Goal: Book appointment/travel/reservation

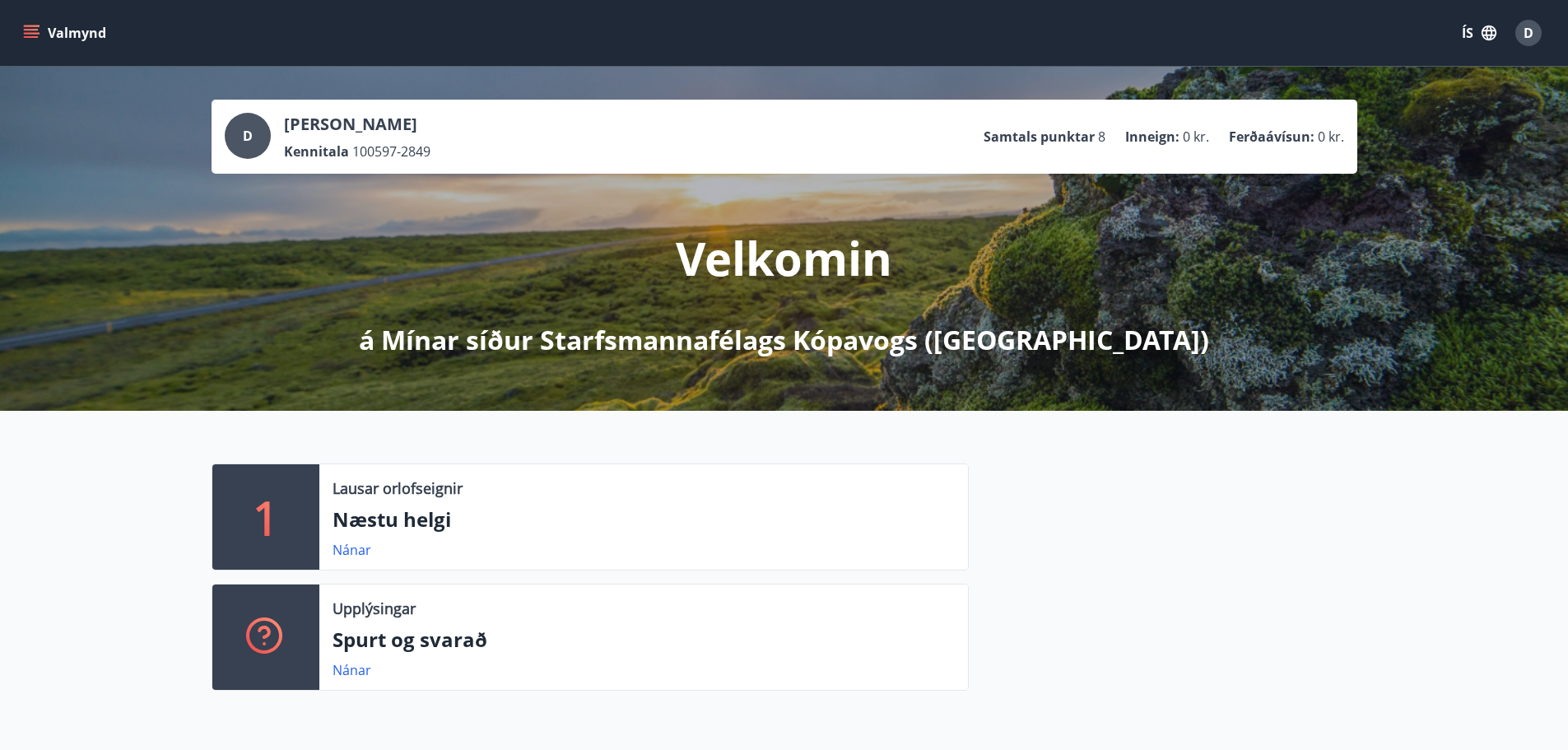
click at [29, 35] on icon "menu" at bounding box center [31, 33] width 16 height 16
click at [1529, 36] on span "D" at bounding box center [1529, 33] width 10 height 18
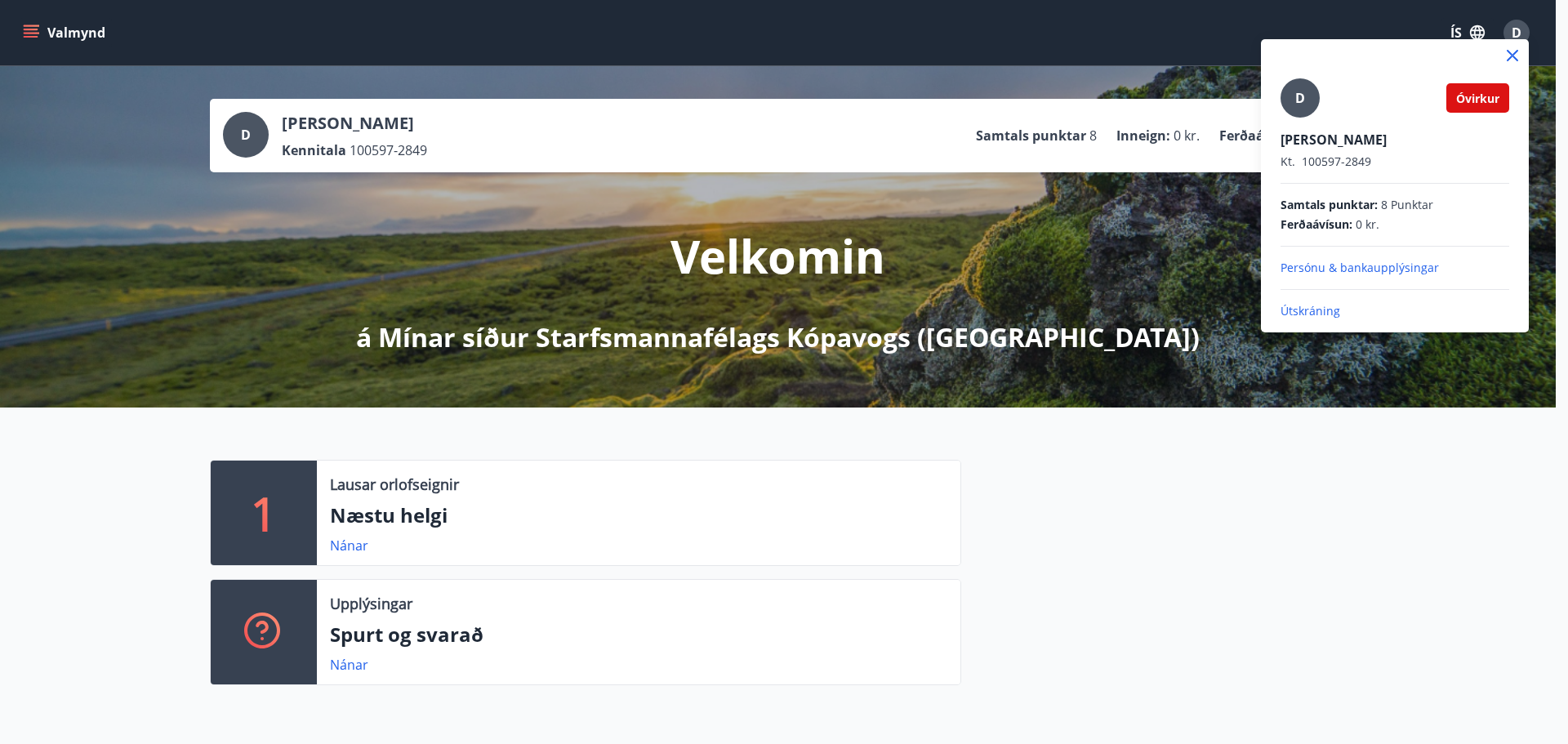
click at [1326, 311] on p "Útskráning" at bounding box center [1395, 311] width 228 height 16
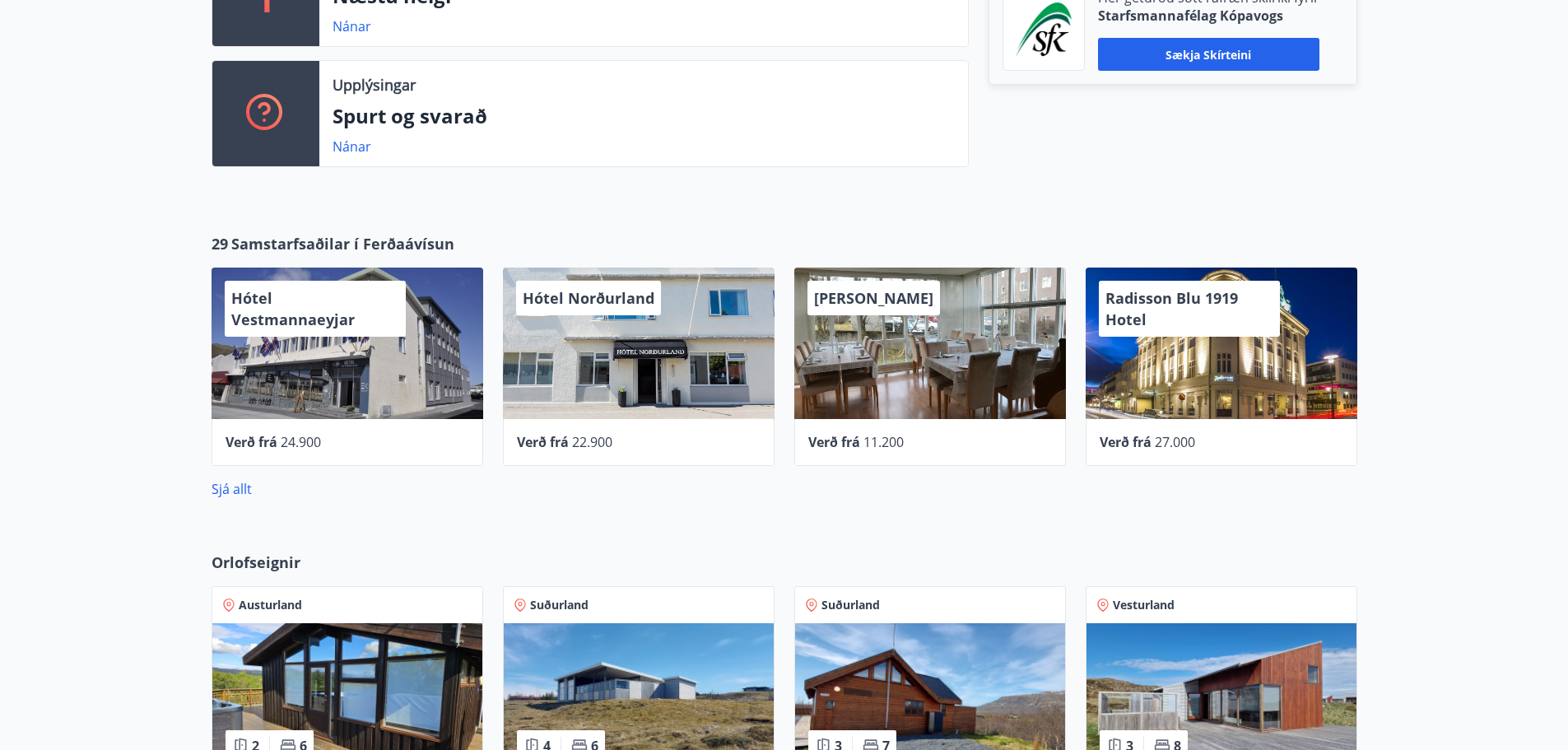
scroll to position [494, 0]
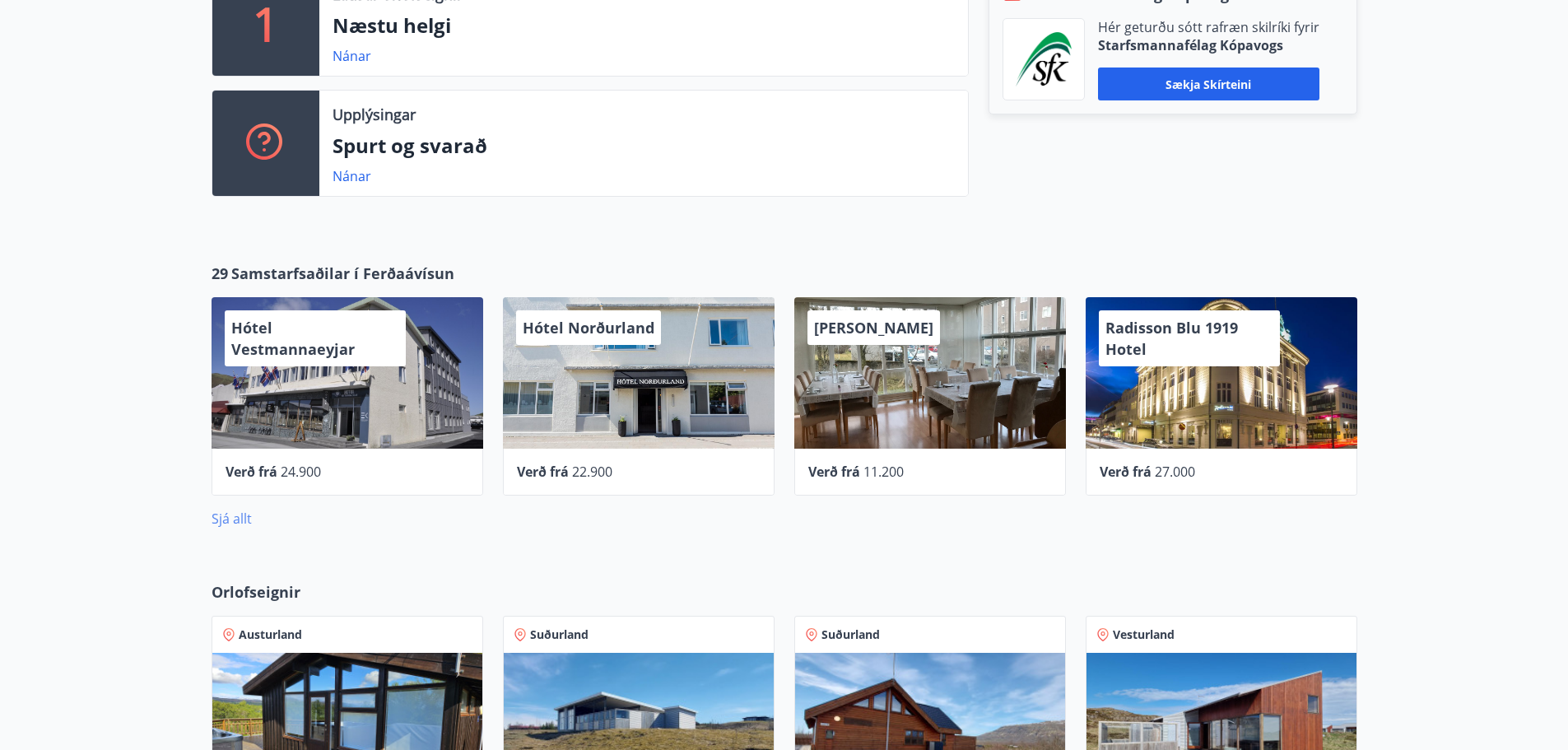
click at [224, 519] on link "Sjá allt" at bounding box center [231, 518] width 40 height 18
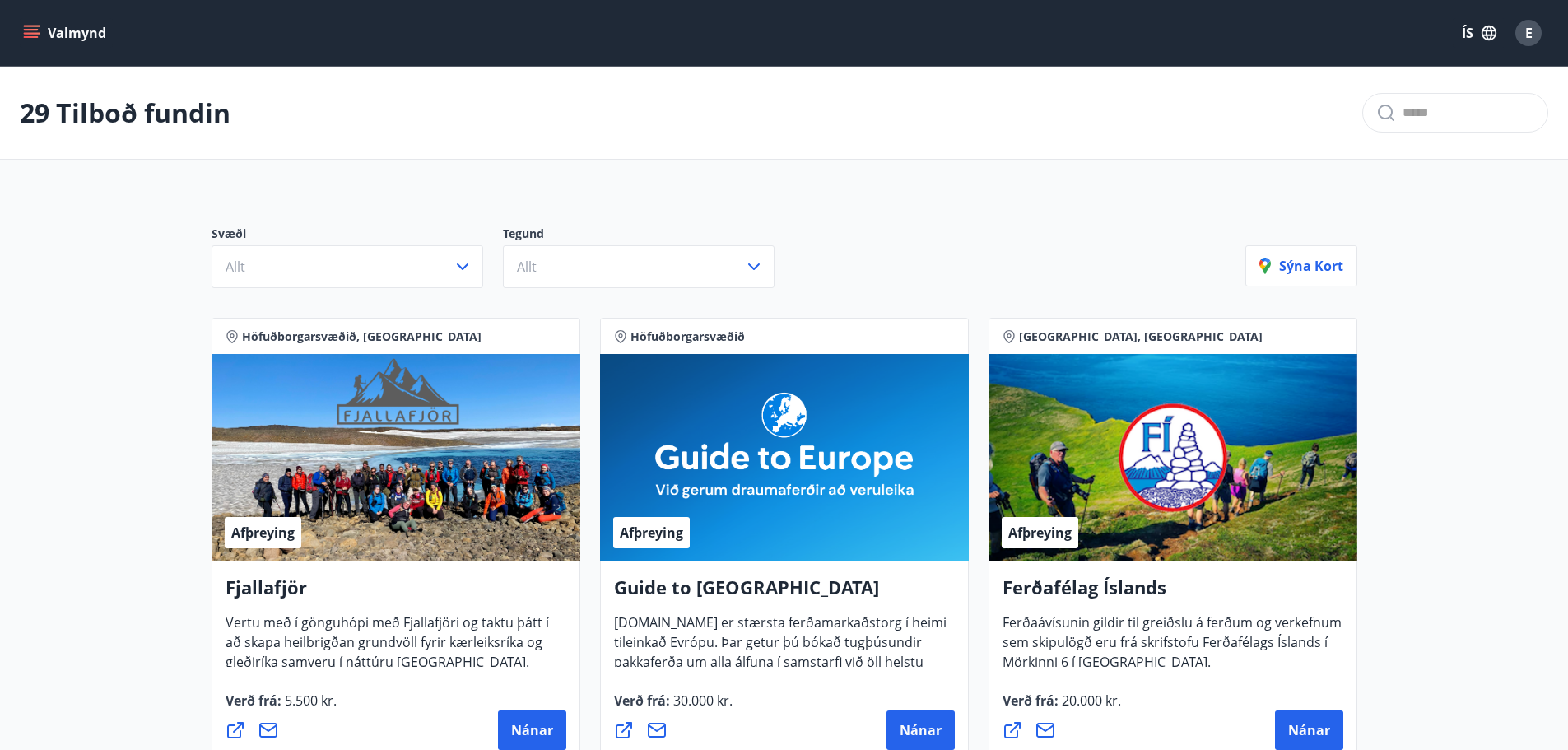
click at [34, 31] on icon "menu" at bounding box center [31, 33] width 16 height 16
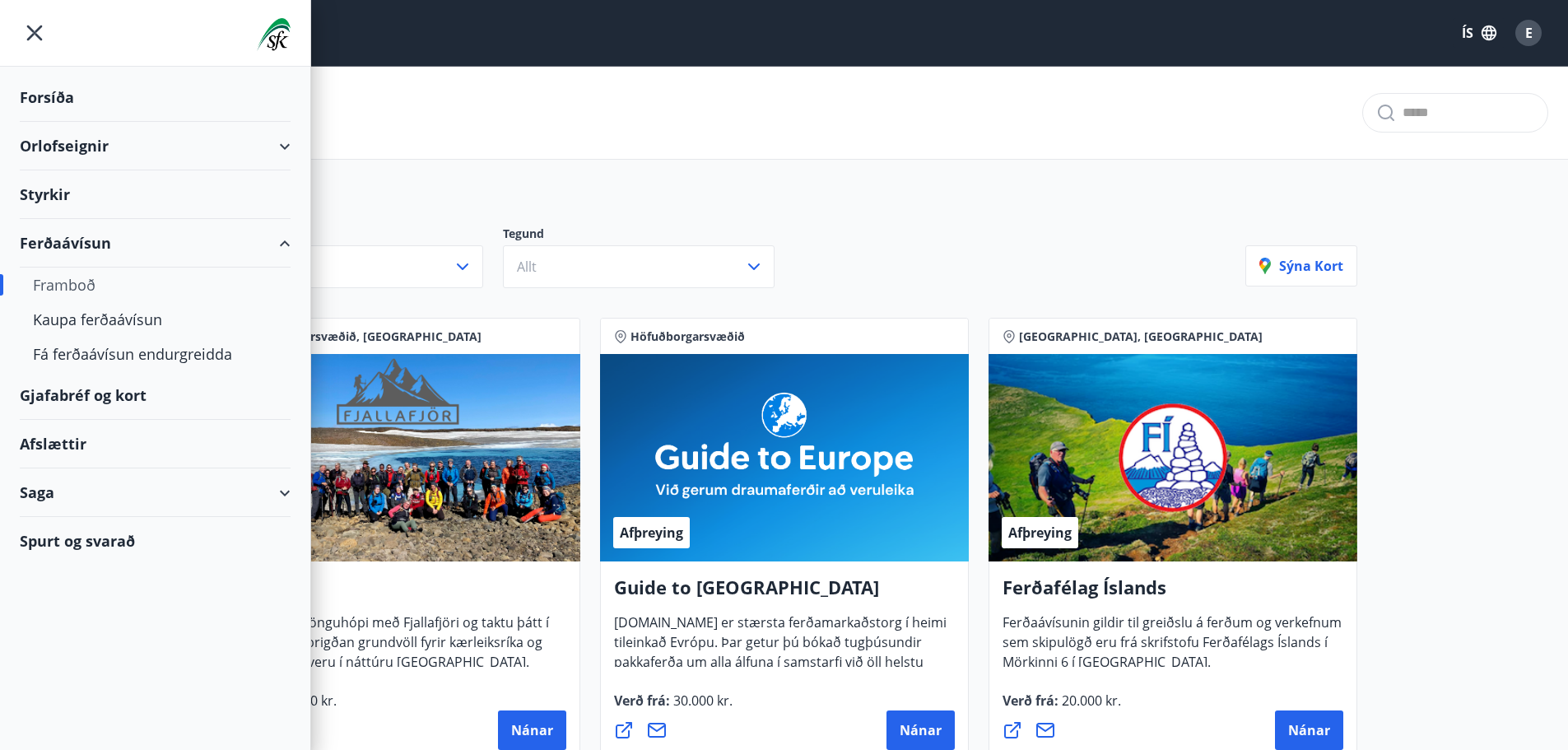
click at [81, 245] on div "Ferðaávísun" at bounding box center [155, 243] width 271 height 48
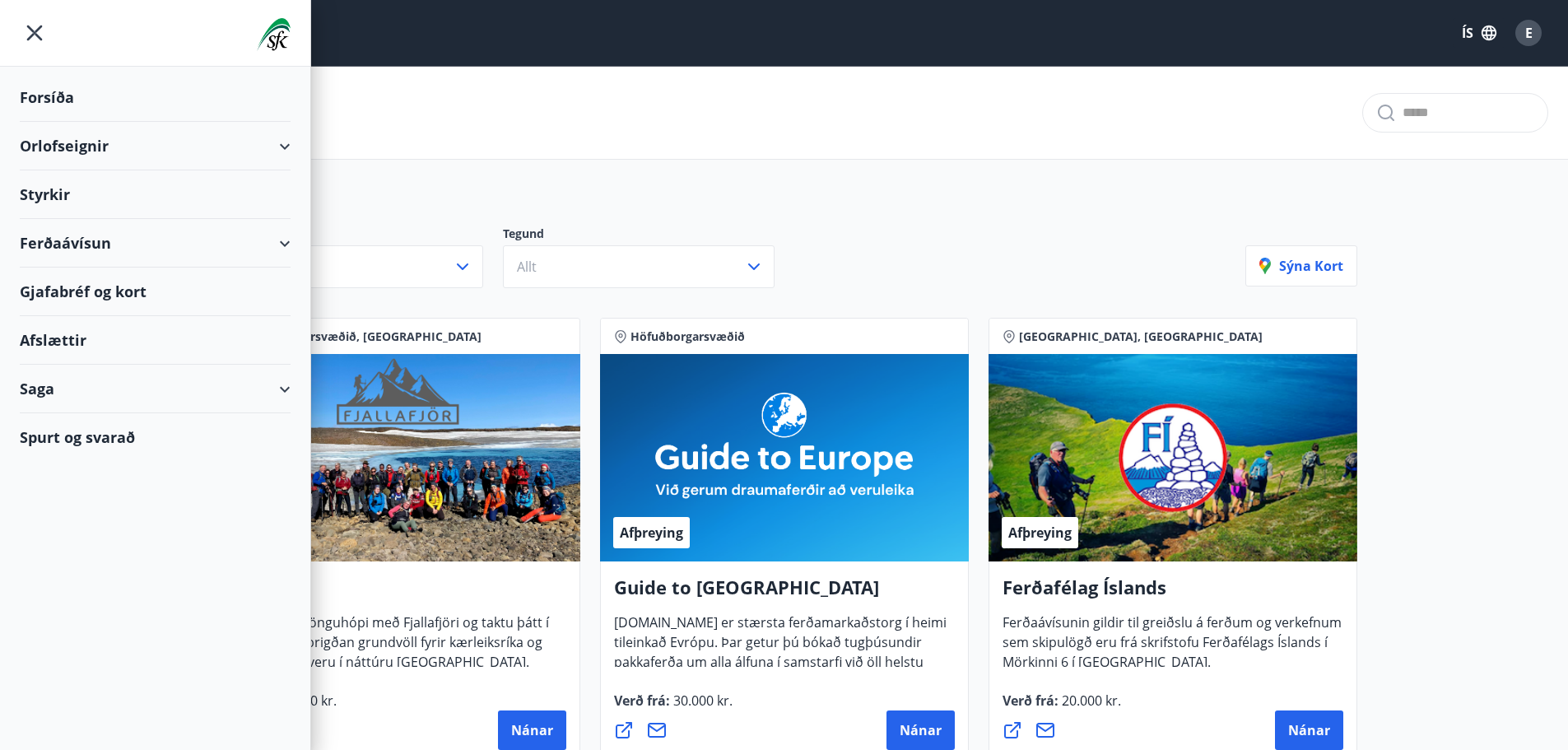
click at [81, 245] on div "Ferðaávísun" at bounding box center [155, 243] width 271 height 48
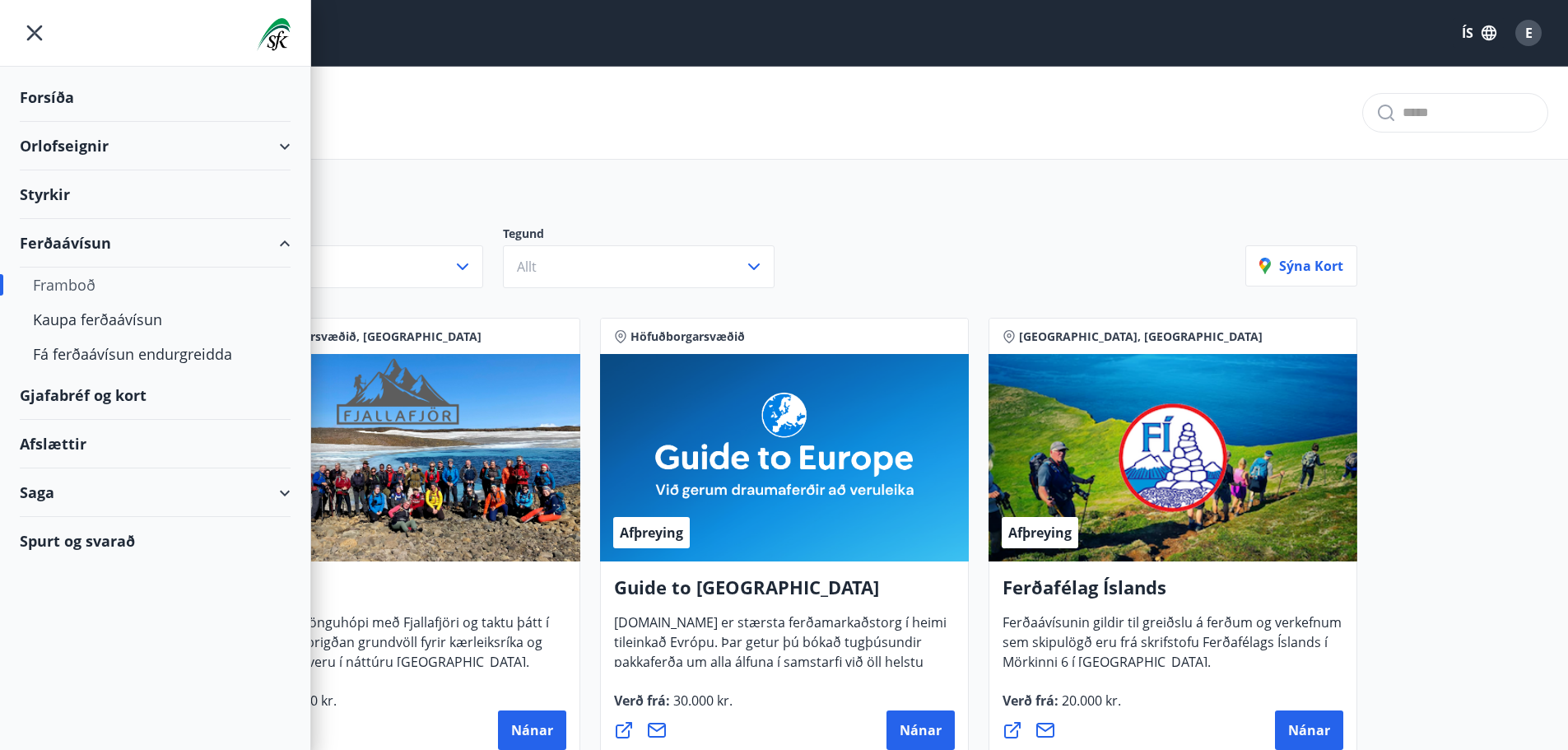
click at [71, 284] on div "Framboð" at bounding box center [155, 284] width 244 height 35
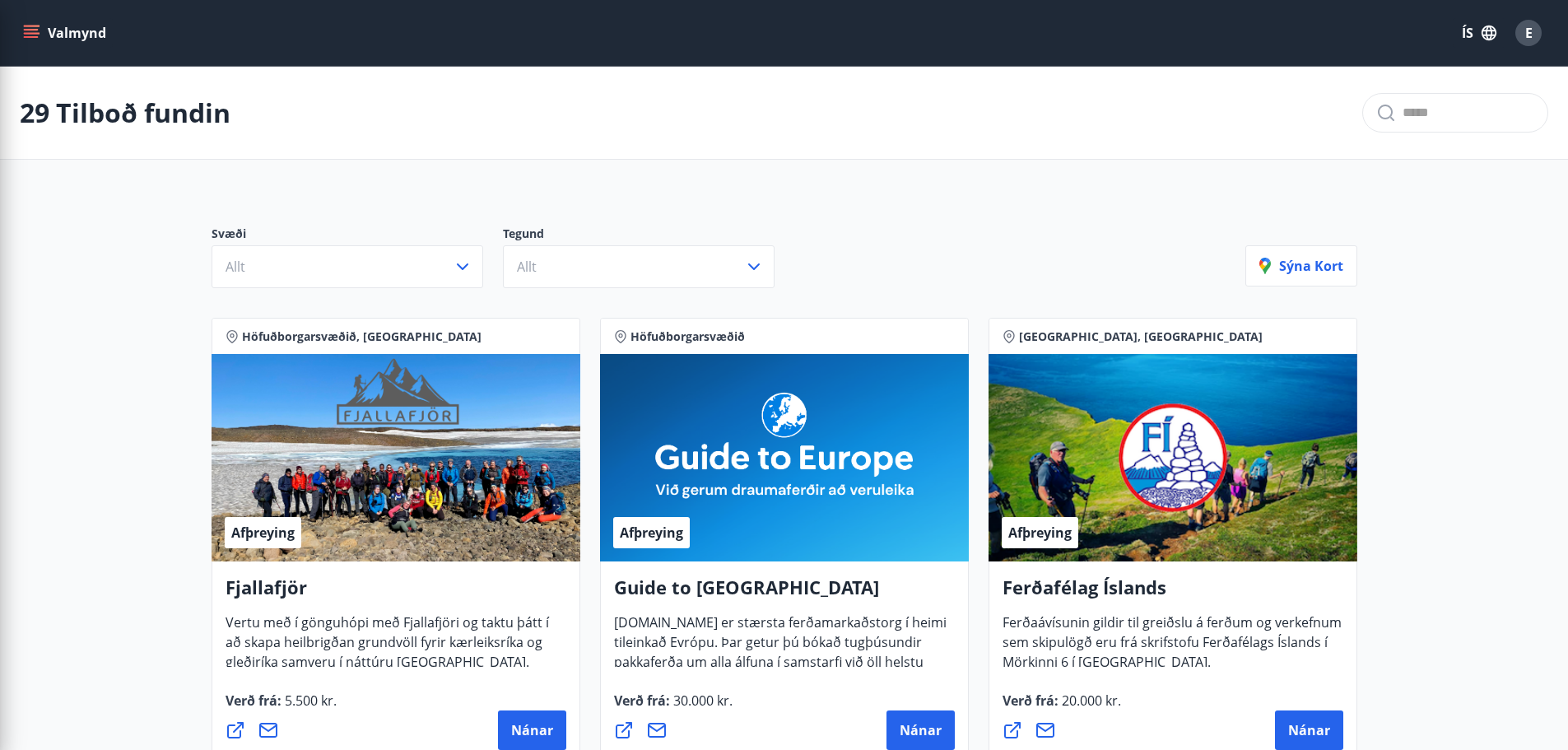
click at [446, 104] on div "29 Tilboð fundin" at bounding box center [784, 113] width 1568 height 93
click at [27, 29] on icon "menu" at bounding box center [31, 29] width 15 height 2
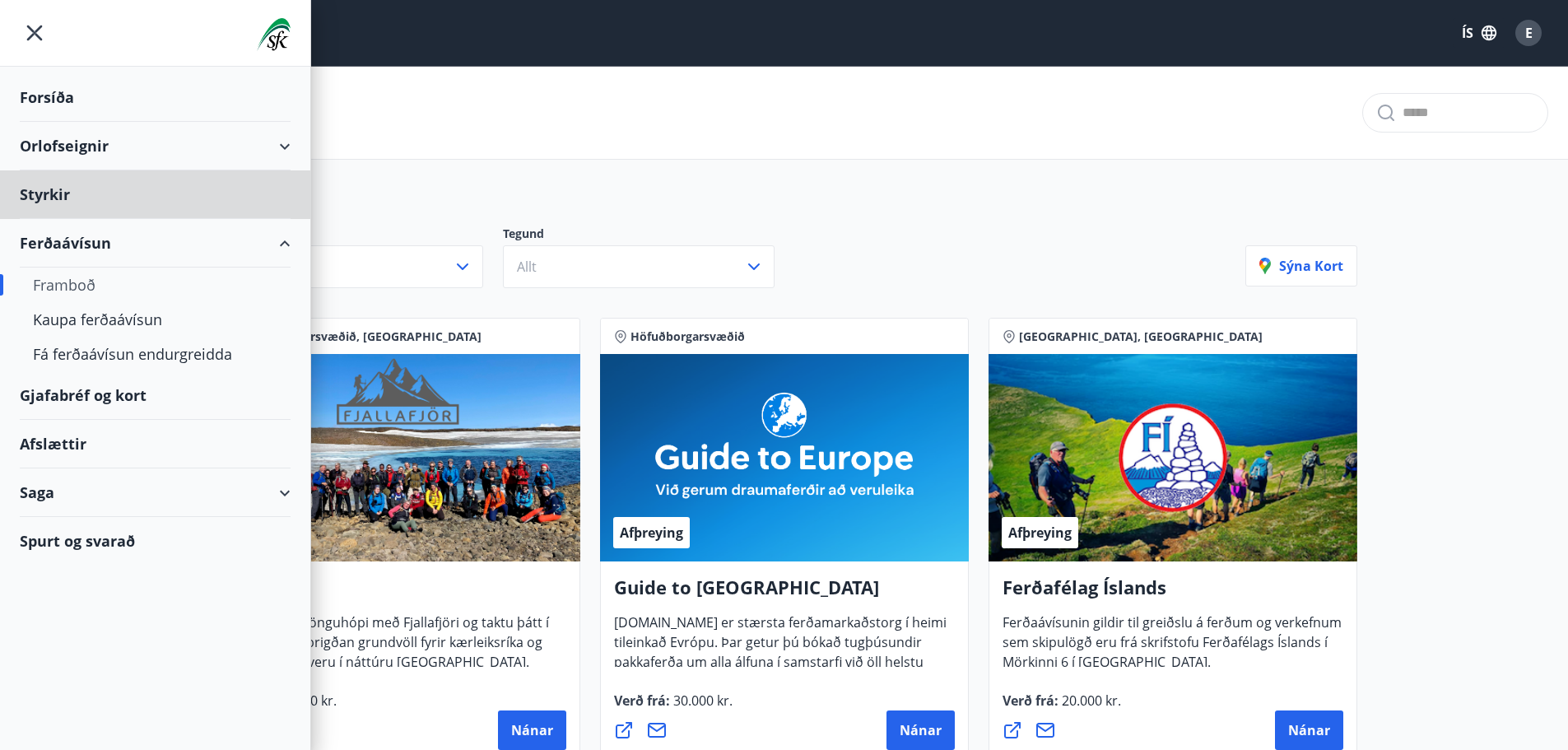
click at [47, 95] on div "Forsíða" at bounding box center [155, 97] width 271 height 48
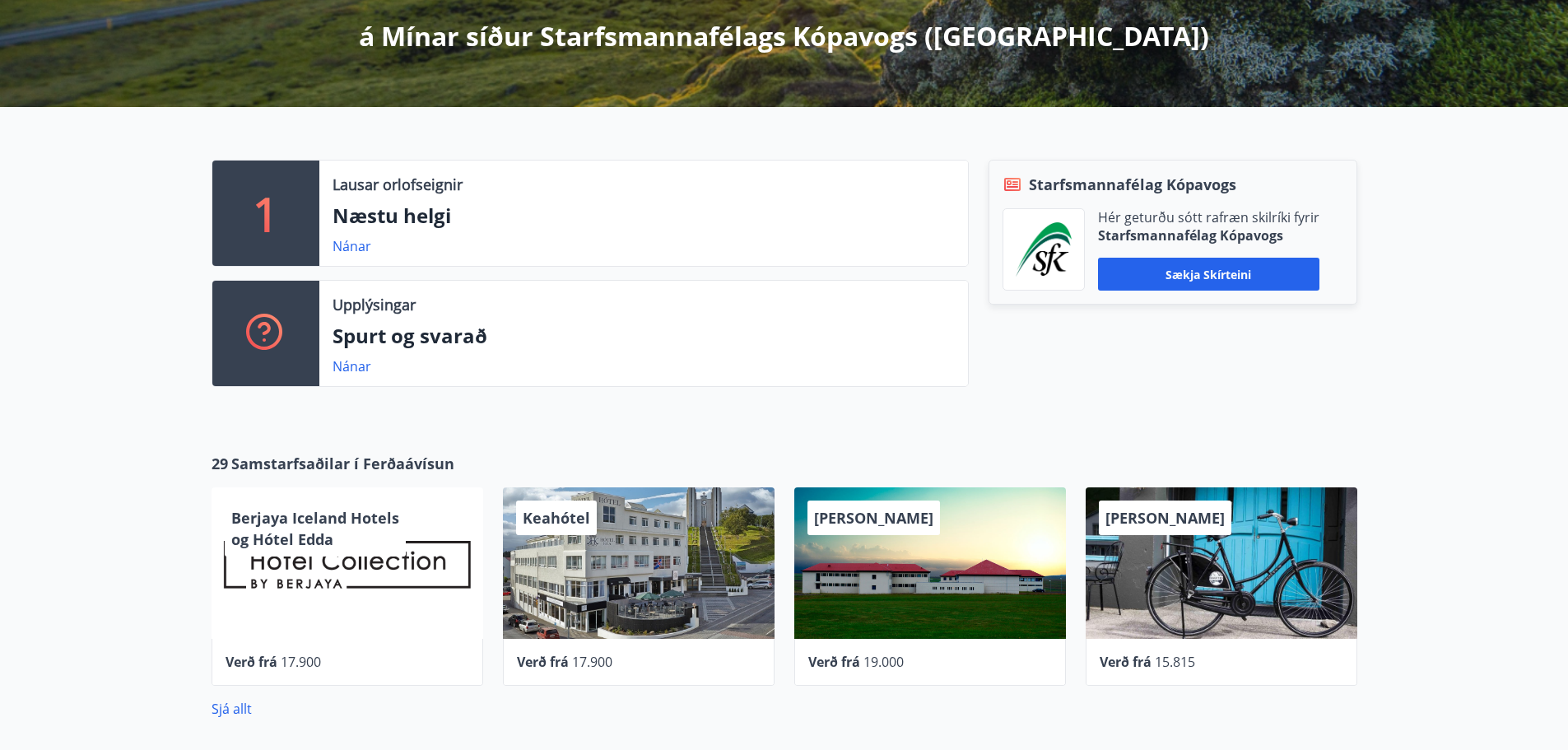
scroll to position [412, 0]
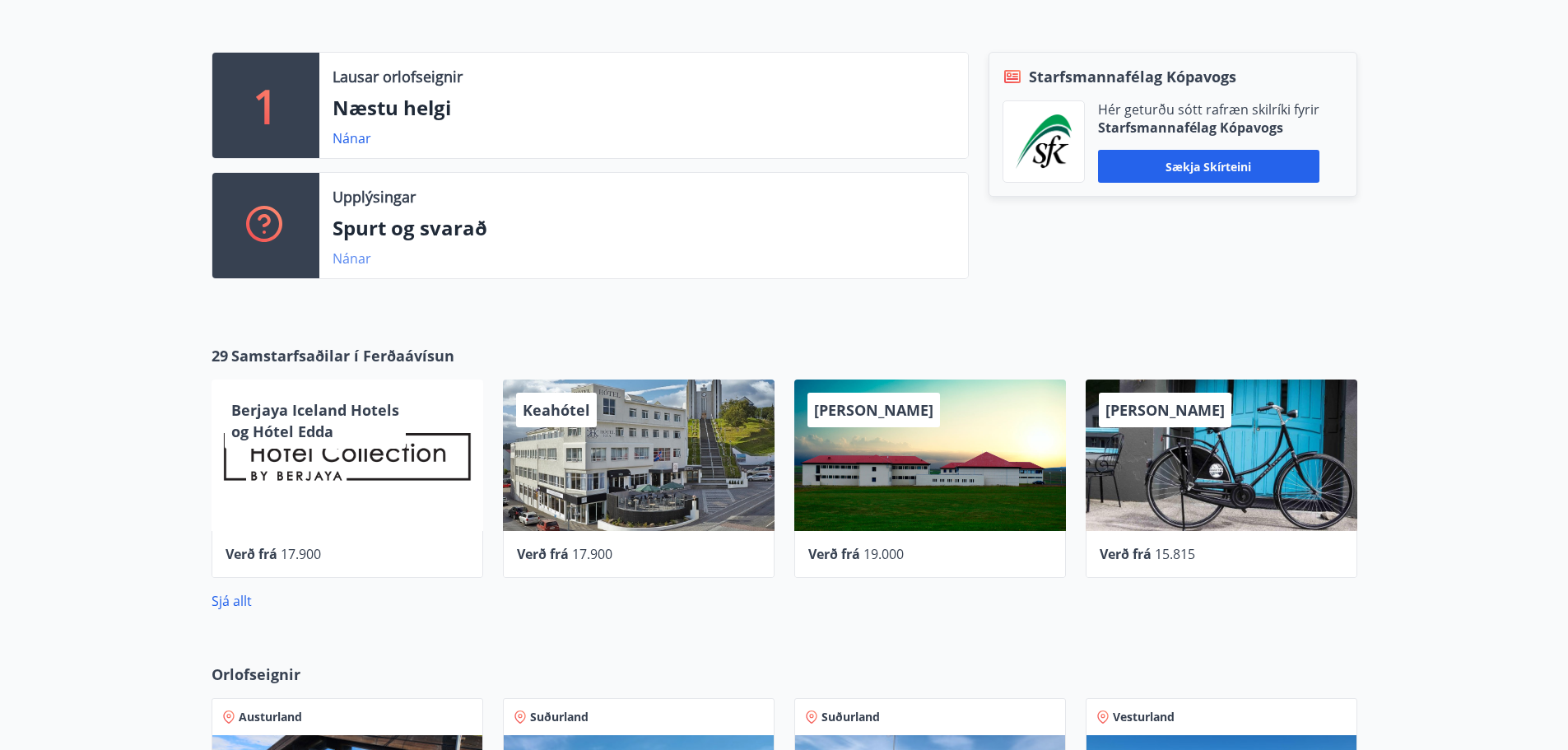
click at [334, 261] on link "Nánar" at bounding box center [351, 259] width 38 height 18
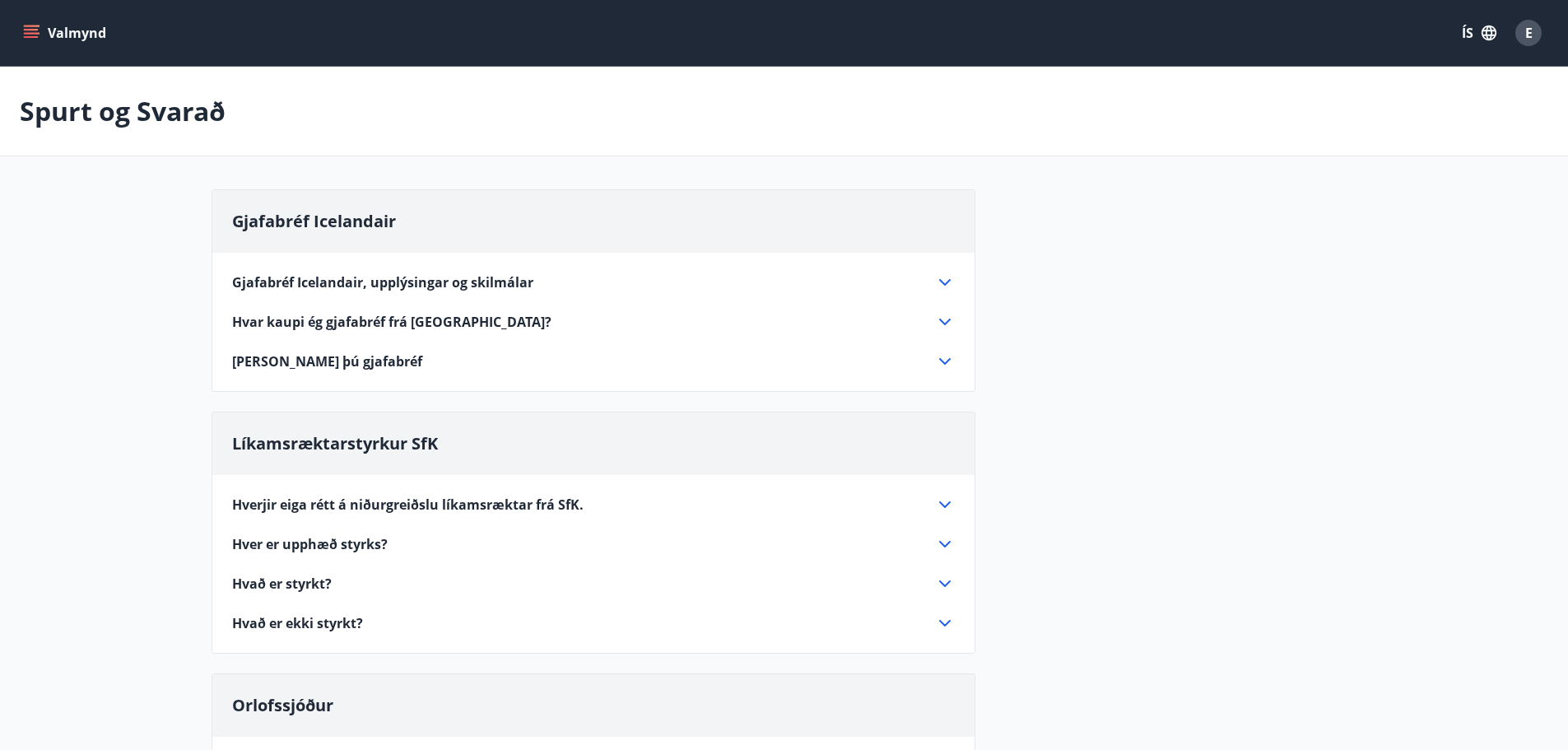
click at [335, 281] on span "Gjafabréf Icelandair, upplýsingar og skilmálar" at bounding box center [383, 282] width 301 height 18
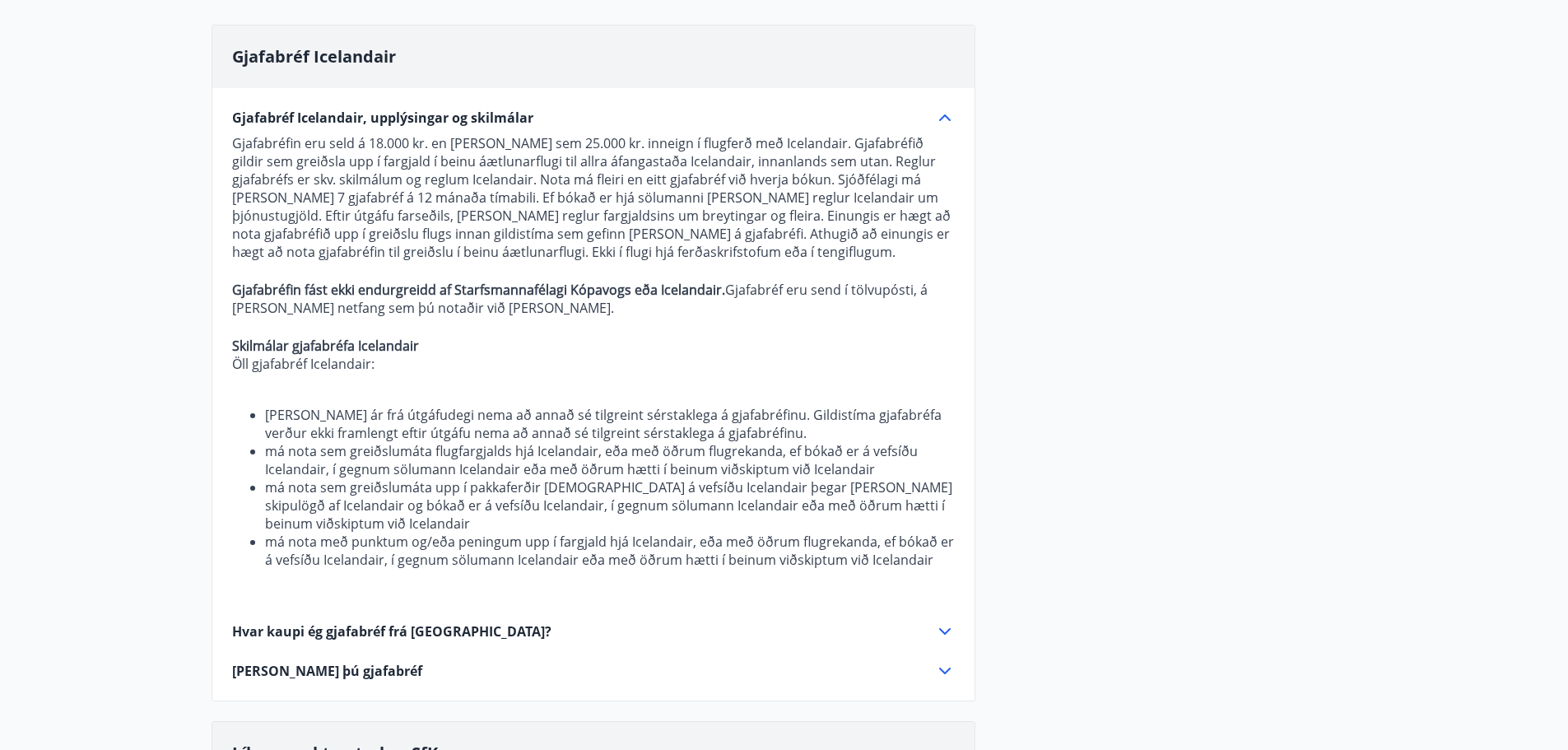
scroll to position [412, 0]
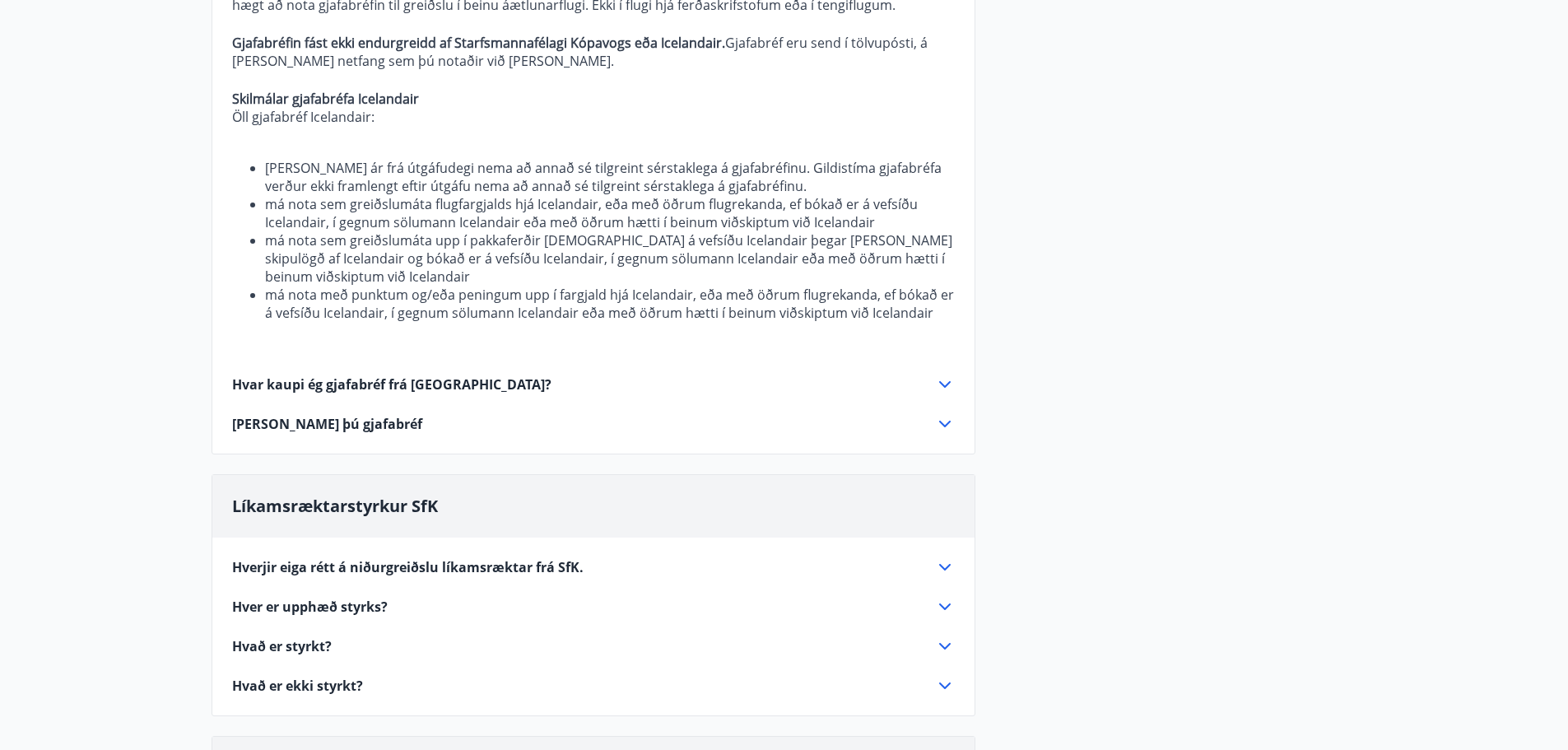
click at [303, 385] on span "Hvar kaupi ég gjafabréf frá Icelandair?" at bounding box center [392, 384] width 319 height 18
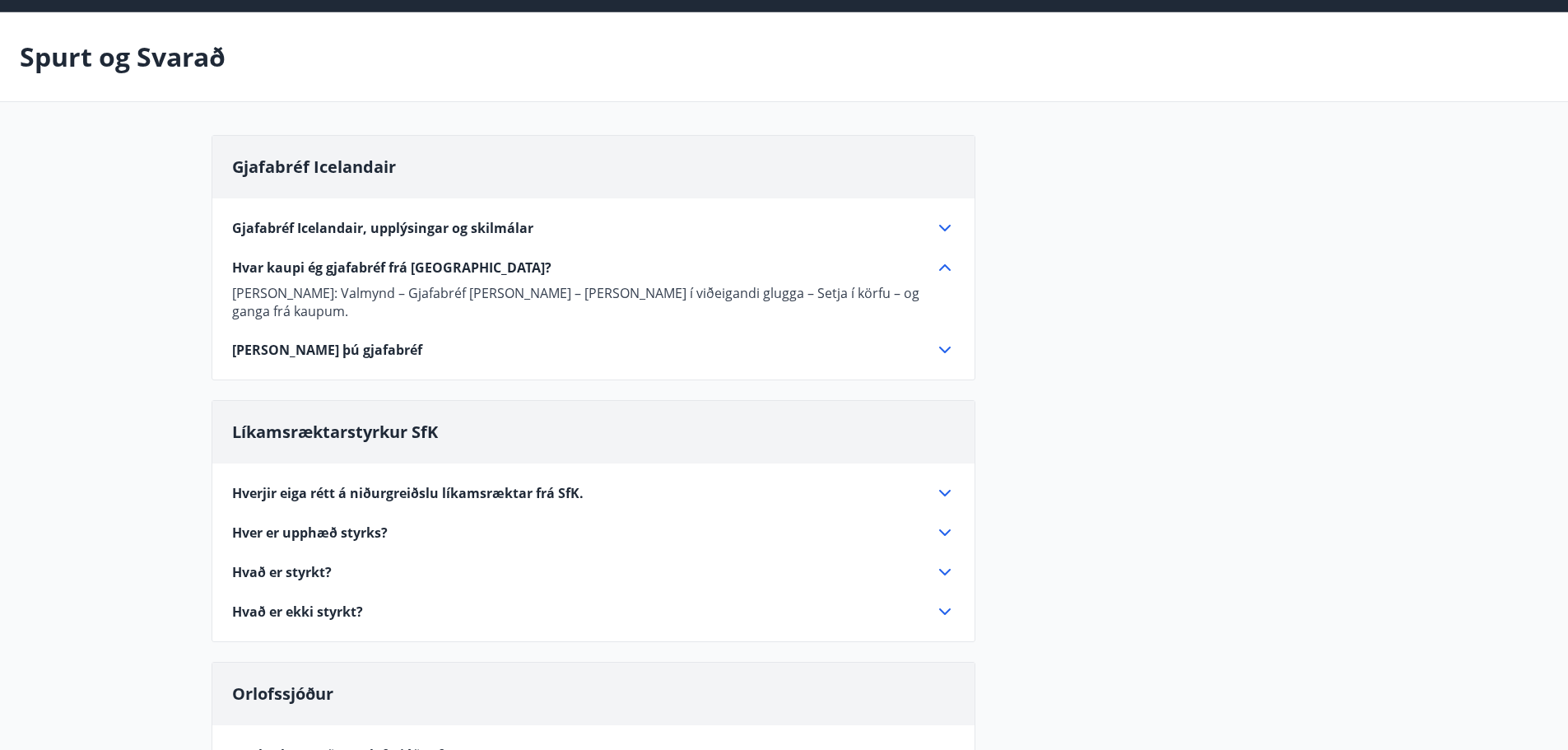
scroll to position [0, 0]
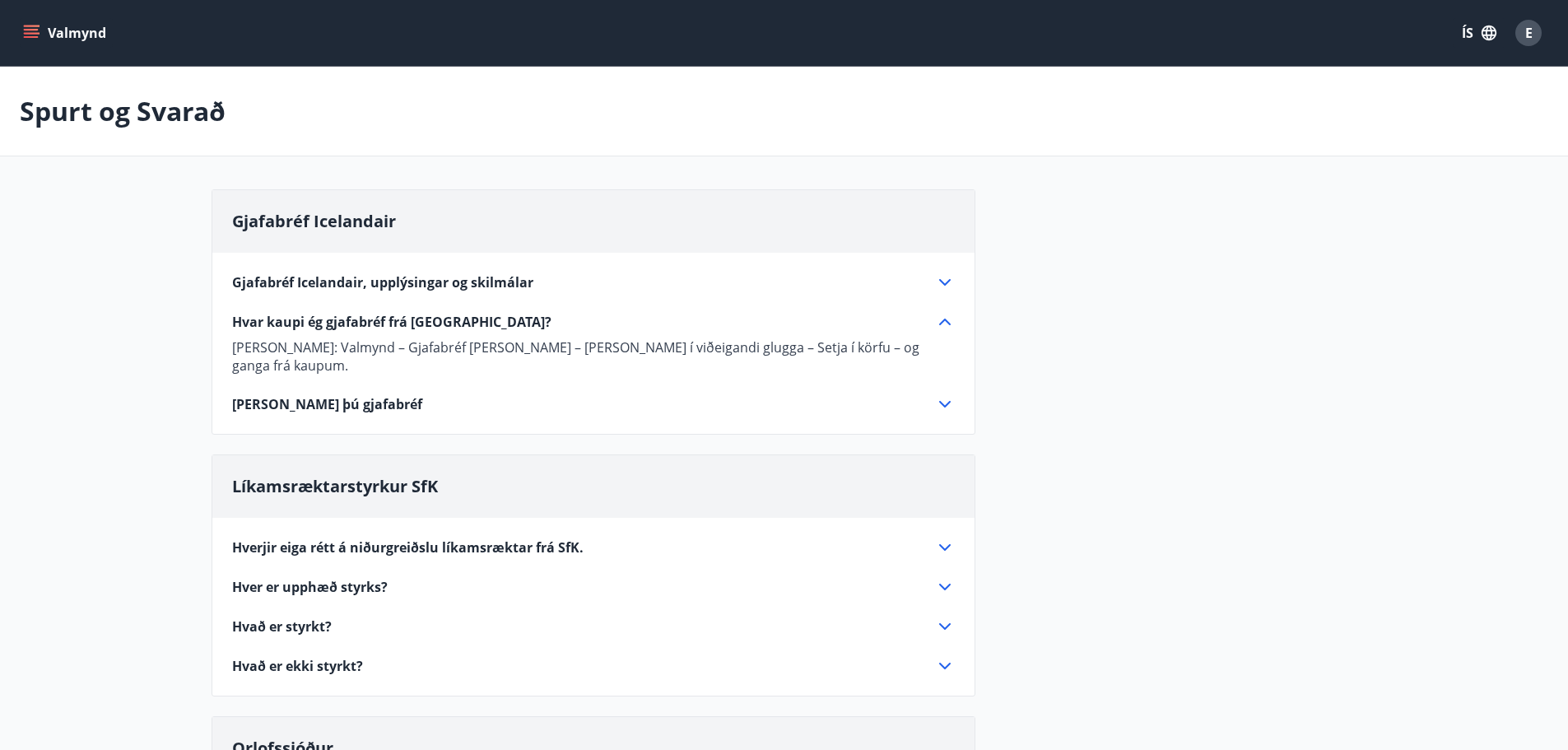
click at [300, 395] on span "Svona notar þú gjafabréf" at bounding box center [326, 404] width 190 height 18
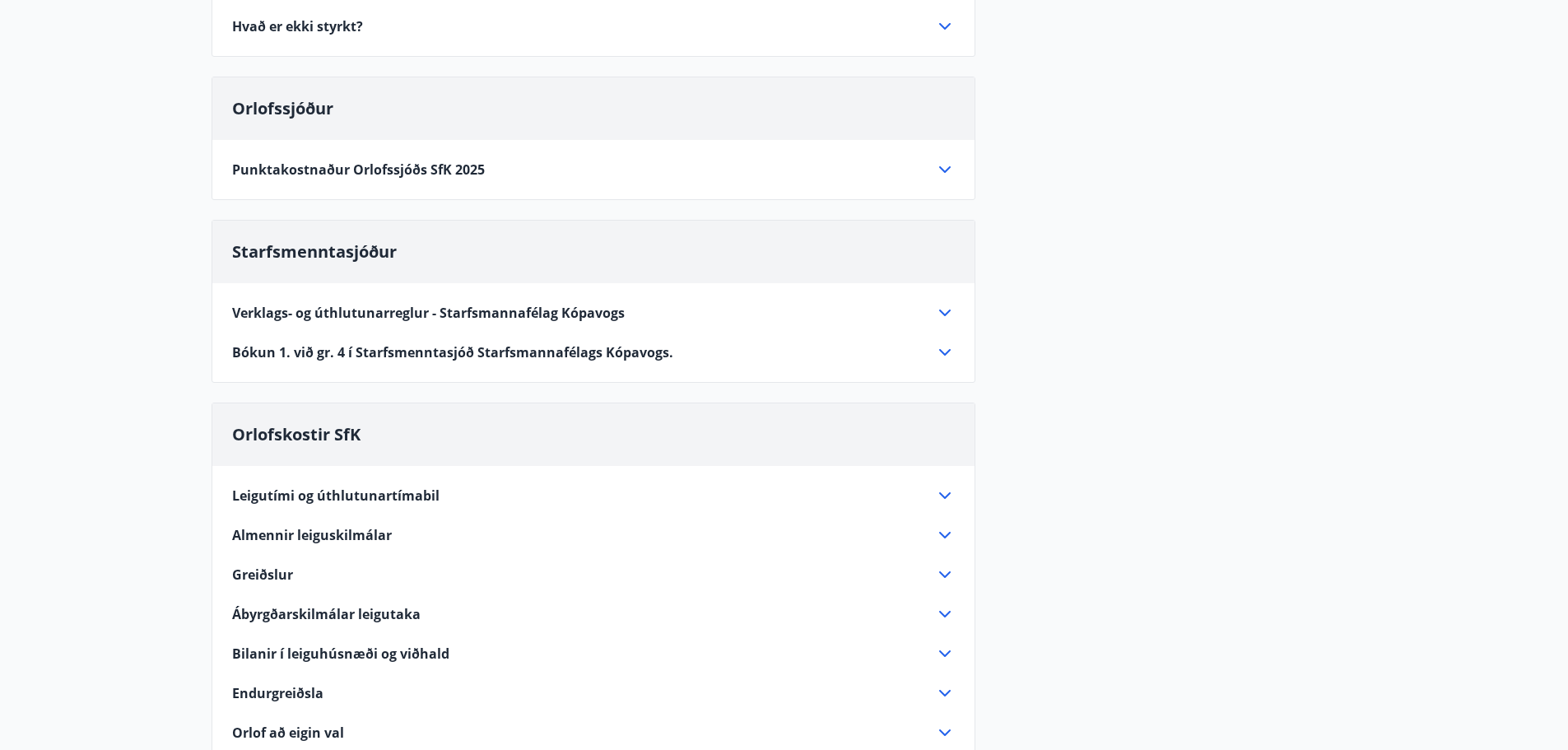
scroll to position [741, 0]
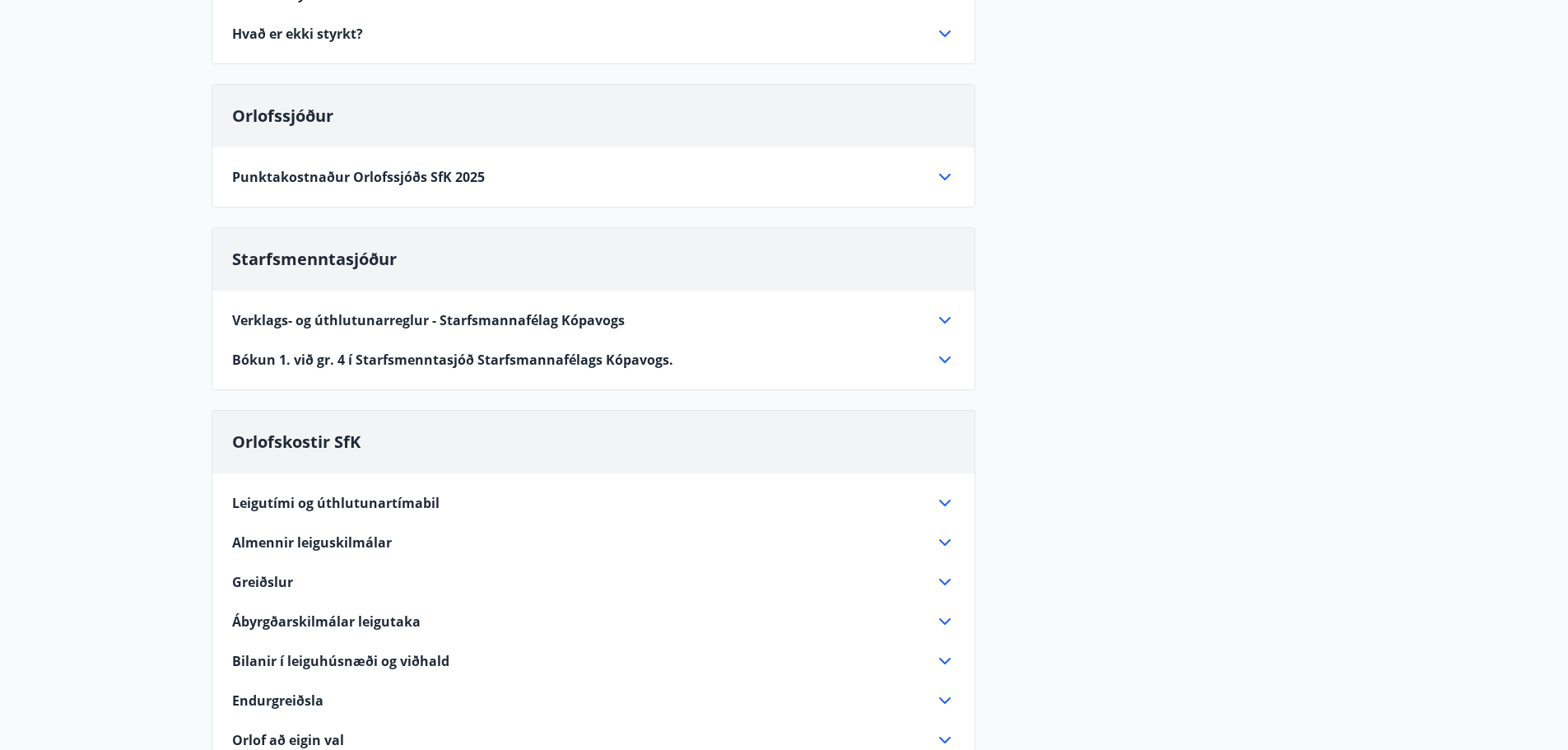
click at [292, 359] on span "Bókun 1. við gr. 4 í Starfsmenntasjóð Starfsmannafélags Kópavogs." at bounding box center [452, 359] width 442 height 18
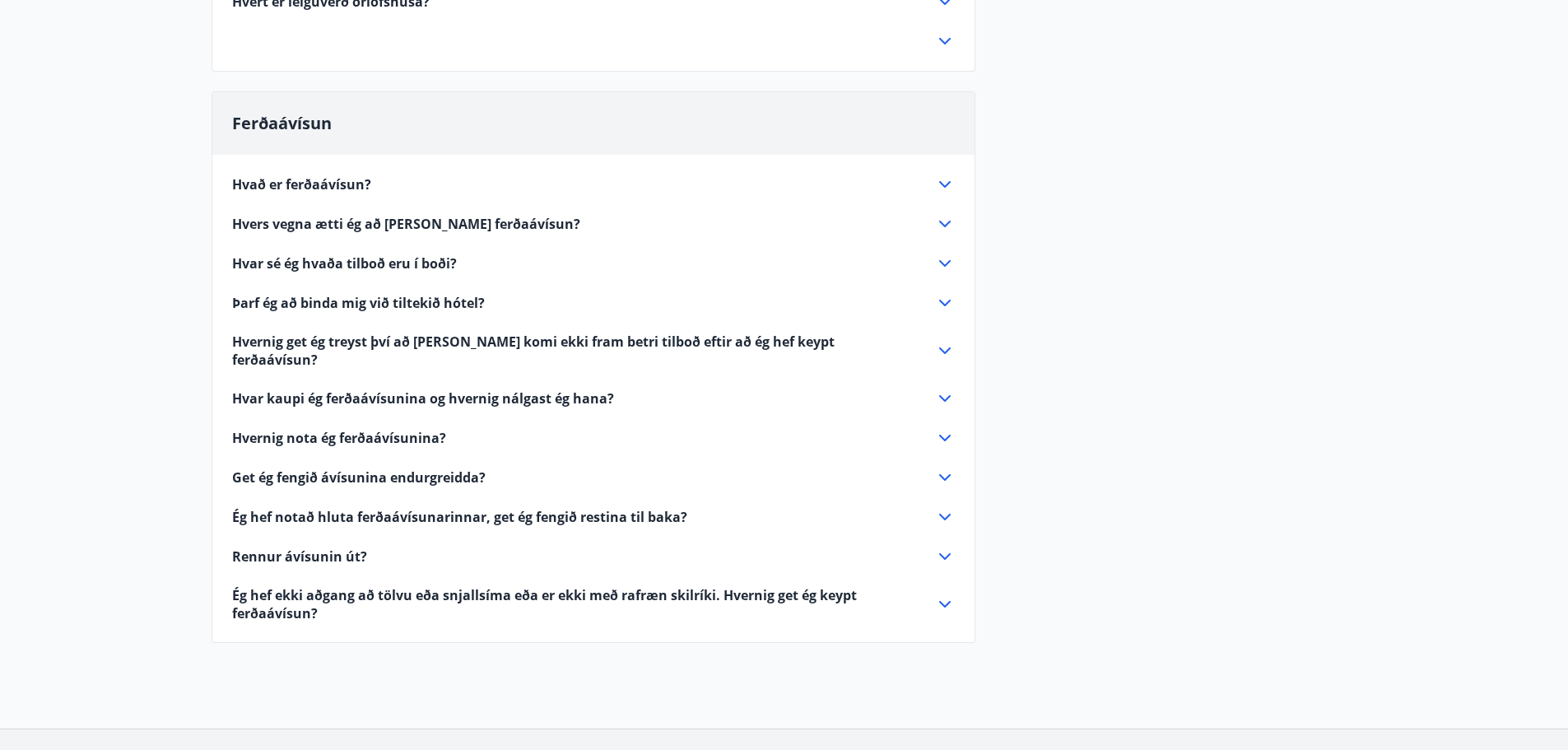
scroll to position [3306, 0]
click at [288, 175] on span "Hvað er ferðaávísun?" at bounding box center [301, 184] width 139 height 18
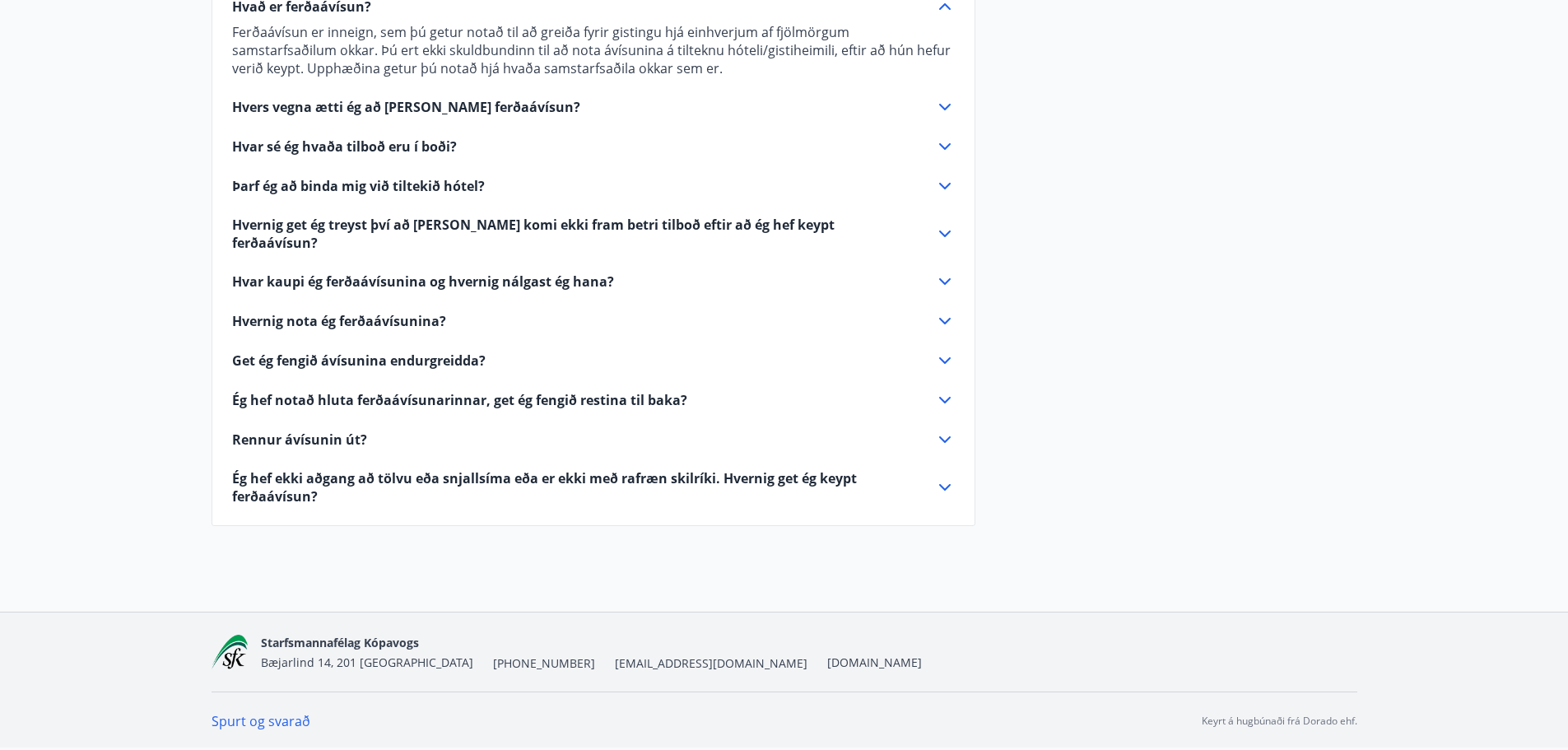
scroll to position [1677, 0]
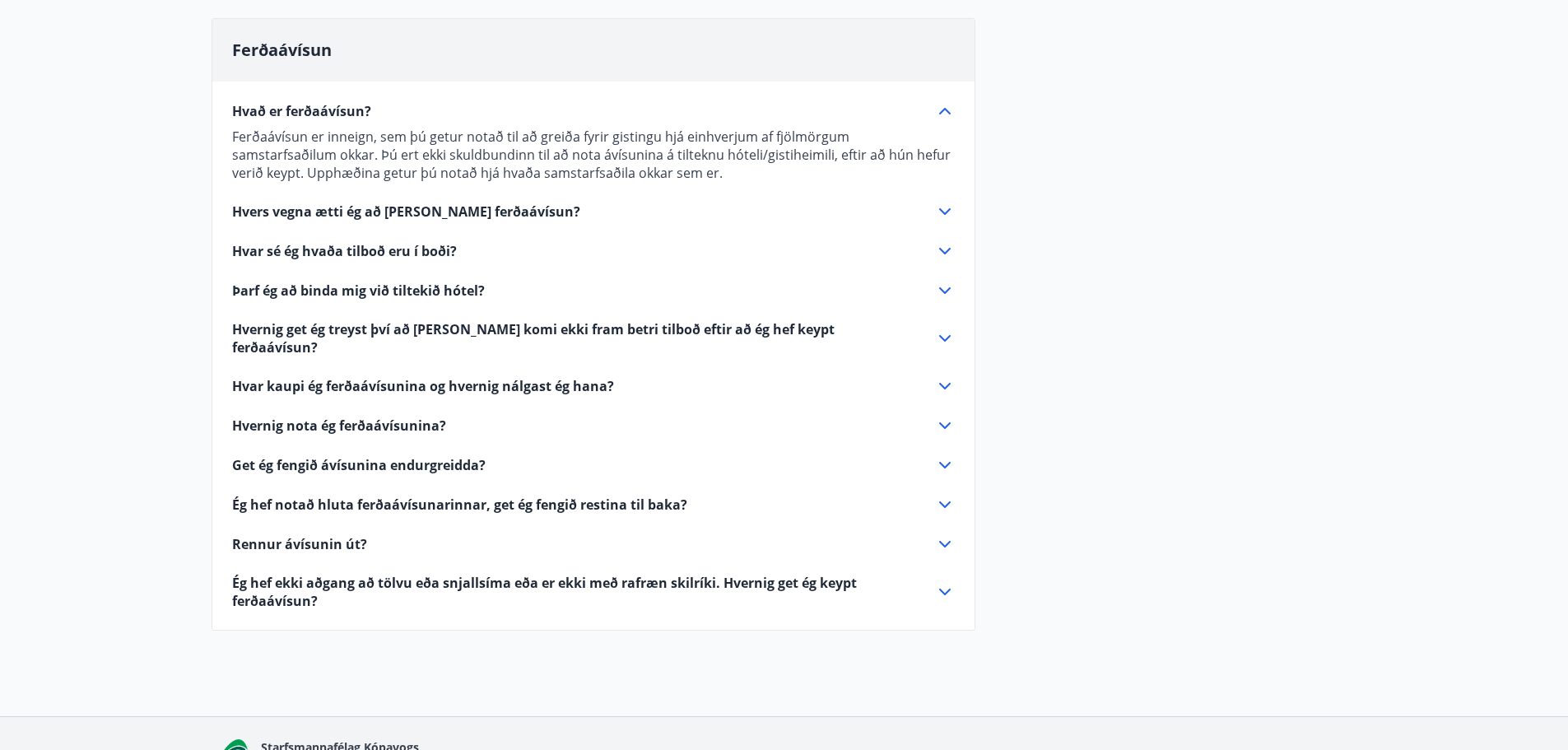
click at [284, 201] on div "Hvað er ferðaávísun? Ferðaávísun er inneign, sem þú getur notað til að greiða f…" at bounding box center [593, 345] width 763 height 529
click at [282, 209] on span "Hvers vegna ætti ég að kaupa ferðaávísun?" at bounding box center [406, 211] width 348 height 18
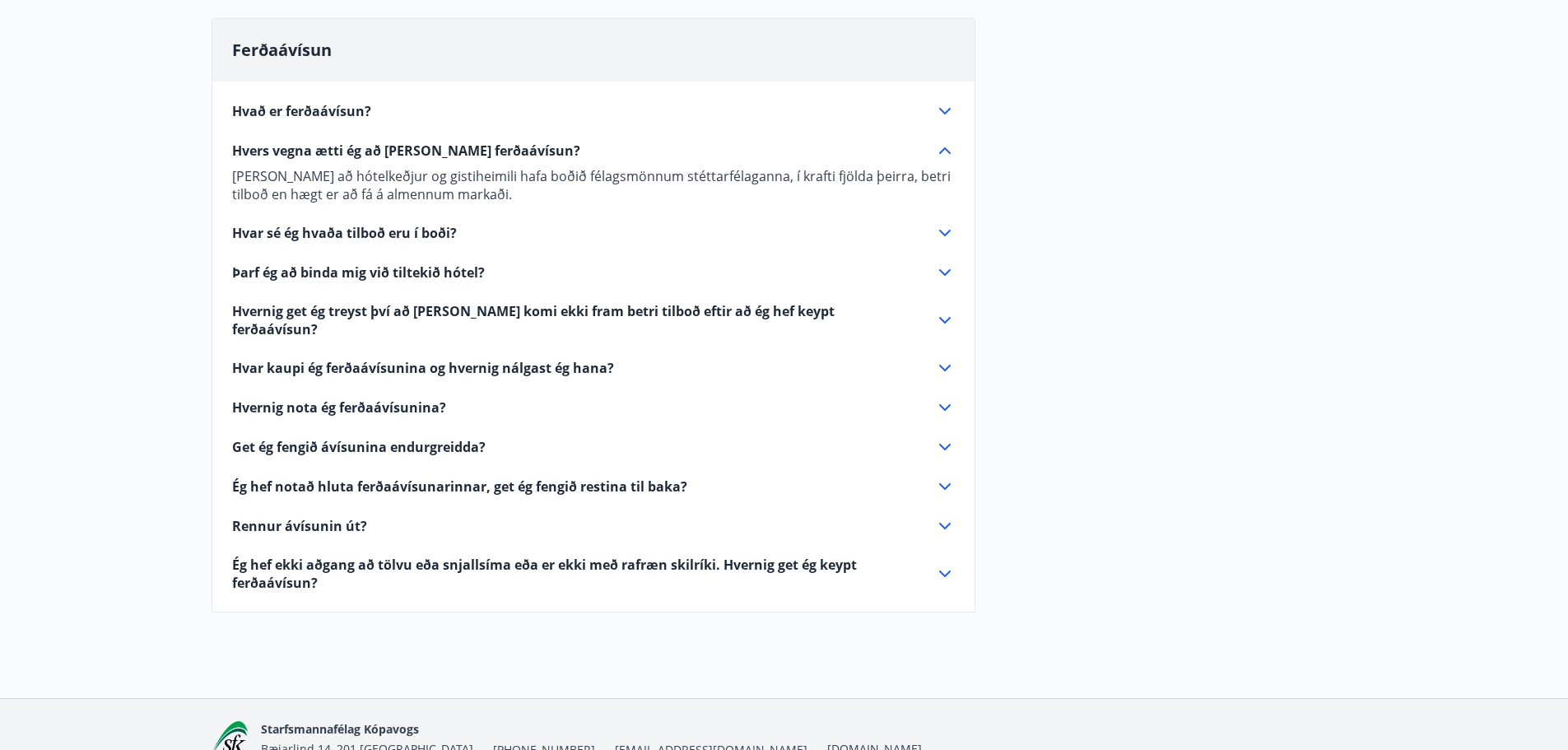
click at [289, 228] on span "Hvar sé ég hvaða tilboð eru í boði?" at bounding box center [344, 233] width 225 height 18
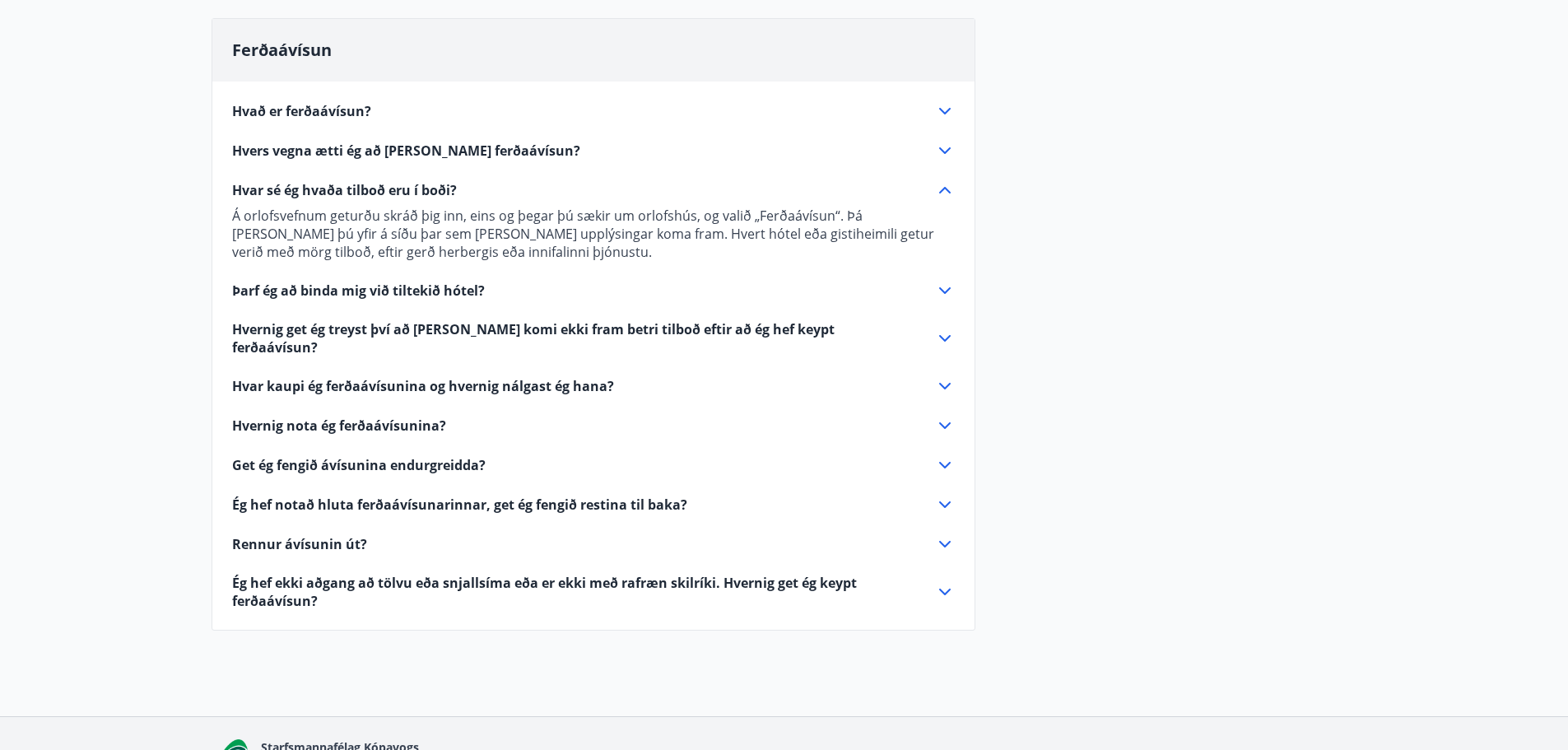
click at [276, 293] on span "Þarf ég að binda mig við tiltekið hótel?" at bounding box center [358, 291] width 252 height 18
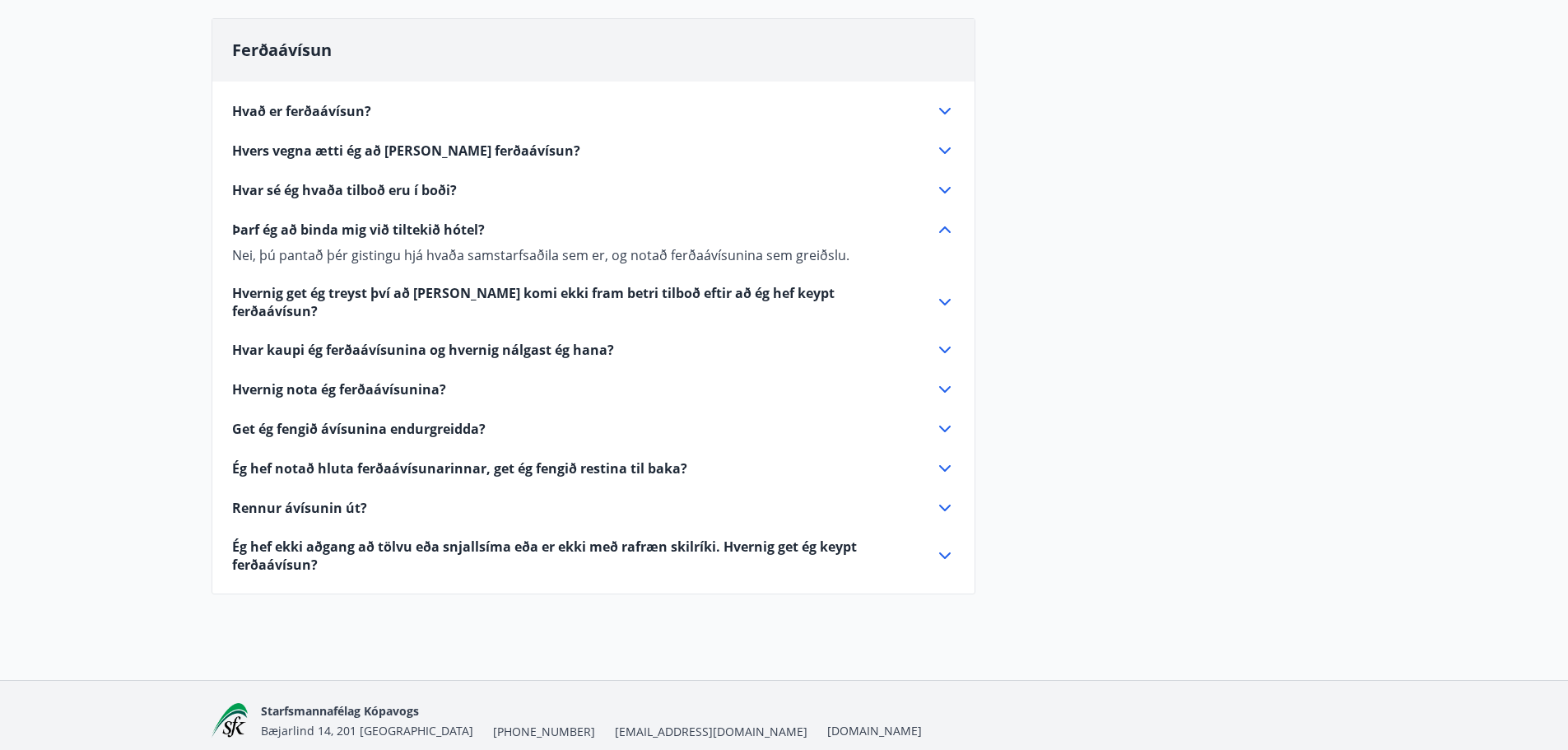
click at [271, 104] on span "Hvað er ferðaávísun?" at bounding box center [301, 111] width 139 height 18
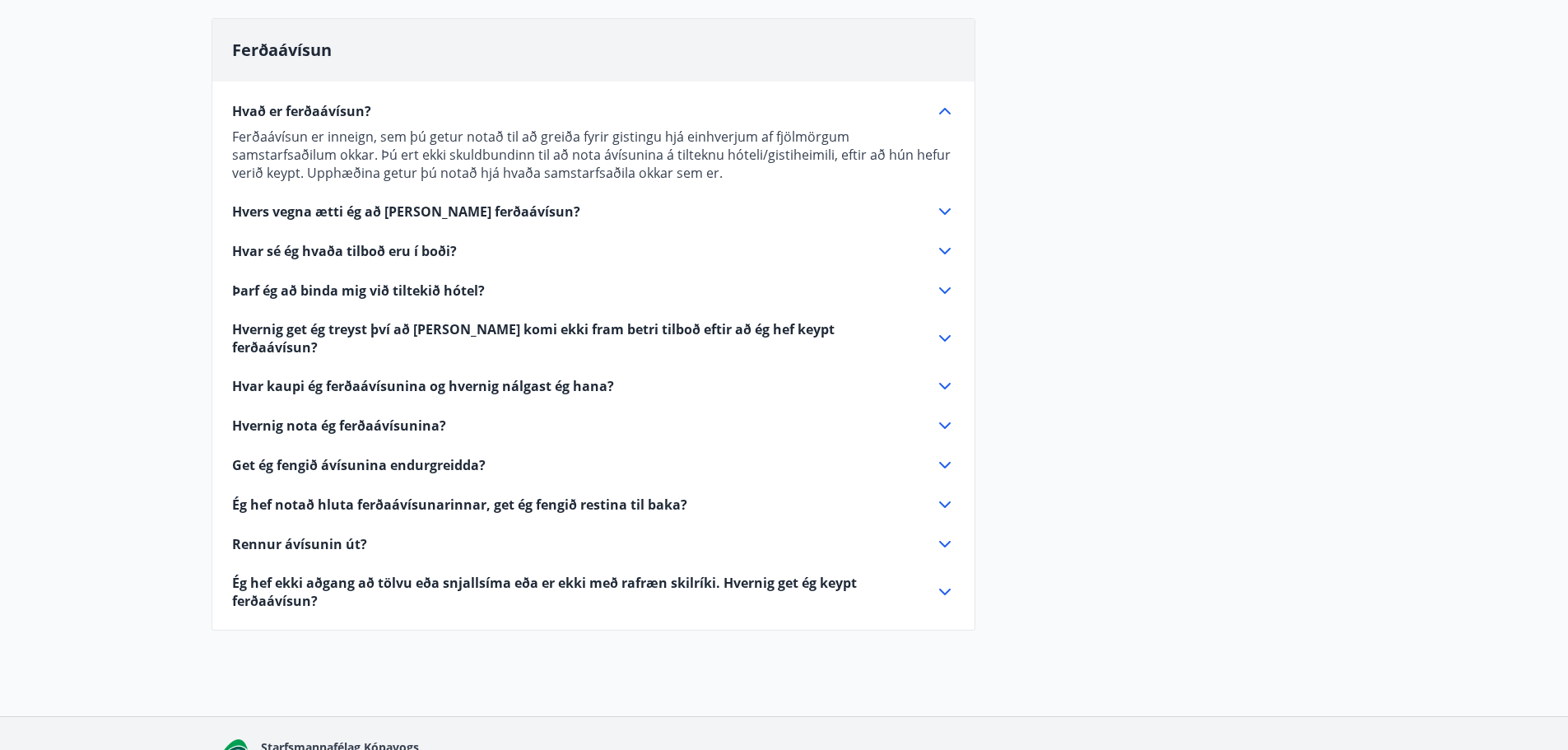
scroll to position [1760, 0]
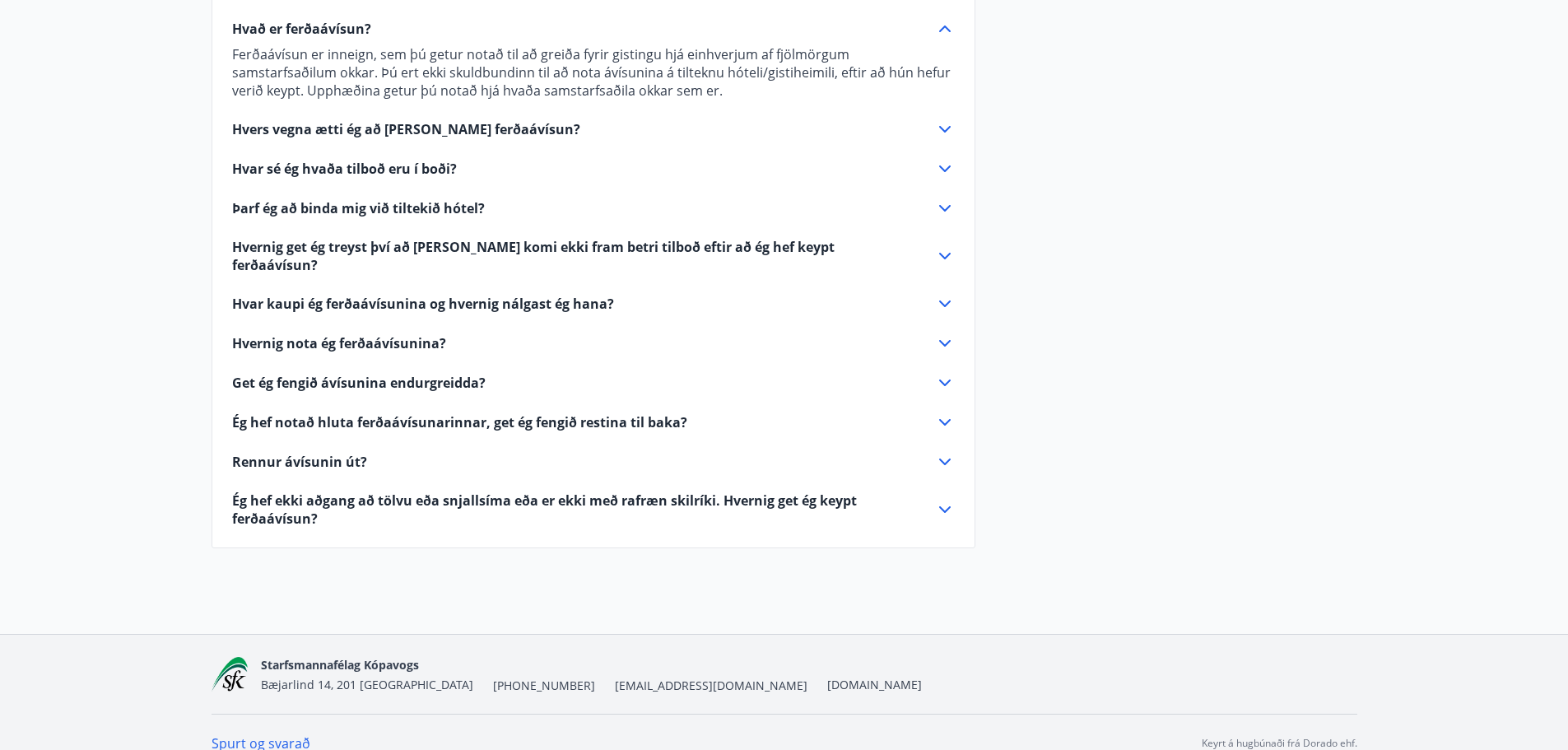
click at [259, 334] on span "Hvernig nota ég ferðaávísunina?" at bounding box center [339, 343] width 214 height 18
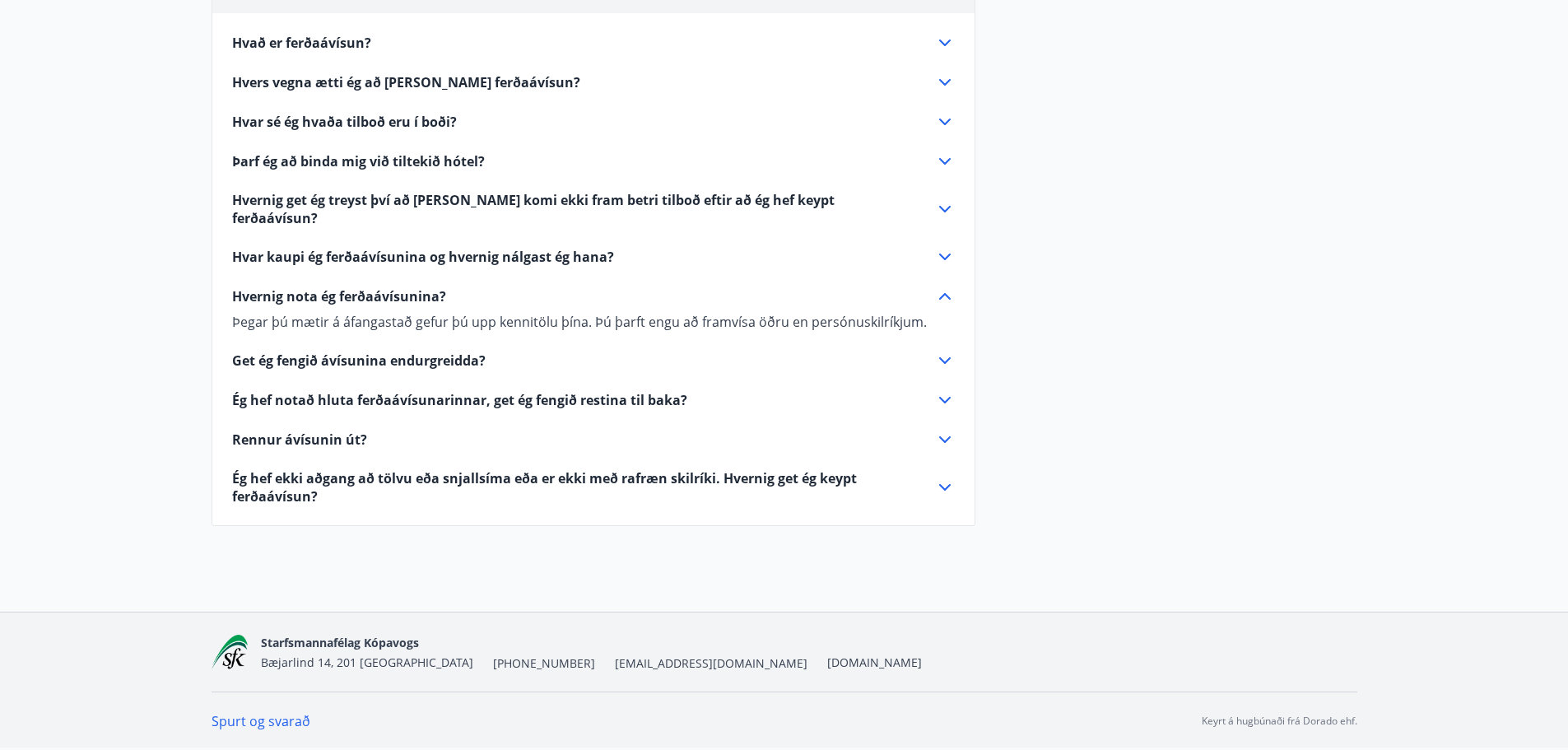
scroll to position [1729, 0]
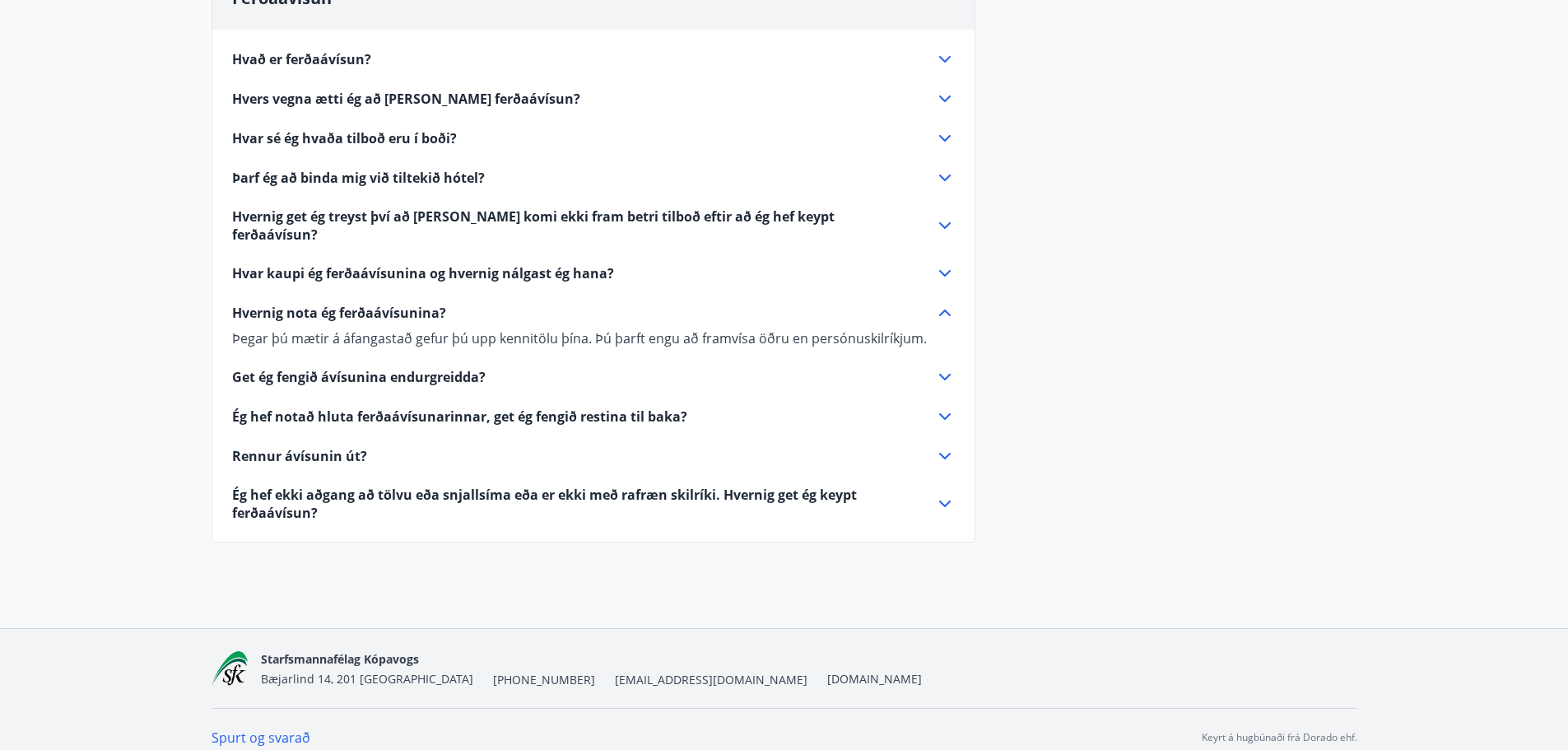
click at [342, 243] on div "Hvað er ferðaávísun? Ferðaávísun er inneign, sem þú getur notað til að greiða f…" at bounding box center [593, 276] width 763 height 492
click at [337, 264] on span "Hvar kaupi ég ferðaávísunina og hvernig nálgast ég hana?" at bounding box center [423, 273] width 382 height 18
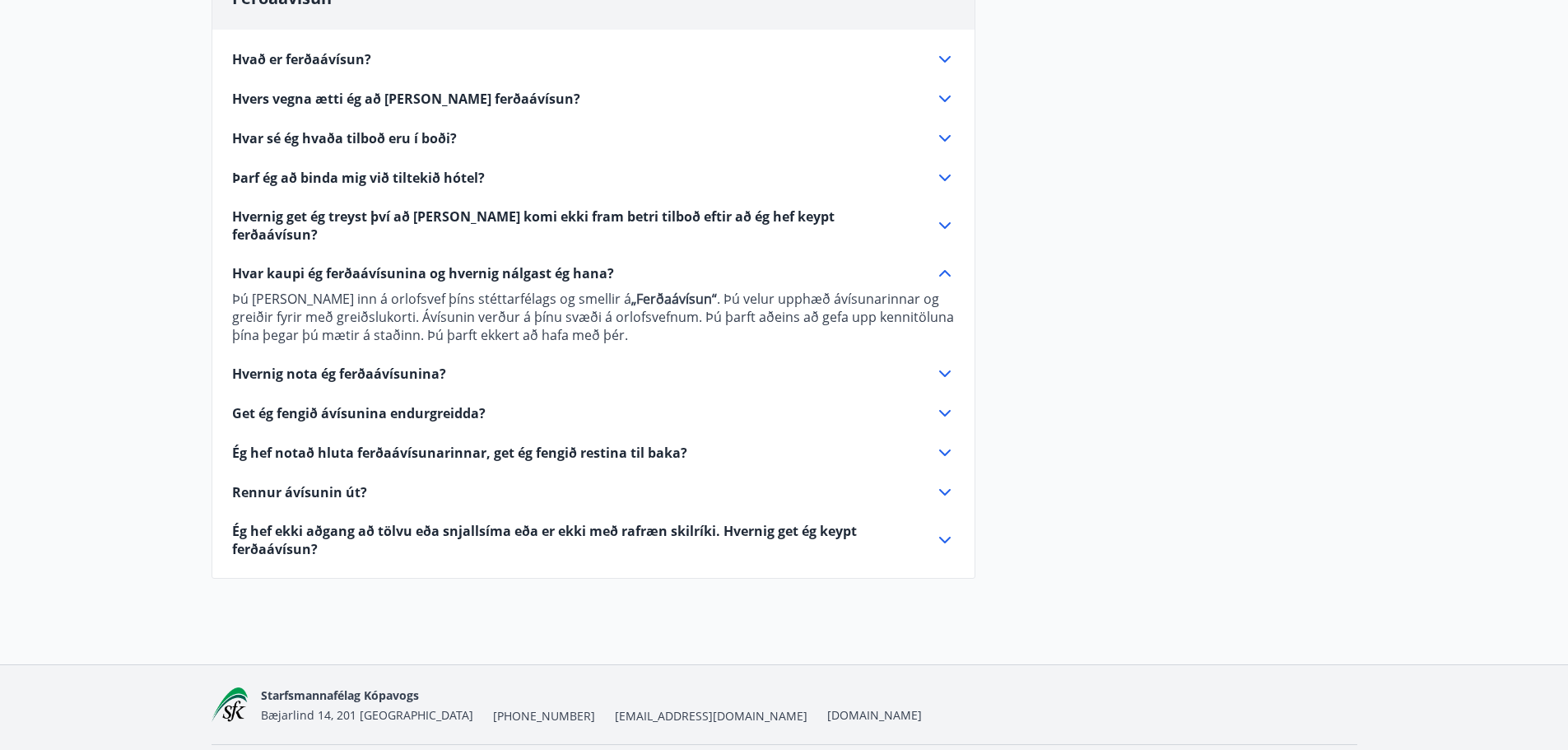
click at [334, 212] on span "Hvernig get ég treyst því að það komi ekki fram betri tilboð eftir að ég hef ke…" at bounding box center [574, 226] width 683 height 37
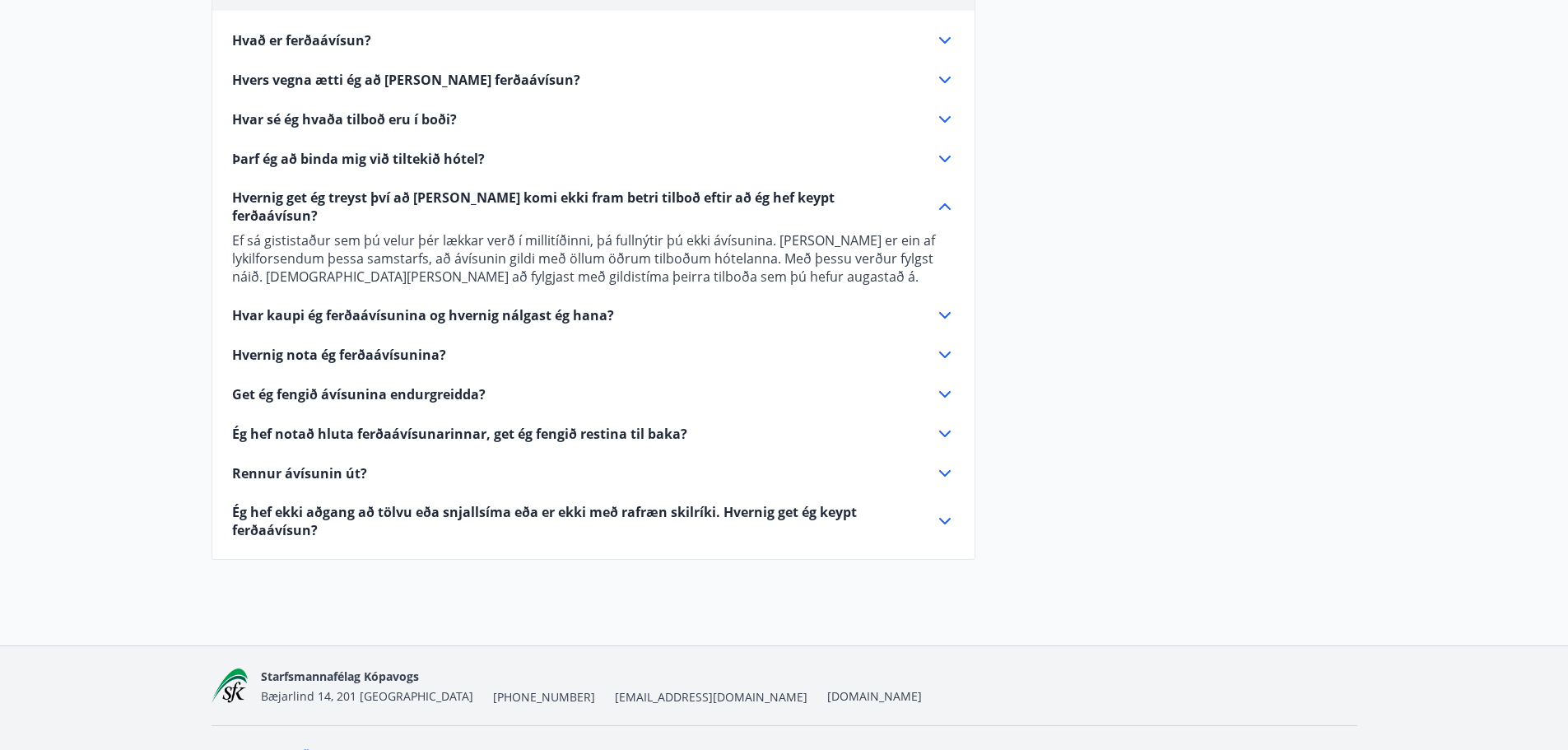
scroll to position [1766, 0]
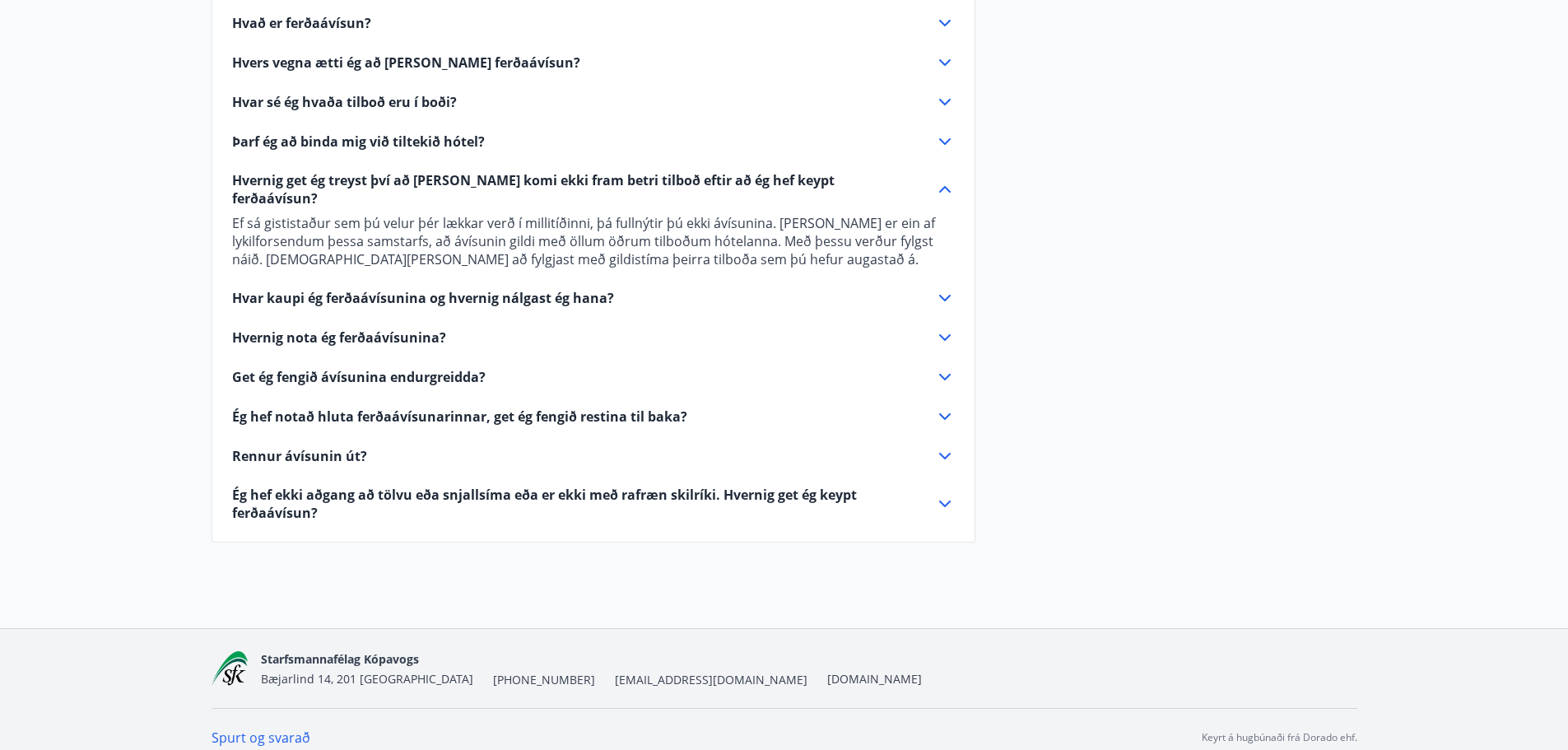
click at [289, 408] on span "Ég hef notað hluta ferðaávísunarinnar, get ég fengið restina til baka?" at bounding box center [459, 416] width 455 height 18
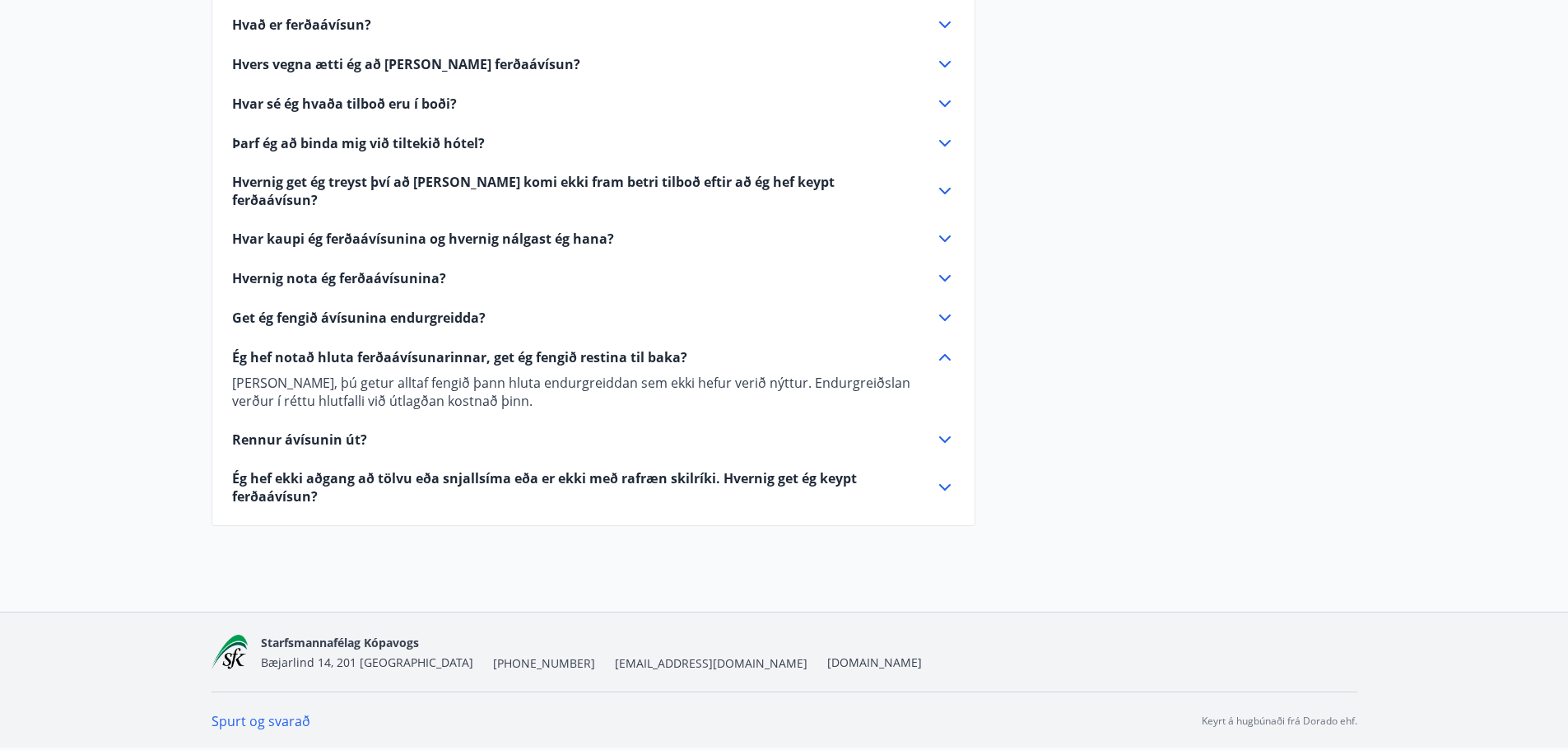
scroll to position [1748, 0]
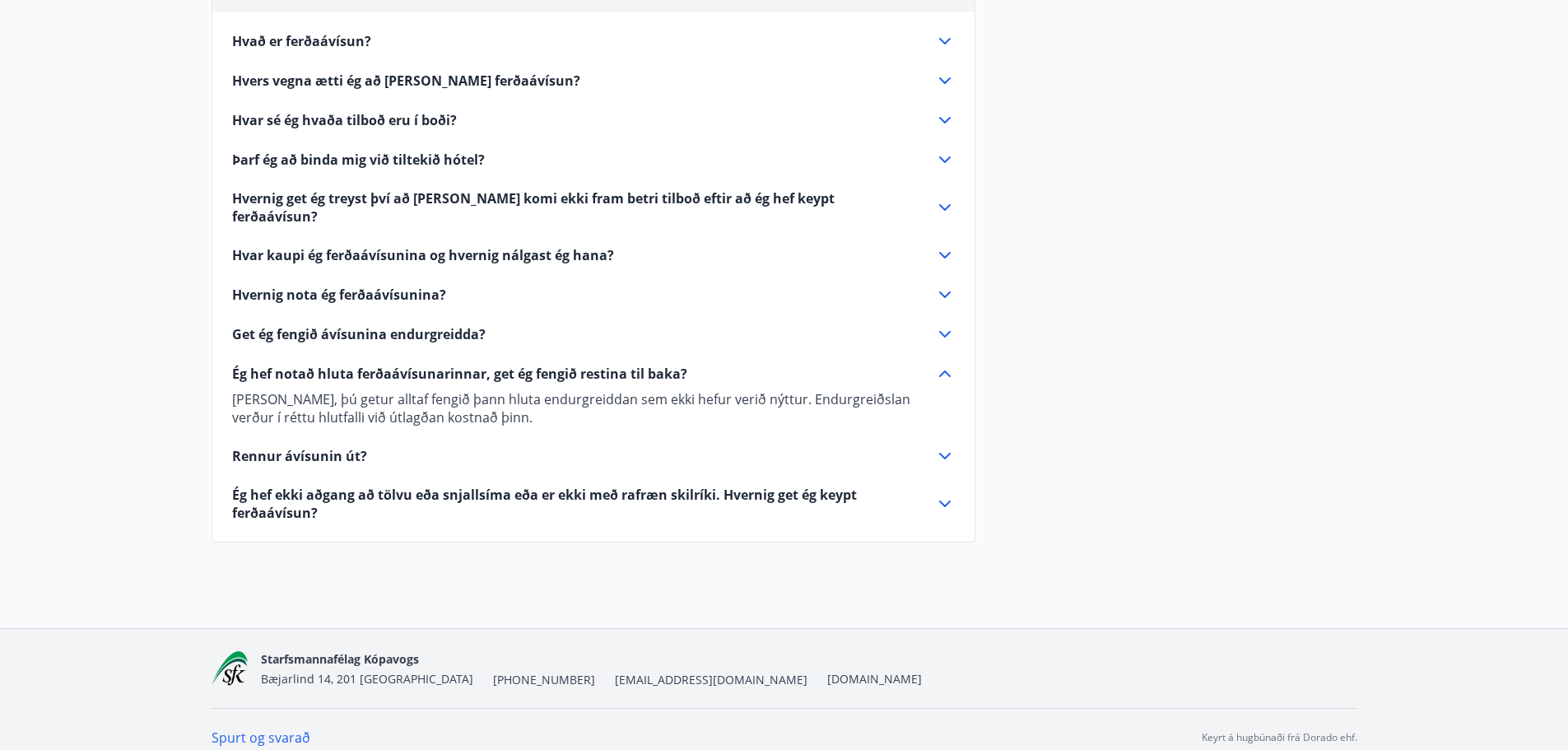
click at [310, 428] on div "Hvað er ferðaávísun? Ferðaávísun er inneign, sem þú getur notað til að greiða f…" at bounding box center [593, 267] width 763 height 510
click at [305, 447] on span "Rennur ávísunin út?" at bounding box center [299, 456] width 135 height 18
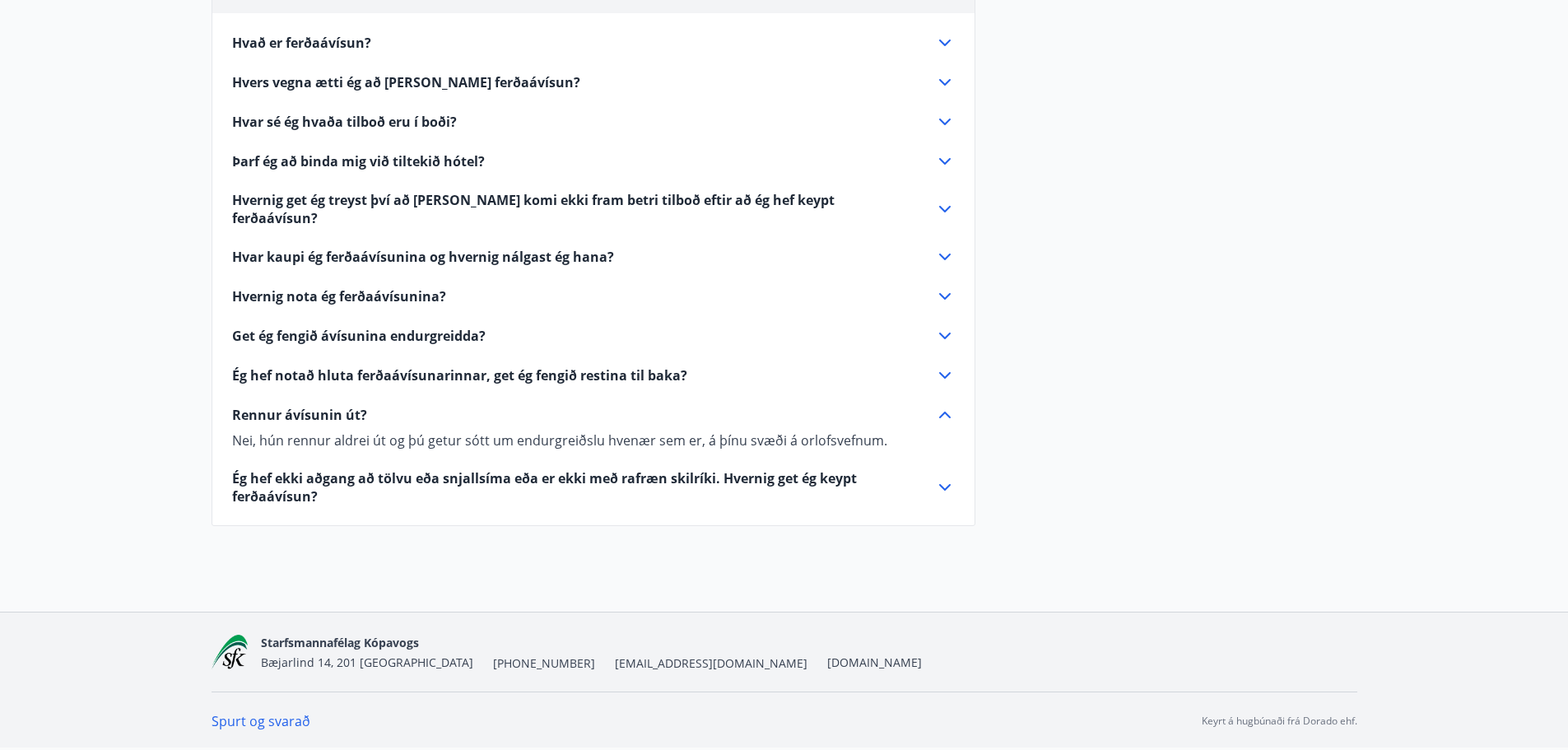
scroll to position [1729, 0]
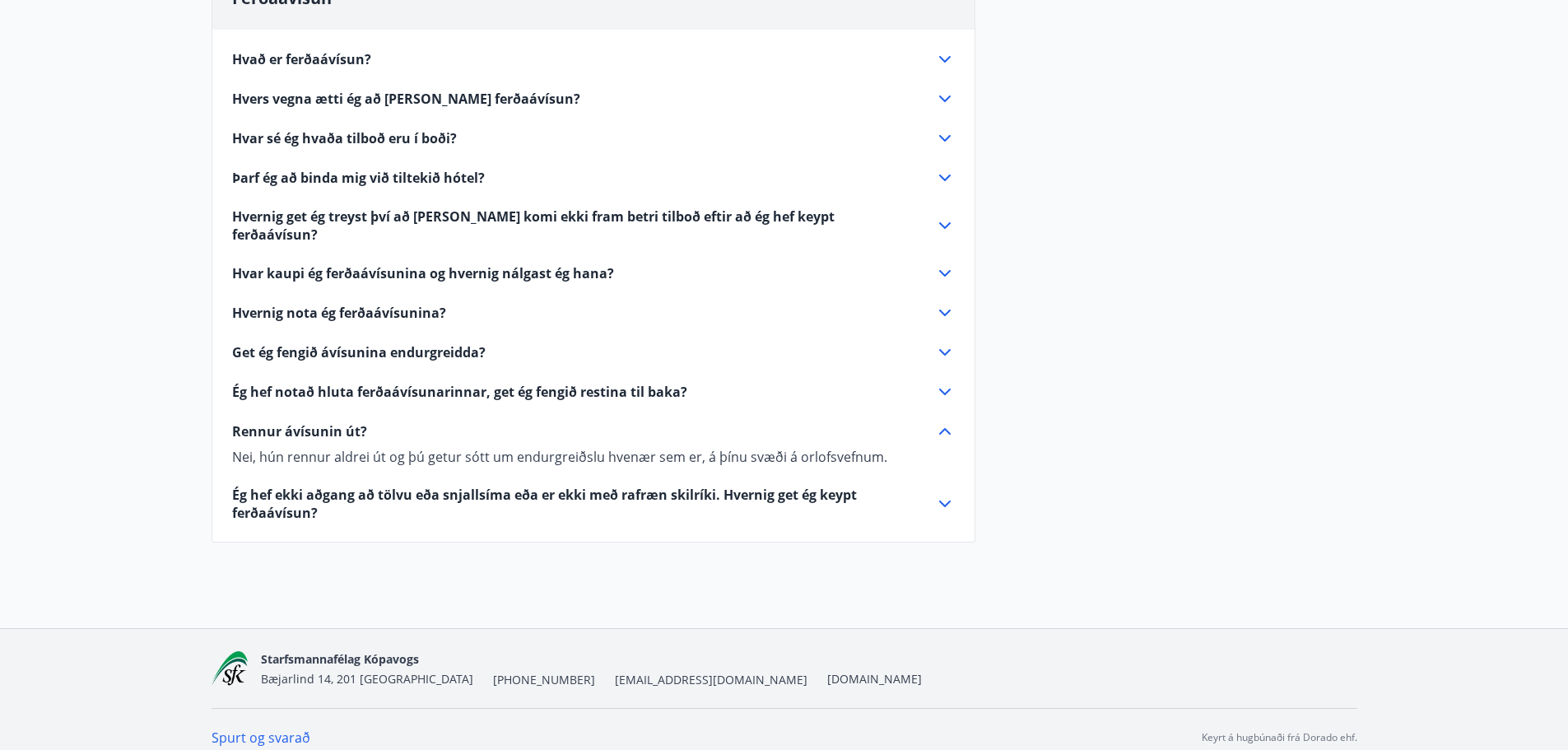
click at [266, 486] on span "Ég hef ekki aðgang að tölvu eða snjallsíma eða er ekki með rafræn skilríki. Hve…" at bounding box center [574, 504] width 683 height 37
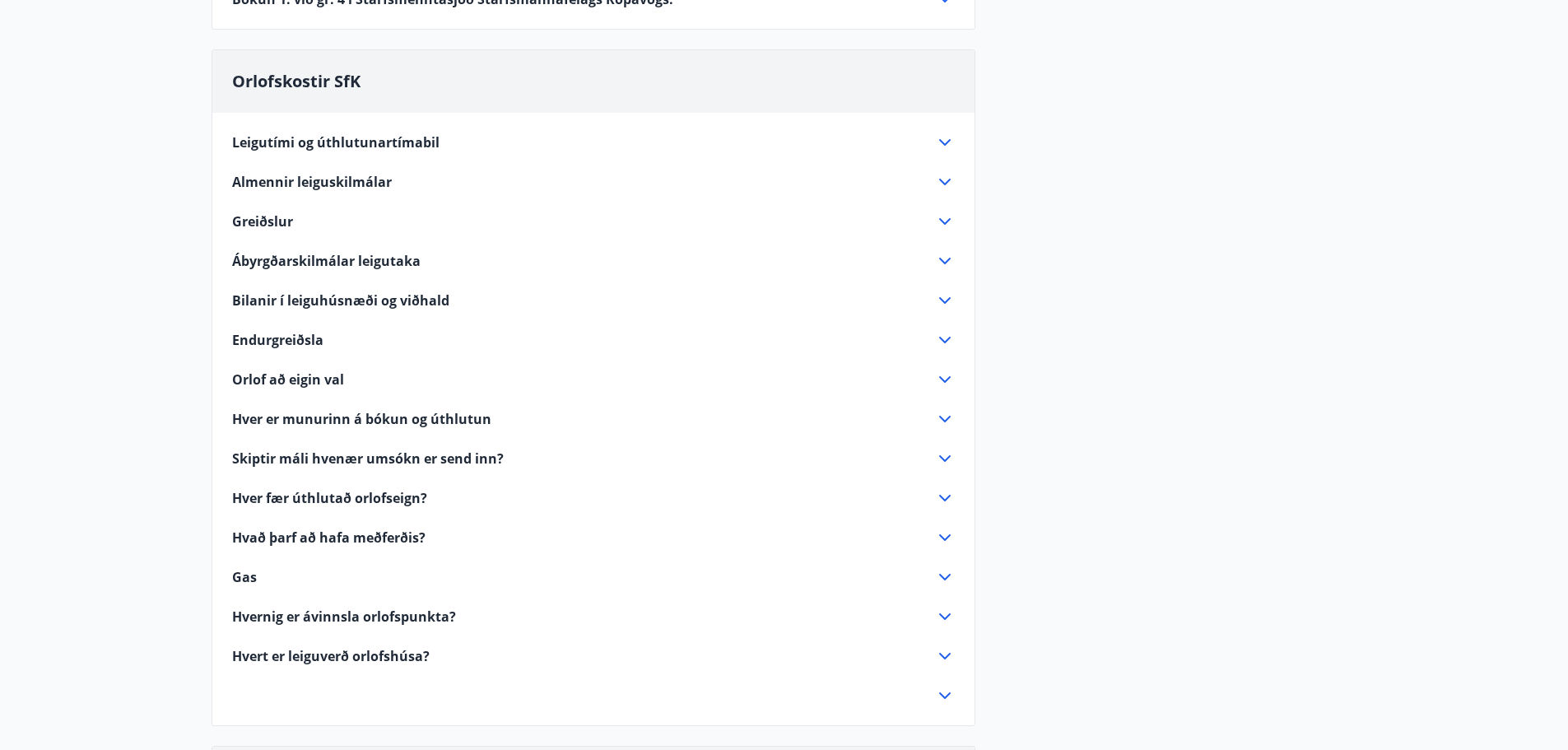
scroll to position [988, 0]
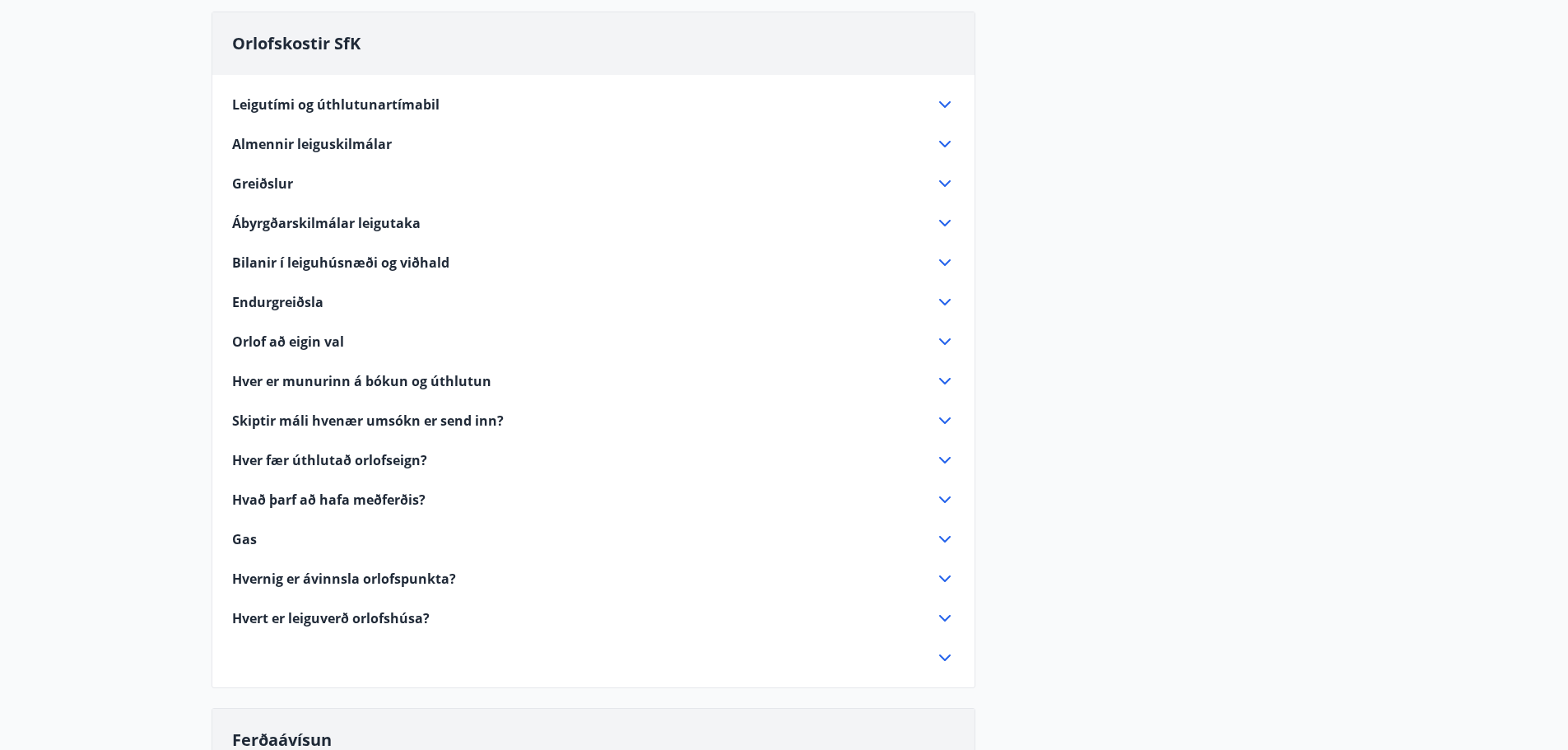
click at [287, 302] on span "Endurgreiðsla" at bounding box center [277, 302] width 91 height 18
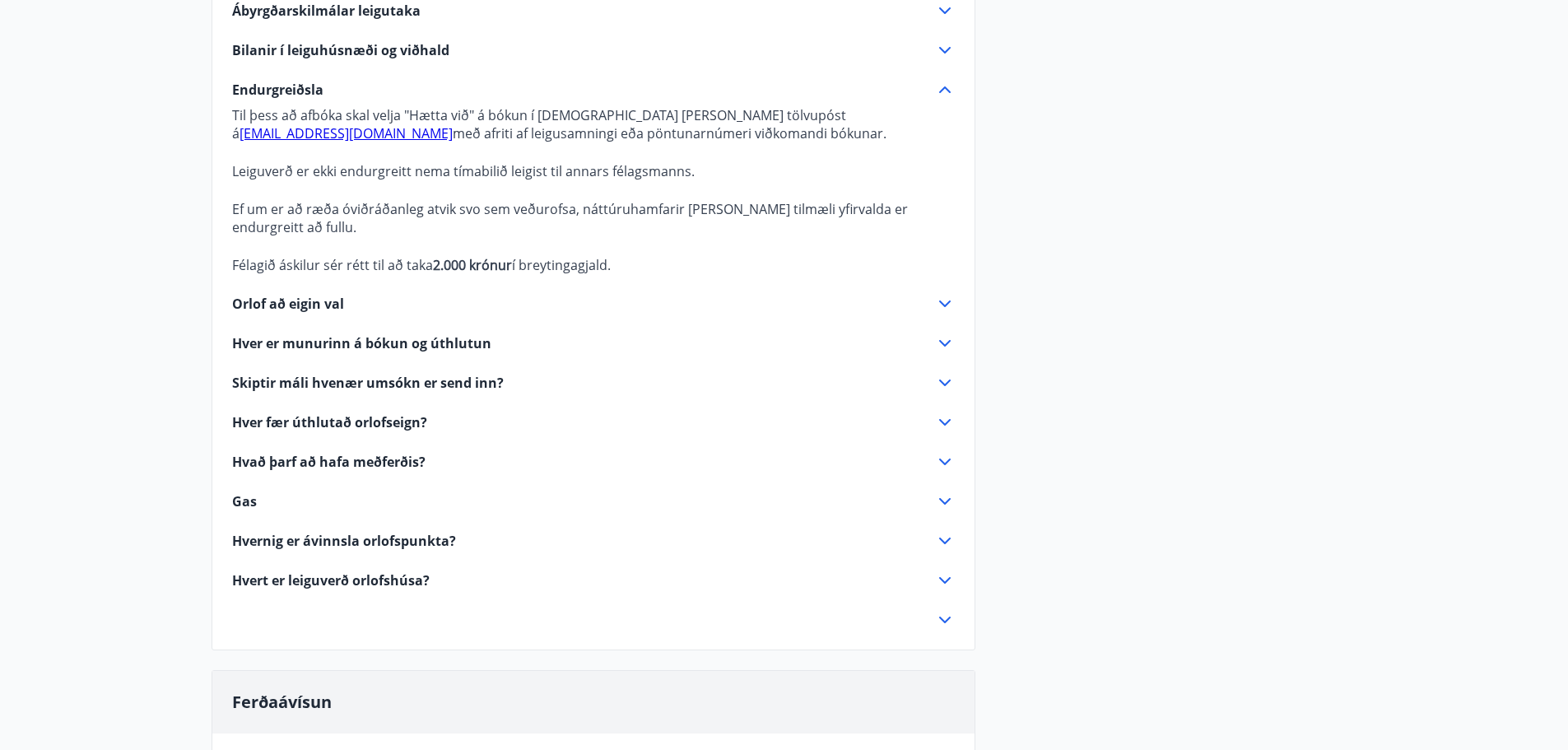
scroll to position [1235, 0]
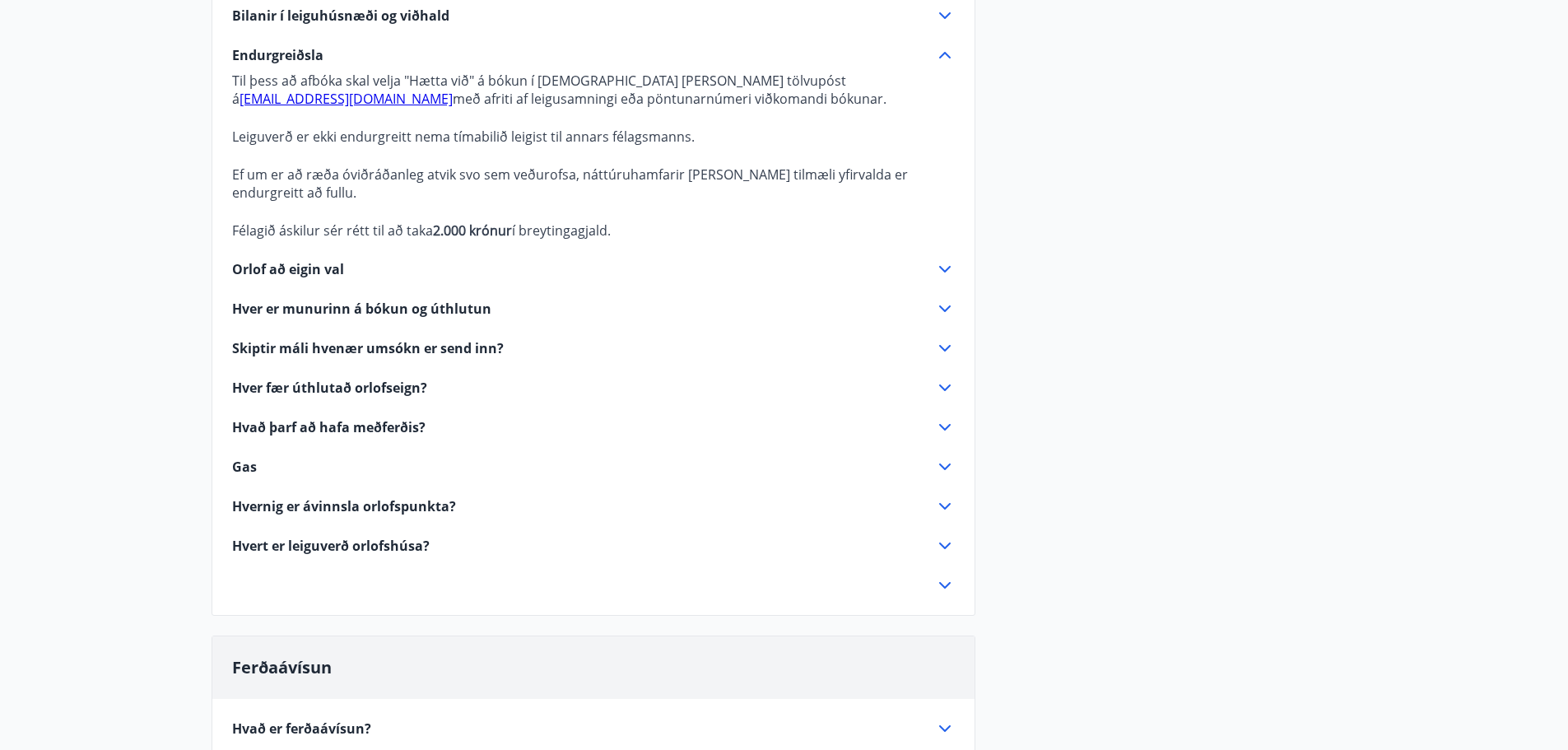
click at [290, 262] on span "Orlof að eigin val" at bounding box center [288, 269] width 112 height 18
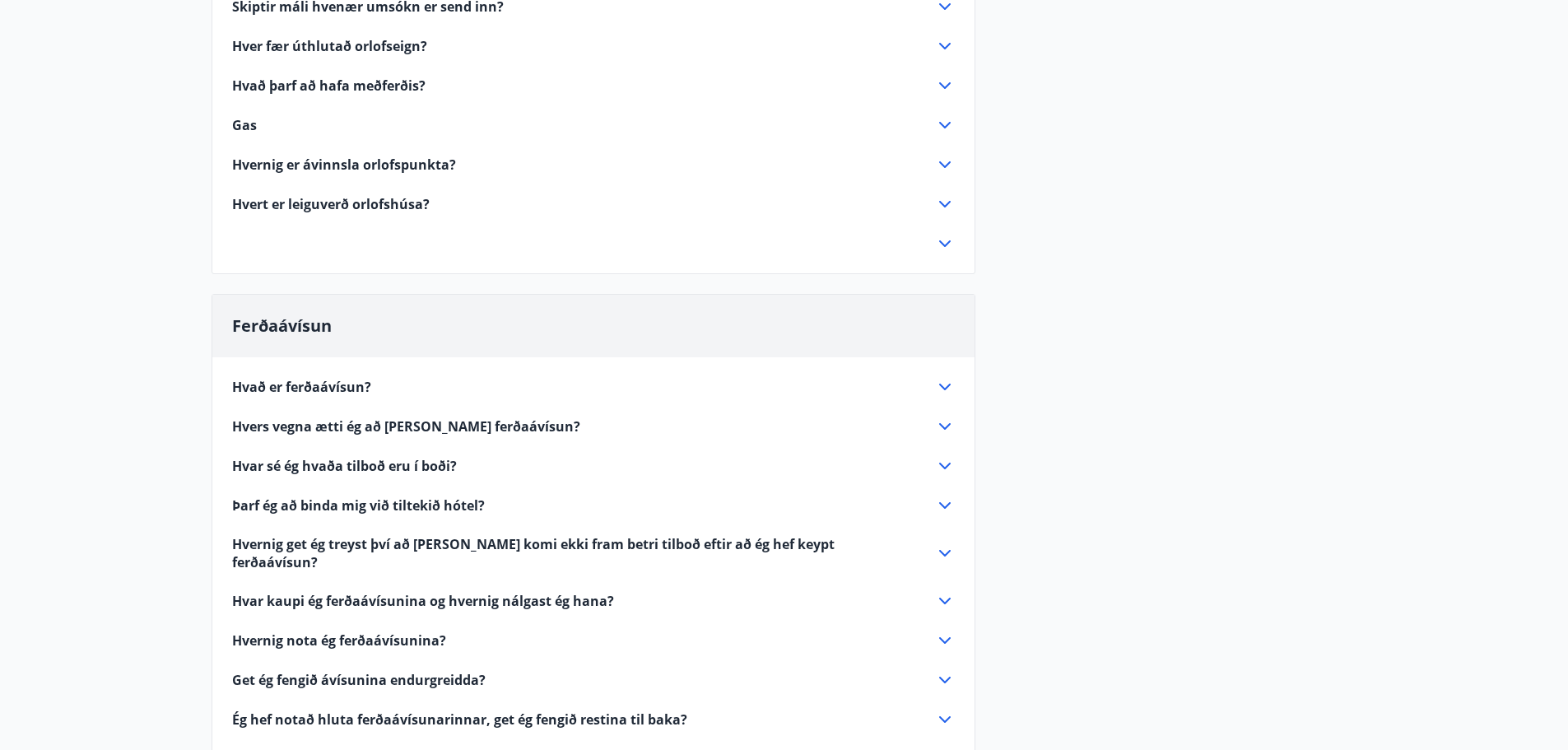
scroll to position [2140, 0]
click at [254, 115] on span "Gas" at bounding box center [244, 124] width 25 height 18
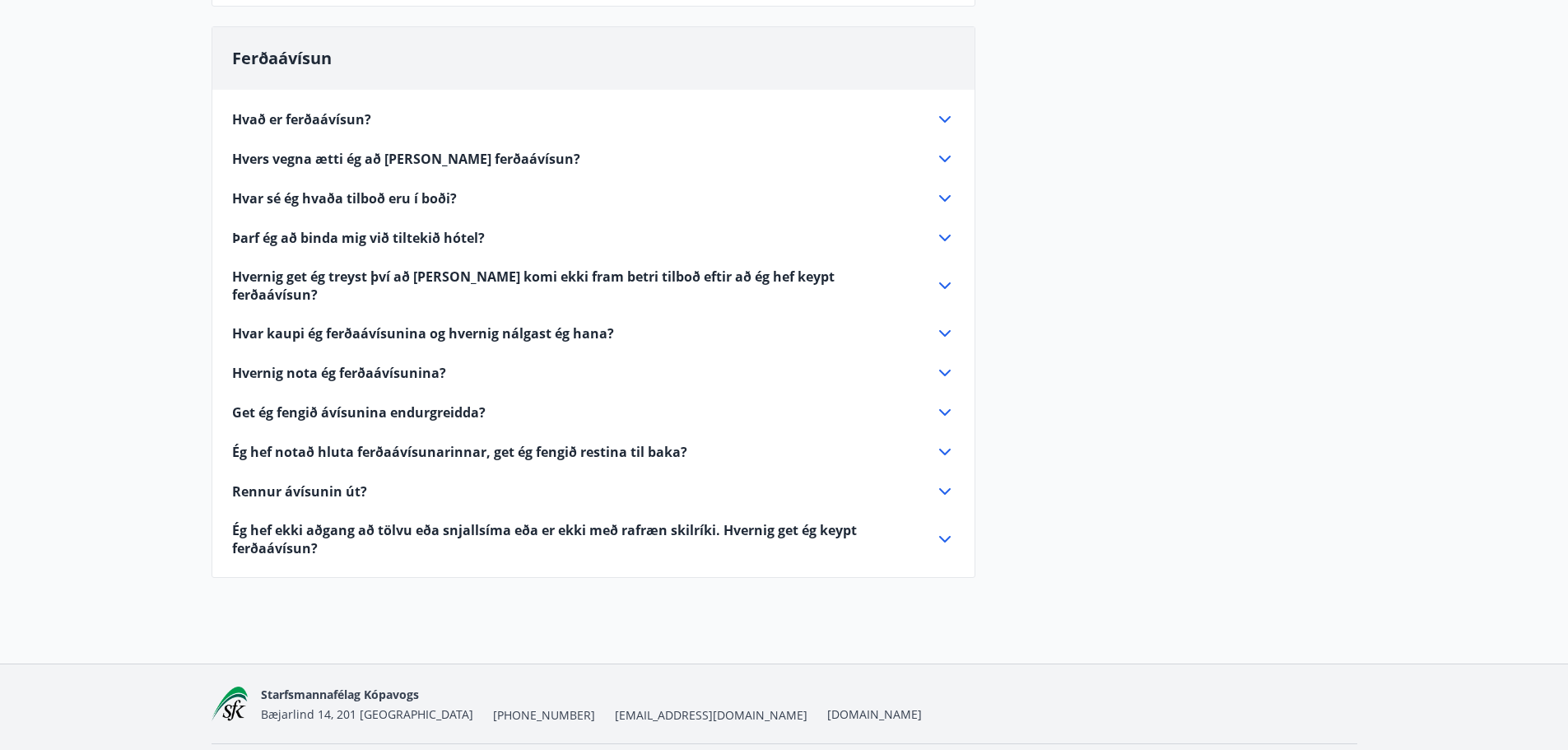
scroll to position [1784, 0]
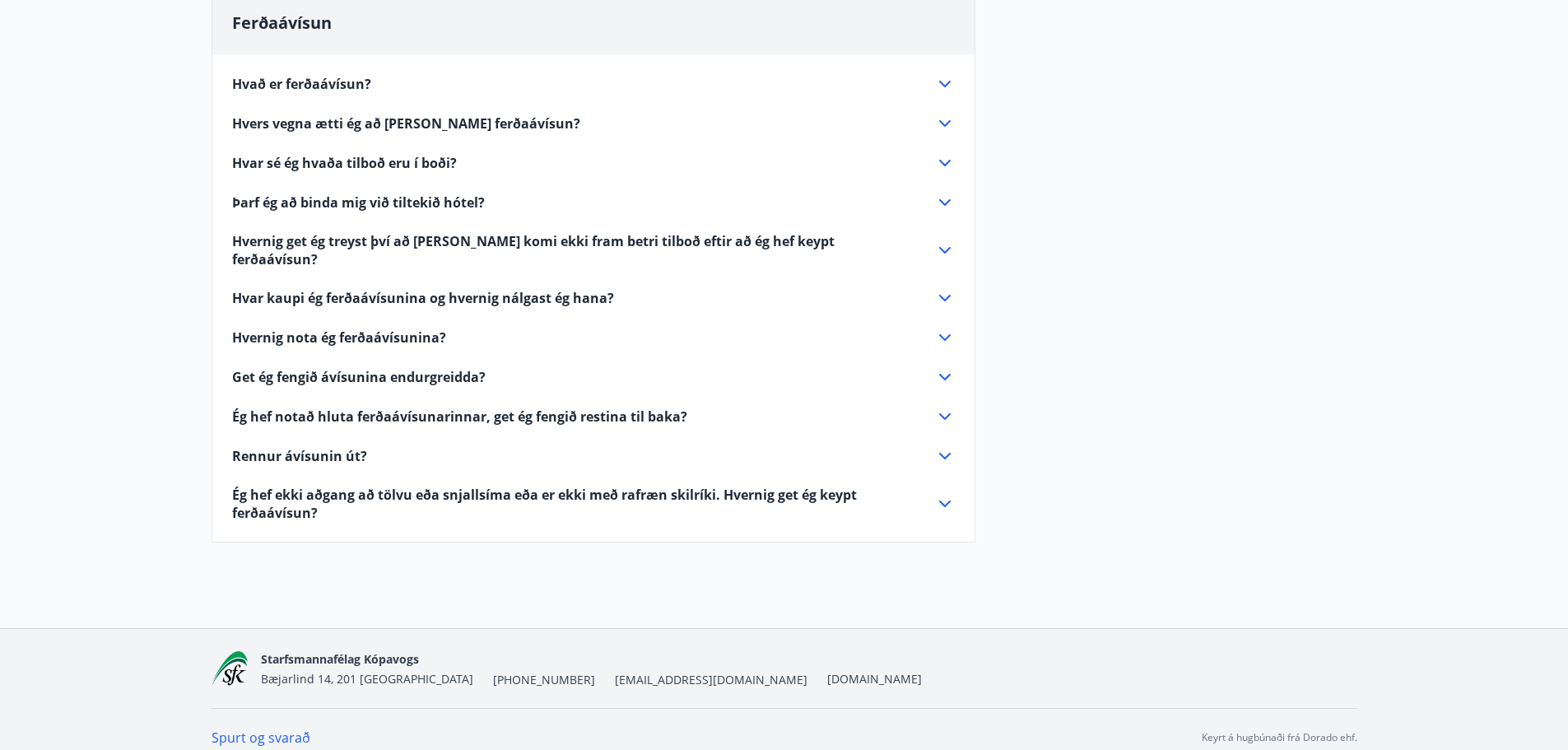
click at [336, 163] on span "Hvar sé ég hvaða tilboð eru í boði?" at bounding box center [344, 163] width 225 height 18
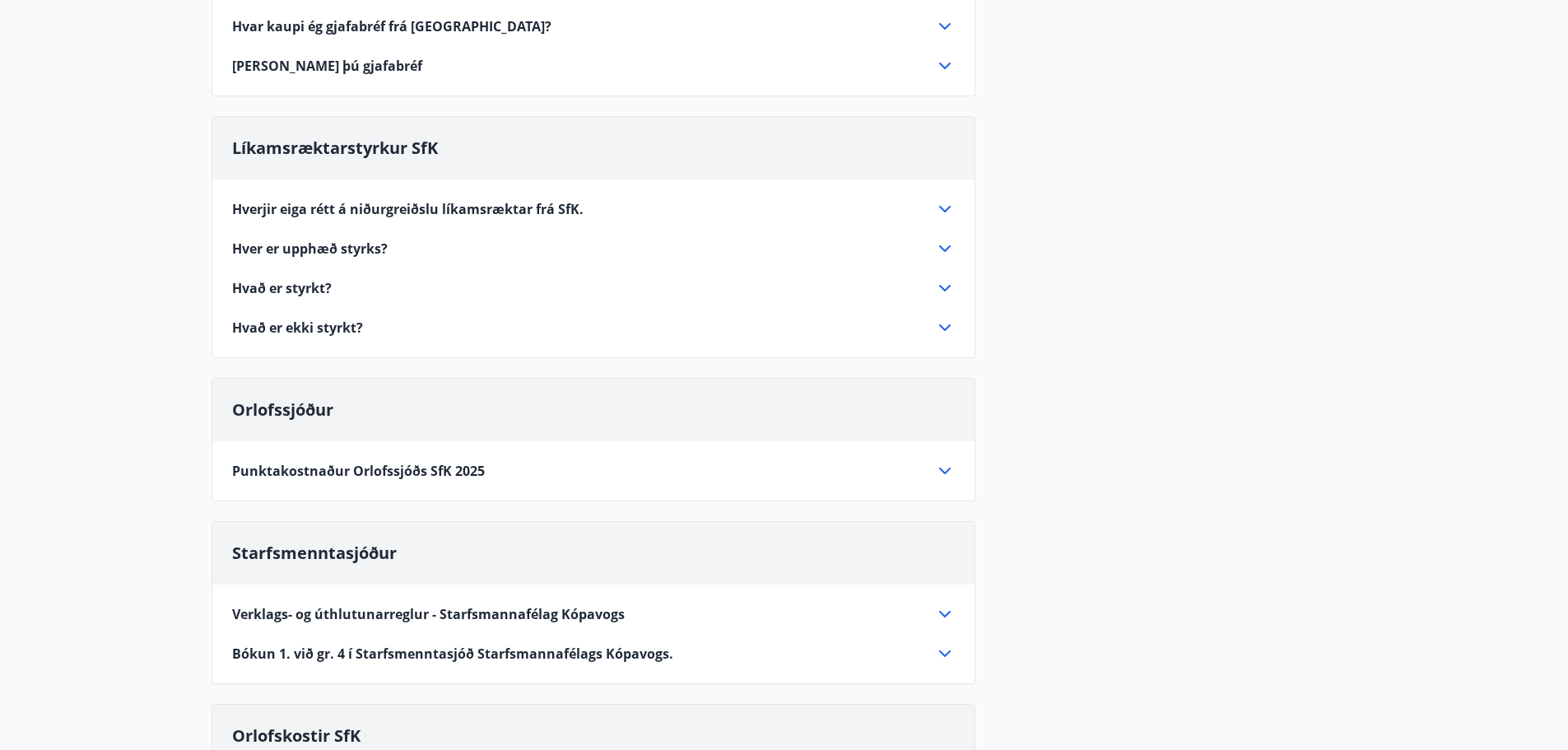
scroll to position [0, 0]
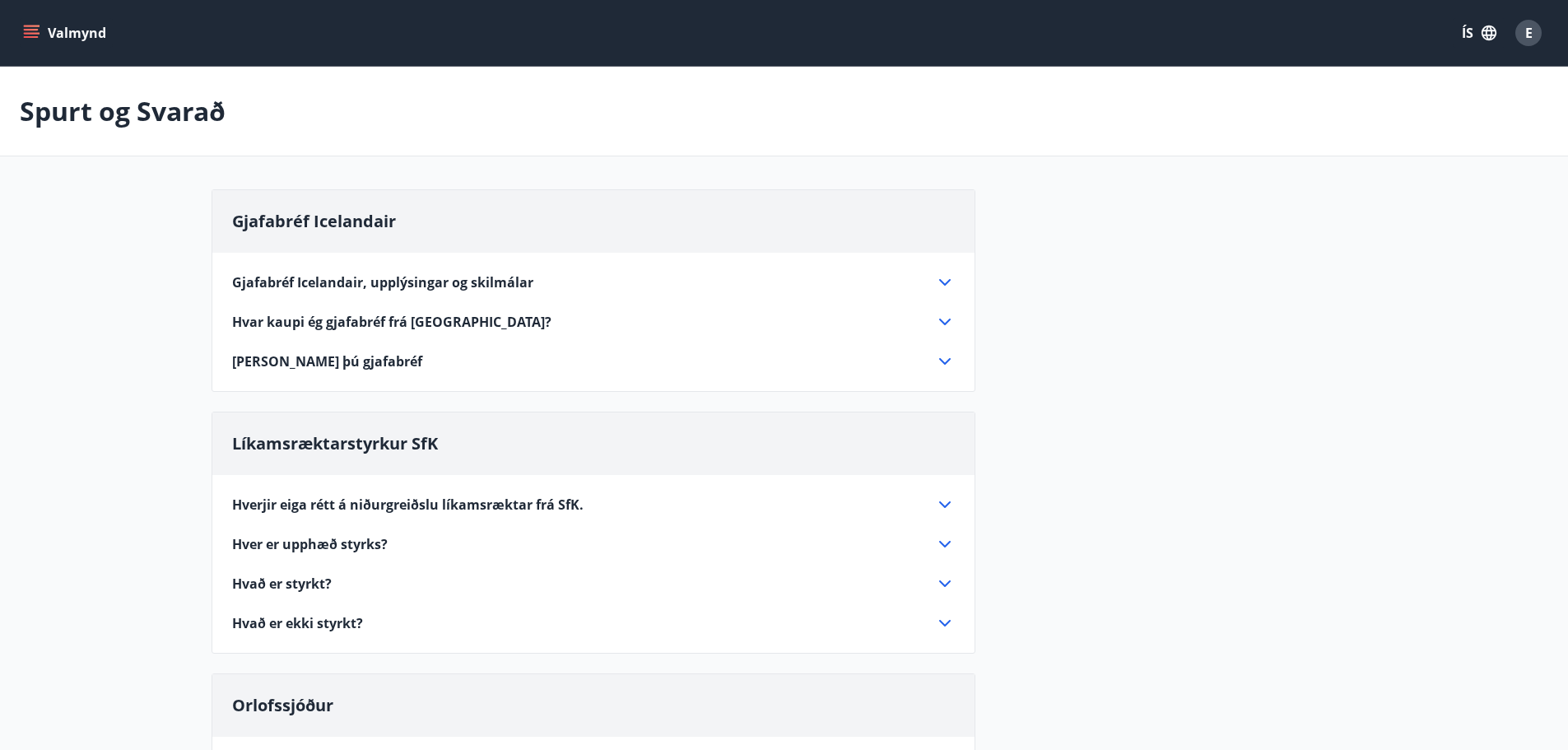
click at [17, 32] on div "Valmynd ÍS E" at bounding box center [784, 33] width 1568 height 66
click at [30, 27] on icon "menu" at bounding box center [31, 33] width 16 height 16
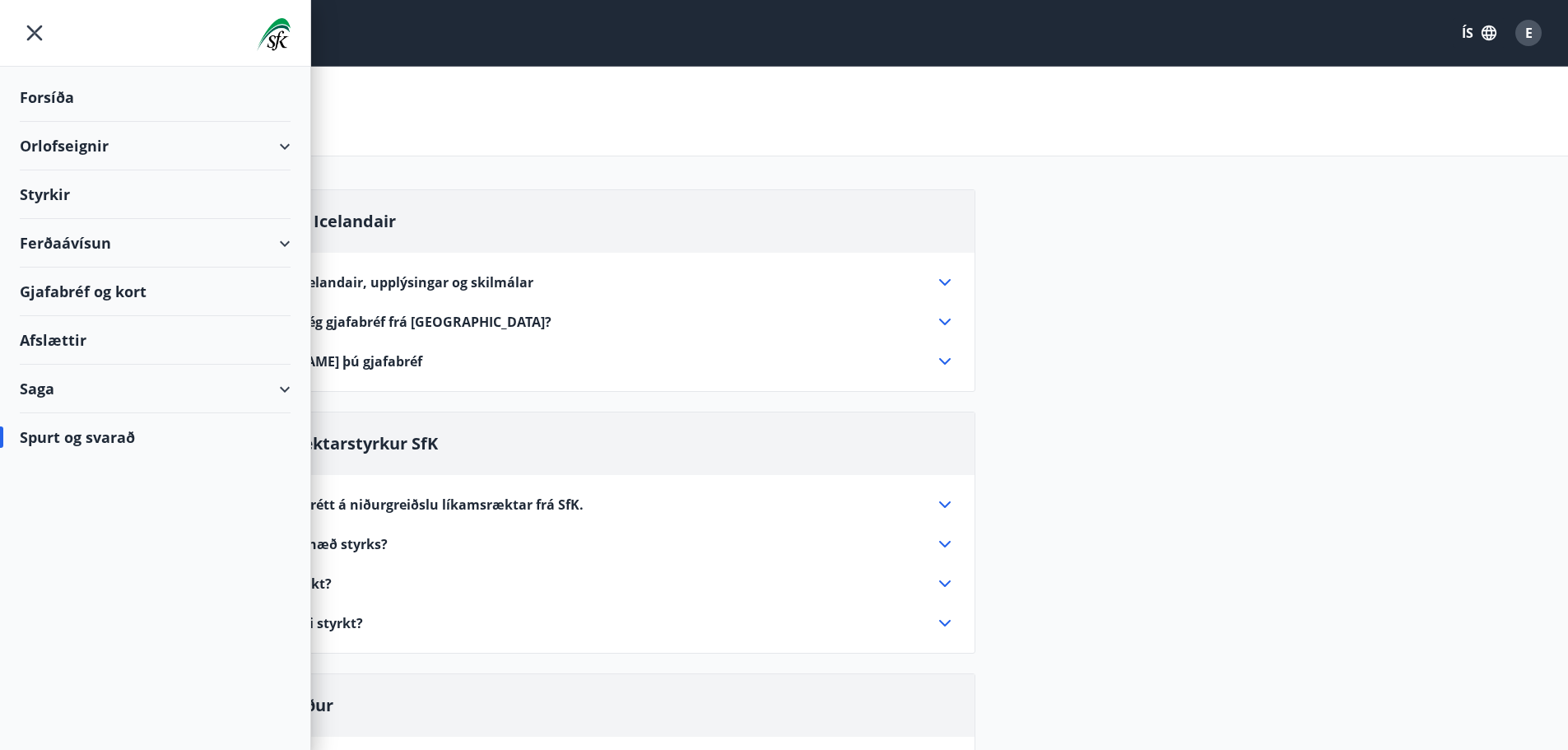
click at [95, 241] on div "Ferðaávísun" at bounding box center [155, 243] width 271 height 48
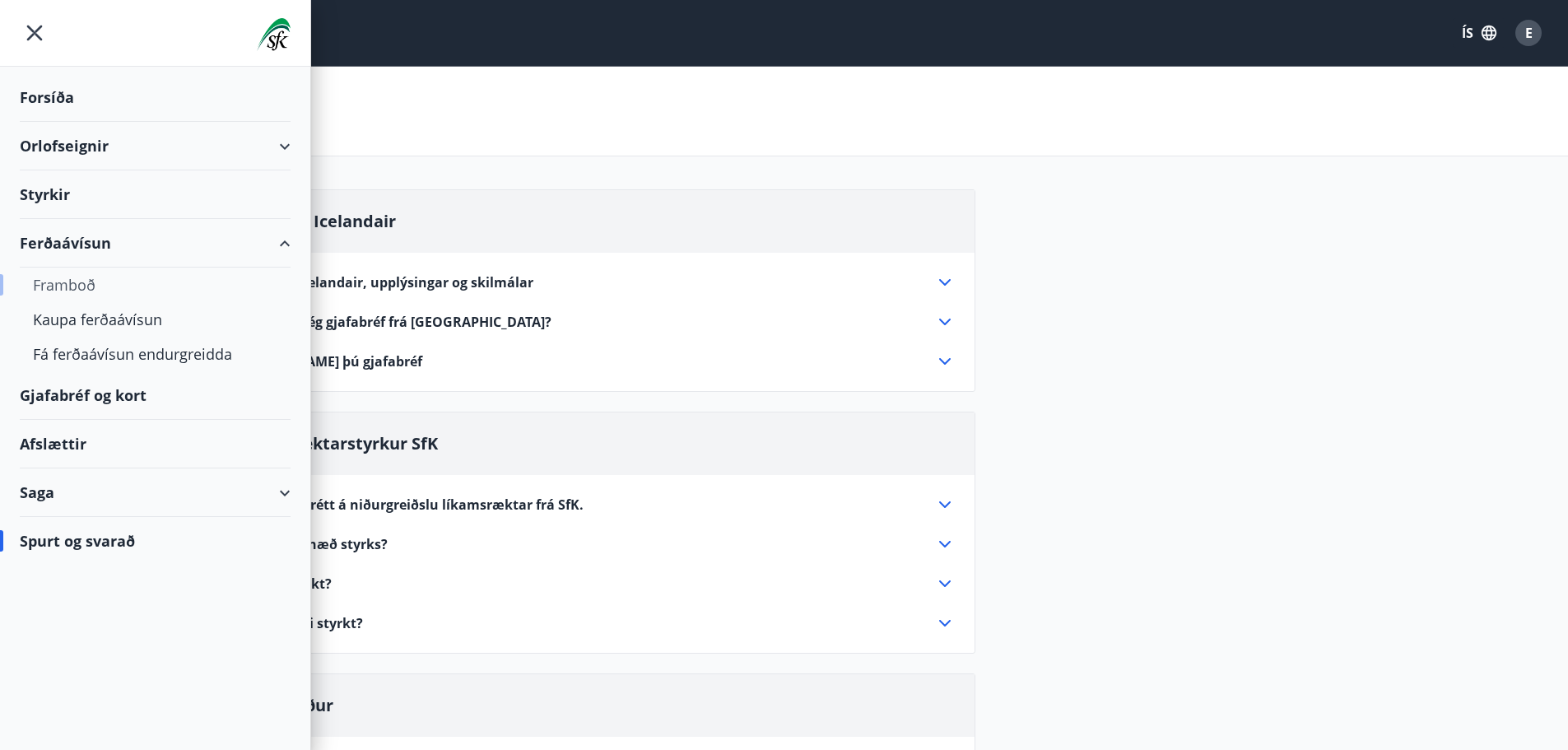
click at [88, 285] on div "Framboð" at bounding box center [155, 284] width 244 height 35
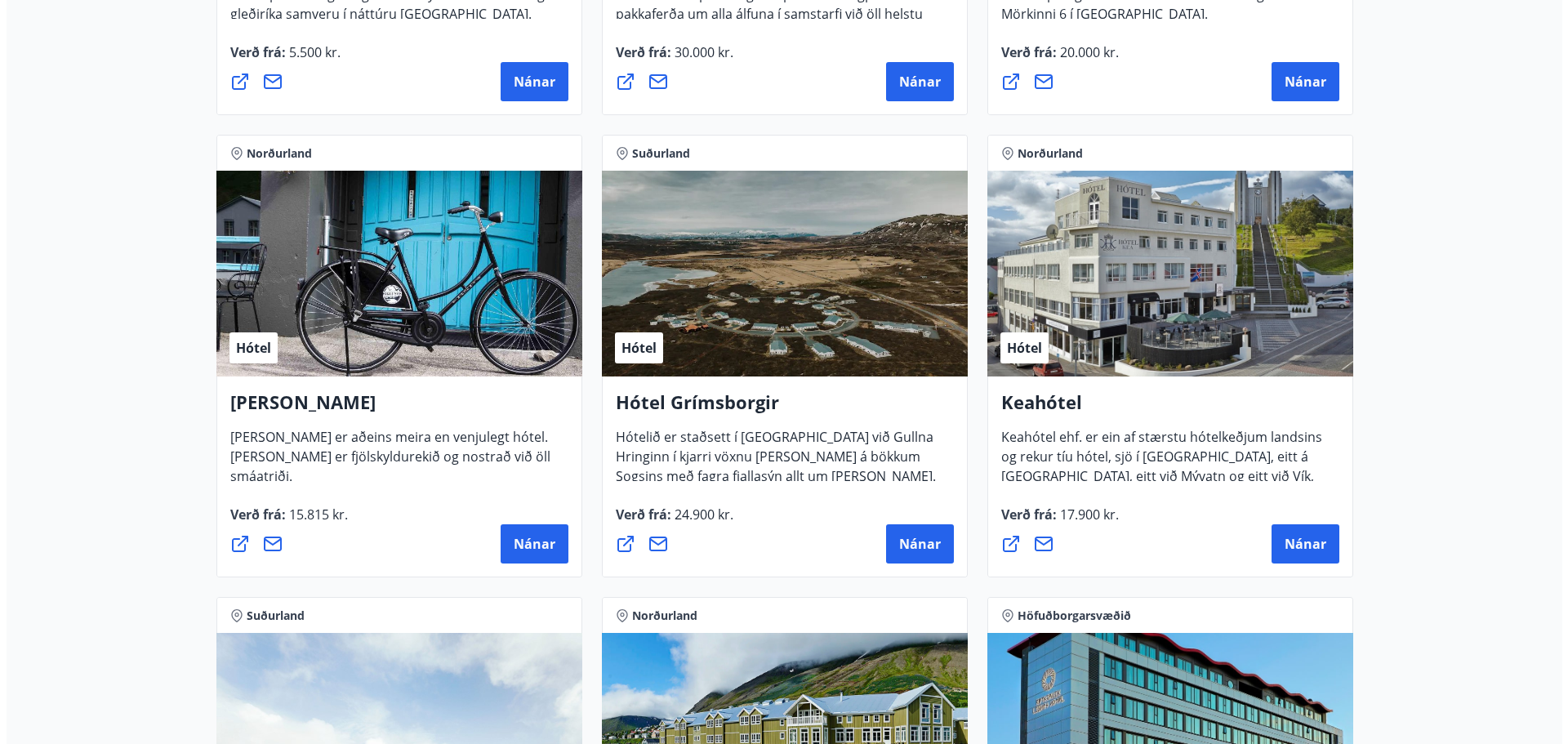
scroll to position [653, 0]
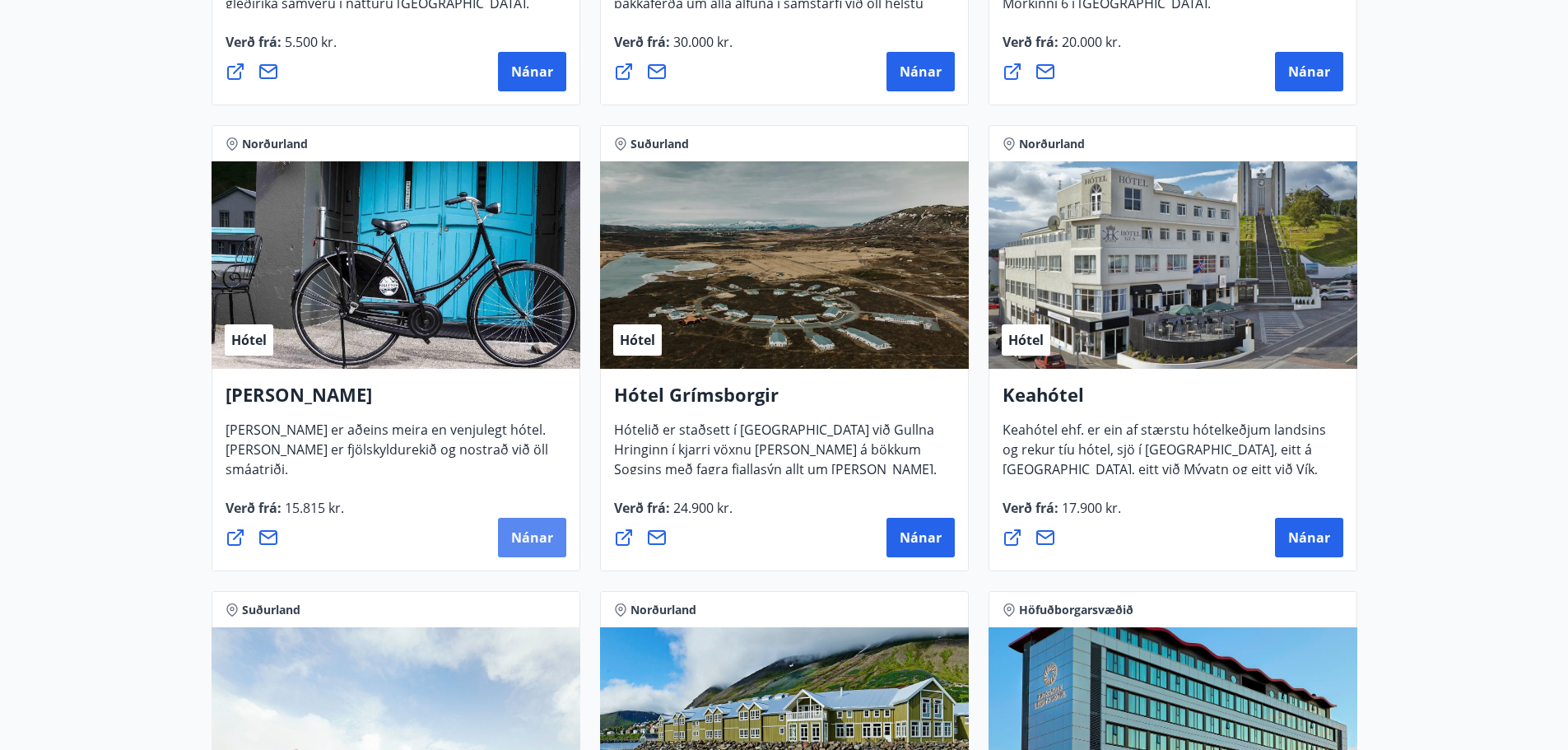
click at [528, 534] on span "Nánar" at bounding box center [532, 538] width 42 height 18
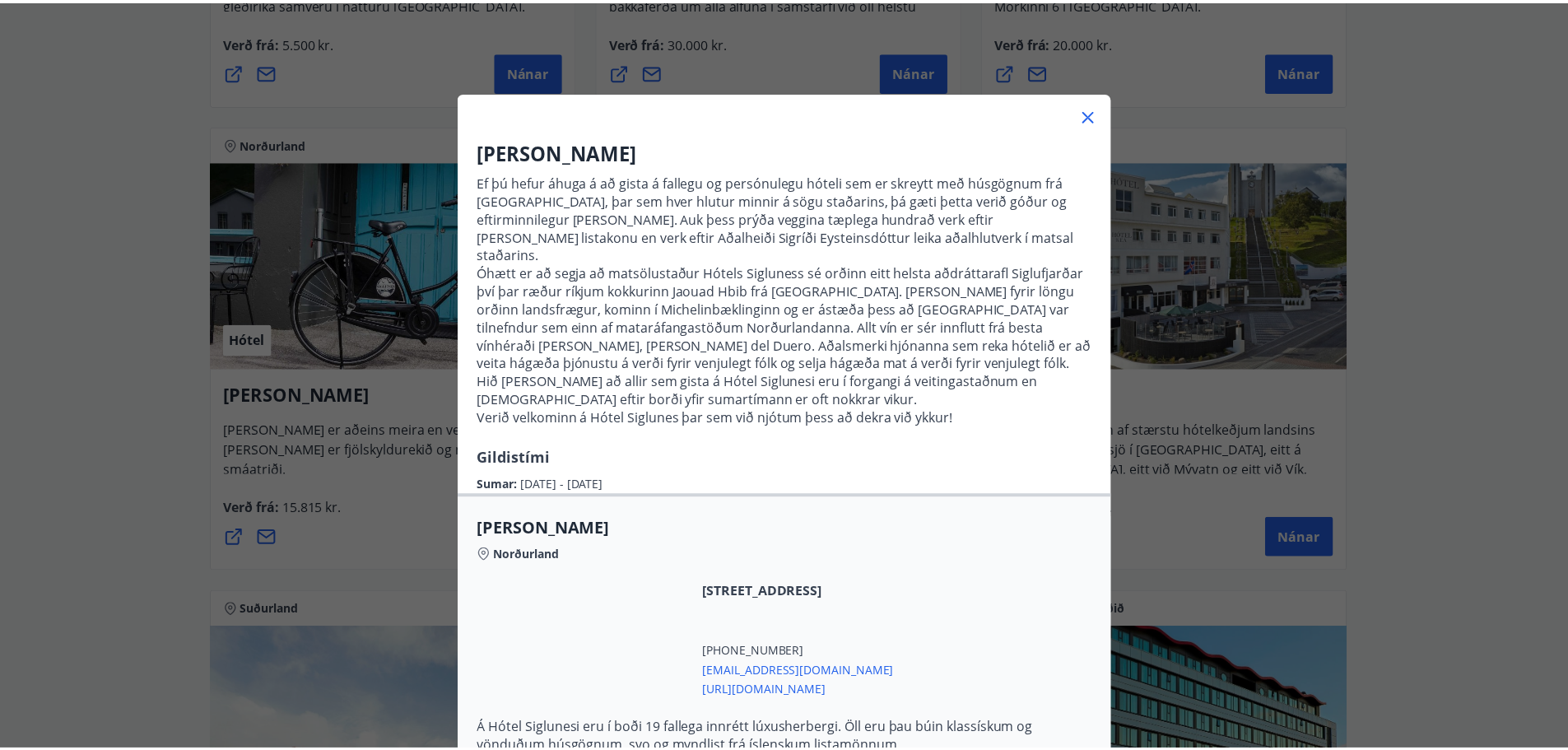
scroll to position [0, 0]
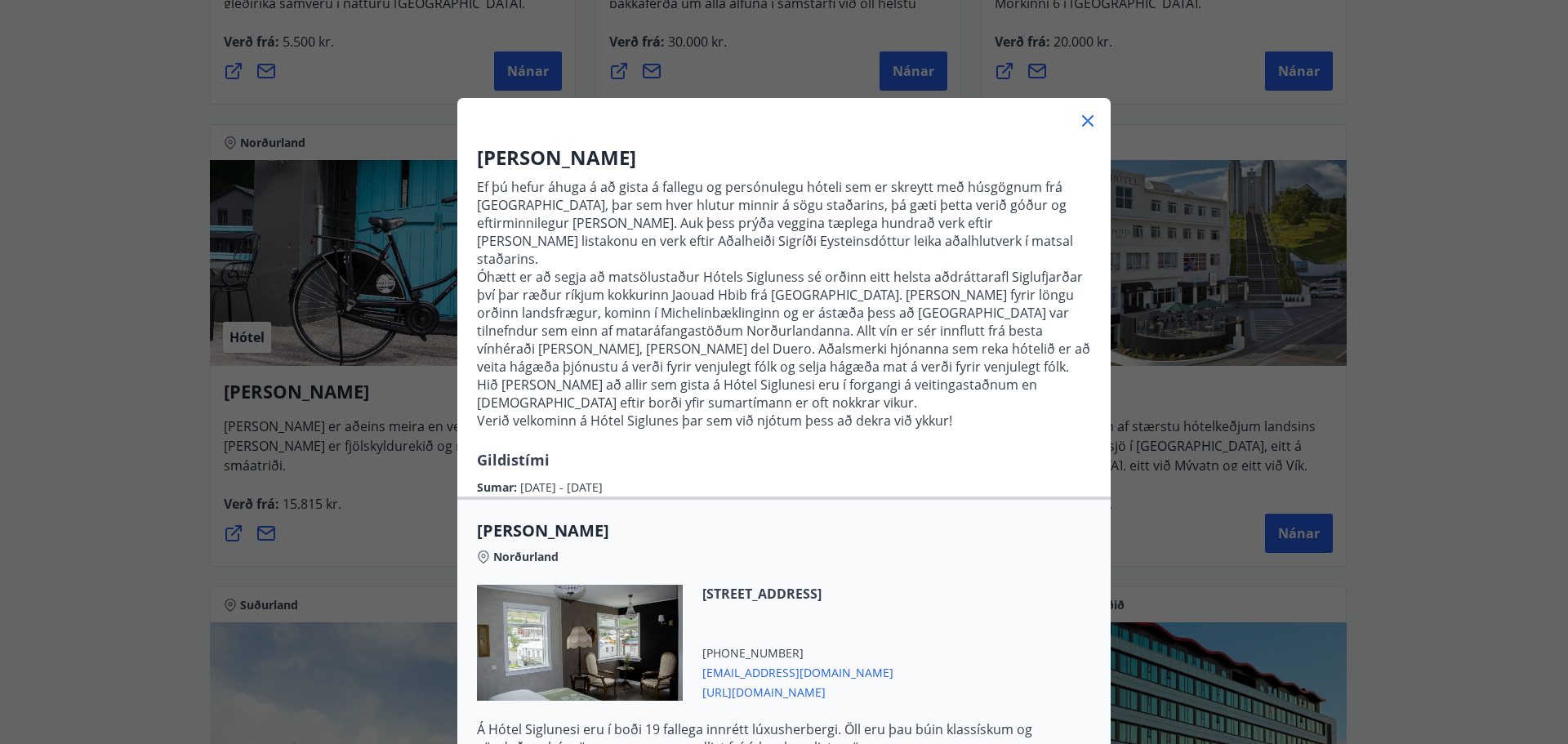
click at [1087, 119] on icon at bounding box center [1088, 121] width 19 height 19
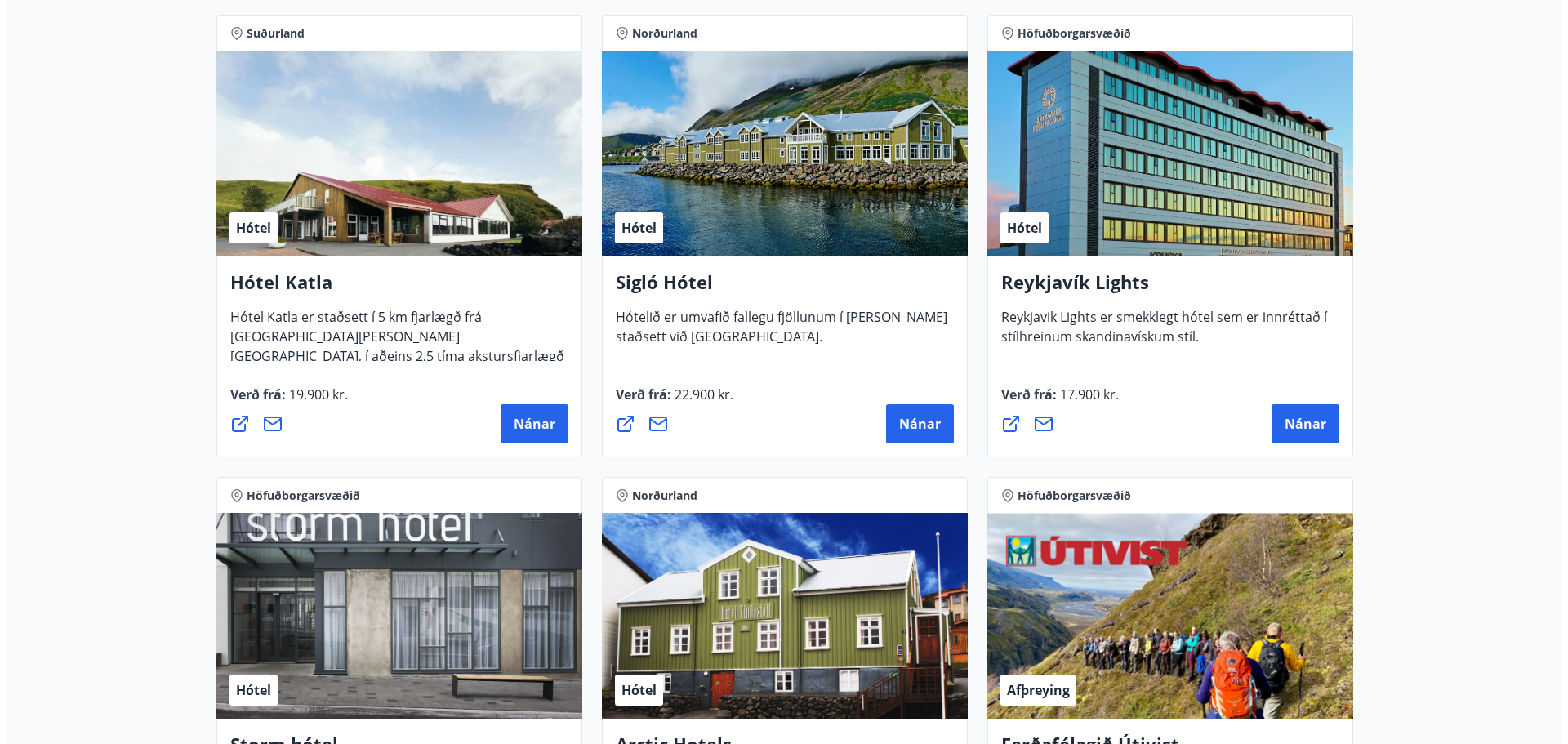
scroll to position [1307, 0]
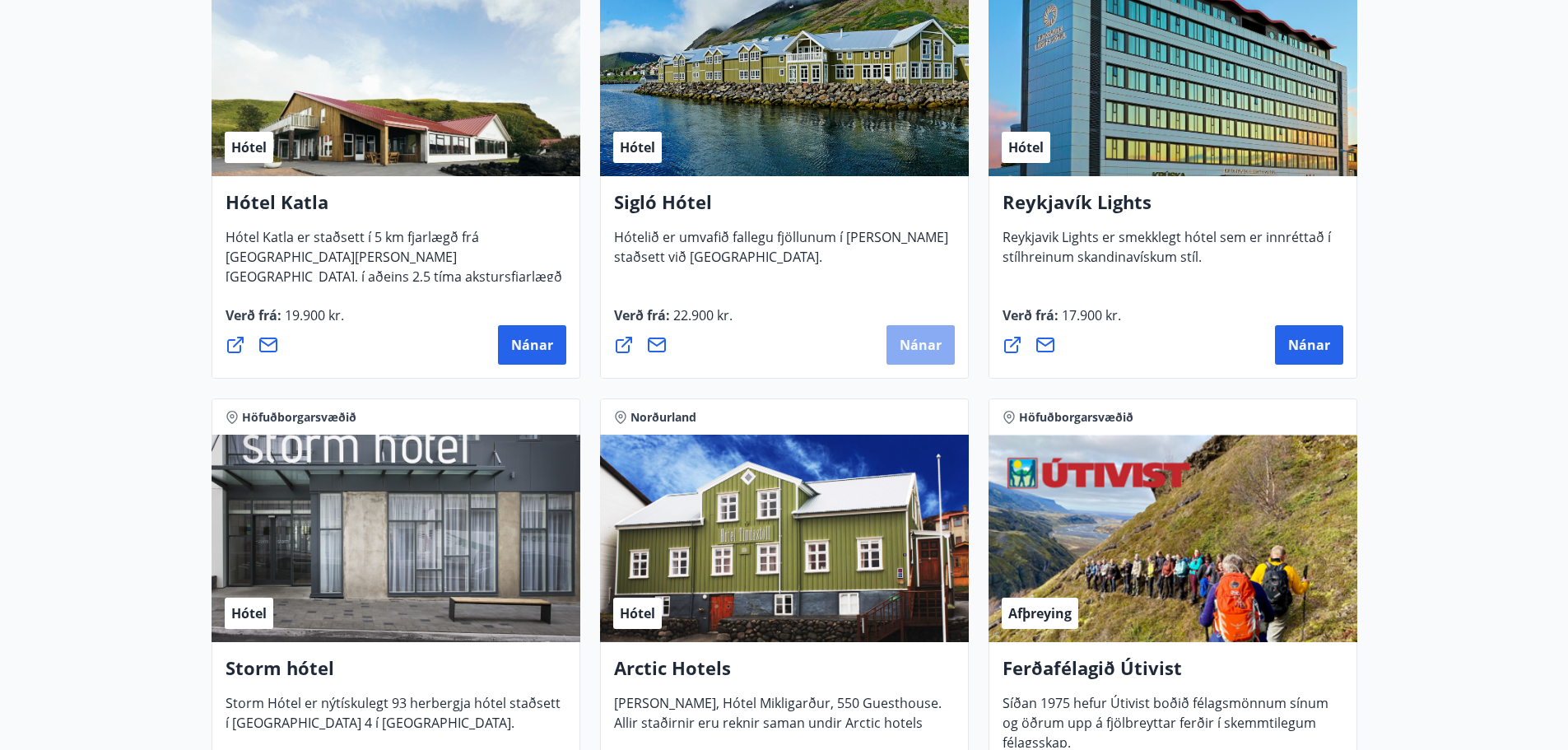
click at [915, 354] on button "Nánar" at bounding box center [920, 345] width 69 height 39
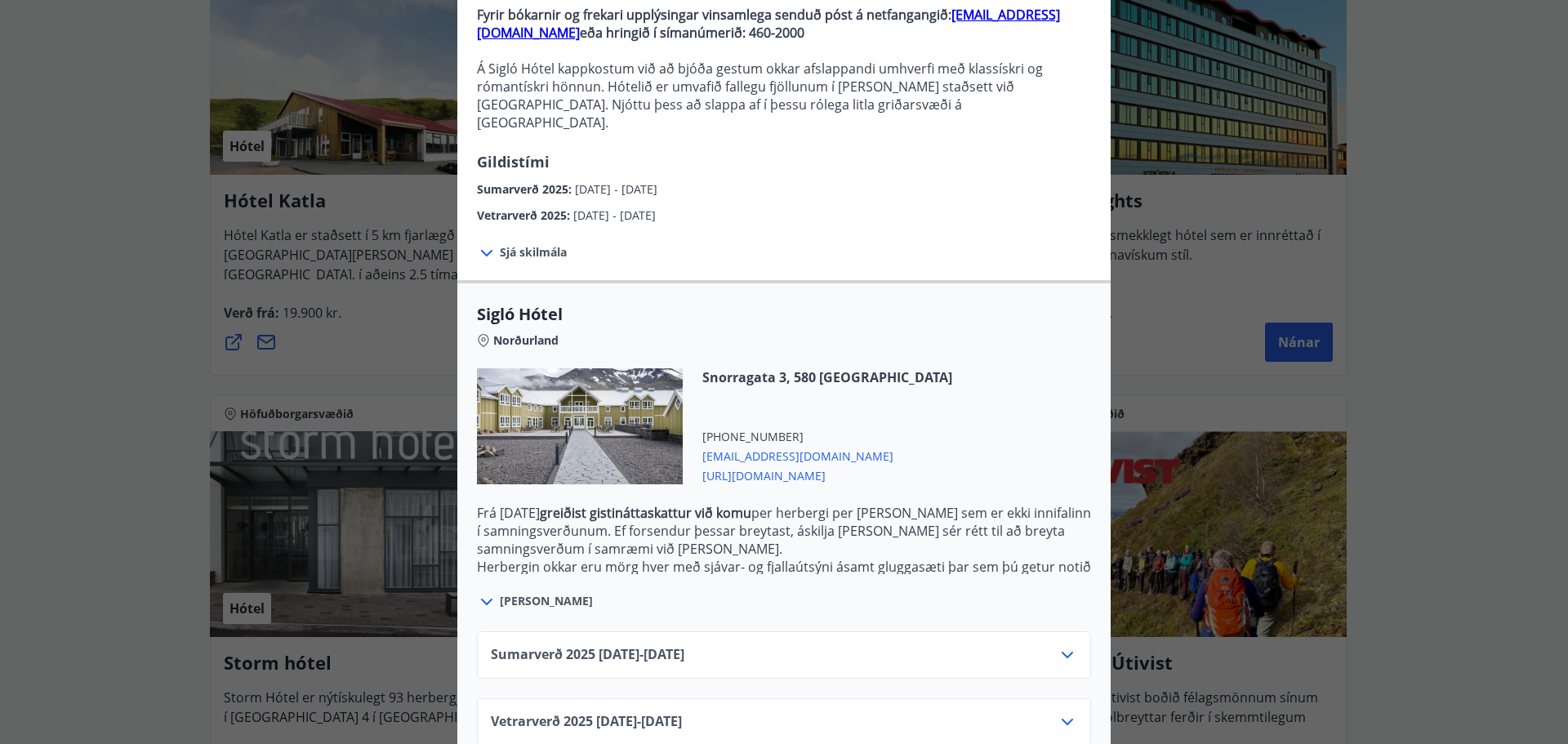
scroll to position [188, 0]
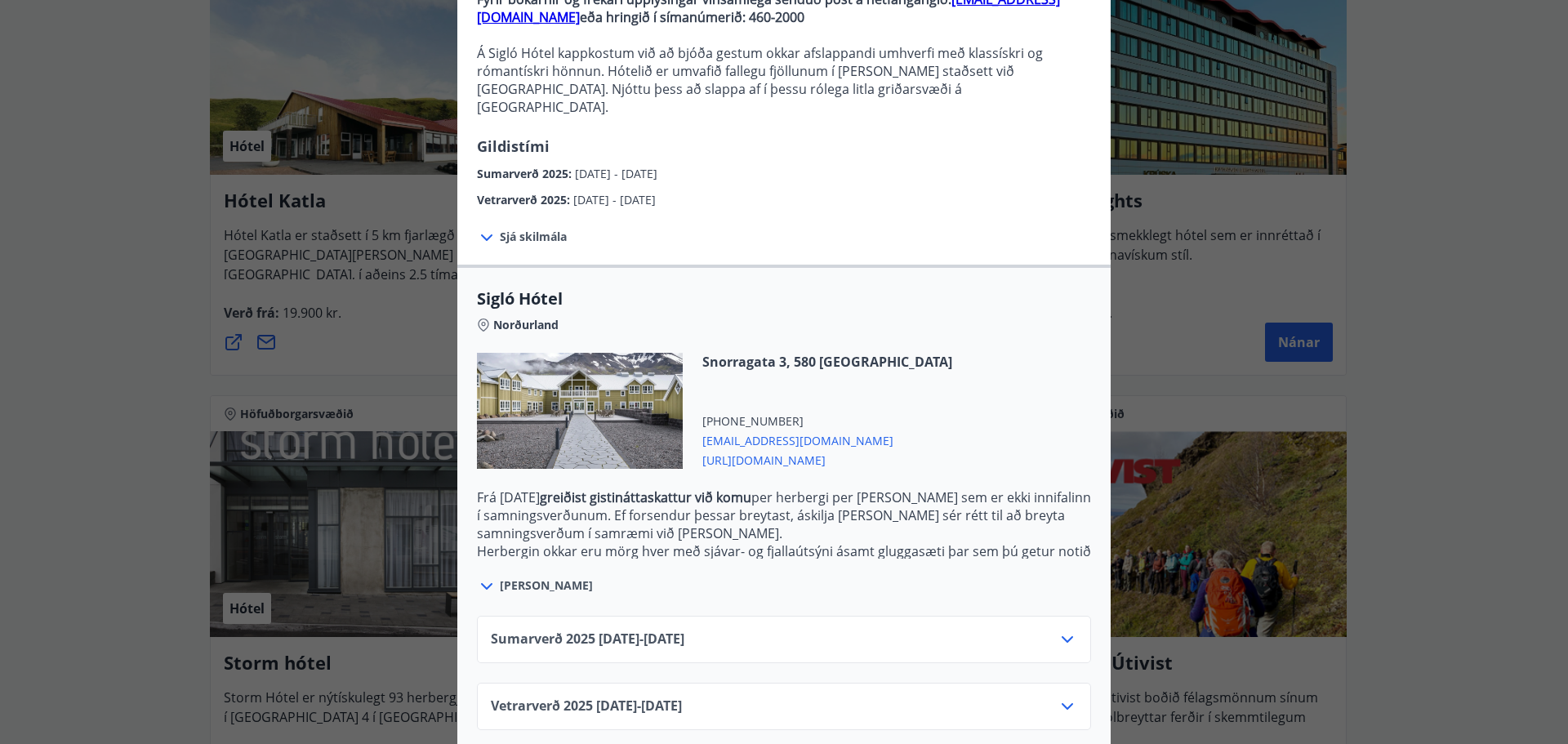
click at [788, 630] on div "Sumarverð 2025 16.05.25 - 30.09.25" at bounding box center [784, 646] width 587 height 33
click at [1066, 636] on icon at bounding box center [1067, 639] width 12 height 6
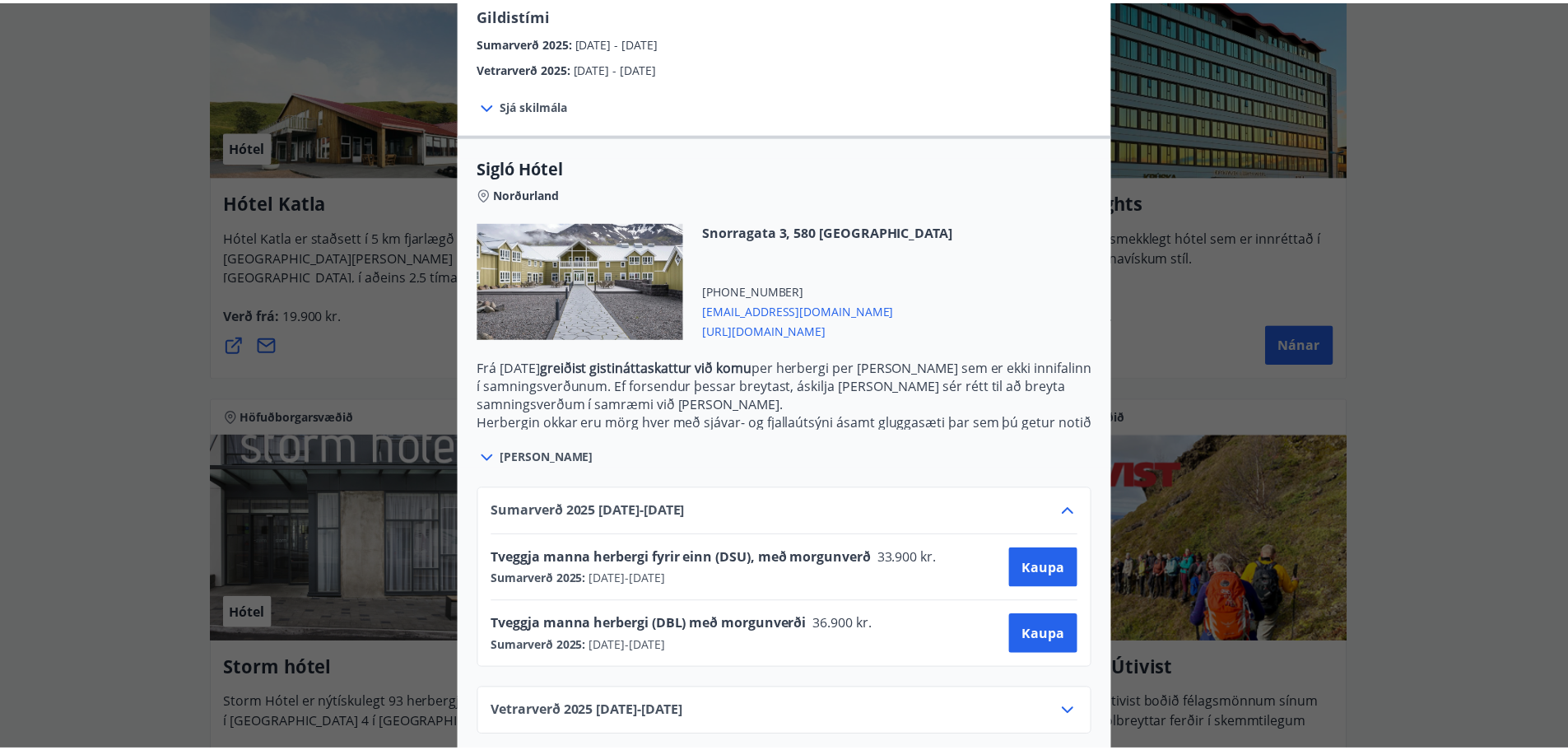
scroll to position [0, 0]
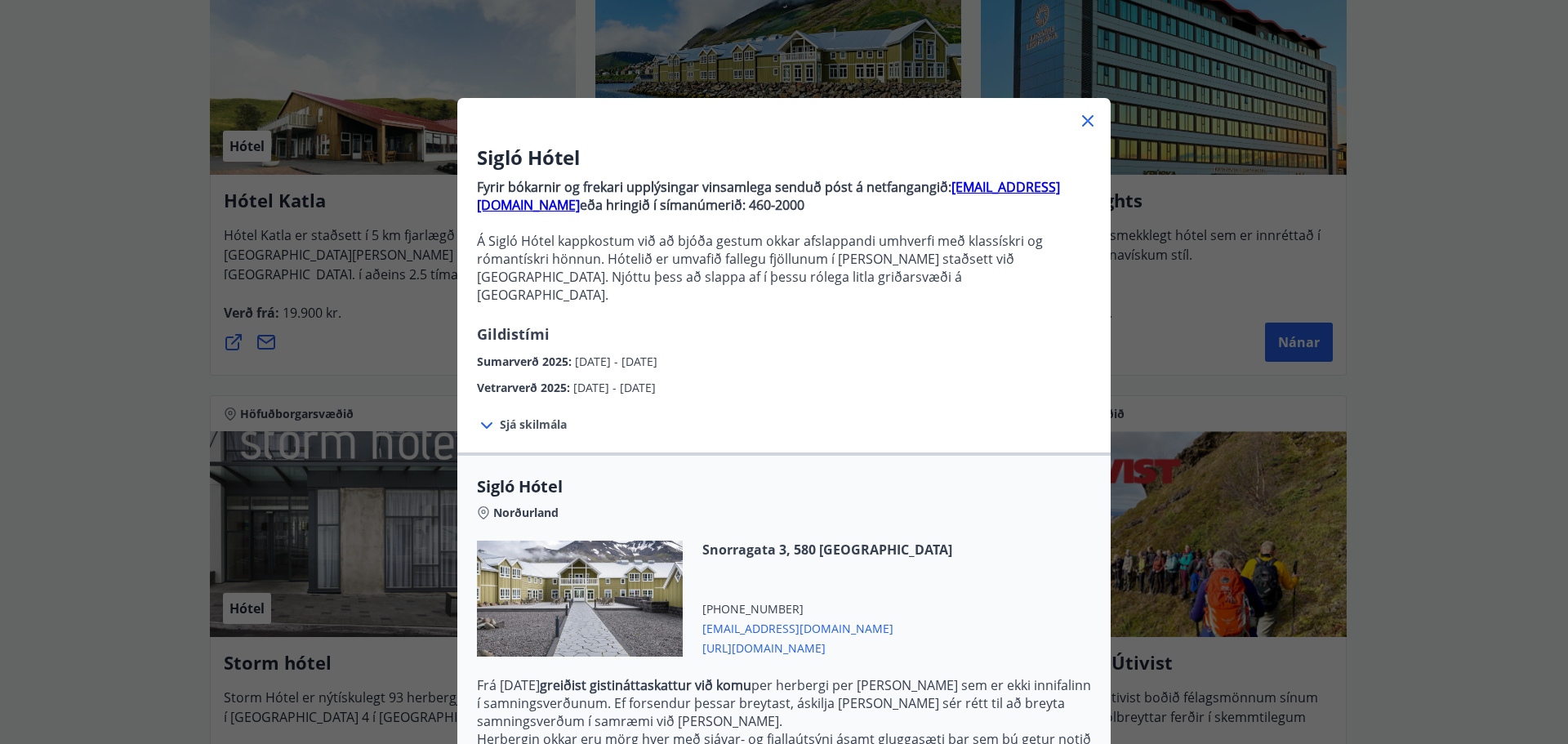
click at [1082, 119] on icon at bounding box center [1088, 120] width 12 height 12
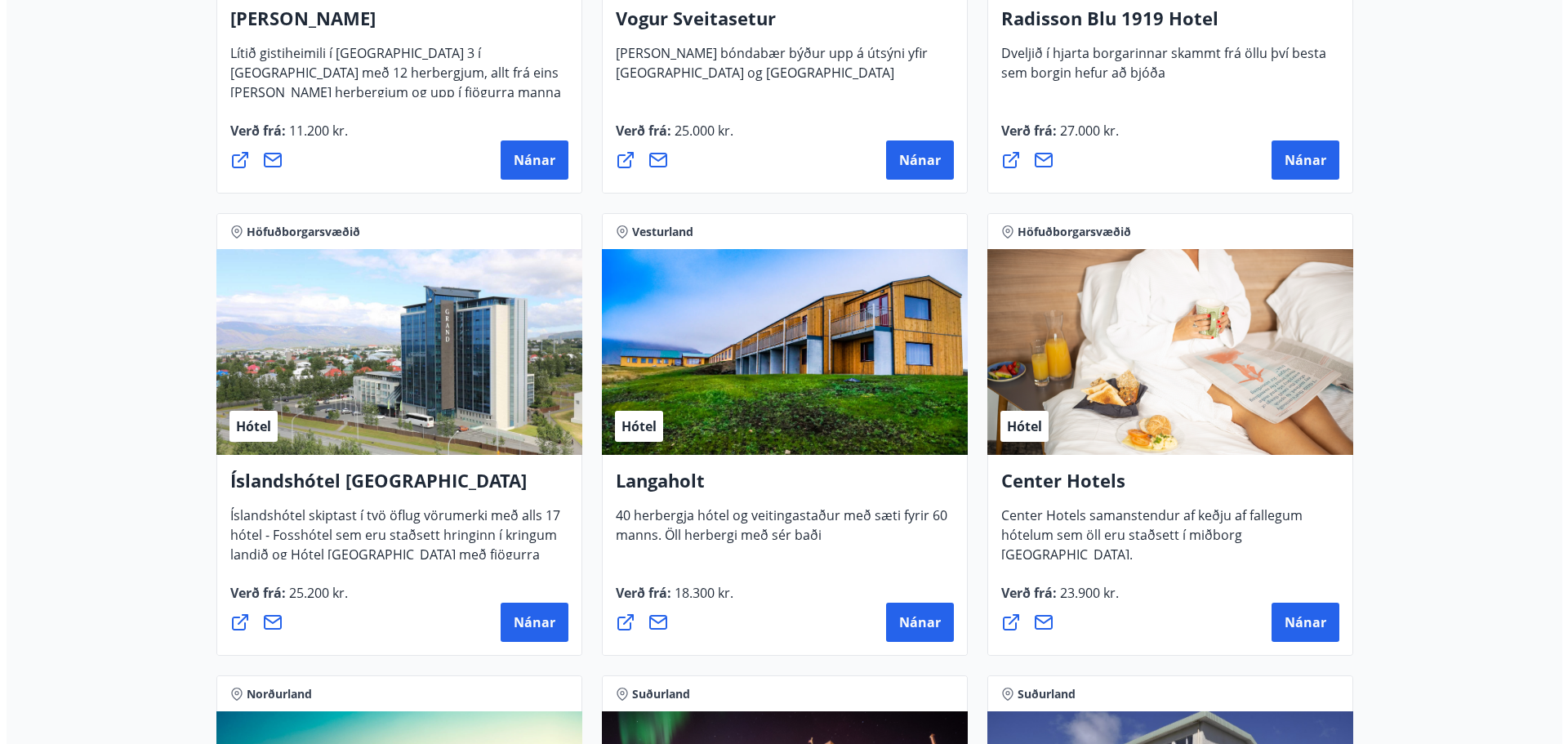
scroll to position [3593, 0]
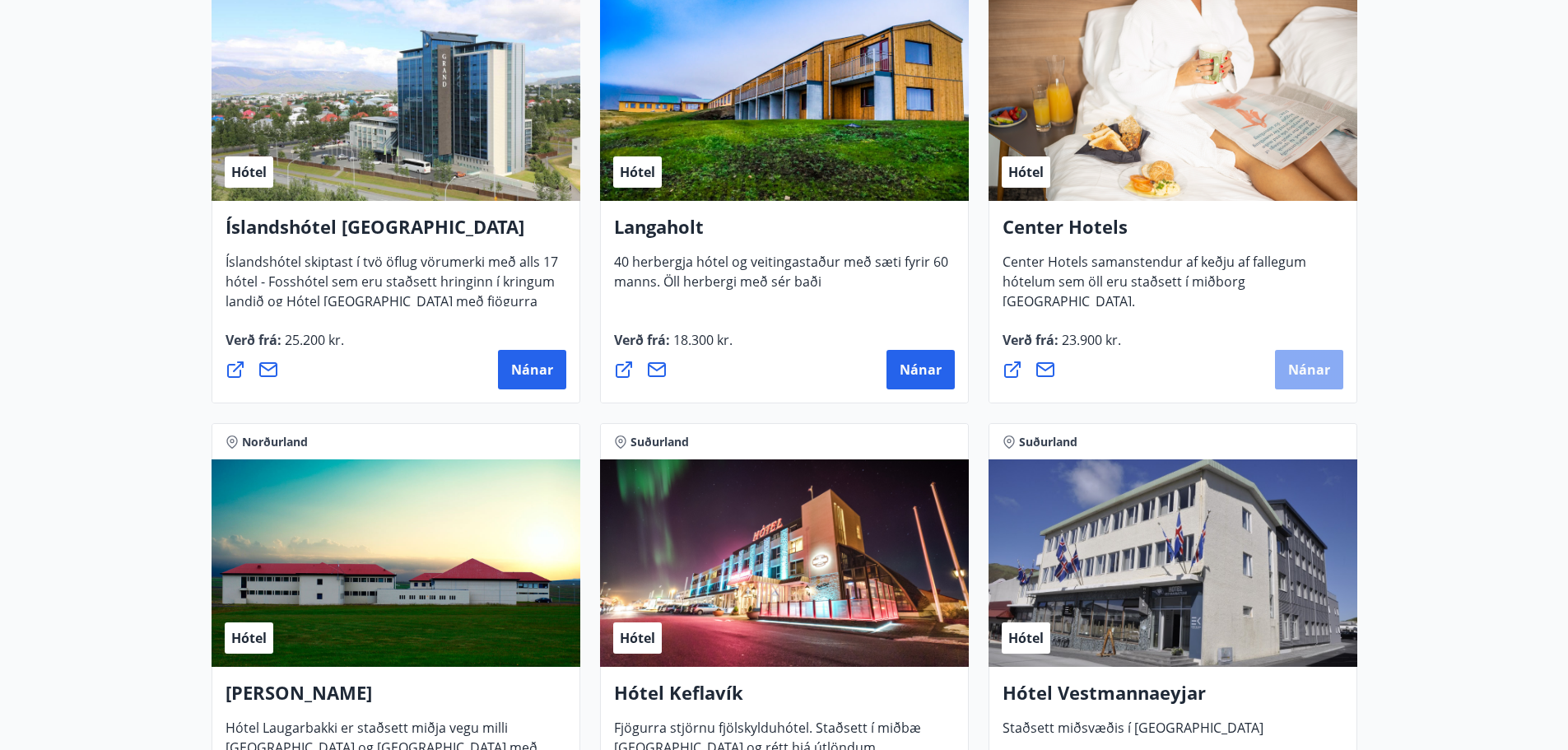
click at [1324, 380] on button "Nánar" at bounding box center [1309, 369] width 69 height 39
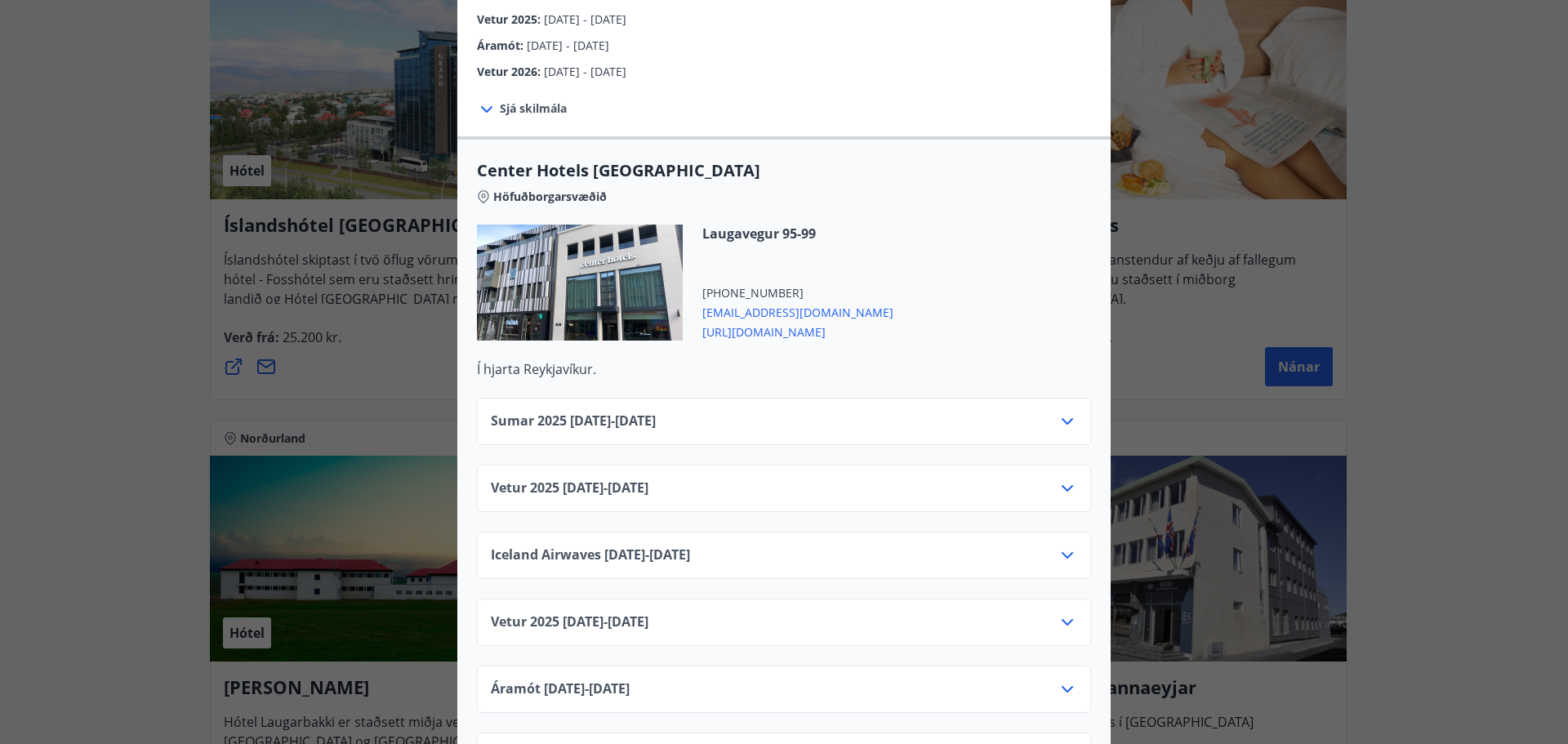
scroll to position [490, 0]
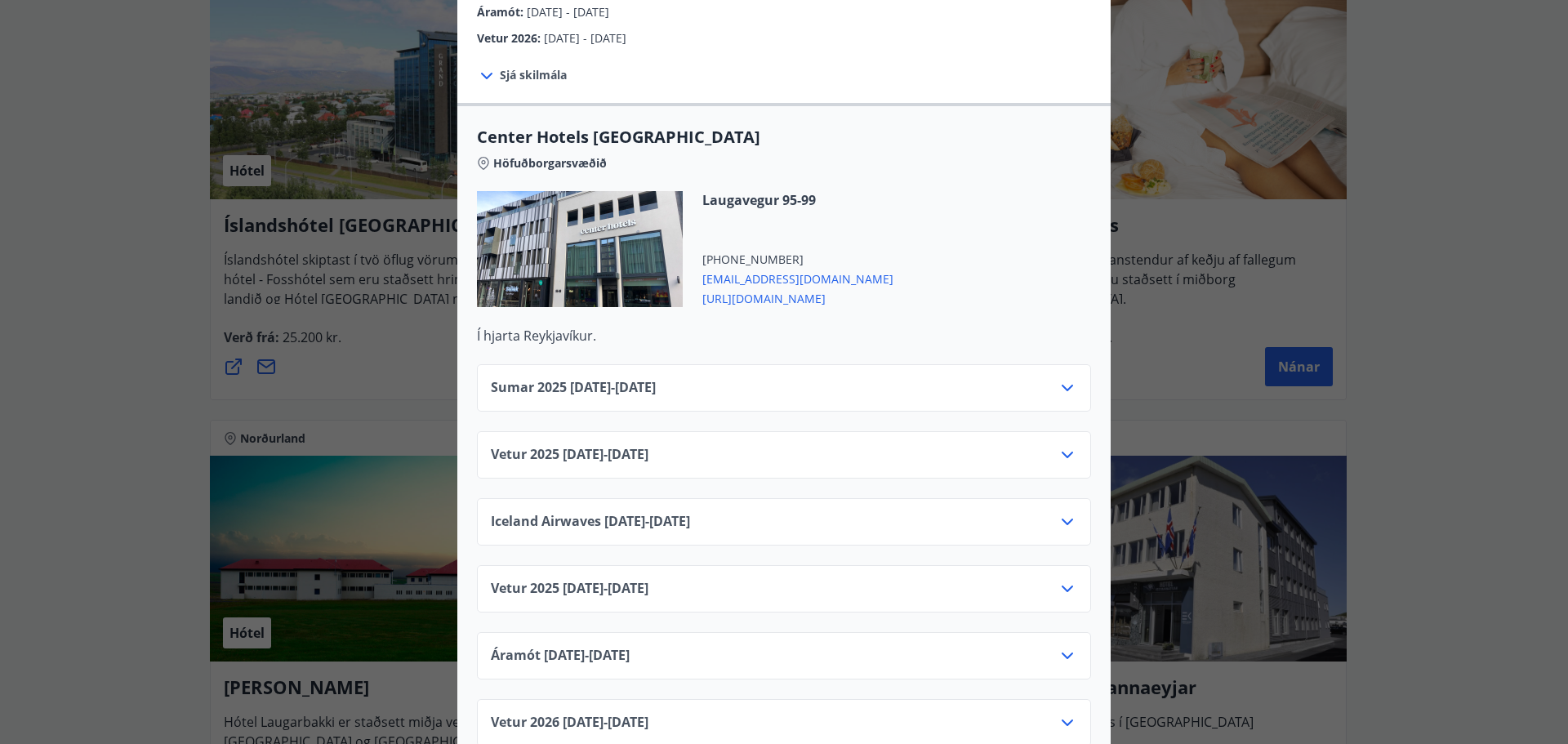
click at [749, 445] on div "Vetur 2025 01.10.25 - 05.11.25" at bounding box center [784, 461] width 587 height 33
click at [1067, 445] on icon at bounding box center [1067, 455] width 19 height 19
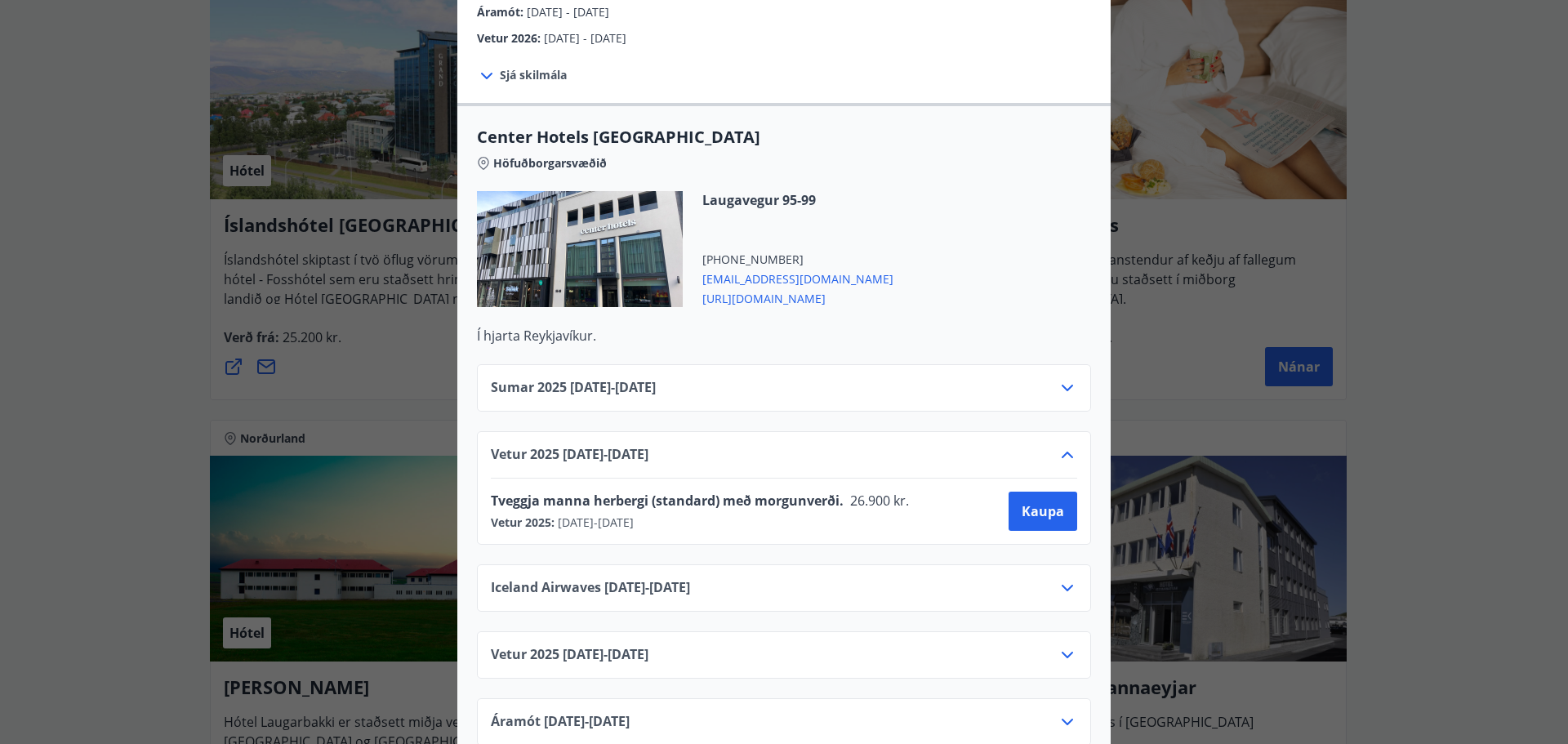
click at [1062, 385] on icon at bounding box center [1067, 387] width 12 height 6
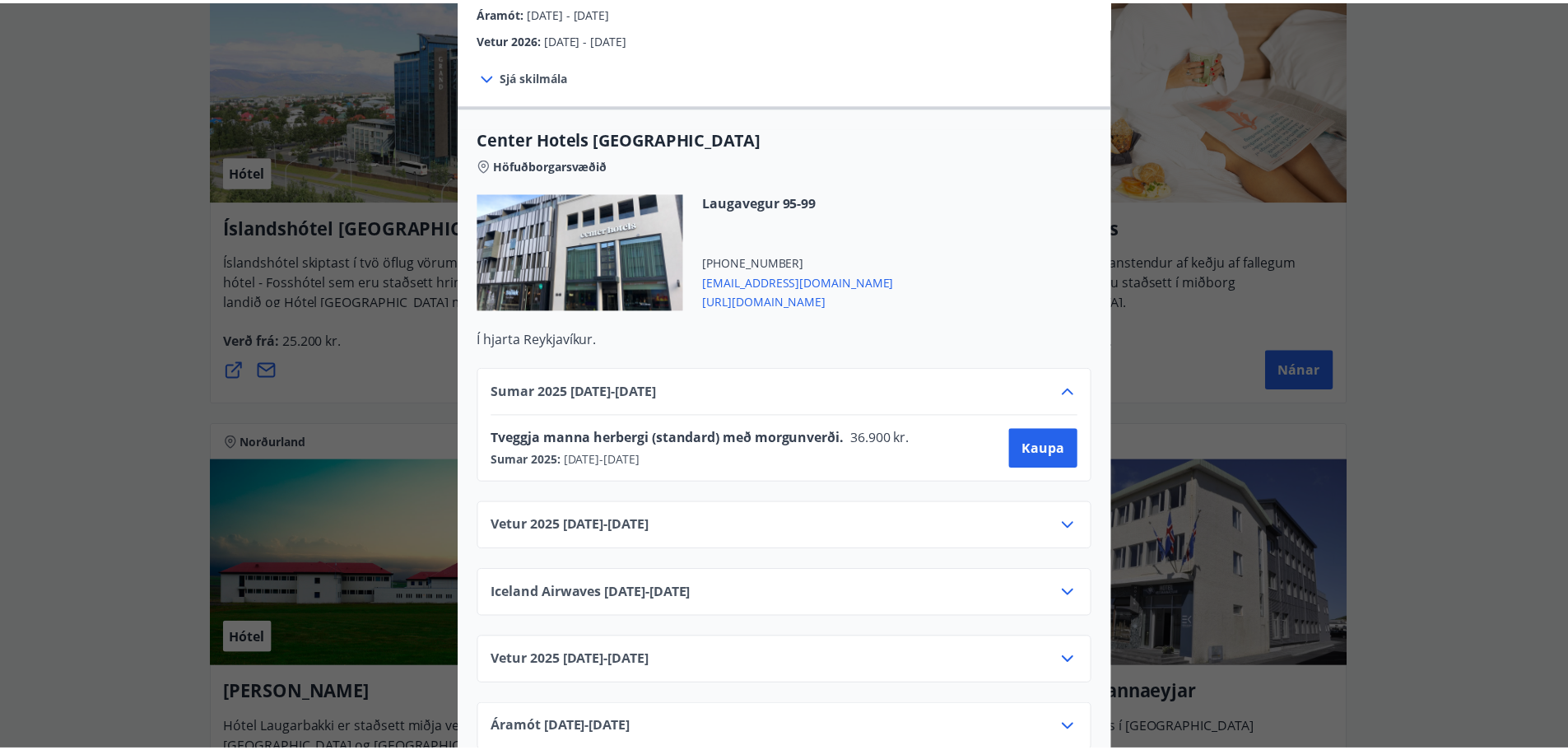
scroll to position [412, 0]
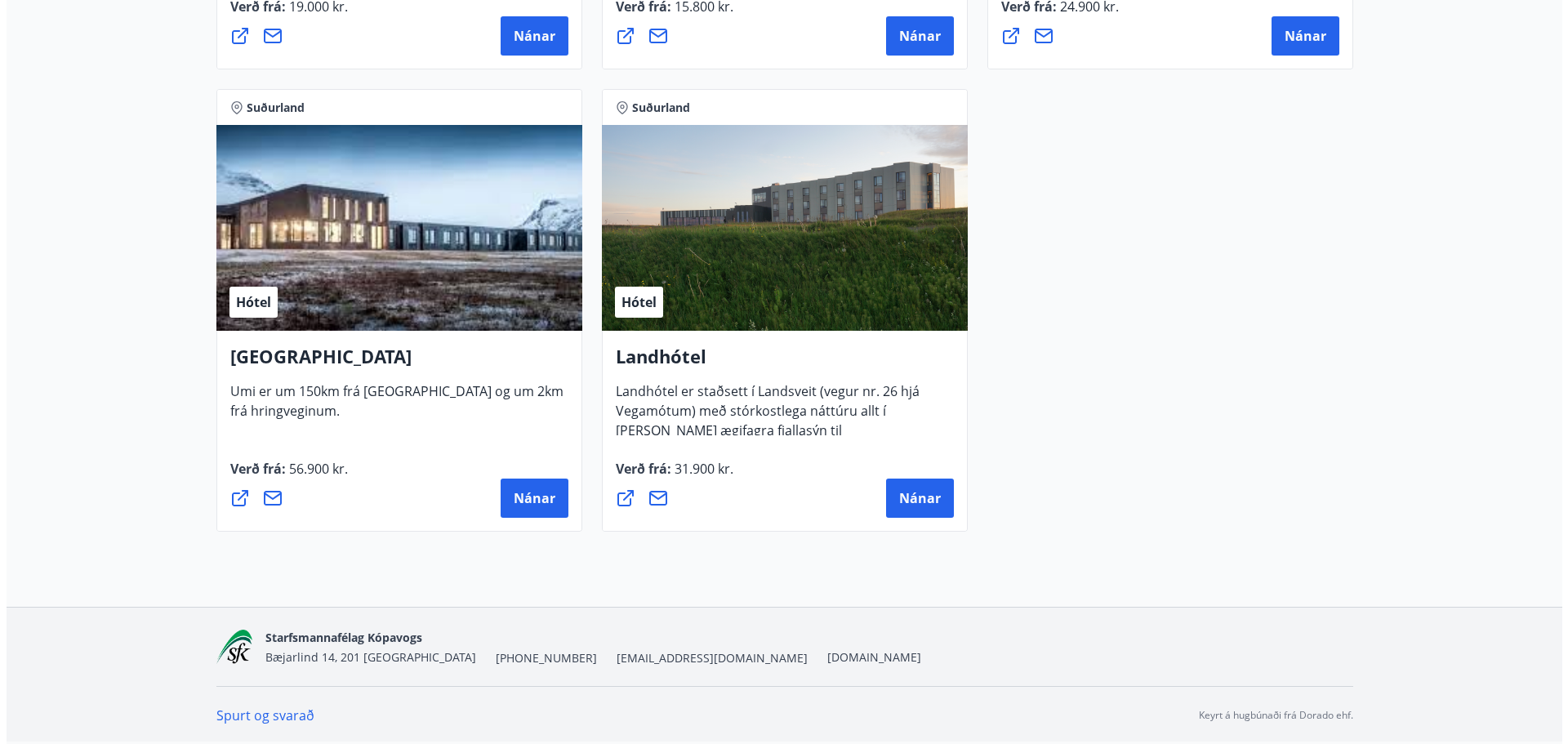
scroll to position [3977, 0]
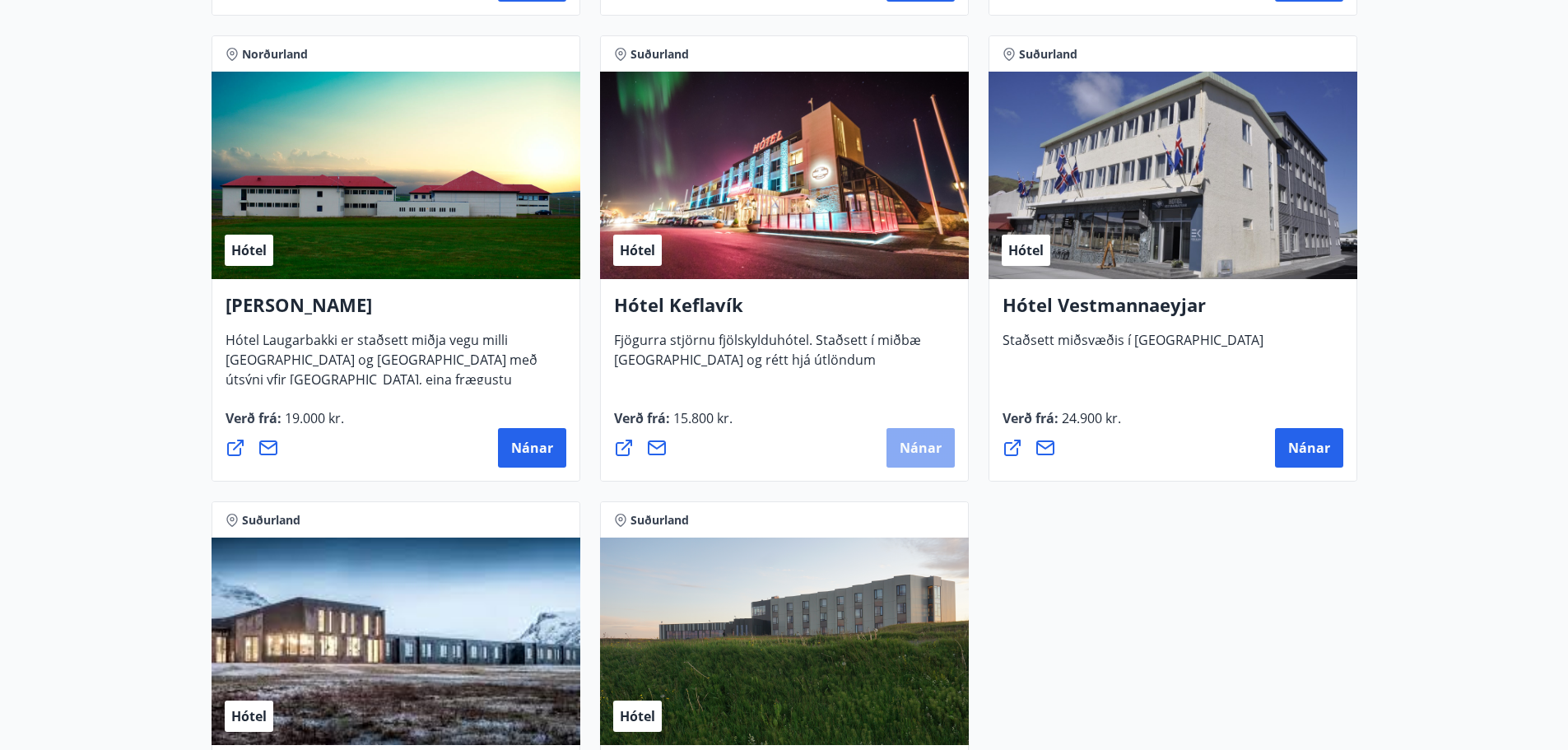
click at [936, 465] on button "Nánar" at bounding box center [920, 448] width 69 height 39
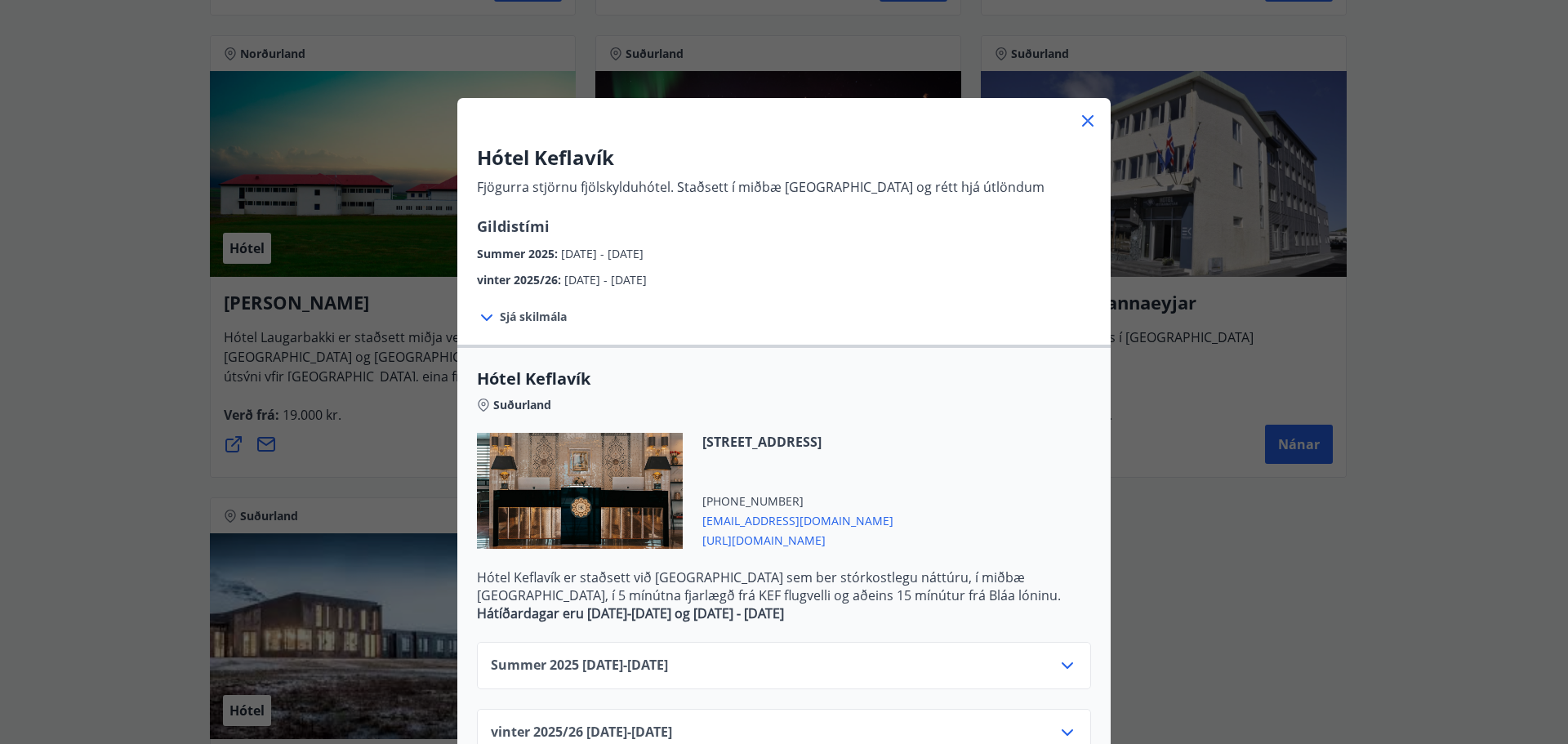
click at [759, 541] on span "https://kef.is/" at bounding box center [798, 539] width 191 height 19
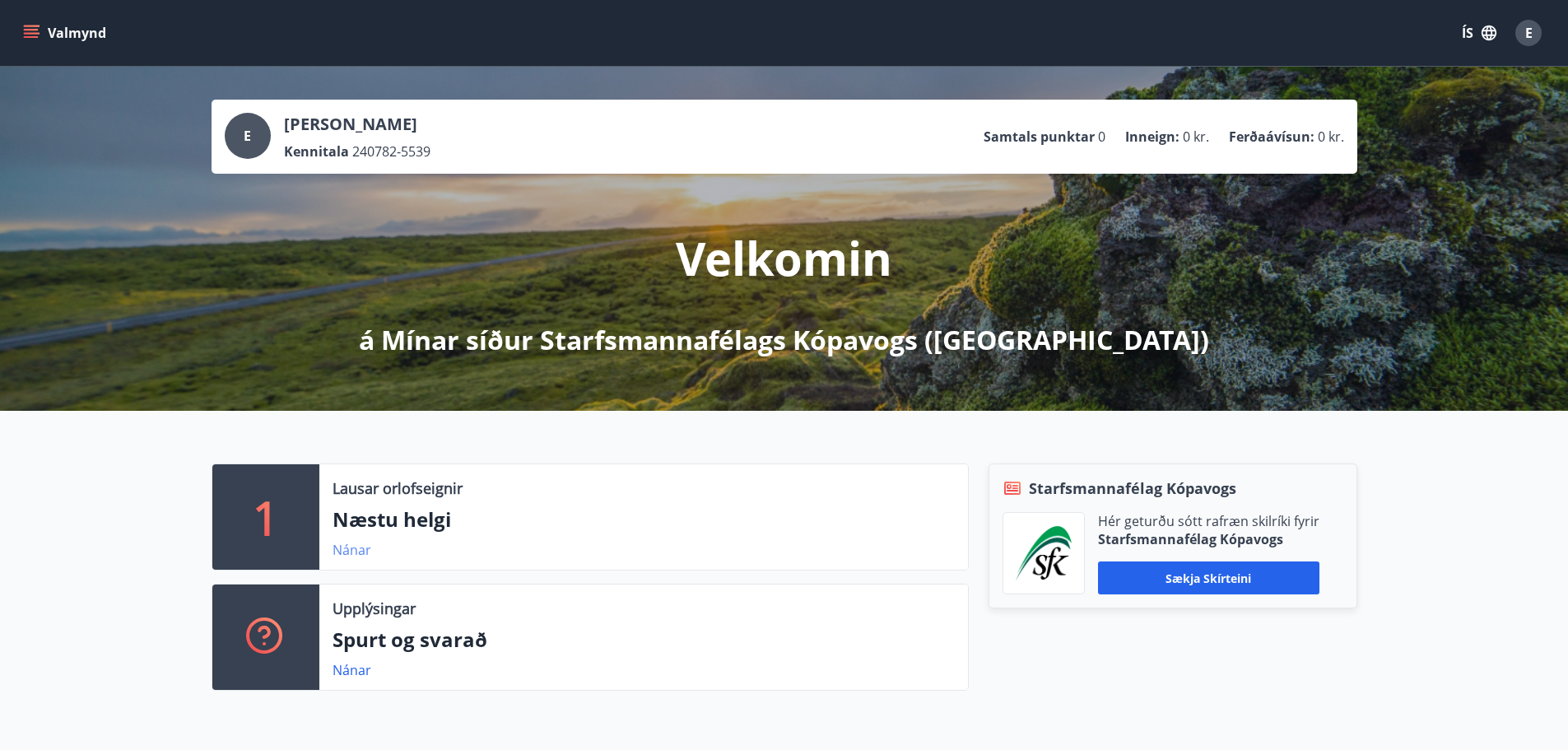
click at [359, 551] on link "Nánar" at bounding box center [351, 549] width 38 height 18
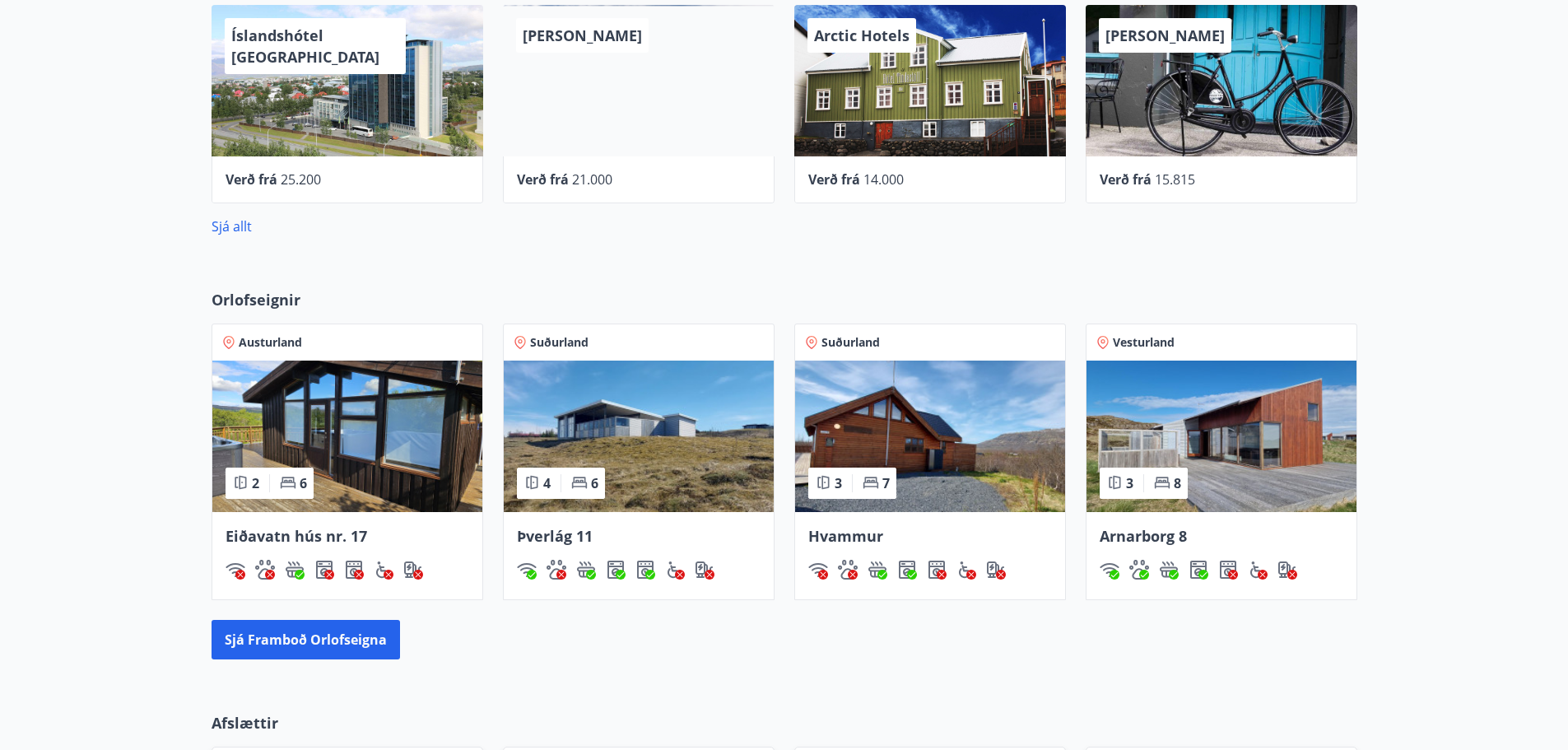
scroll to position [823, 0]
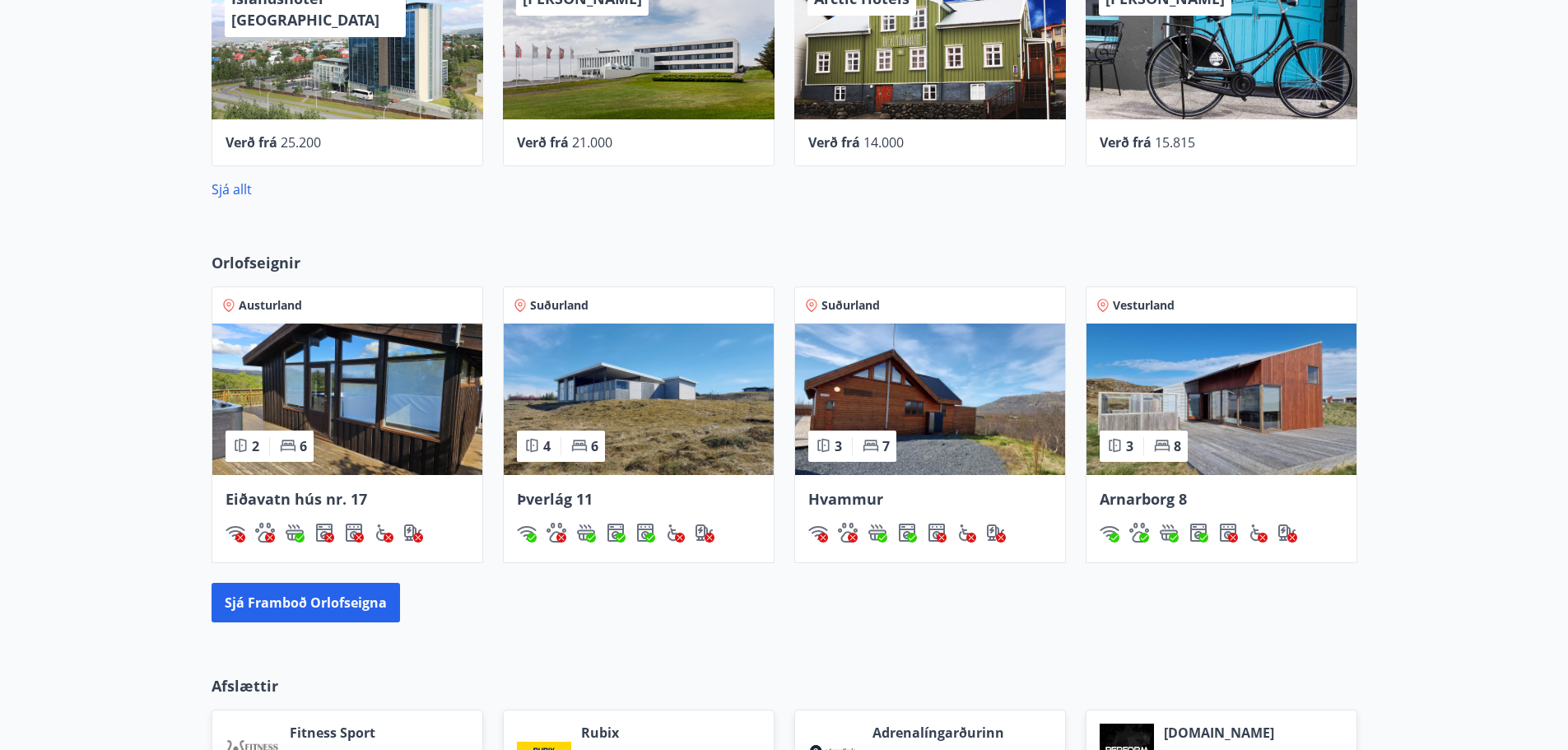
click at [666, 392] on img at bounding box center [639, 400] width 270 height 152
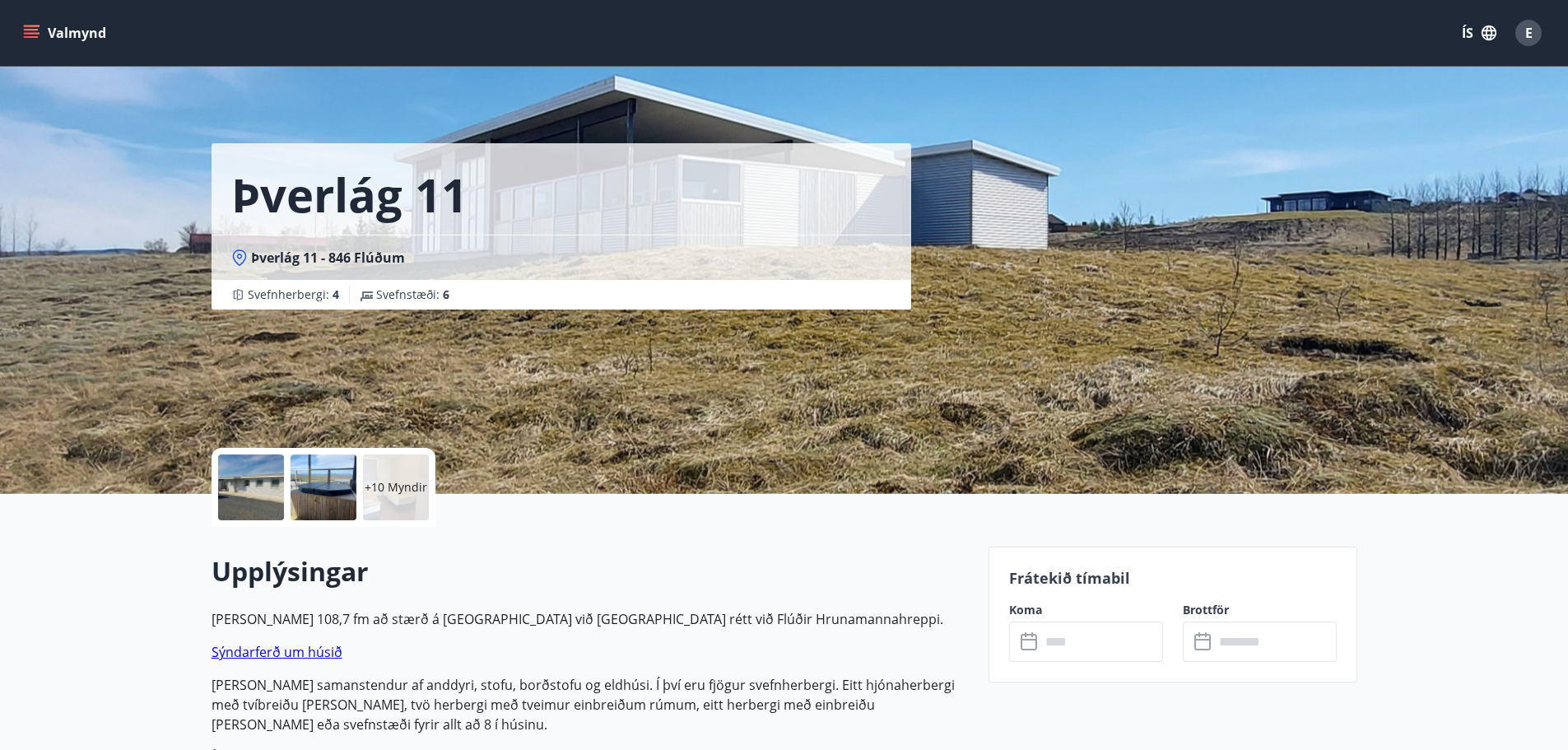
click at [392, 488] on p "+10 Myndir" at bounding box center [396, 487] width 62 height 16
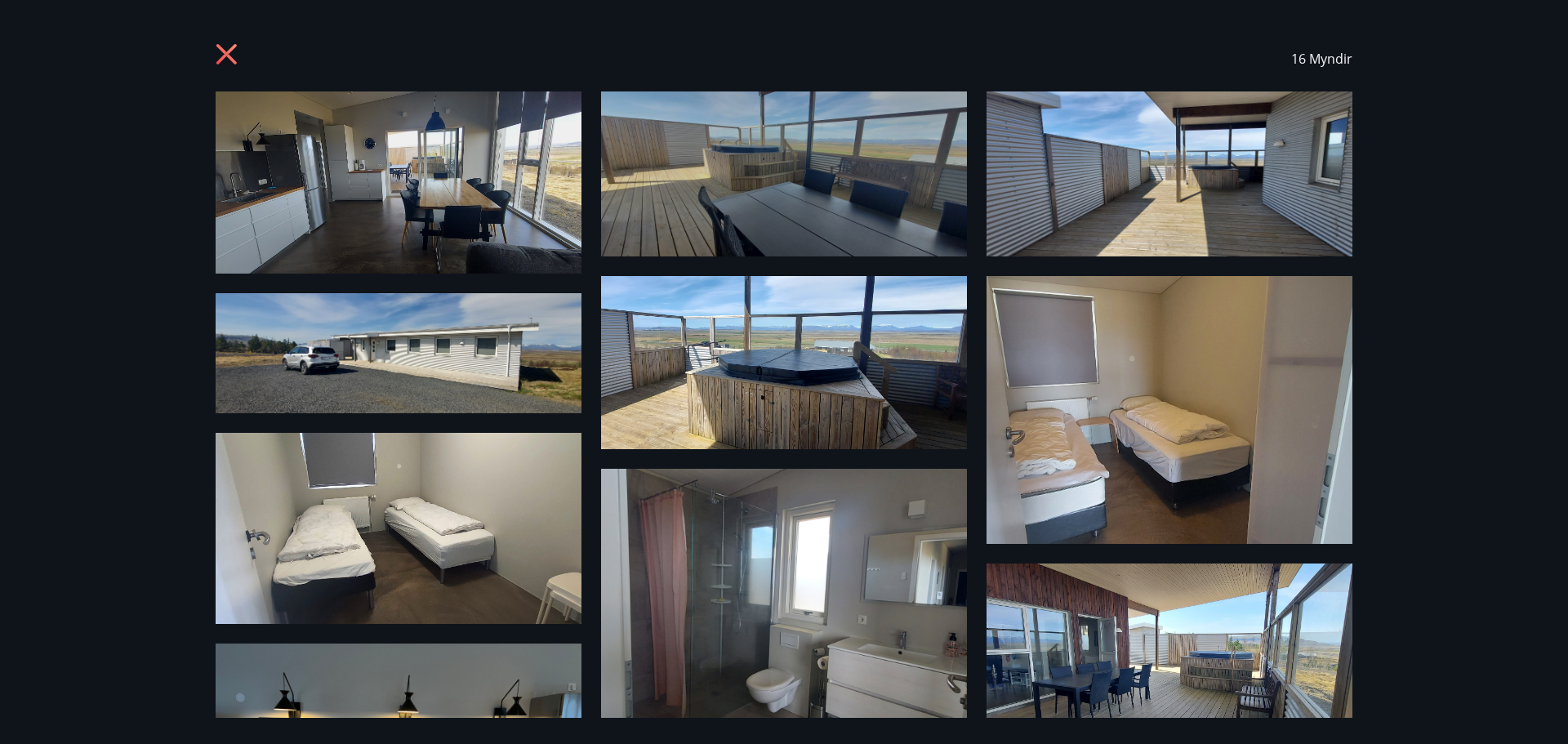
click at [777, 186] on img at bounding box center [784, 173] width 366 height 165
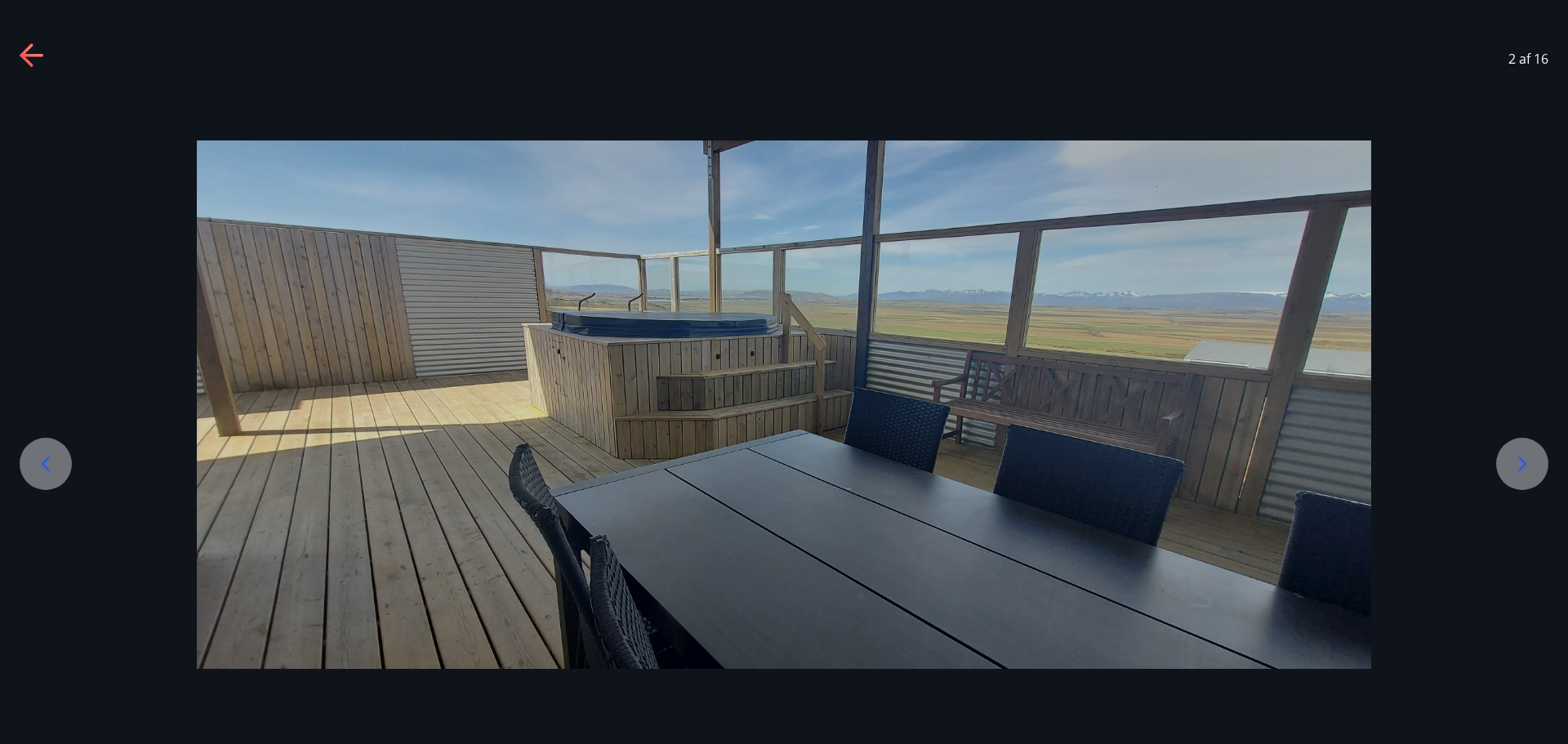
click at [1529, 459] on icon at bounding box center [1523, 464] width 27 height 27
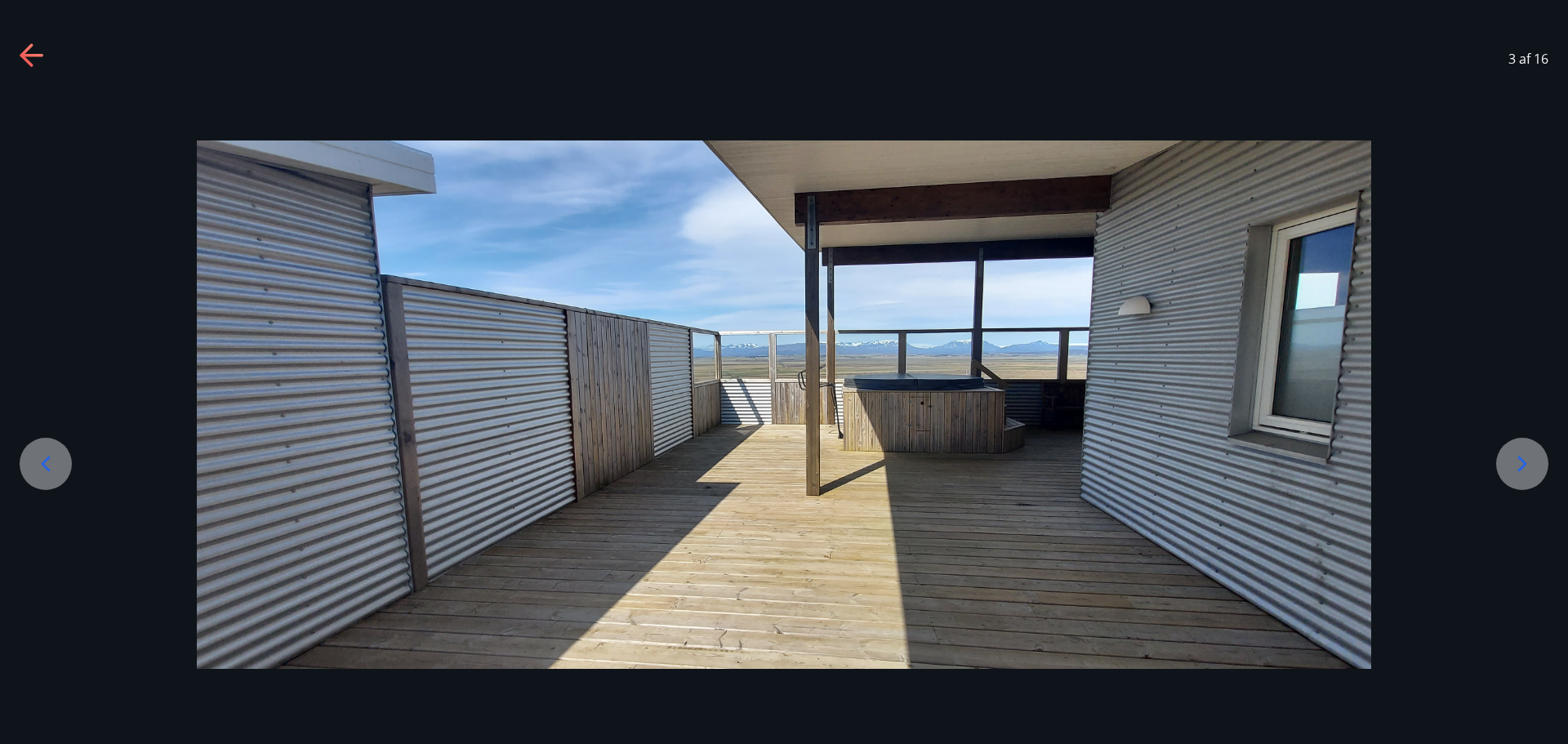
click at [1529, 459] on icon at bounding box center [1523, 464] width 27 height 27
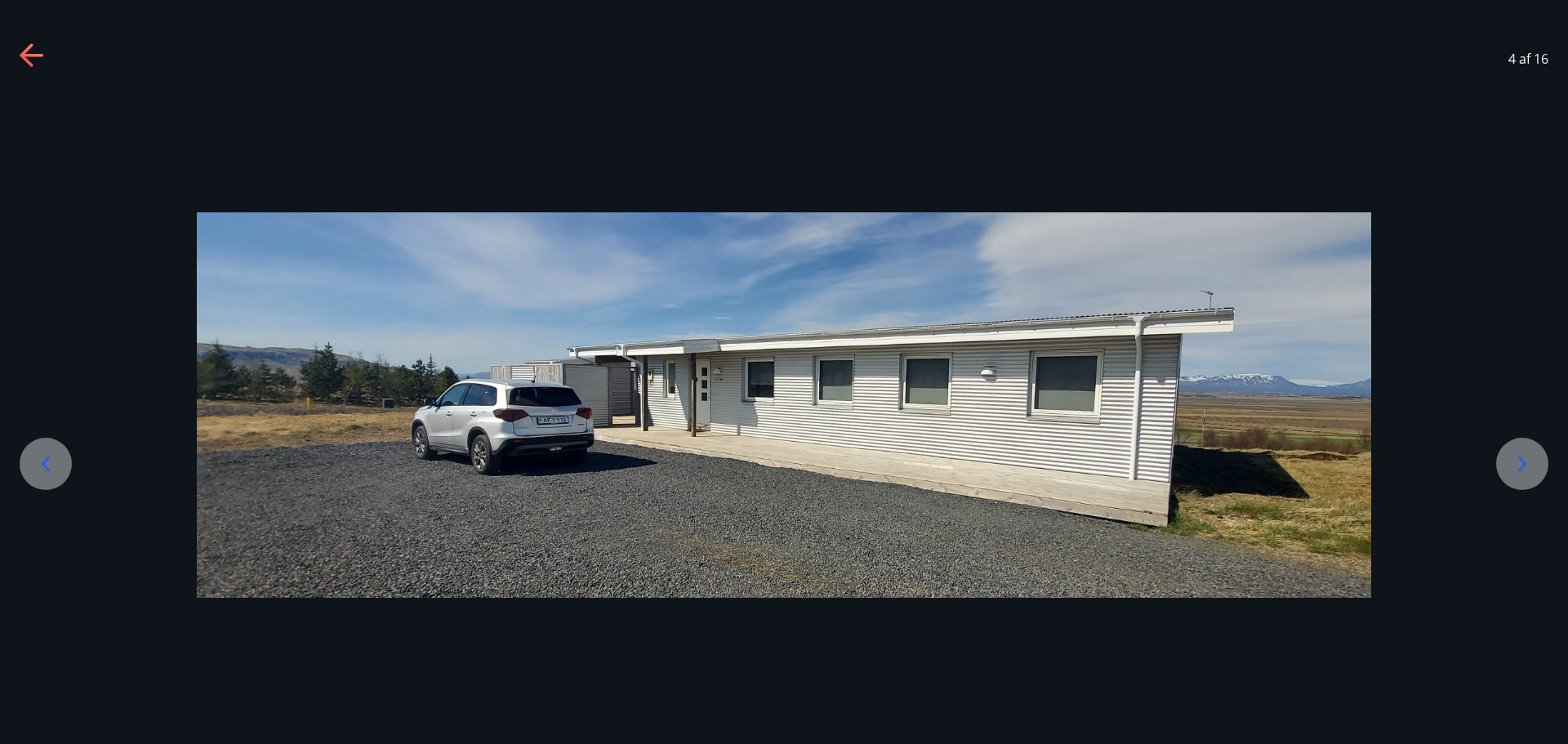
click at [1529, 459] on icon at bounding box center [1523, 464] width 27 height 27
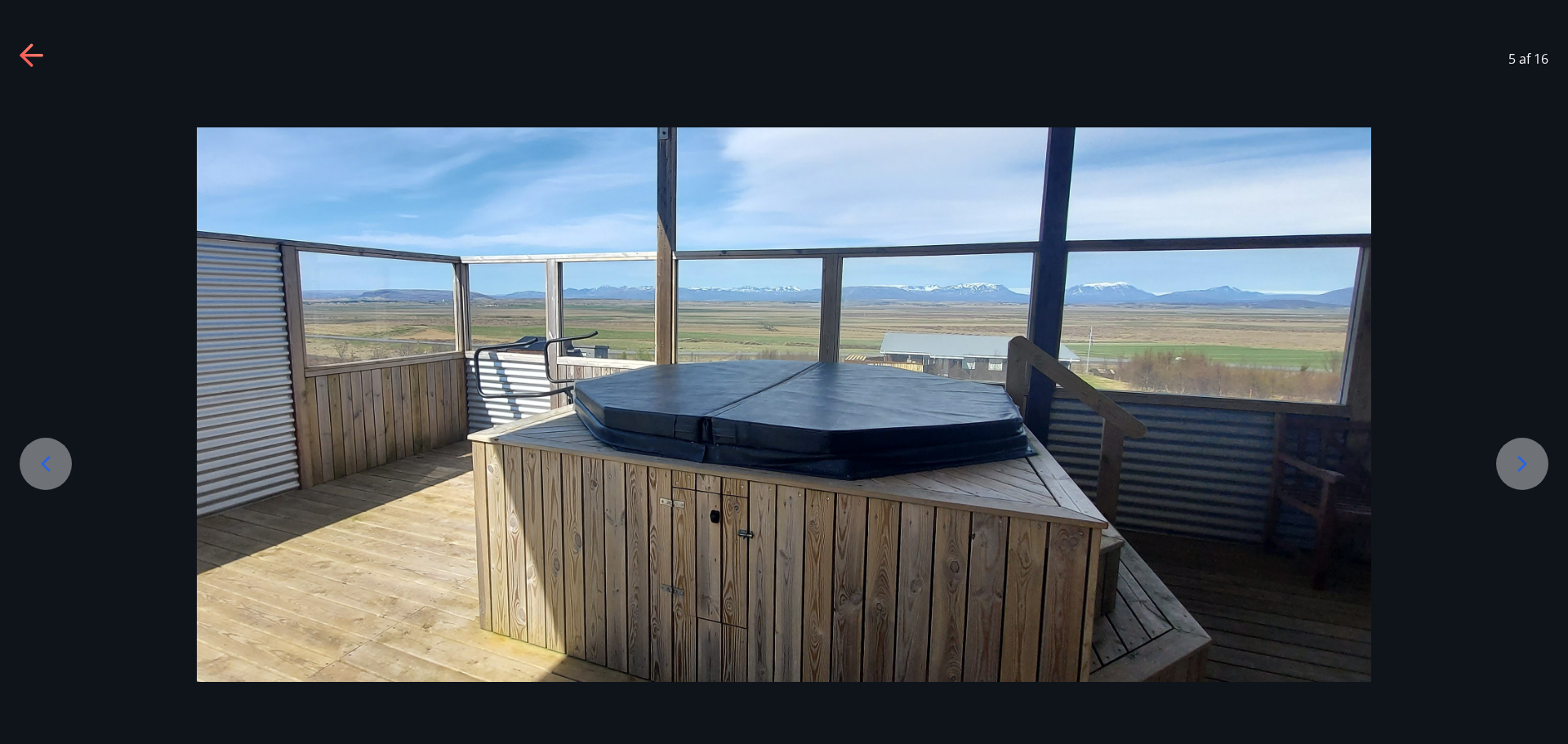
click at [1529, 459] on icon at bounding box center [1523, 464] width 27 height 27
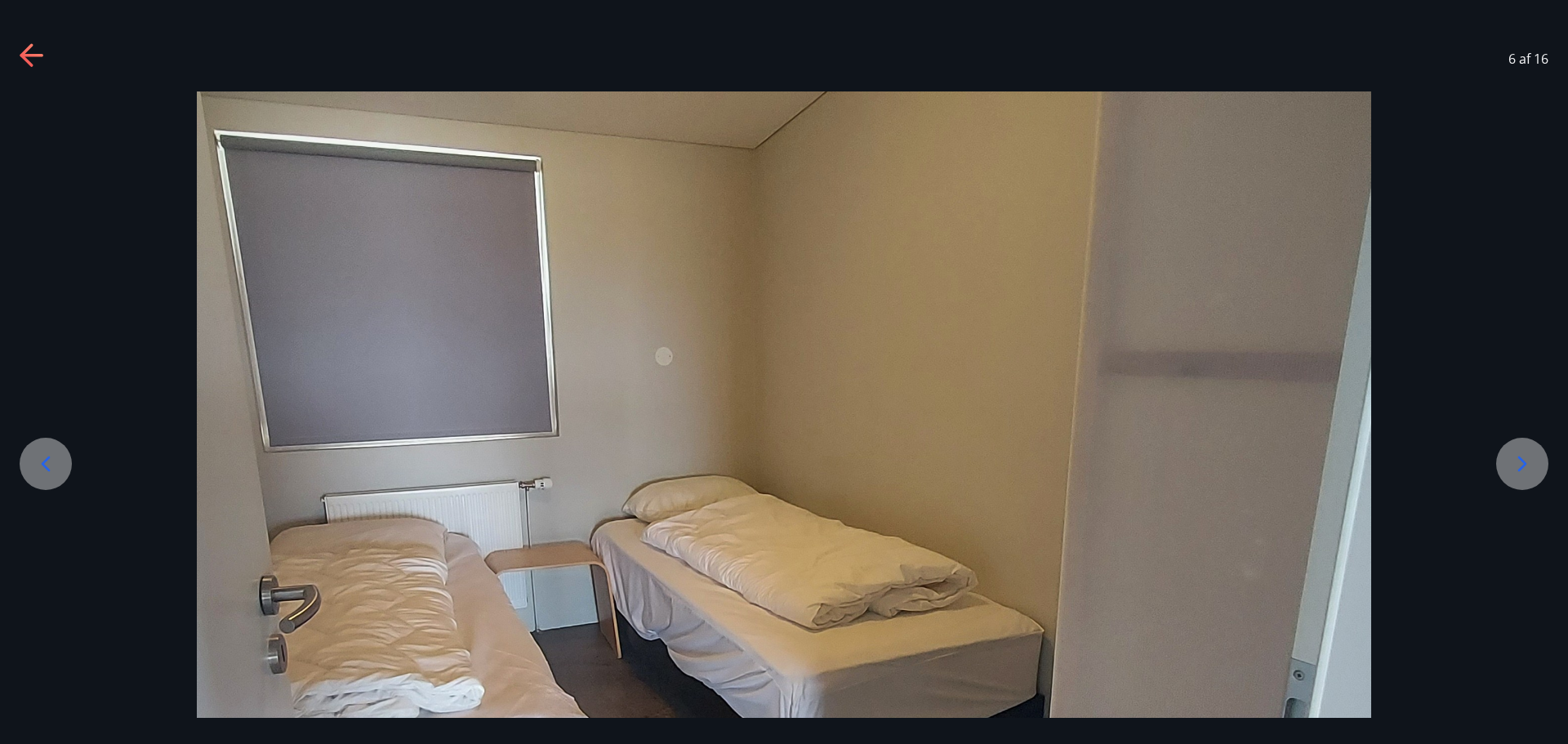
click at [1529, 459] on icon at bounding box center [1523, 464] width 27 height 27
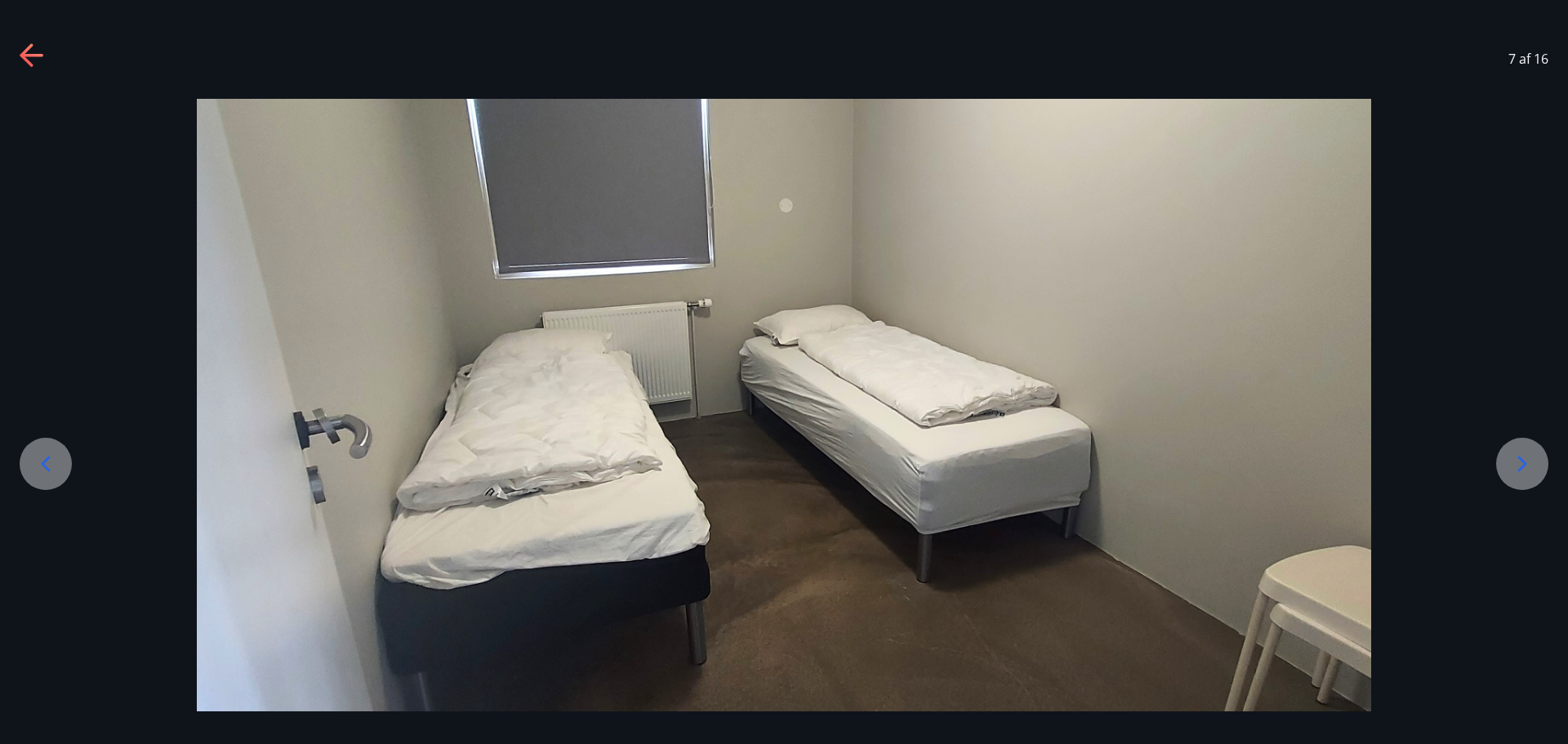
click at [1529, 459] on icon at bounding box center [1523, 464] width 27 height 27
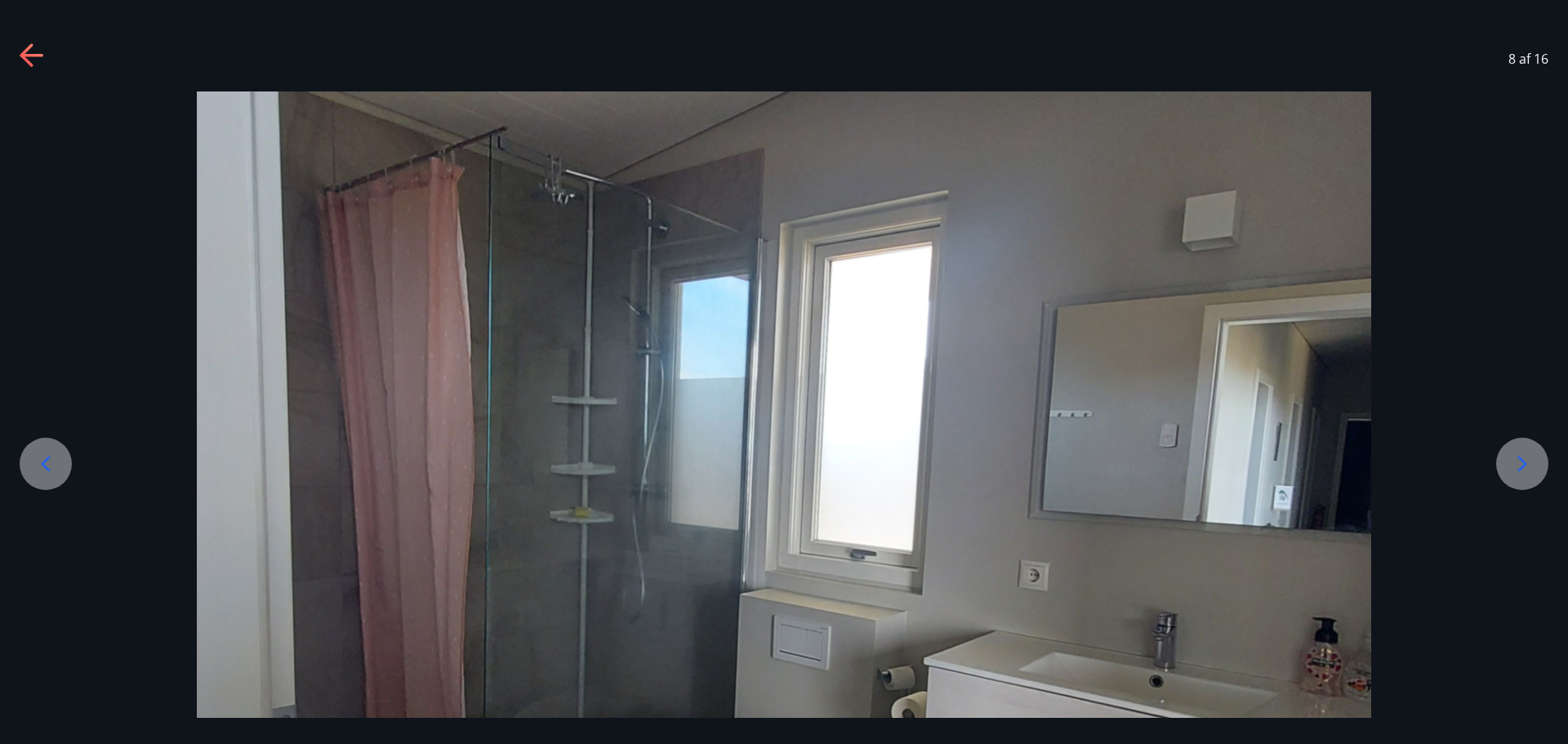
click at [1529, 459] on icon at bounding box center [1523, 464] width 27 height 27
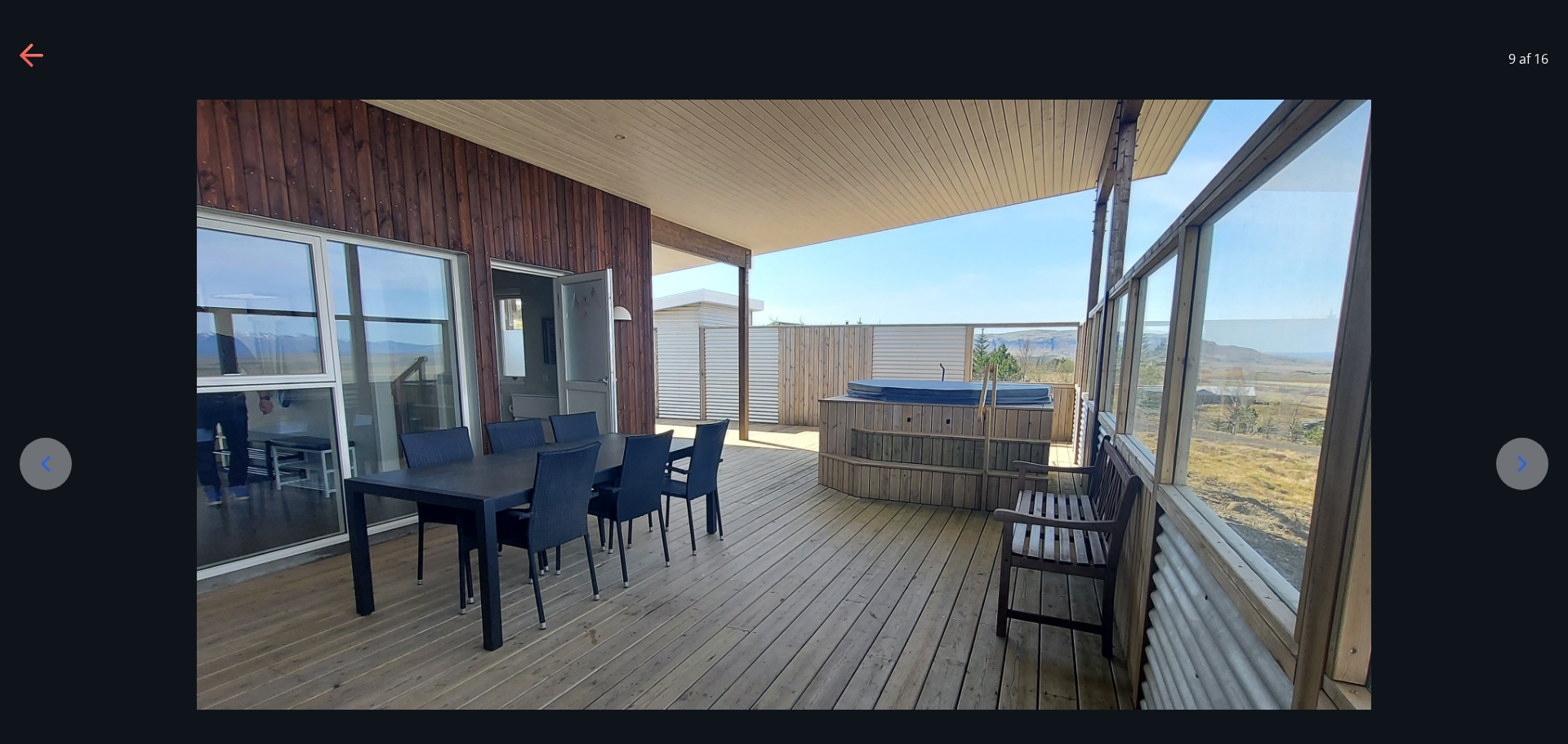
click at [1529, 459] on icon at bounding box center [1523, 464] width 27 height 27
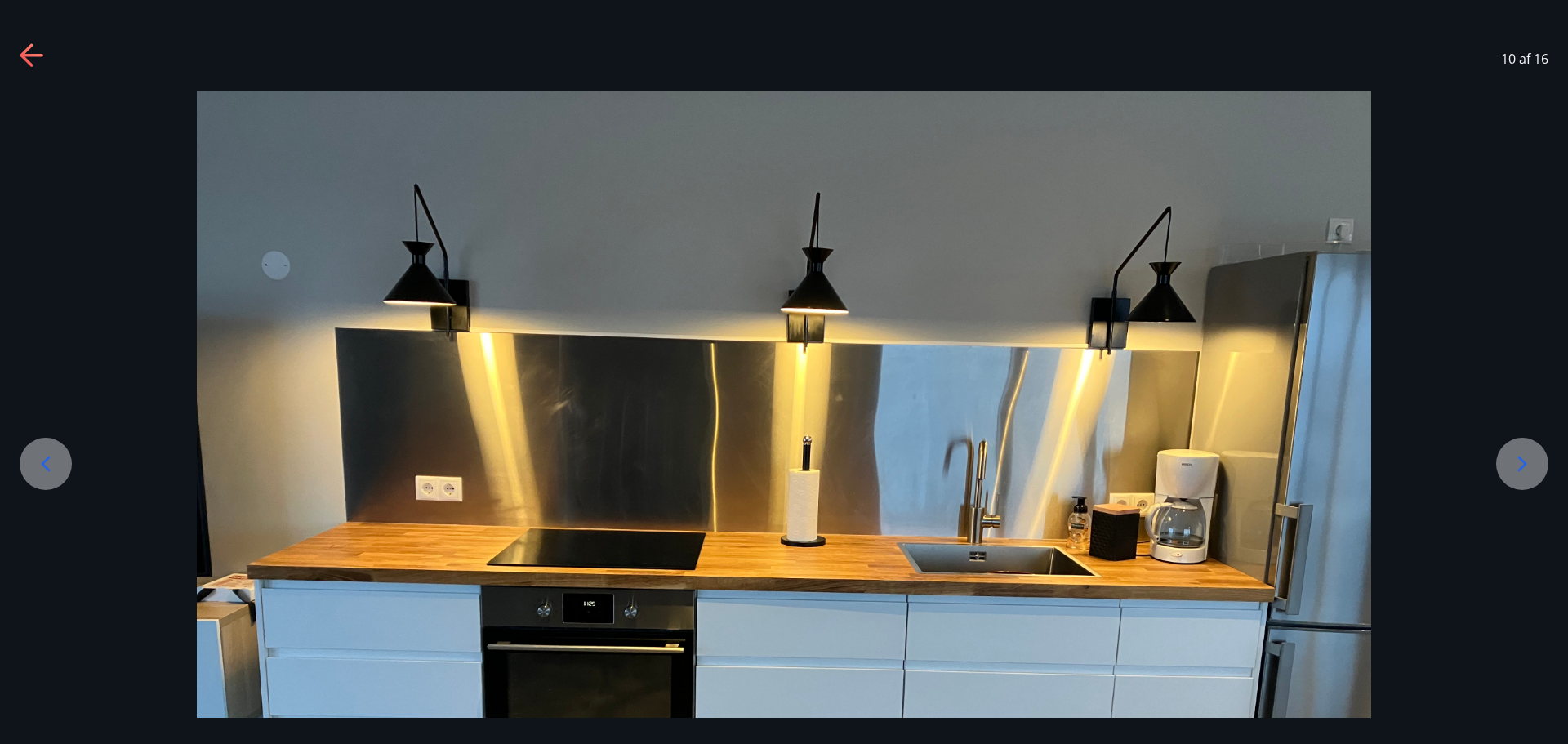
click at [1529, 459] on icon at bounding box center [1523, 464] width 27 height 27
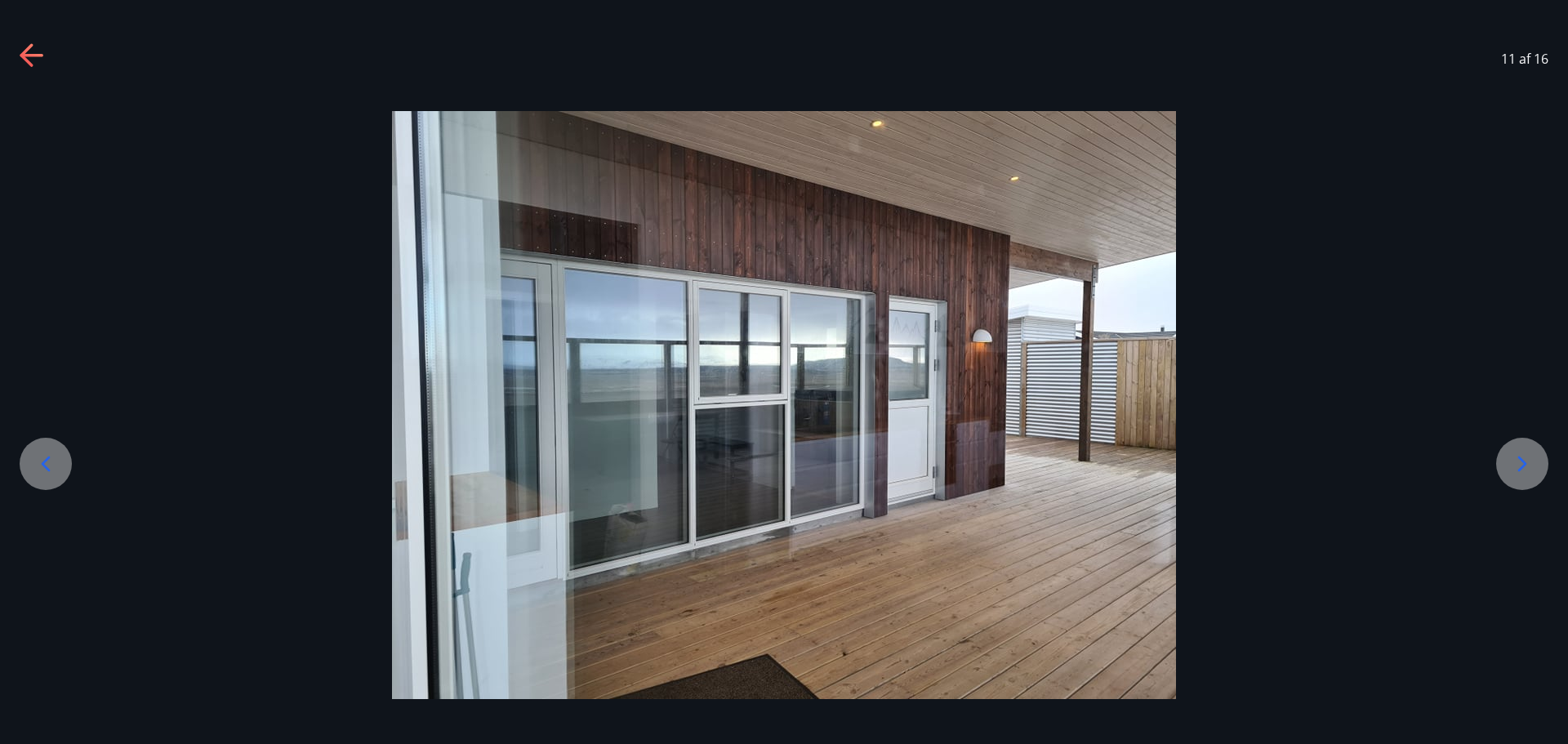
click at [1529, 459] on icon at bounding box center [1523, 464] width 27 height 27
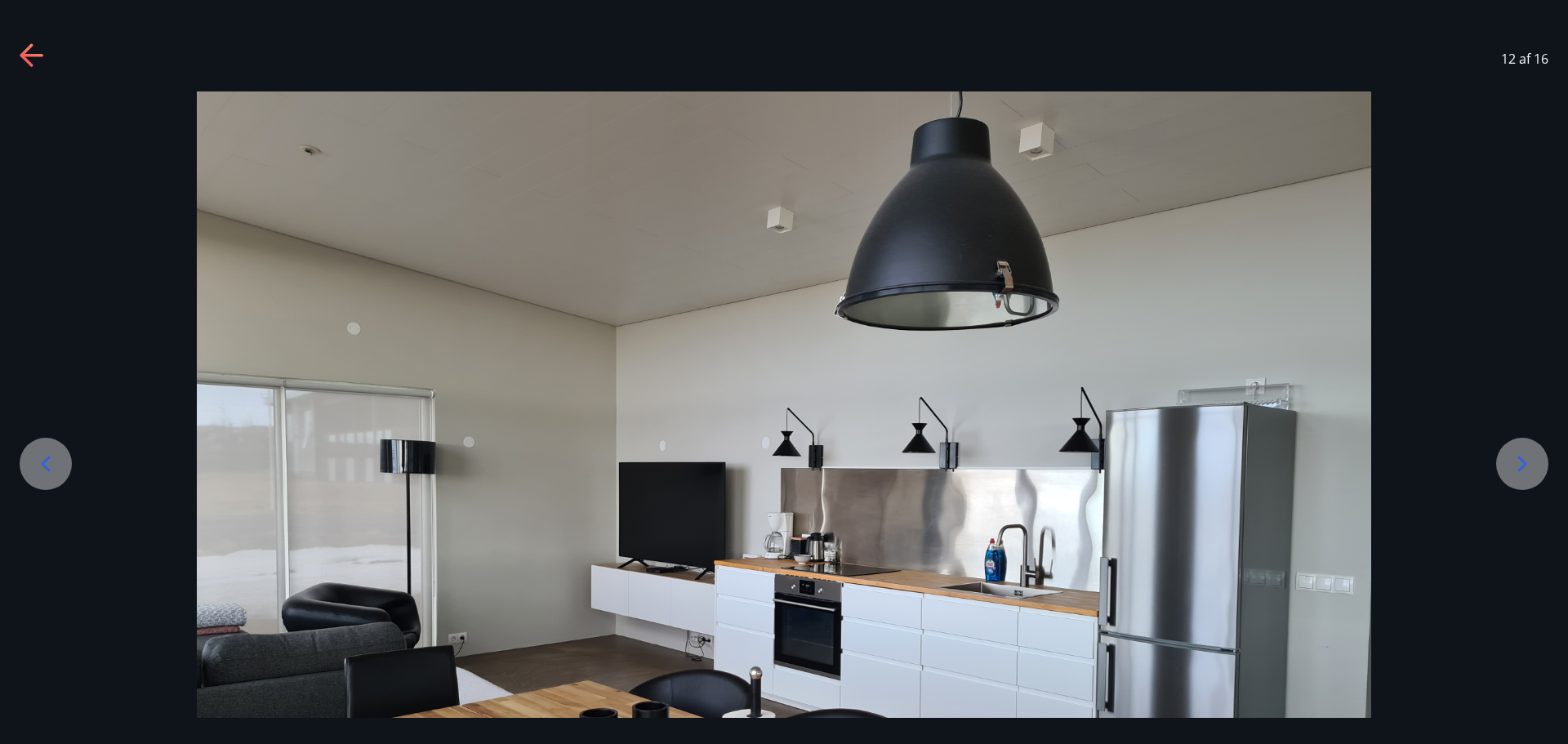
click at [1529, 459] on icon at bounding box center [1523, 464] width 27 height 27
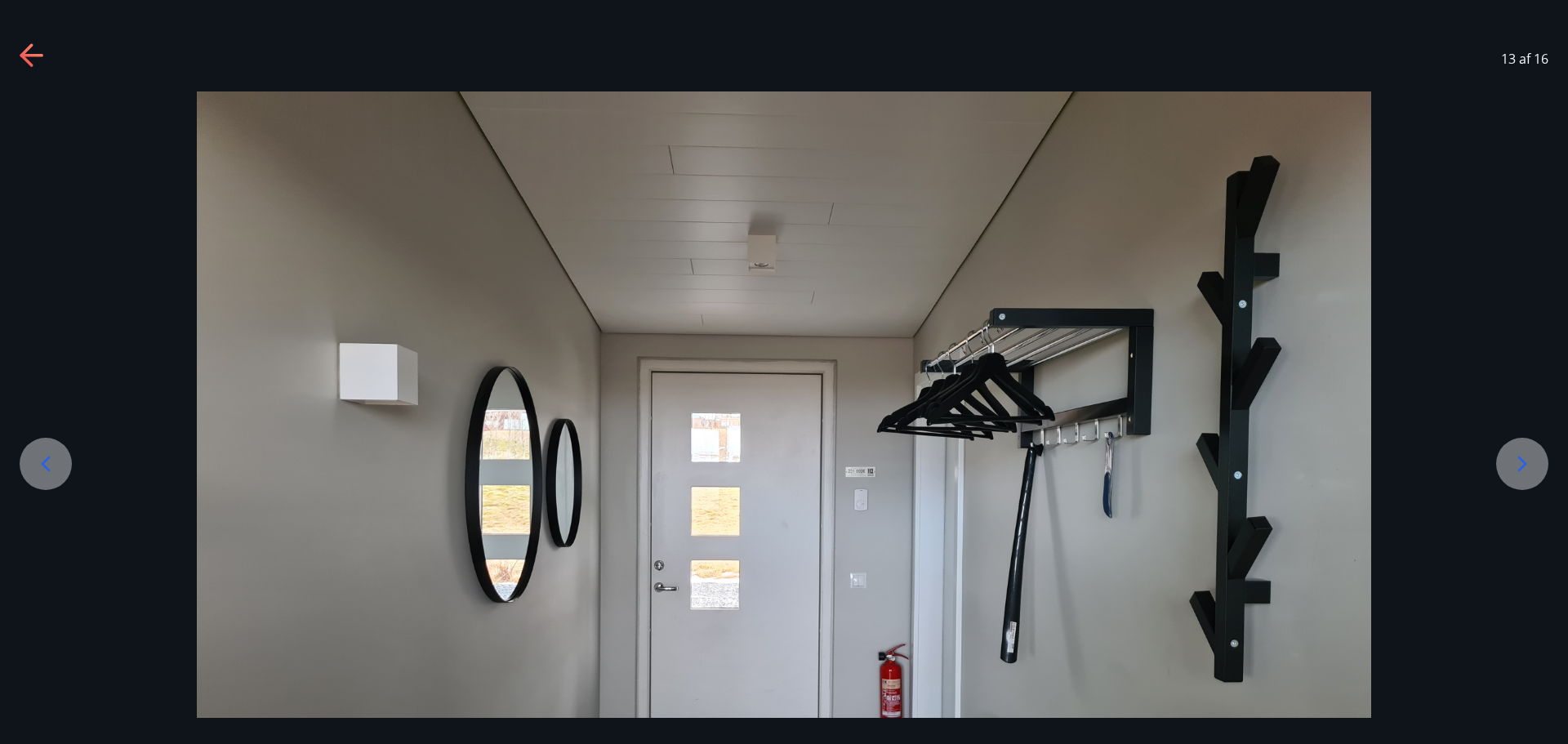
click at [1529, 459] on icon at bounding box center [1523, 464] width 27 height 27
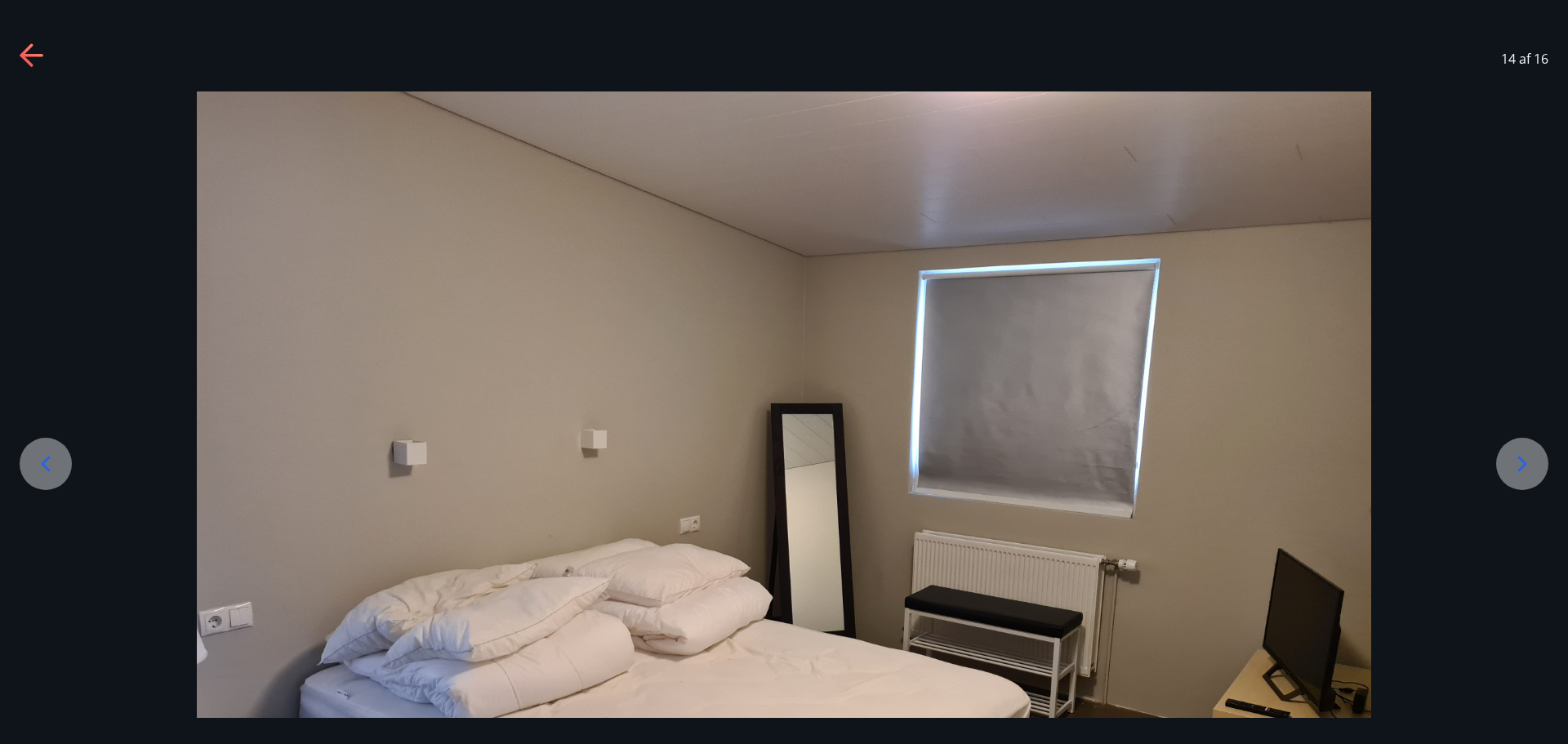
click at [1529, 459] on icon at bounding box center [1523, 464] width 27 height 27
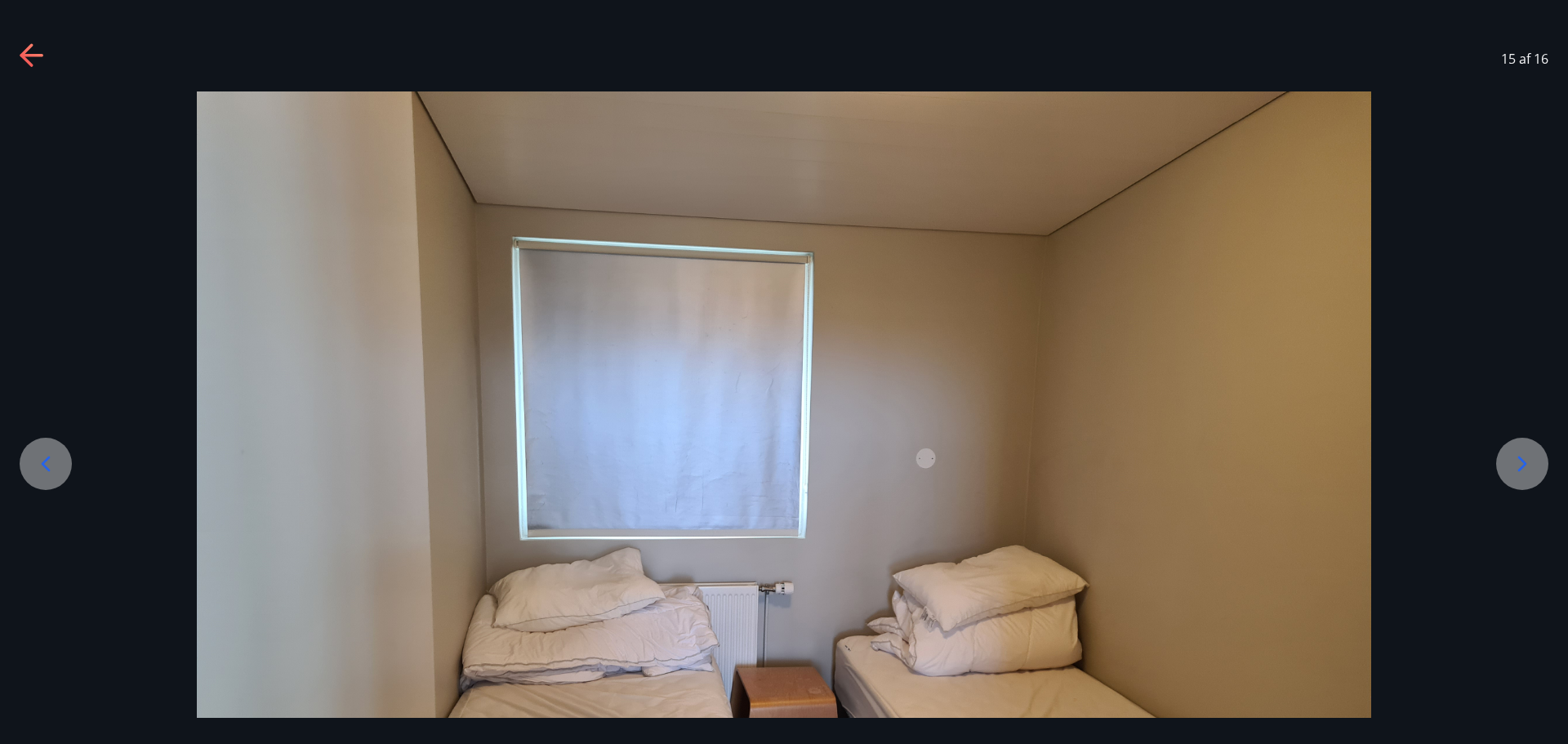
click at [1529, 459] on icon at bounding box center [1523, 464] width 27 height 27
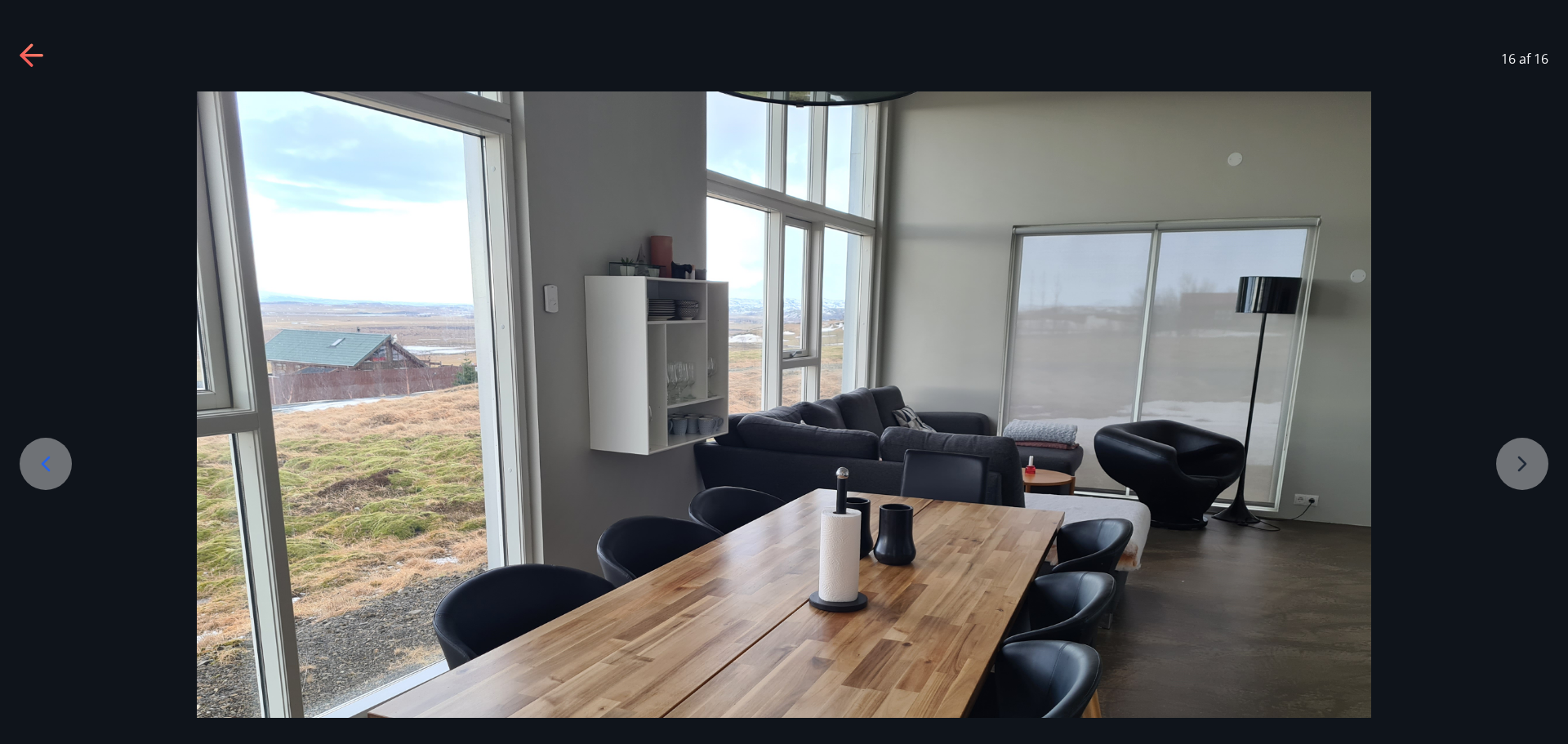
click at [1529, 459] on div at bounding box center [784, 532] width 1568 height 881
click at [30, 56] on icon at bounding box center [31, 56] width 23 height 4
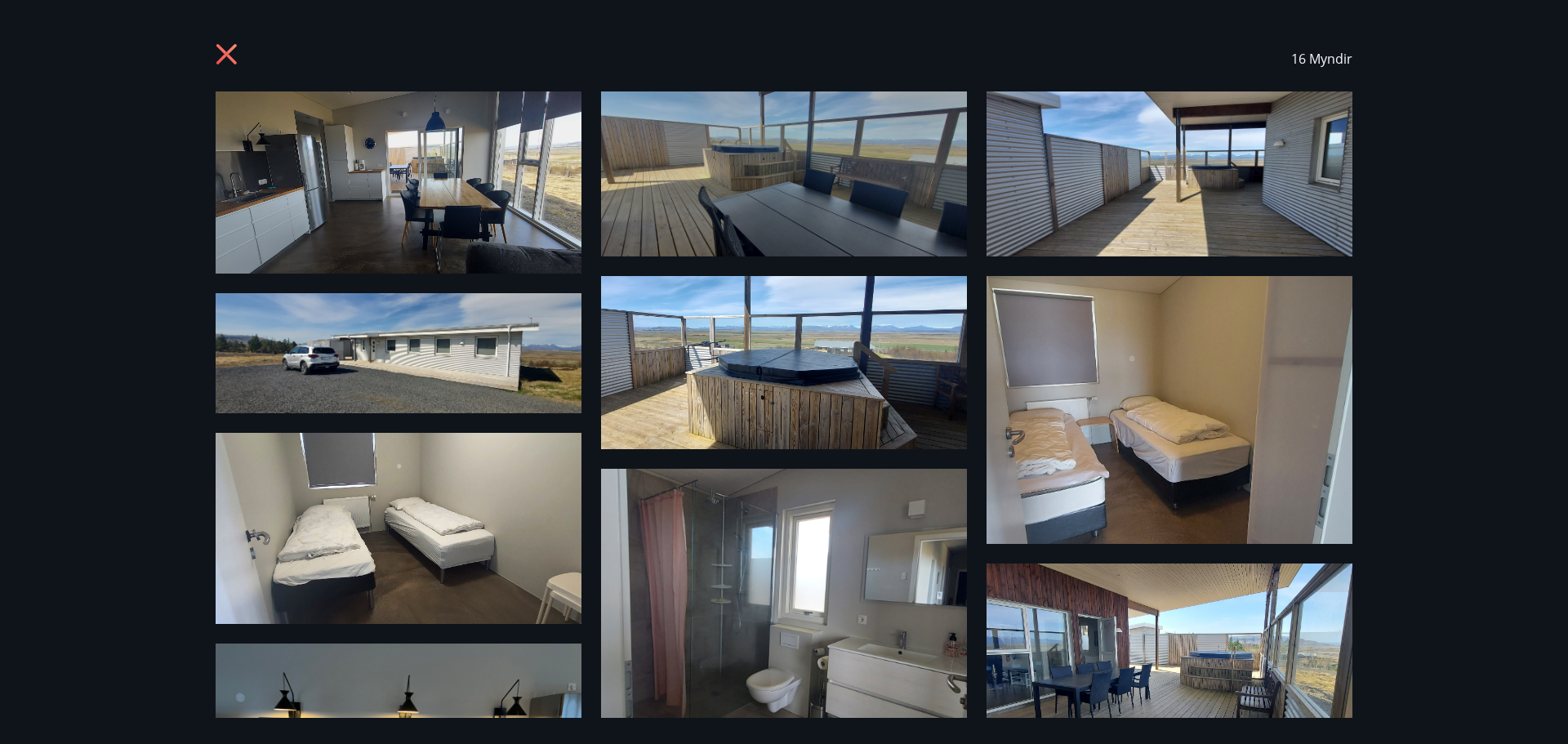
click at [227, 47] on icon at bounding box center [229, 57] width 27 height 27
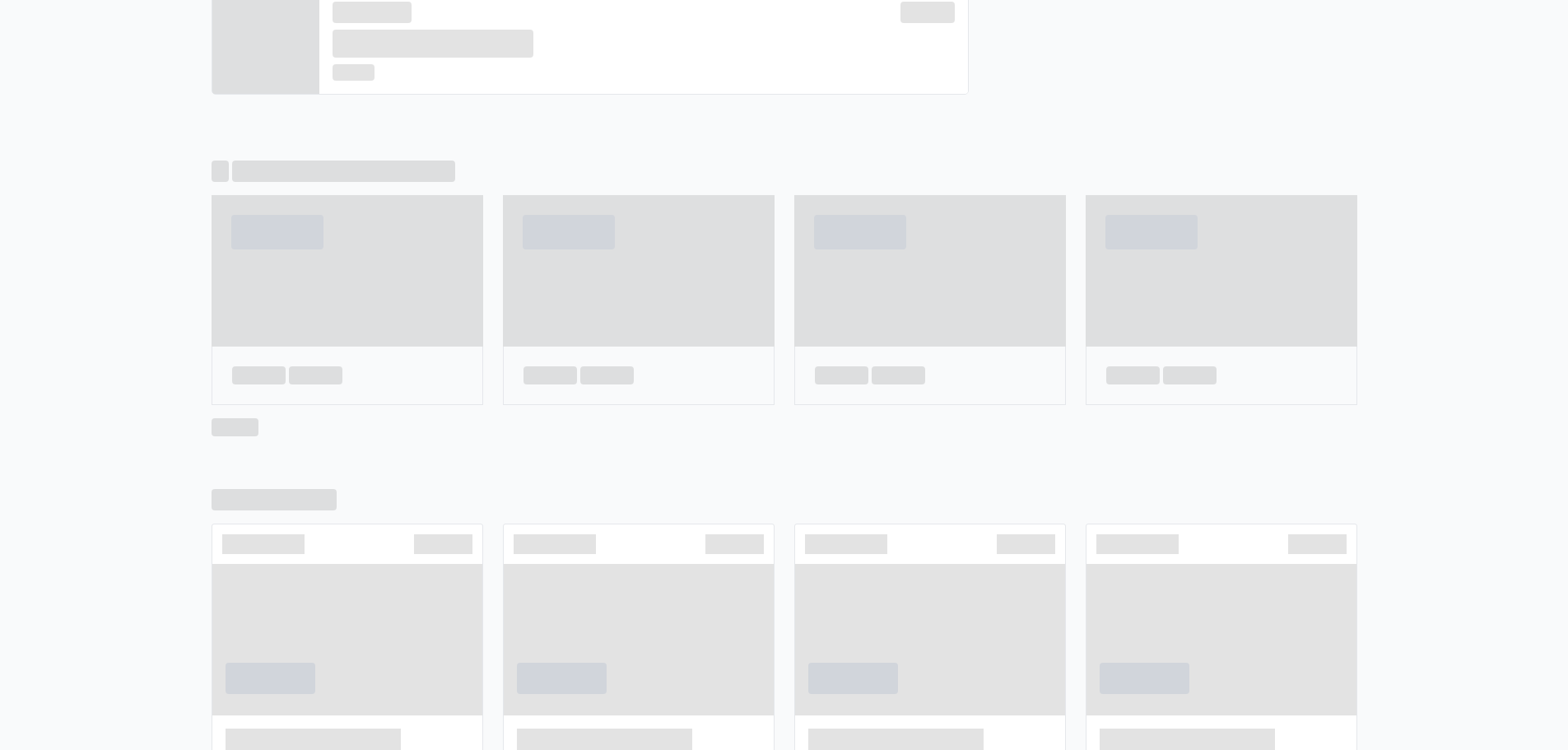
scroll to position [837, 0]
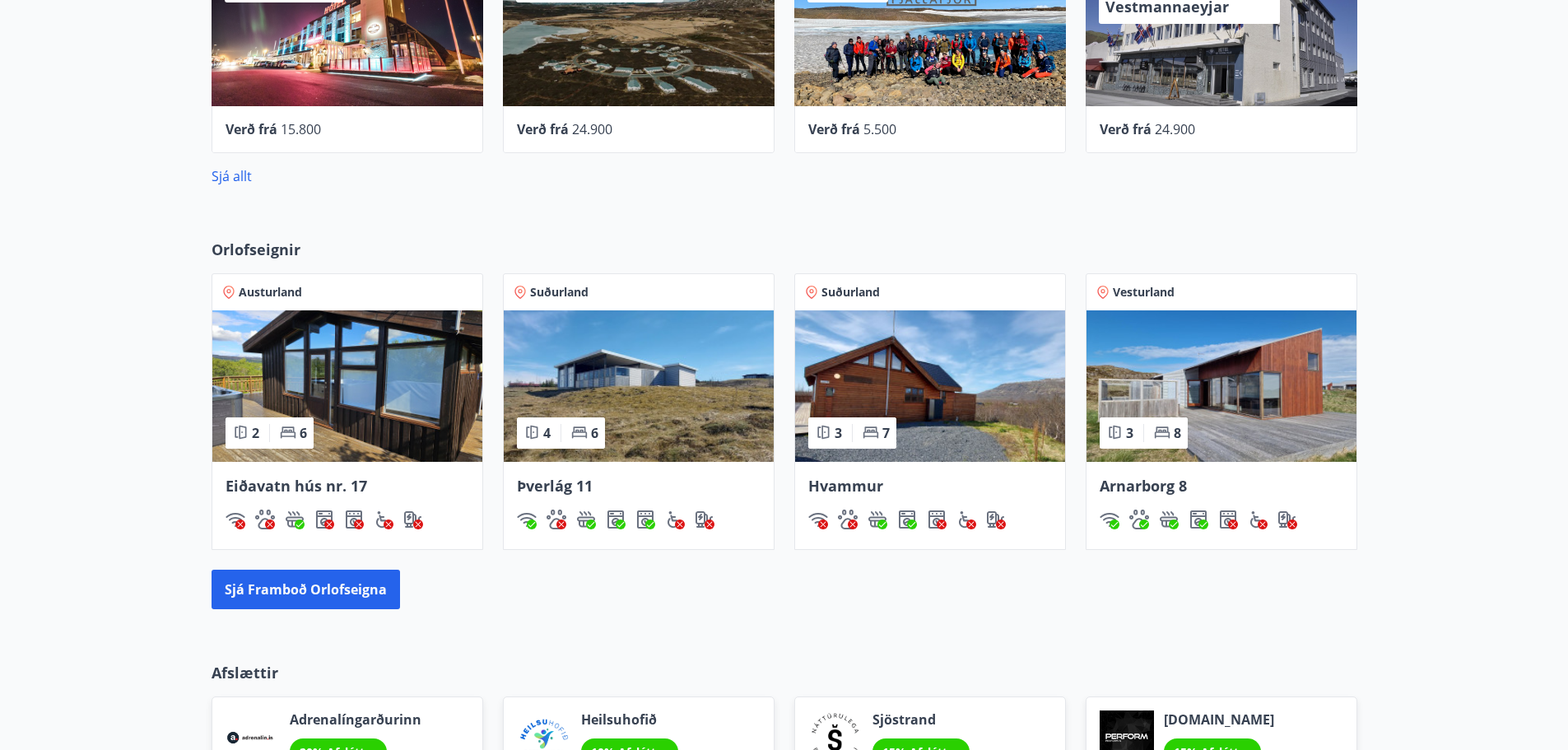
click at [949, 413] on img at bounding box center [930, 386] width 270 height 152
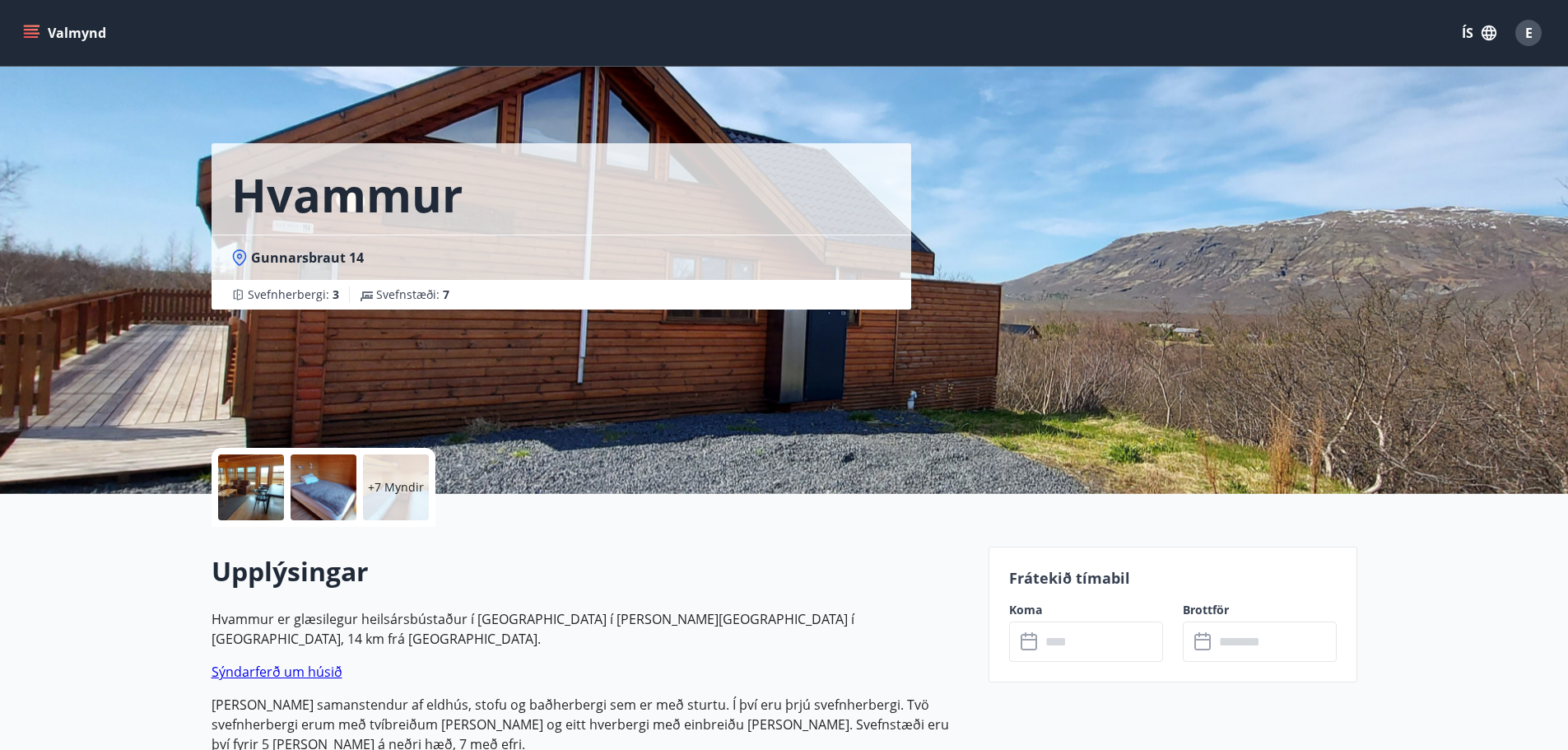
click at [401, 501] on div "+7 Myndir" at bounding box center [396, 488] width 66 height 66
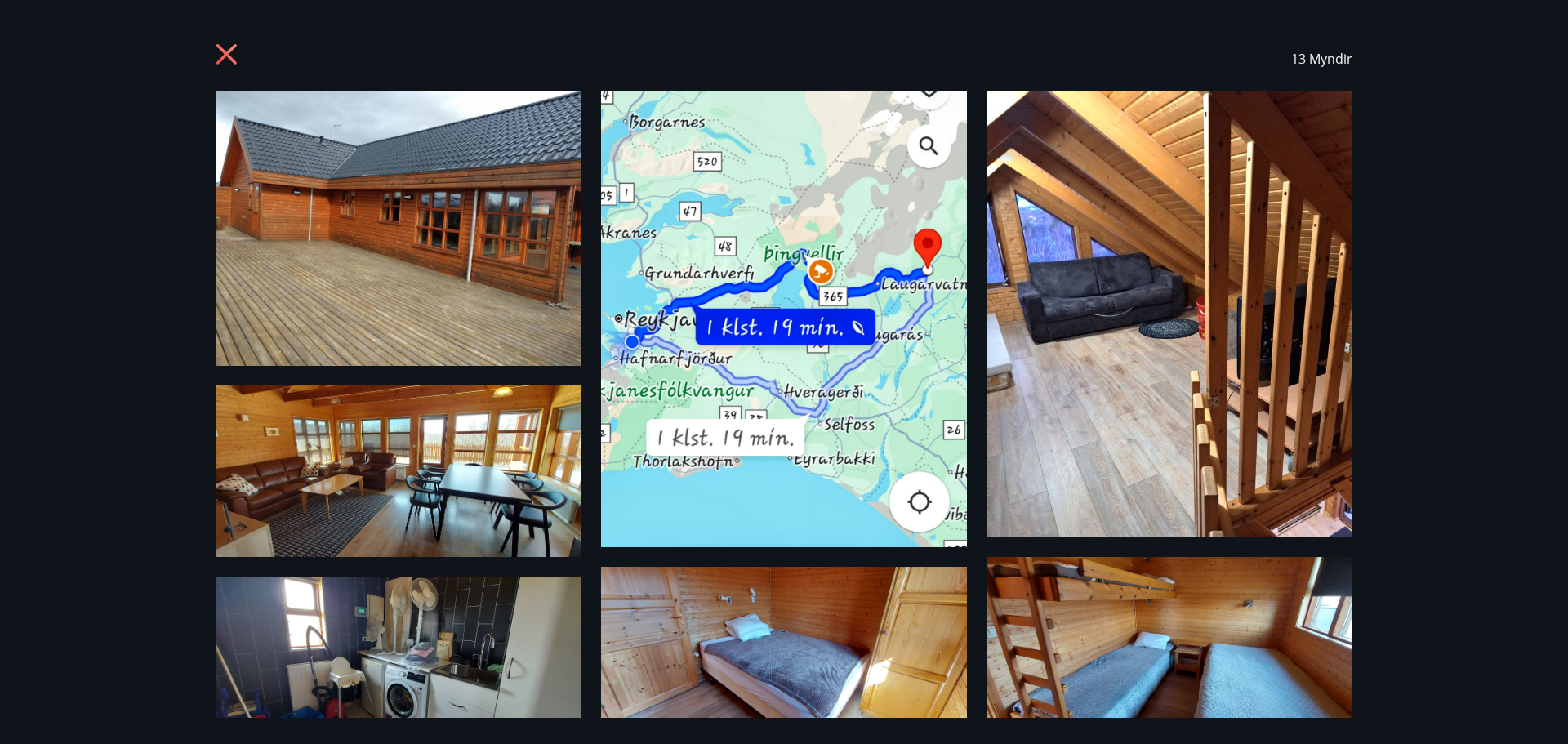
click at [1192, 326] on img at bounding box center [1170, 314] width 366 height 446
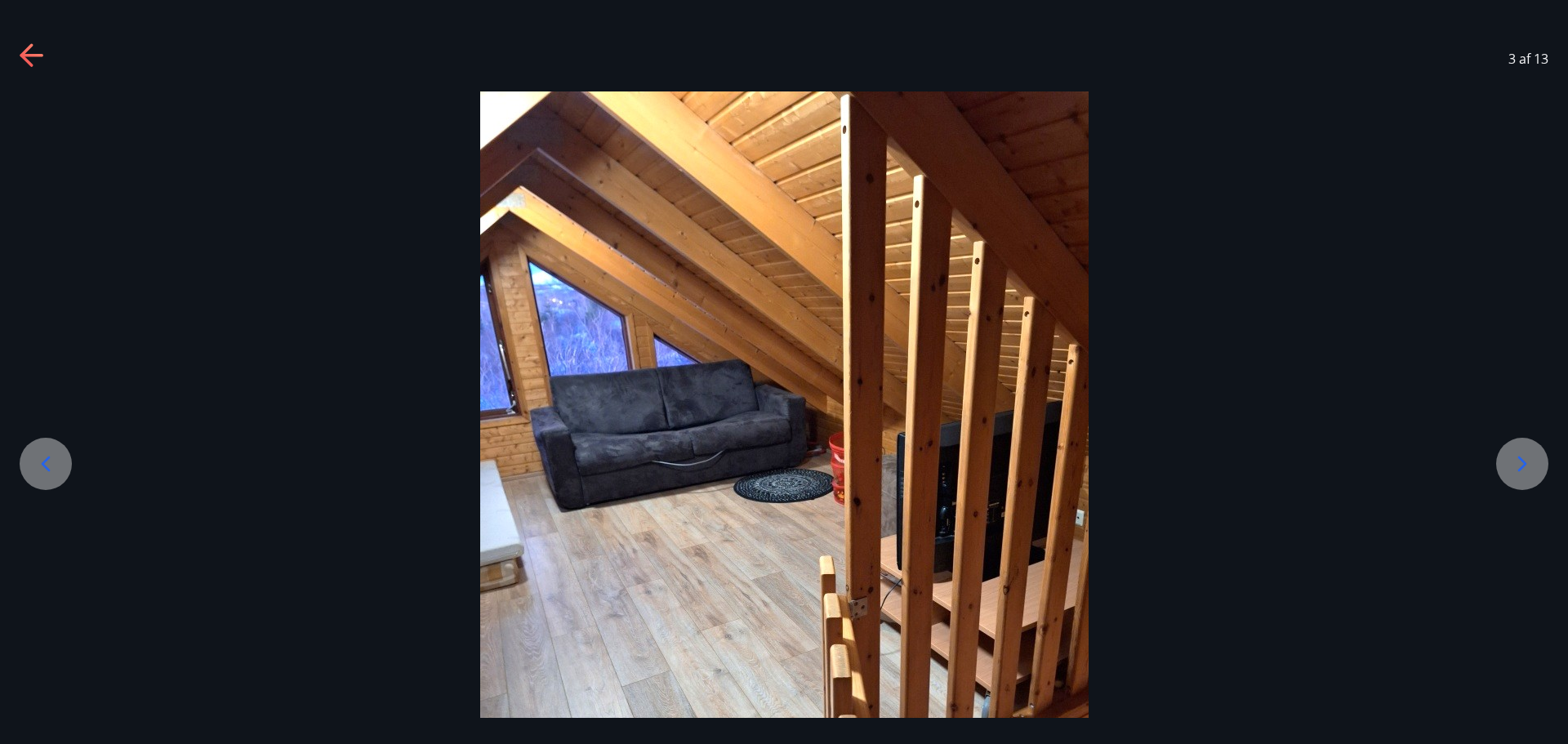
click at [1515, 464] on icon at bounding box center [1523, 464] width 27 height 27
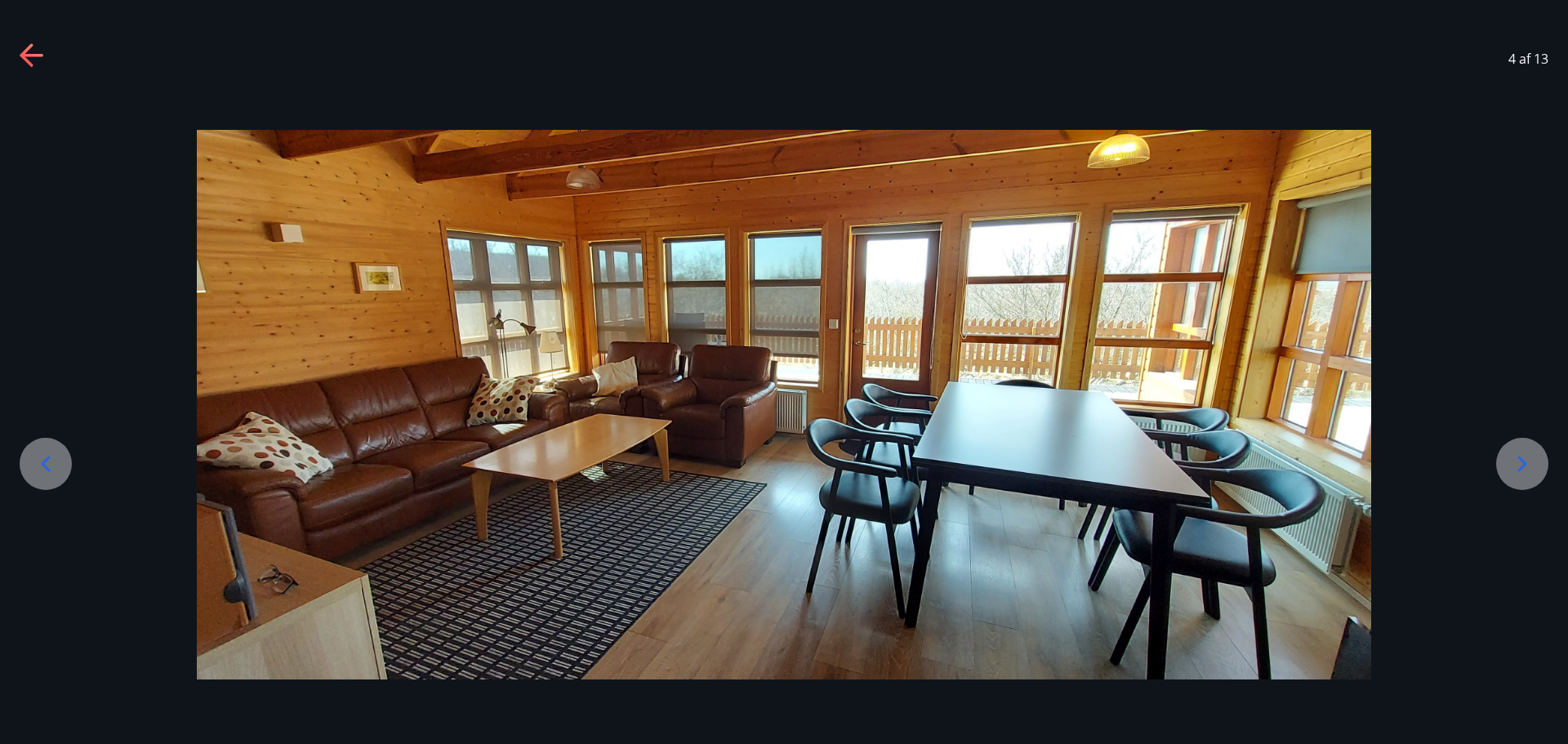
click at [1515, 464] on icon at bounding box center [1523, 464] width 27 height 27
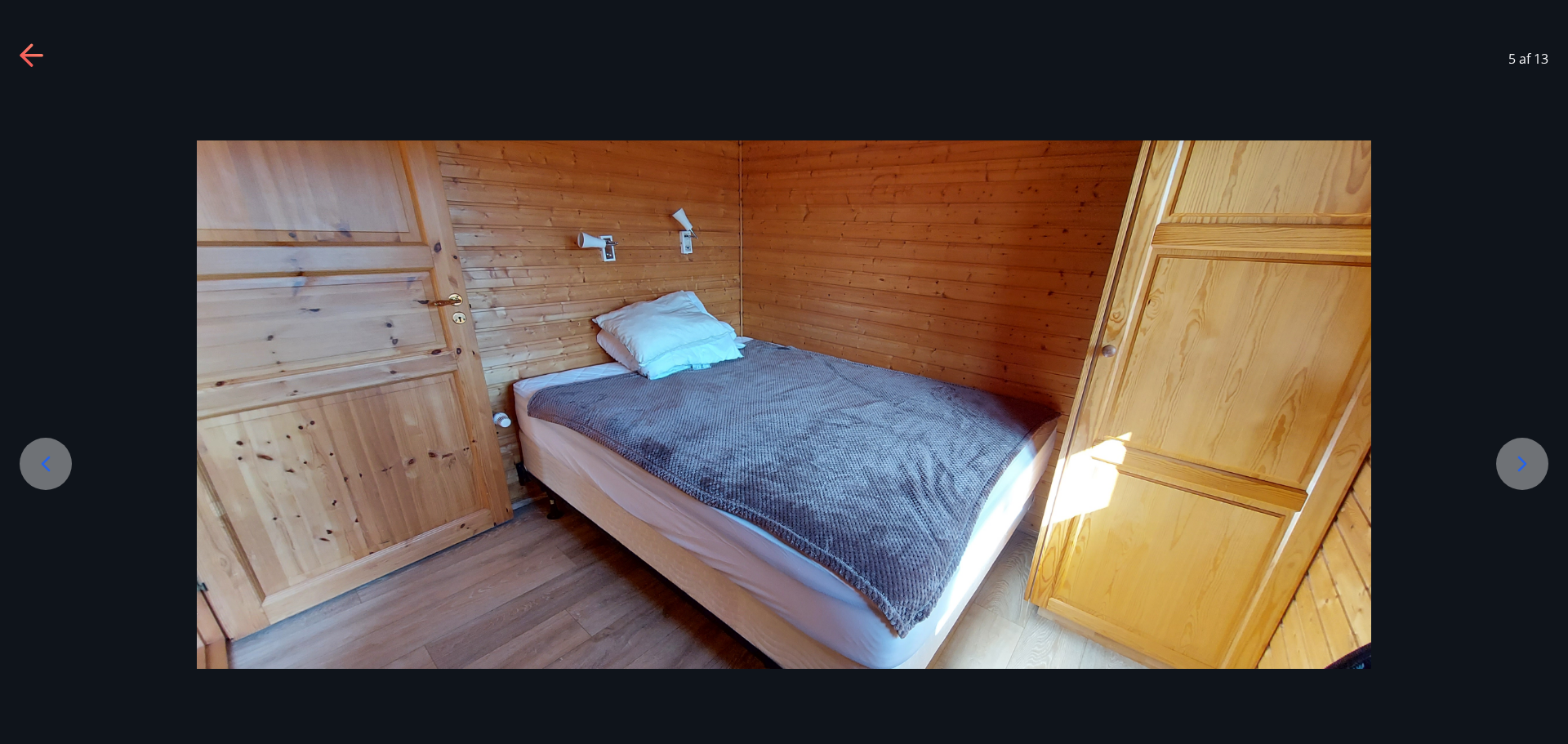
click at [1515, 464] on icon at bounding box center [1523, 464] width 27 height 27
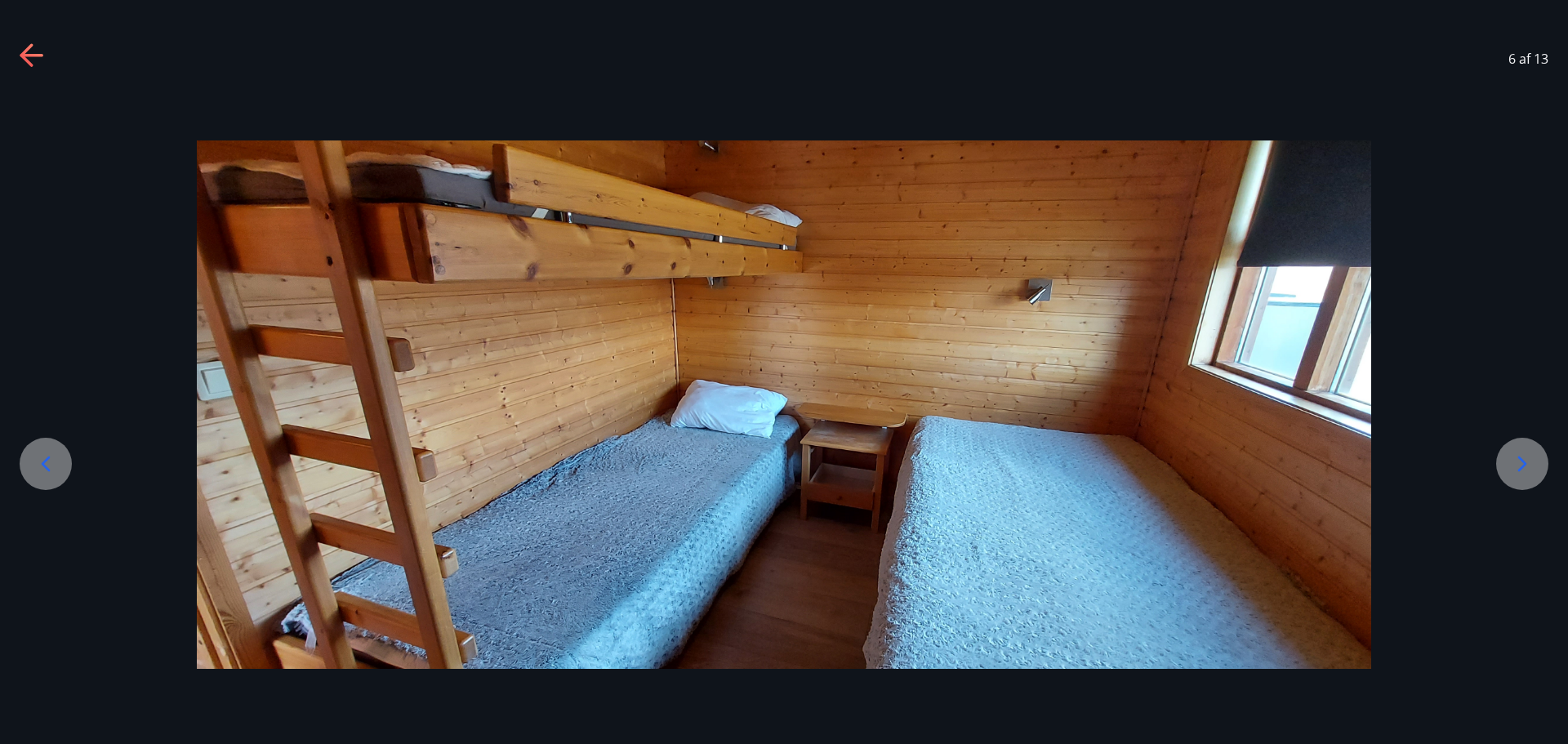
click at [1515, 464] on icon at bounding box center [1523, 464] width 27 height 27
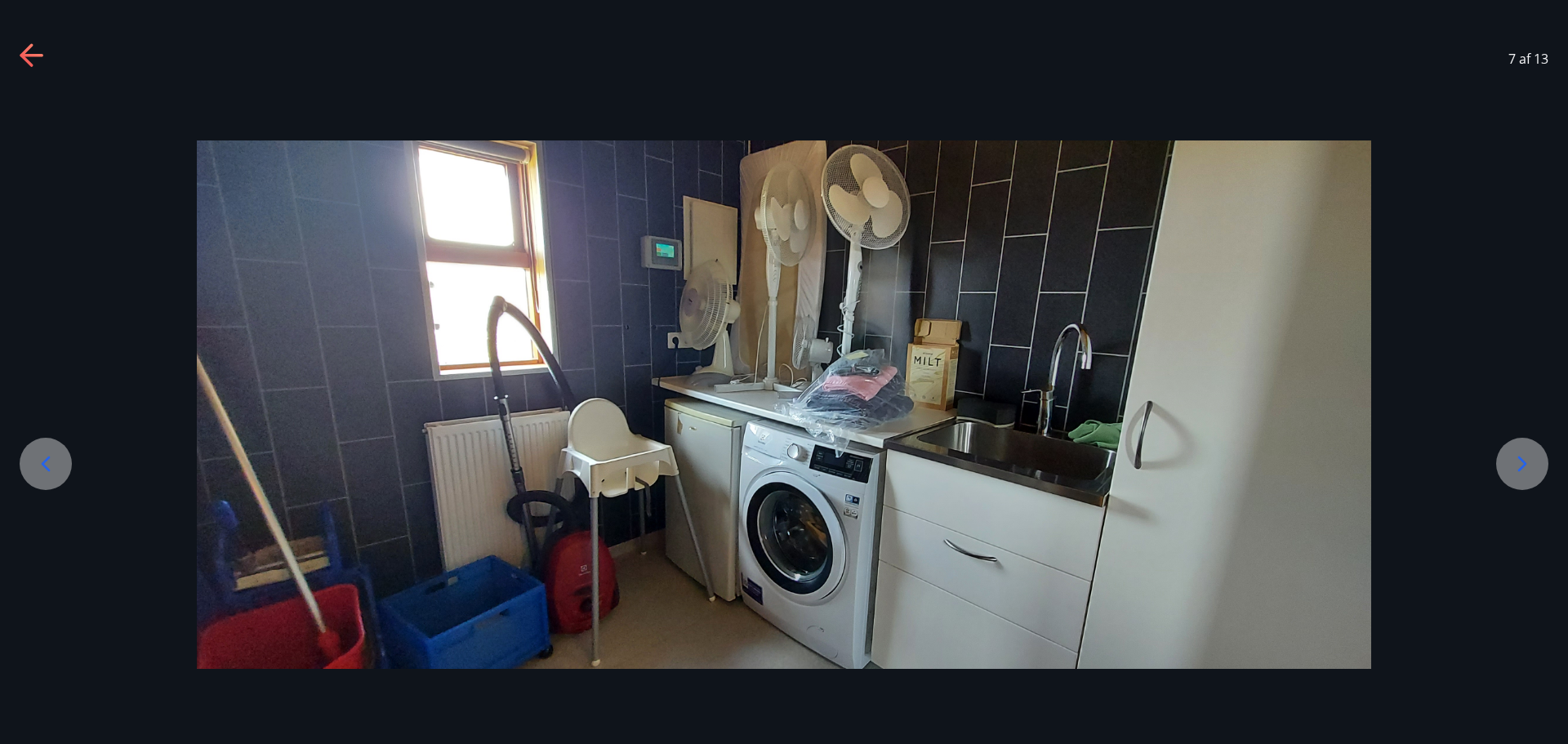
click at [1515, 464] on icon at bounding box center [1523, 464] width 27 height 27
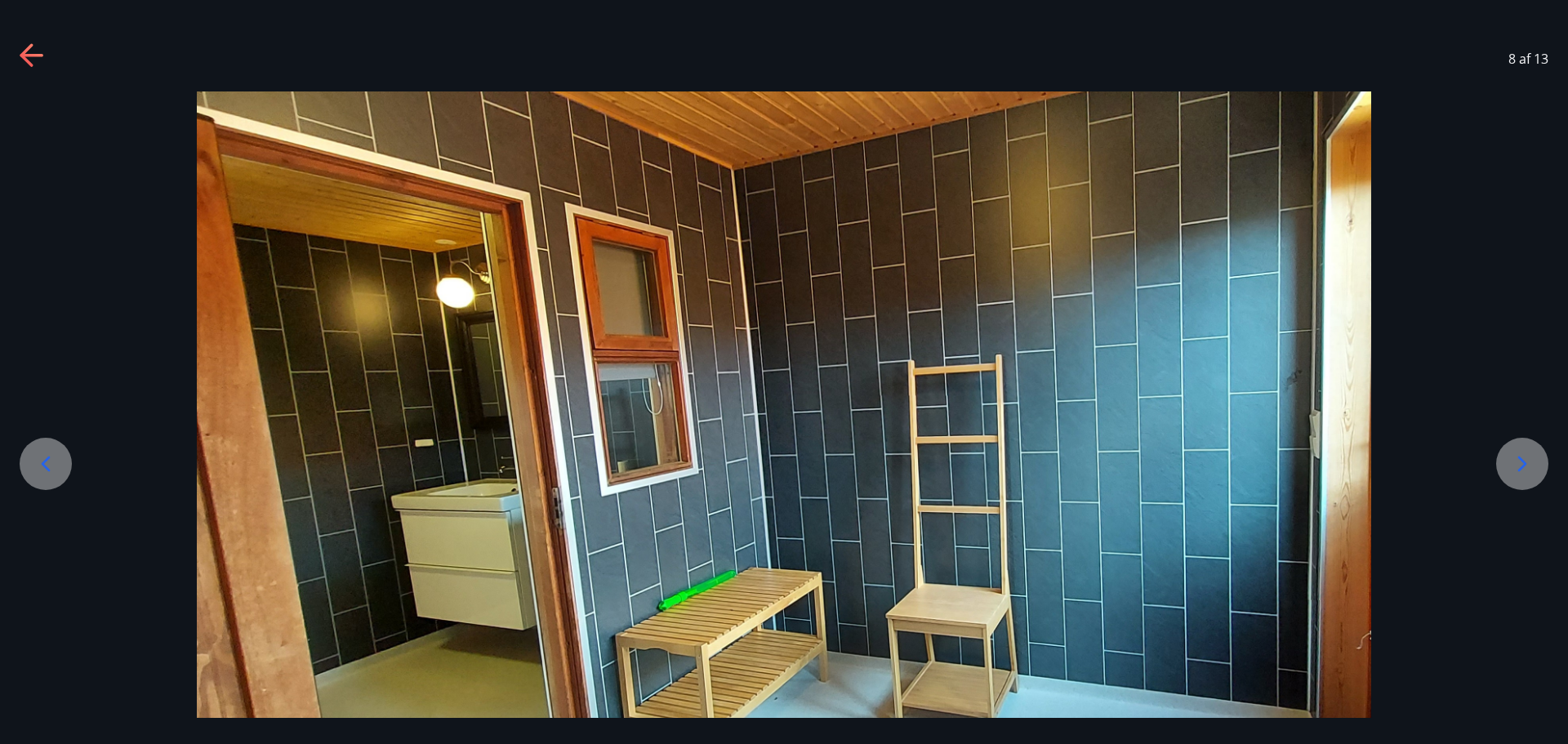
click at [1515, 464] on icon at bounding box center [1523, 464] width 27 height 27
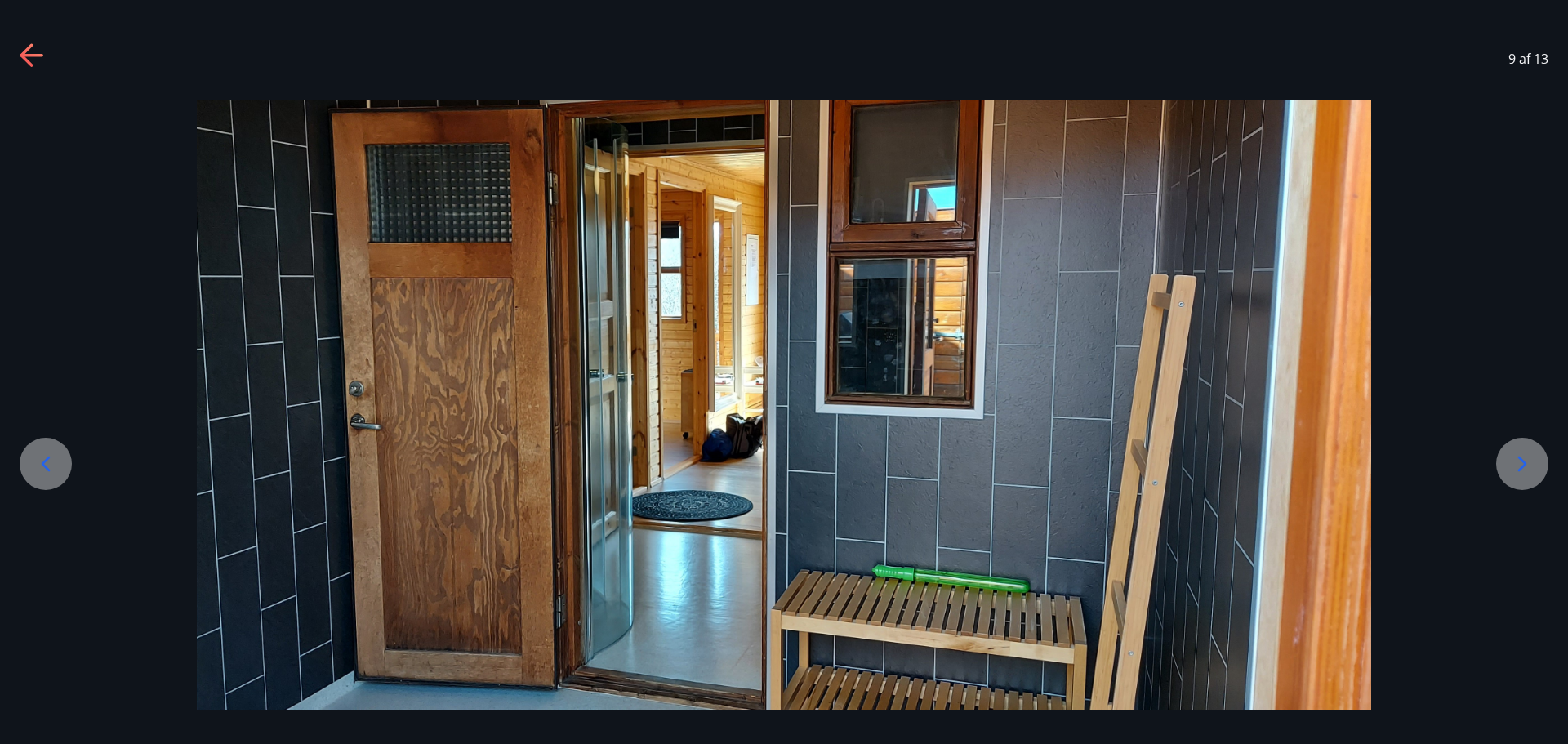
click at [1515, 464] on icon at bounding box center [1523, 464] width 27 height 27
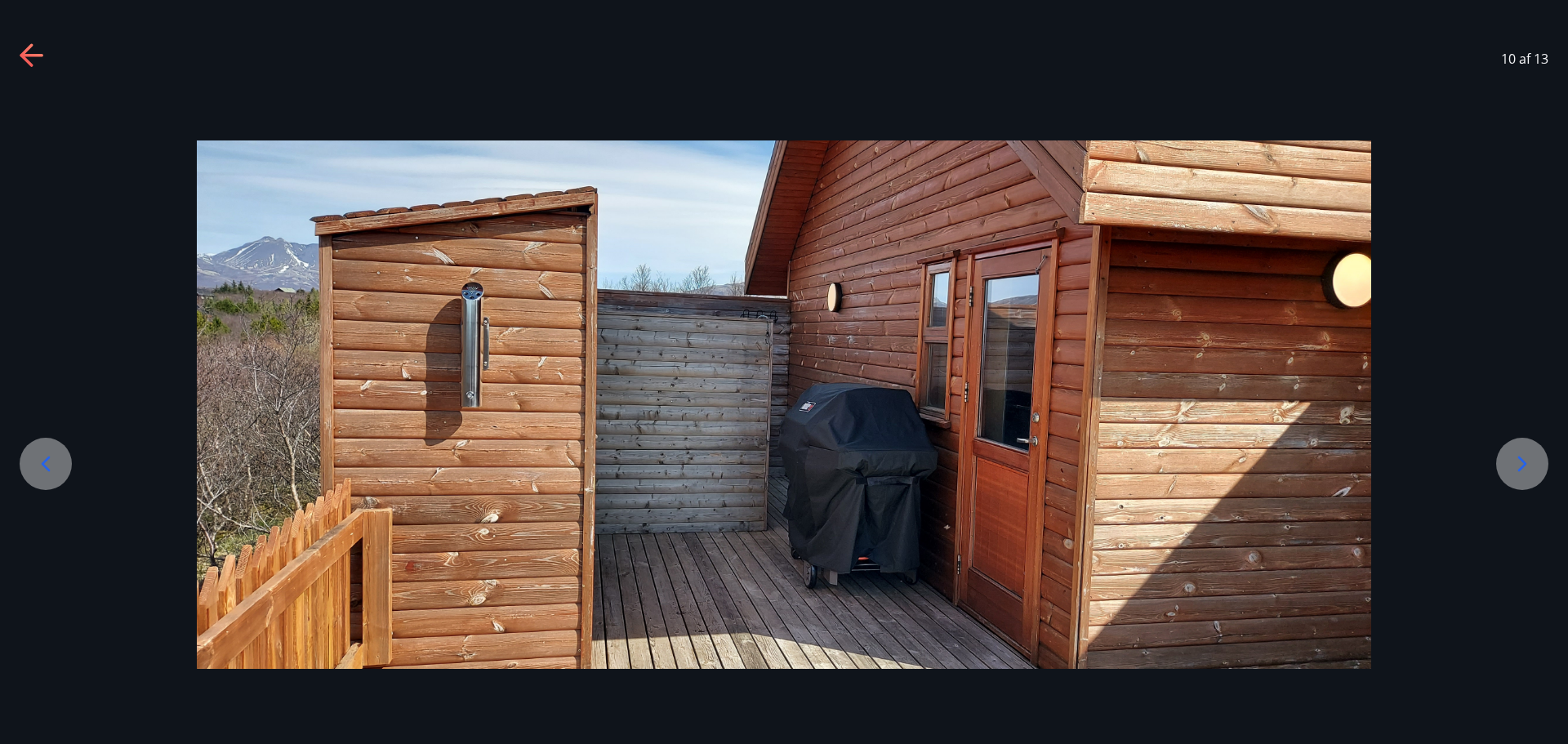
click at [1515, 464] on icon at bounding box center [1523, 464] width 27 height 27
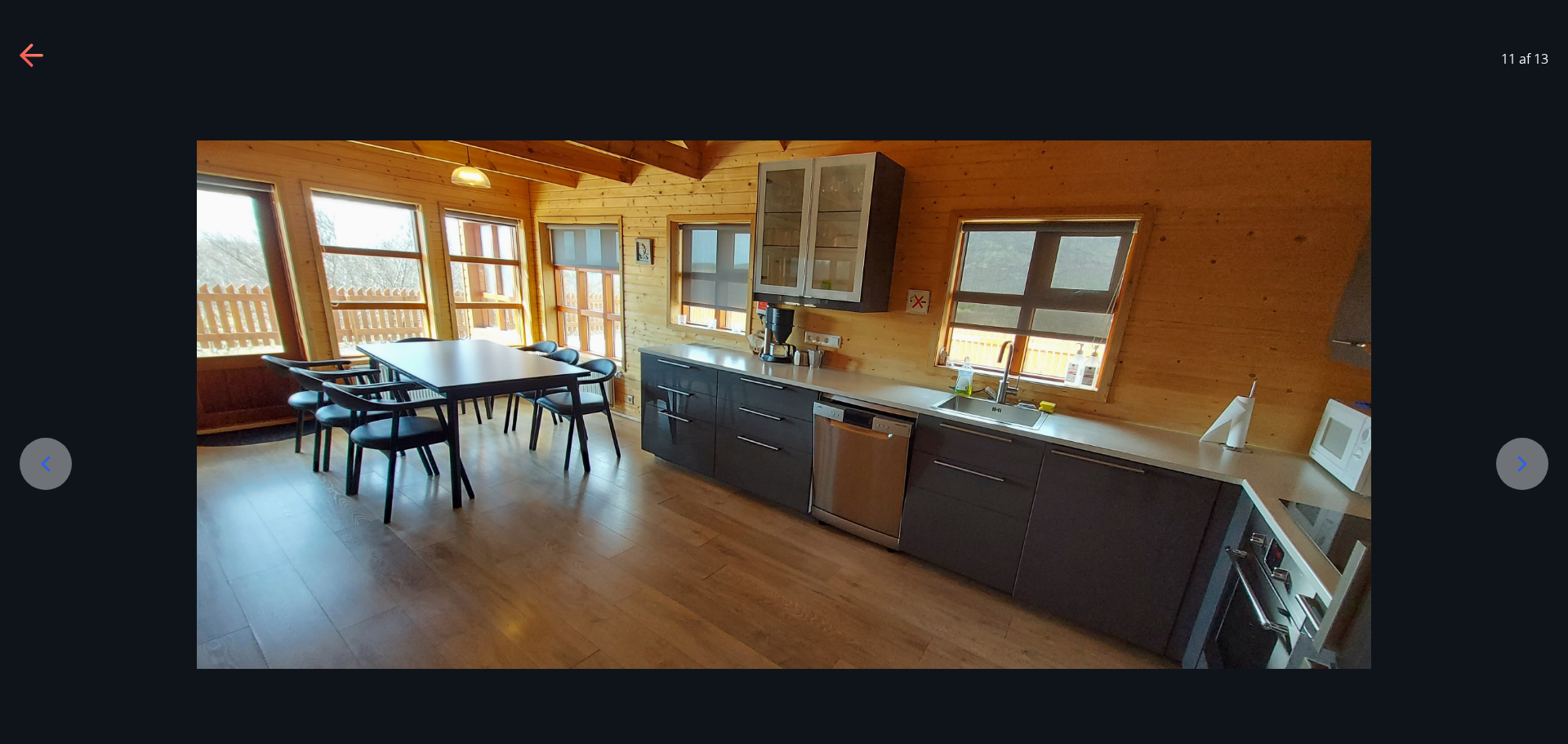
click at [1515, 464] on icon at bounding box center [1523, 464] width 27 height 27
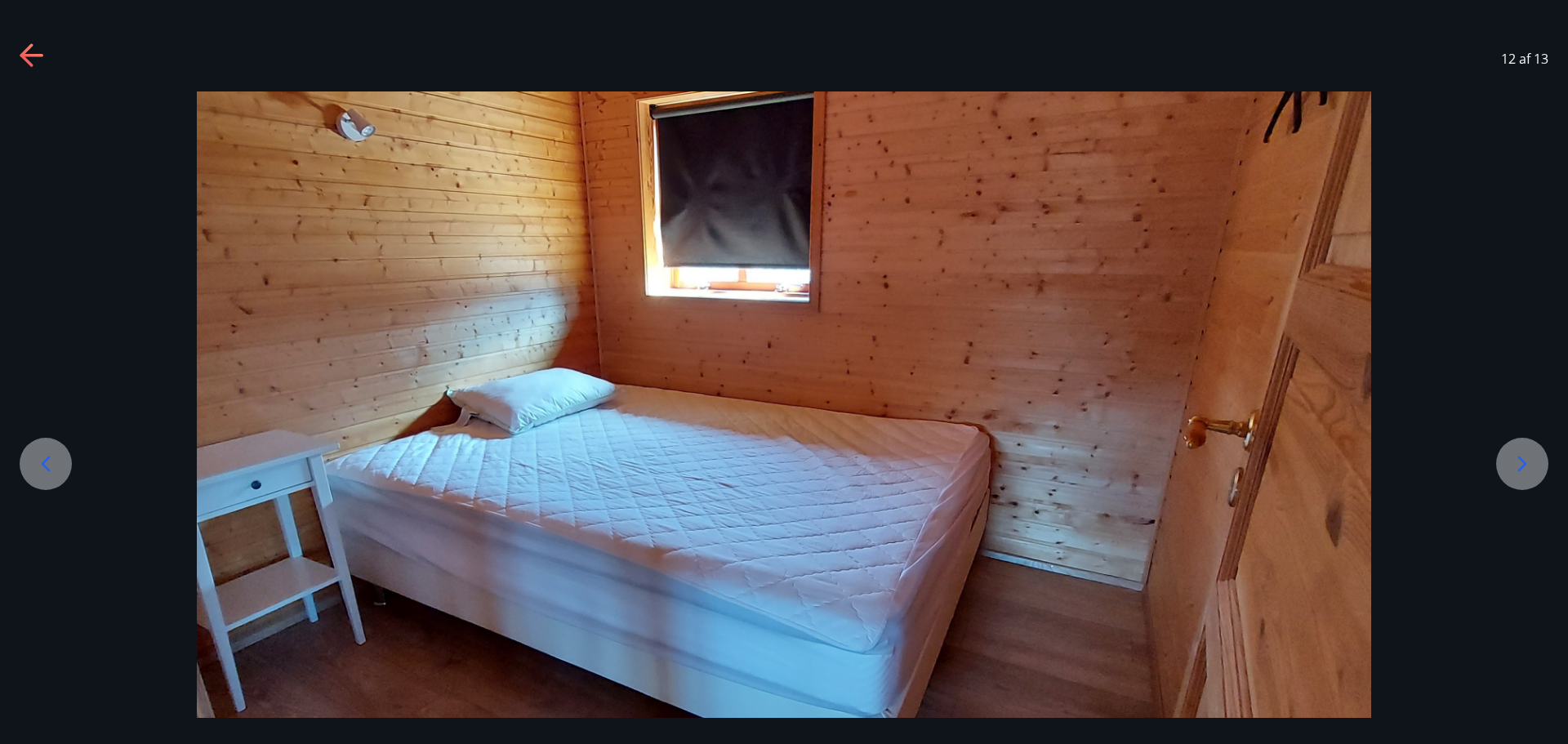
click at [1515, 464] on icon at bounding box center [1523, 464] width 27 height 27
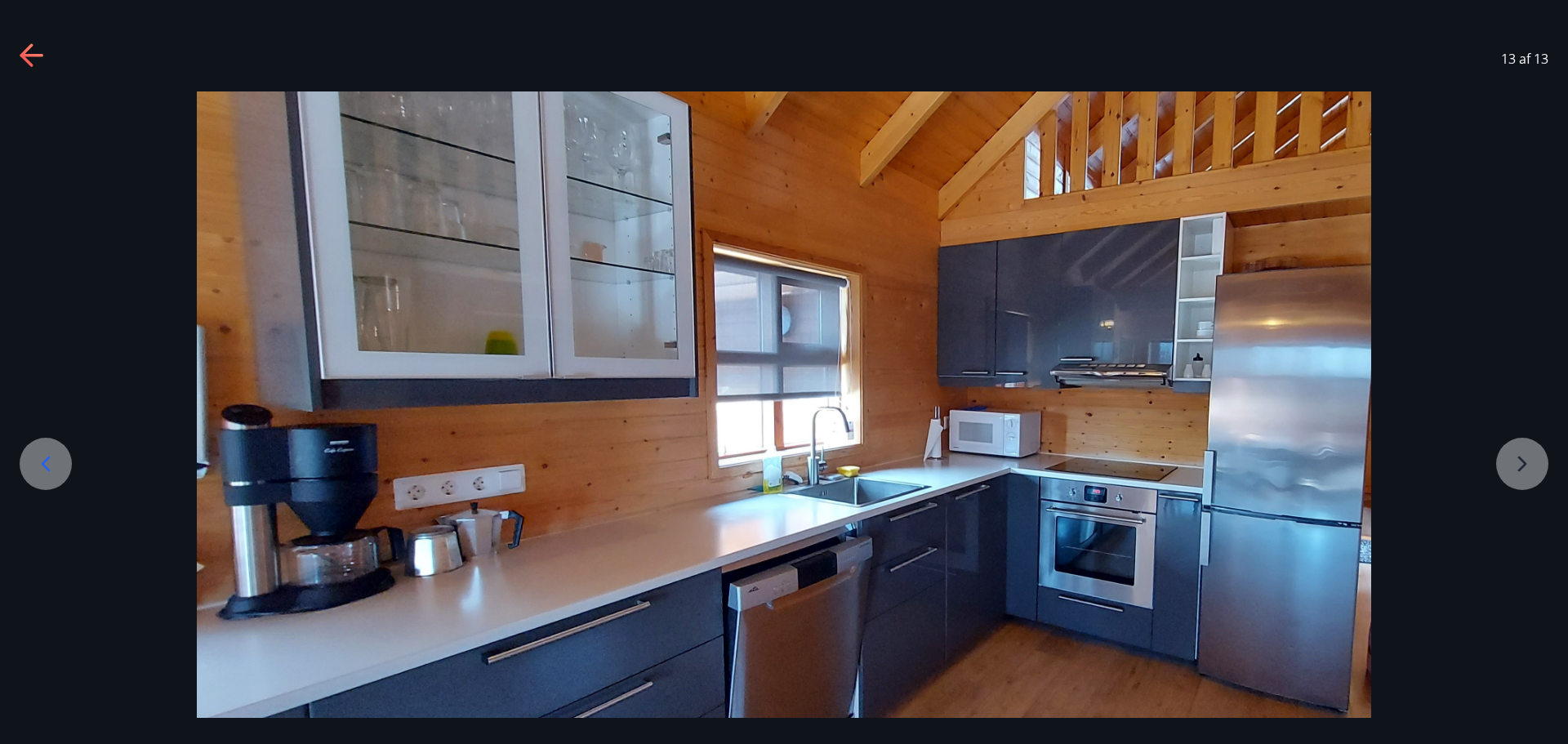
click at [1515, 464] on div at bounding box center [784, 422] width 1568 height 663
click at [29, 58] on icon at bounding box center [33, 57] width 27 height 27
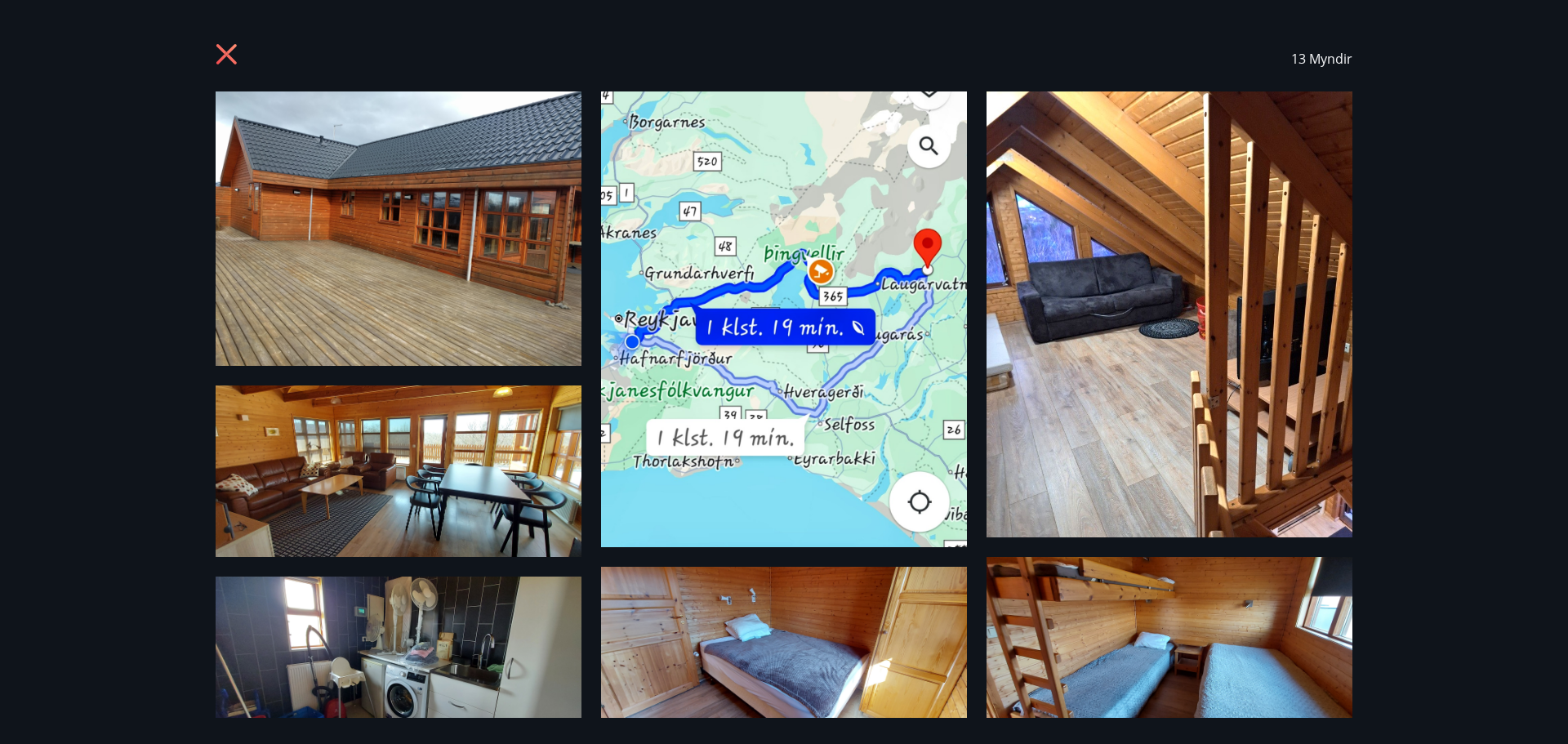
click at [218, 51] on icon at bounding box center [229, 57] width 27 height 27
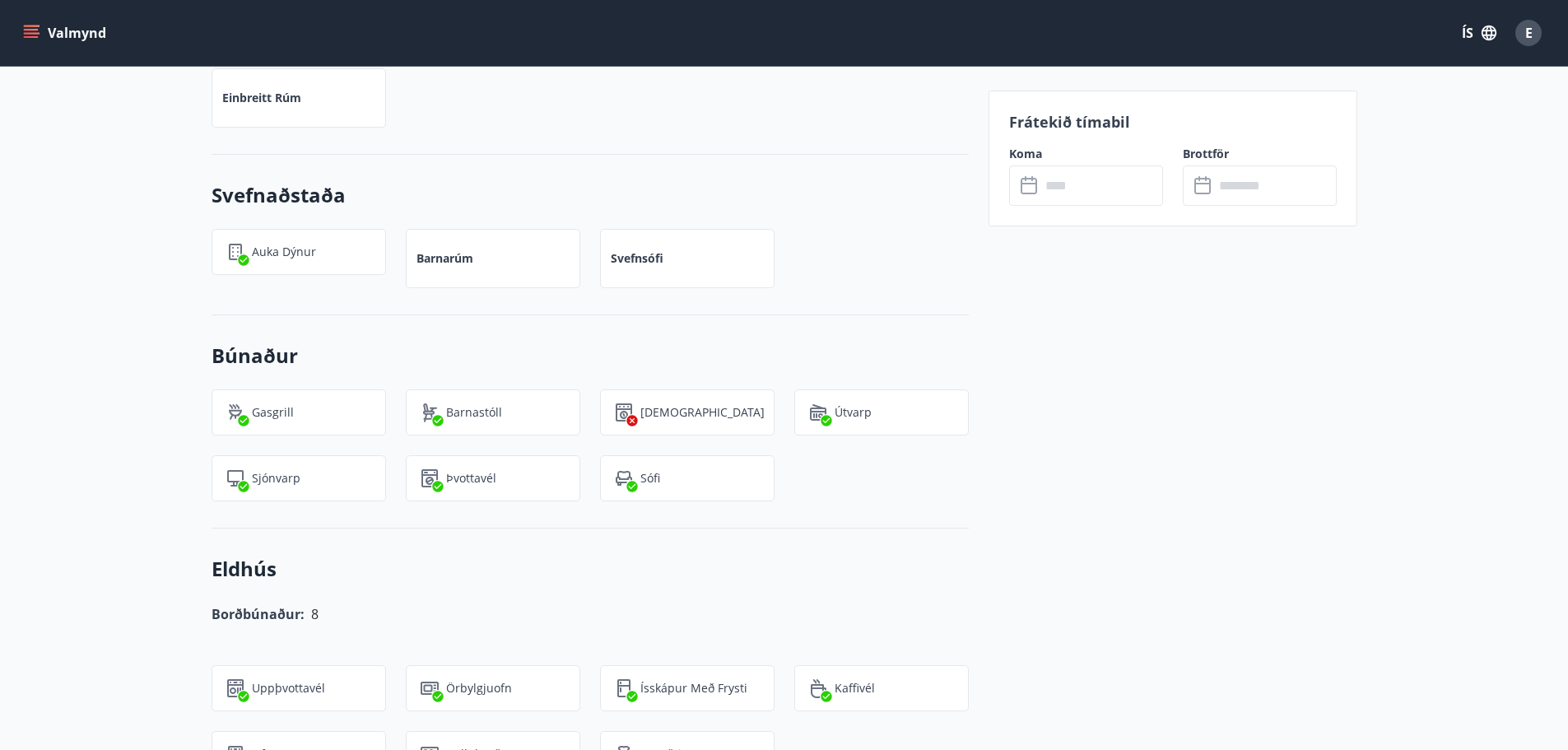
scroll to position [1276, 0]
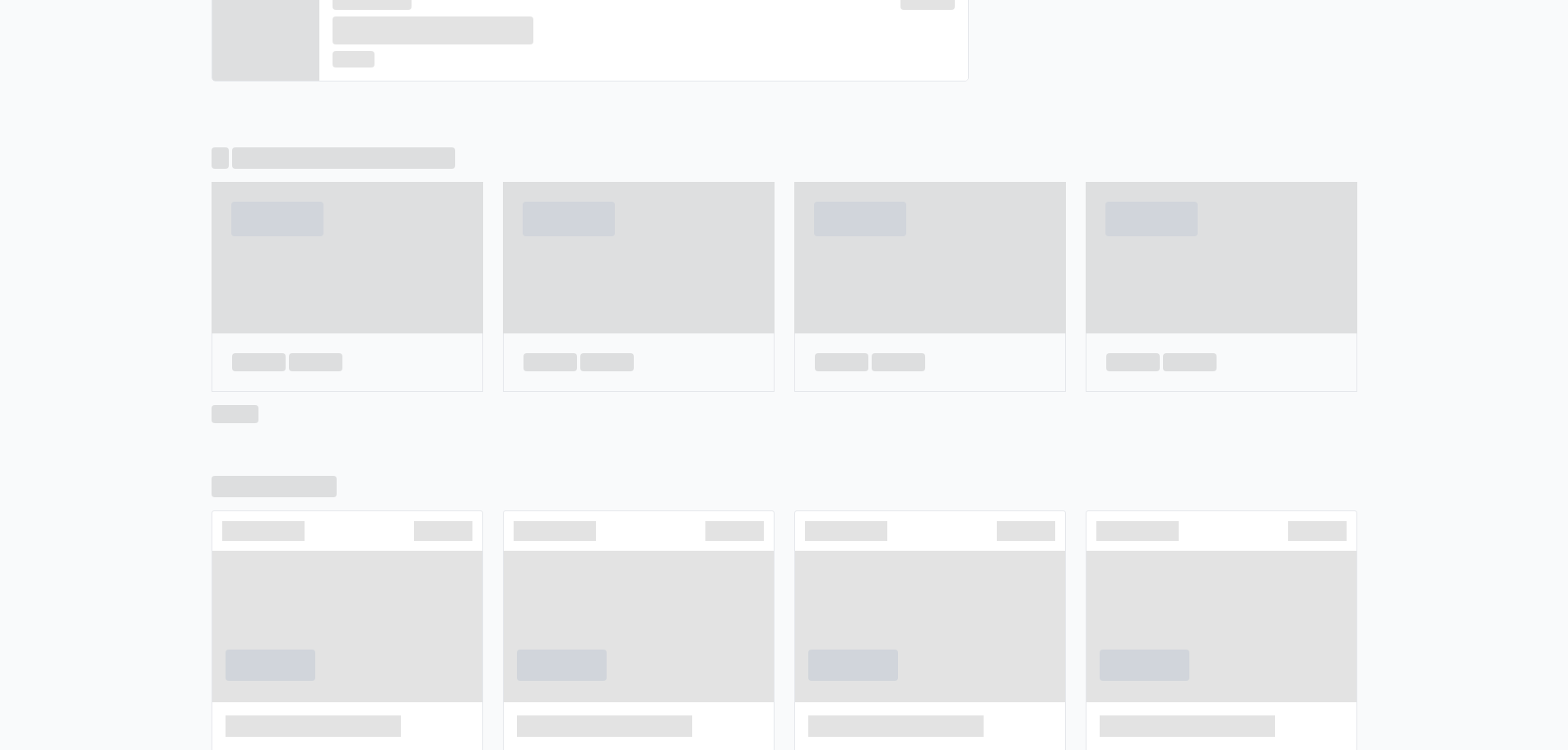
scroll to position [850, 0]
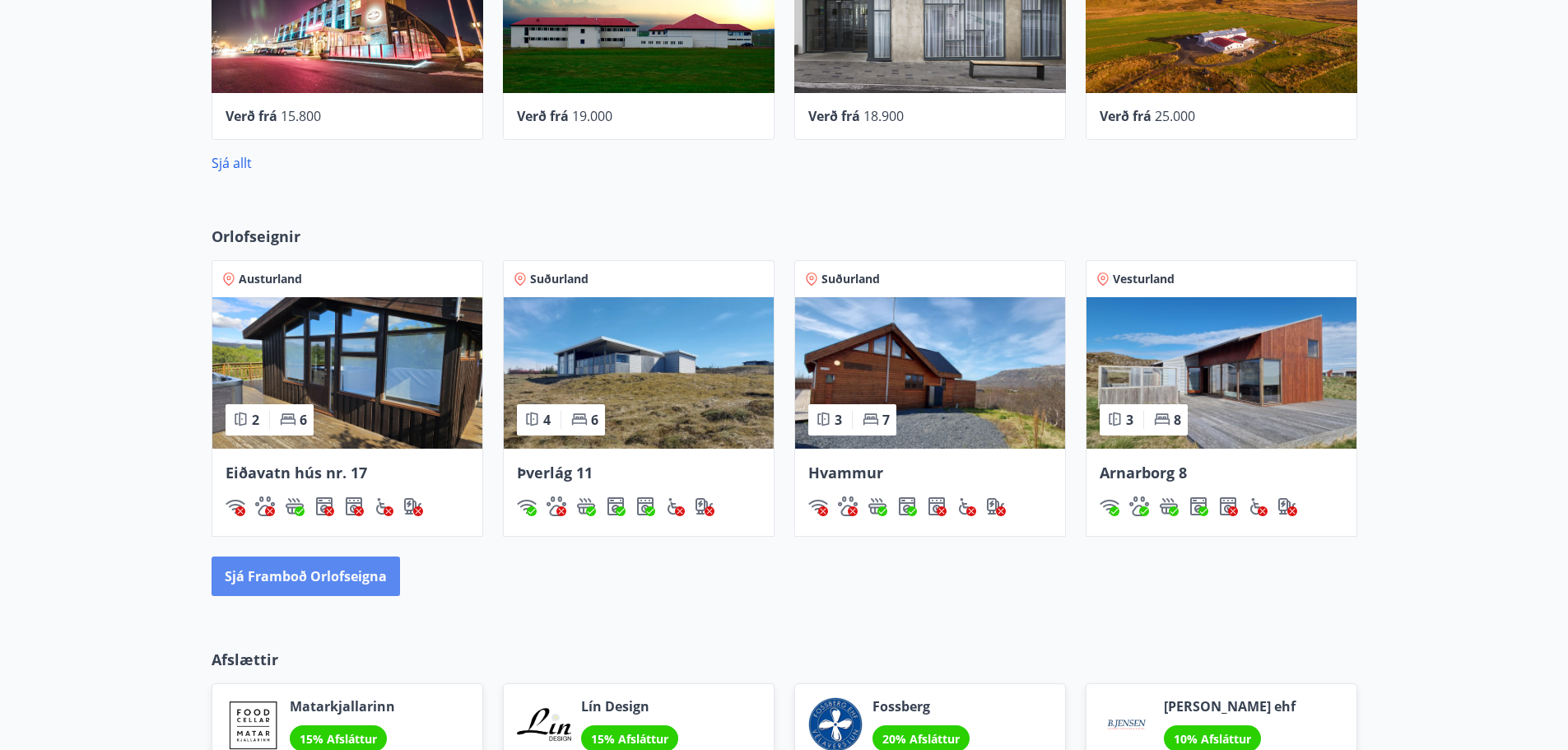
click at [243, 560] on button "Sjá framboð orlofseigna" at bounding box center [305, 576] width 188 height 39
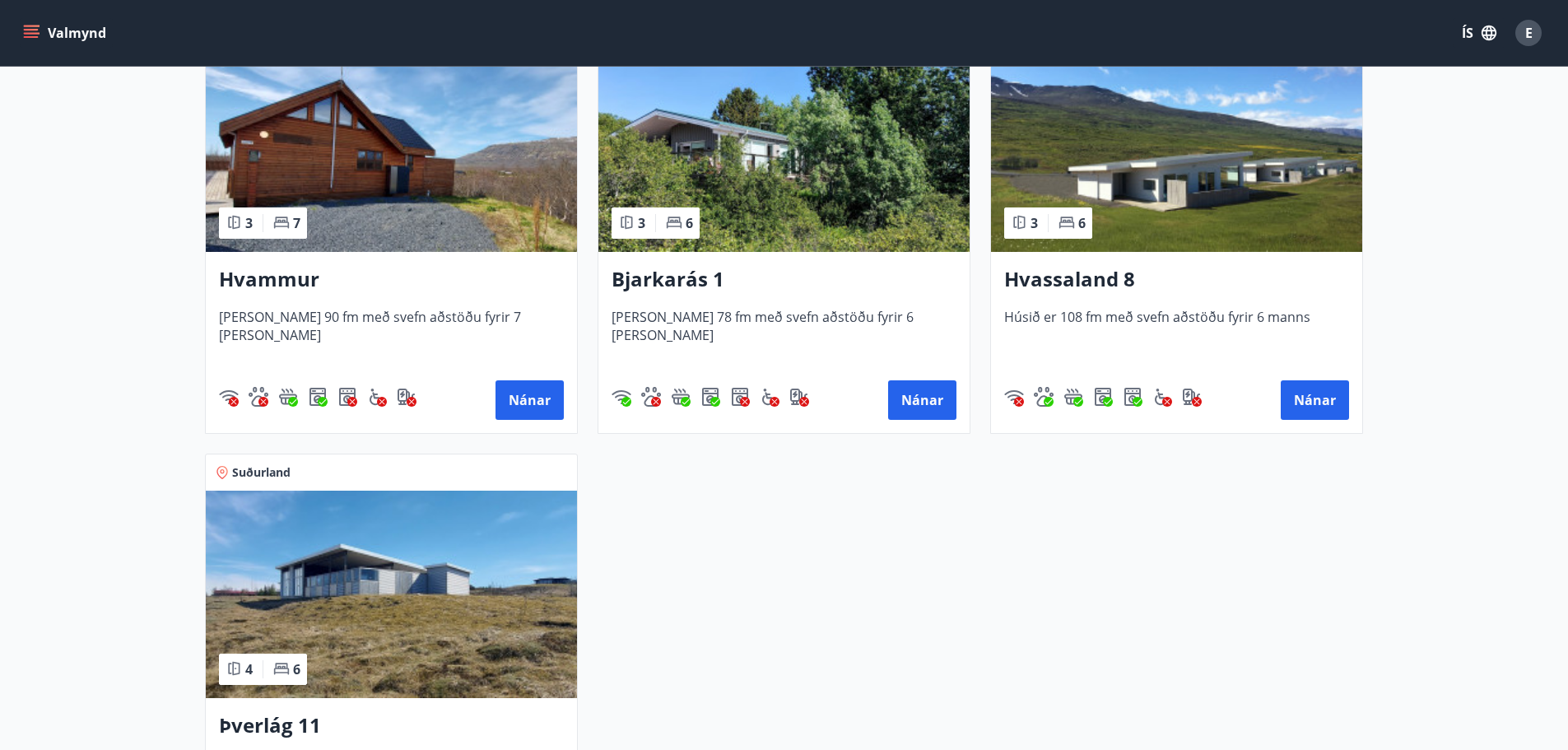
scroll to position [835, 0]
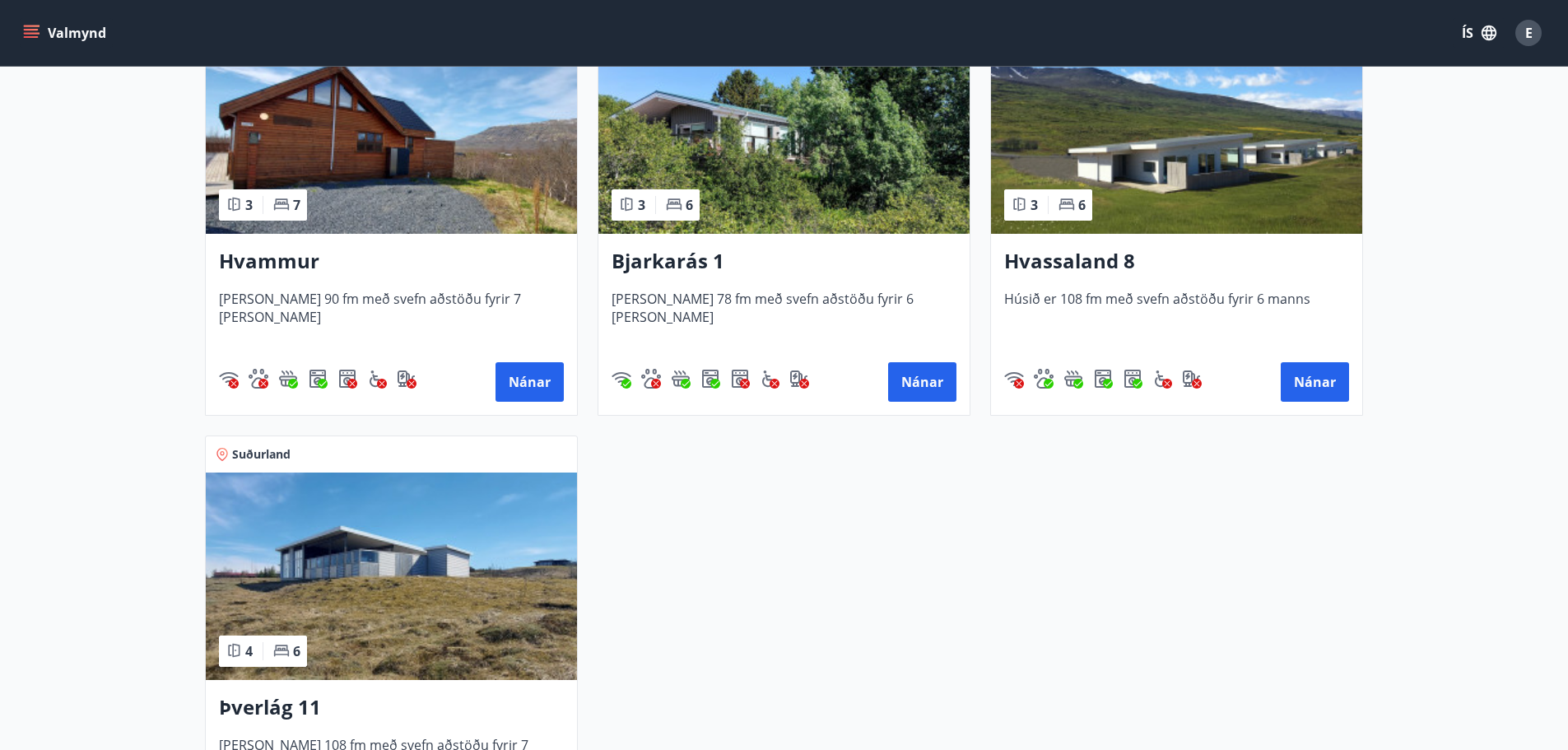
click at [1227, 166] on img at bounding box center [1176, 130] width 371 height 208
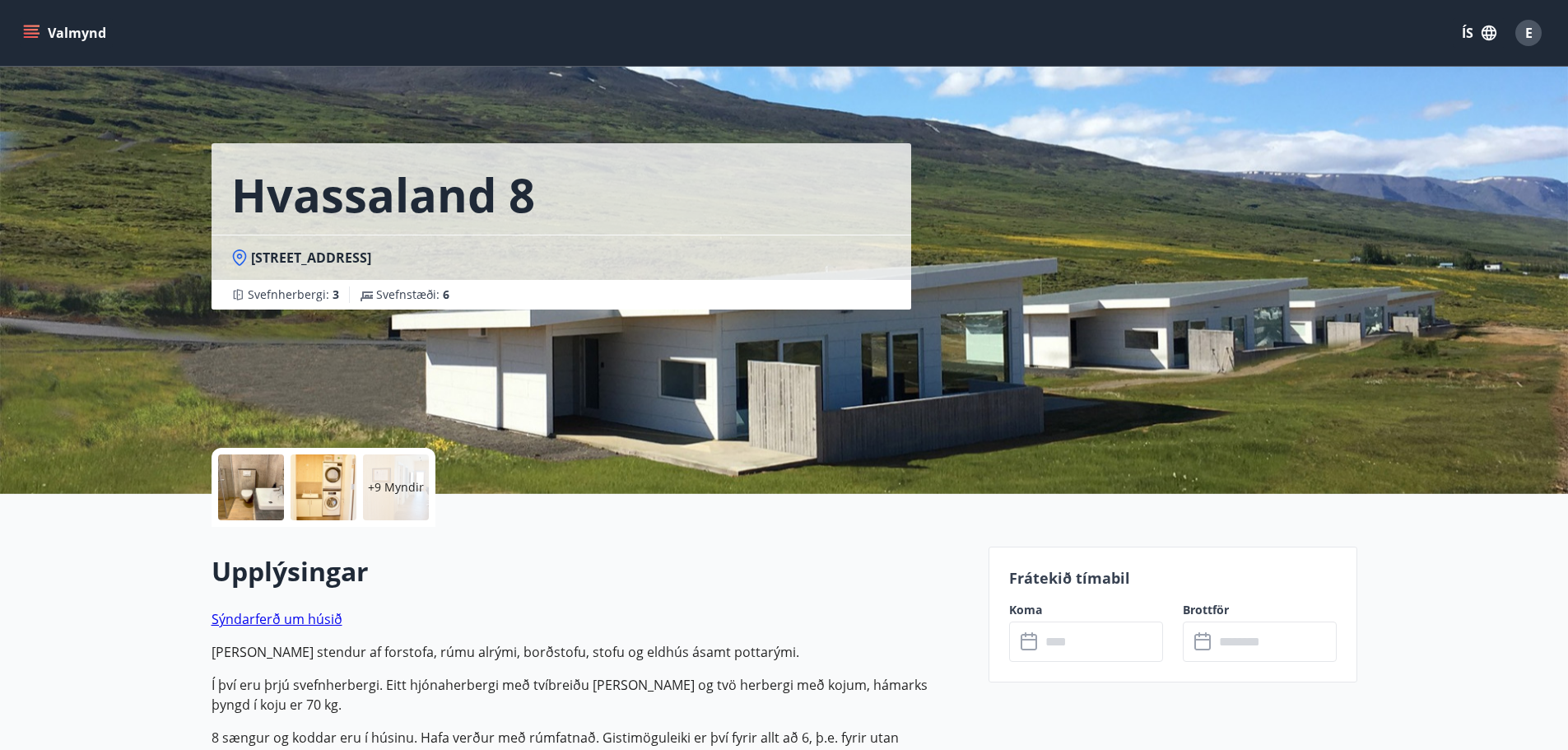
click at [395, 491] on p "+9 Myndir" at bounding box center [396, 487] width 56 height 16
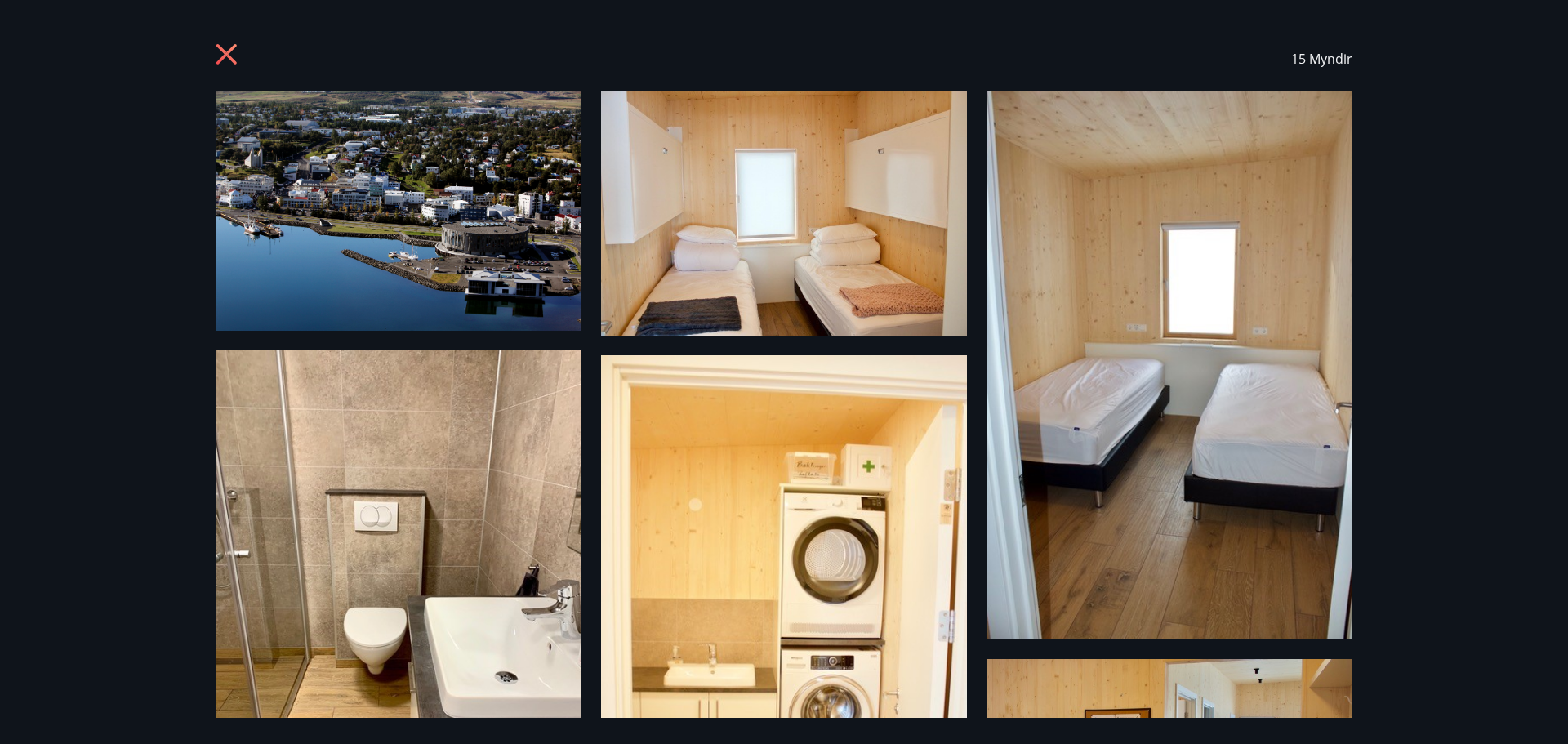
click at [1200, 272] on img at bounding box center [1170, 364] width 366 height 548
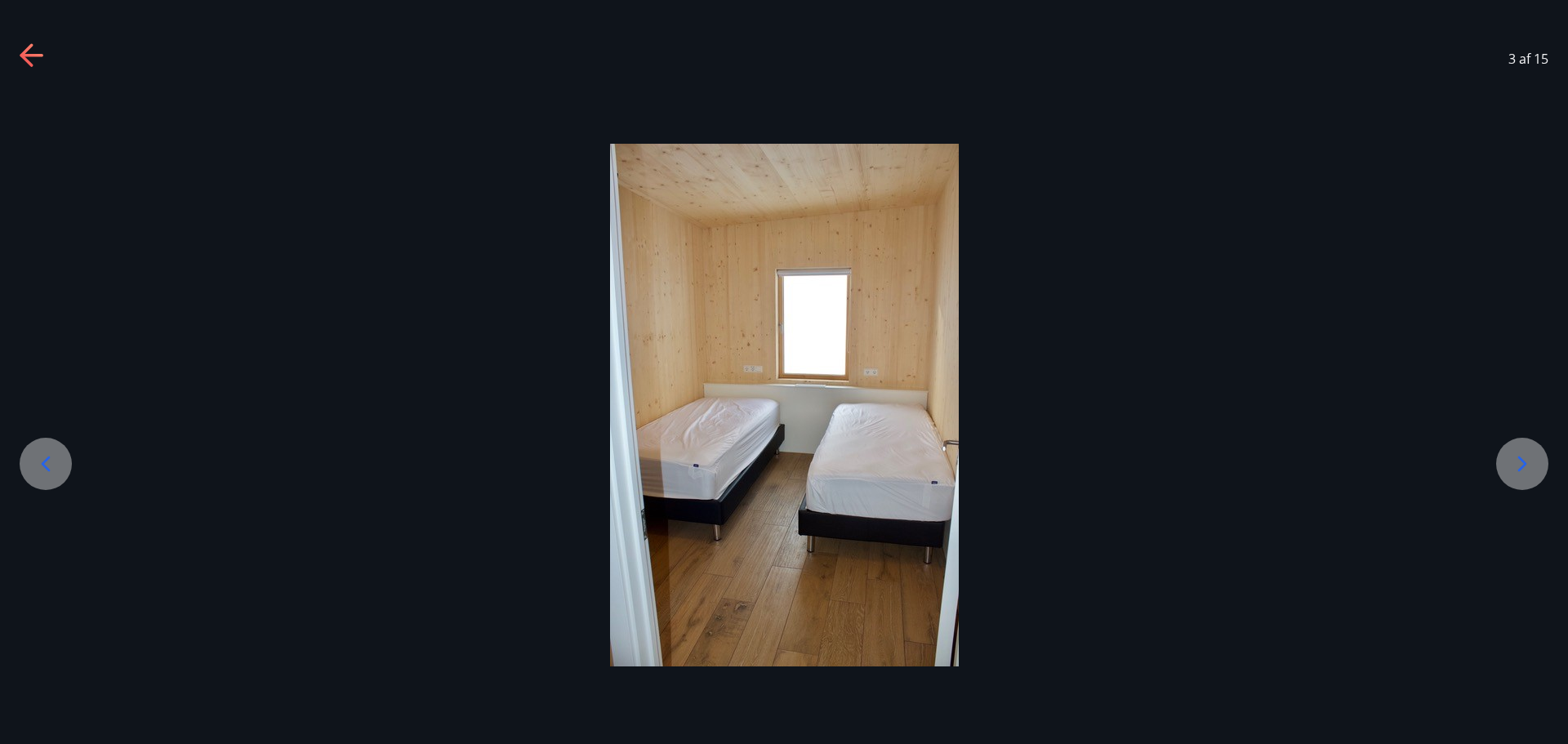
click at [1529, 472] on icon at bounding box center [1523, 464] width 27 height 27
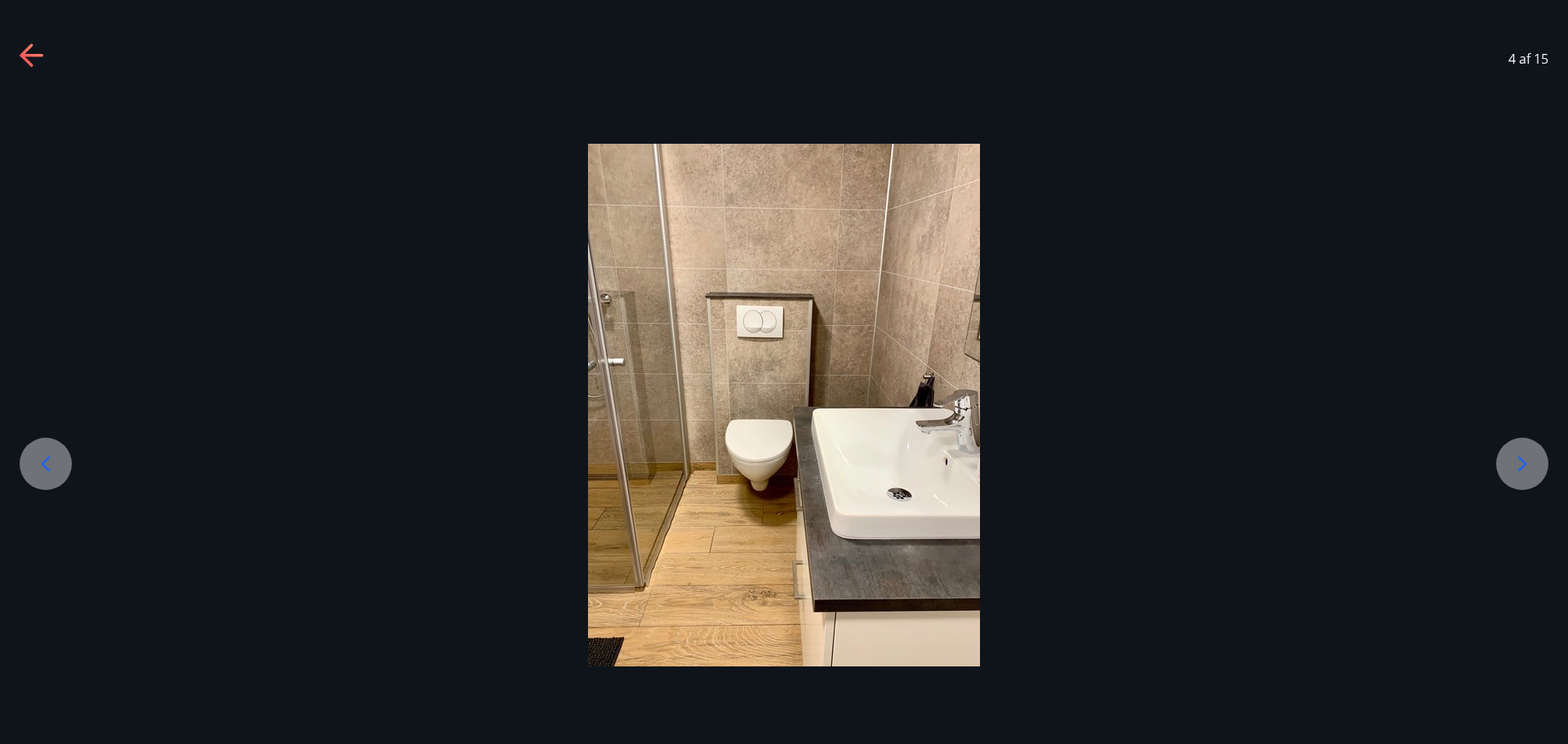
click at [1529, 472] on icon at bounding box center [1523, 464] width 27 height 27
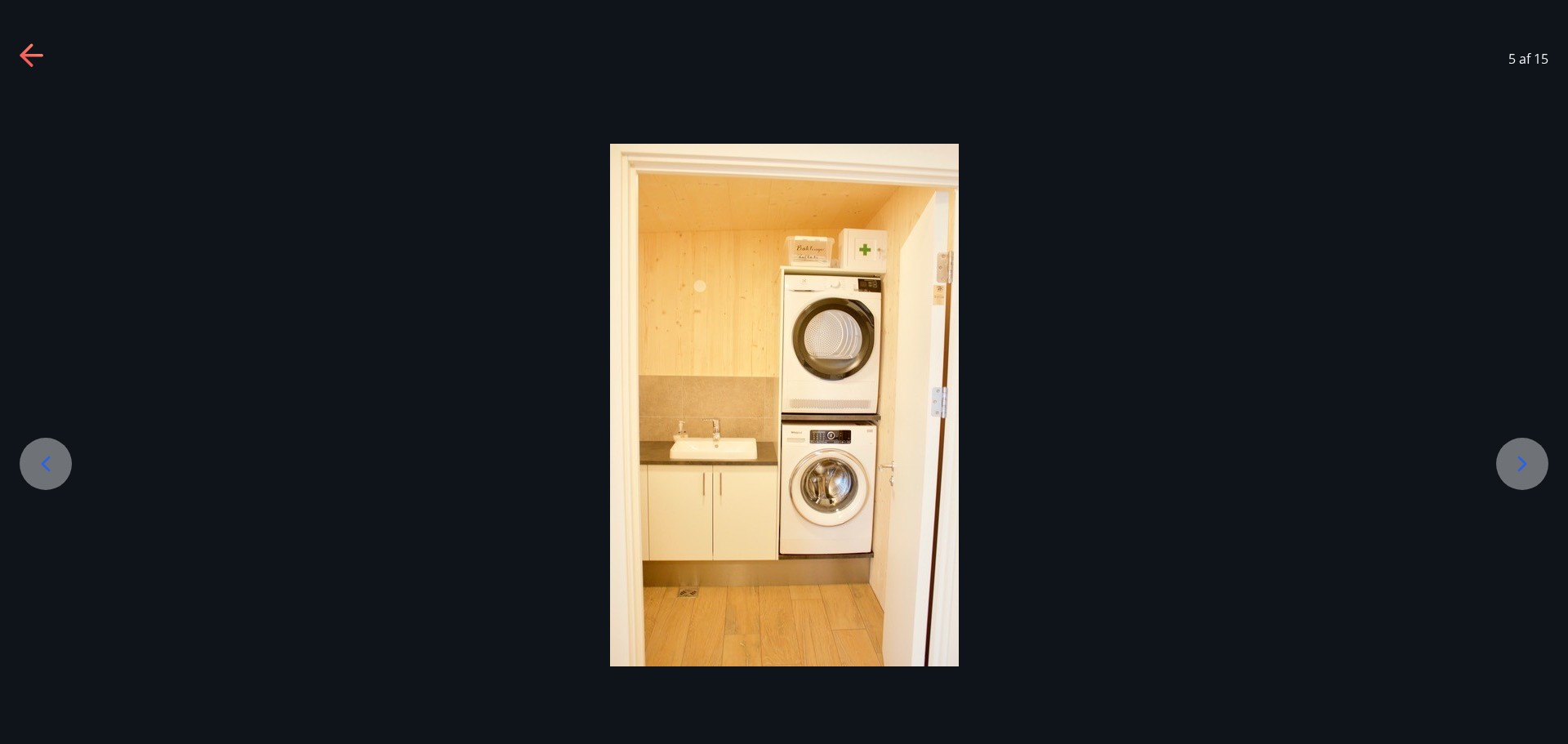
click at [1529, 472] on icon at bounding box center [1523, 464] width 27 height 27
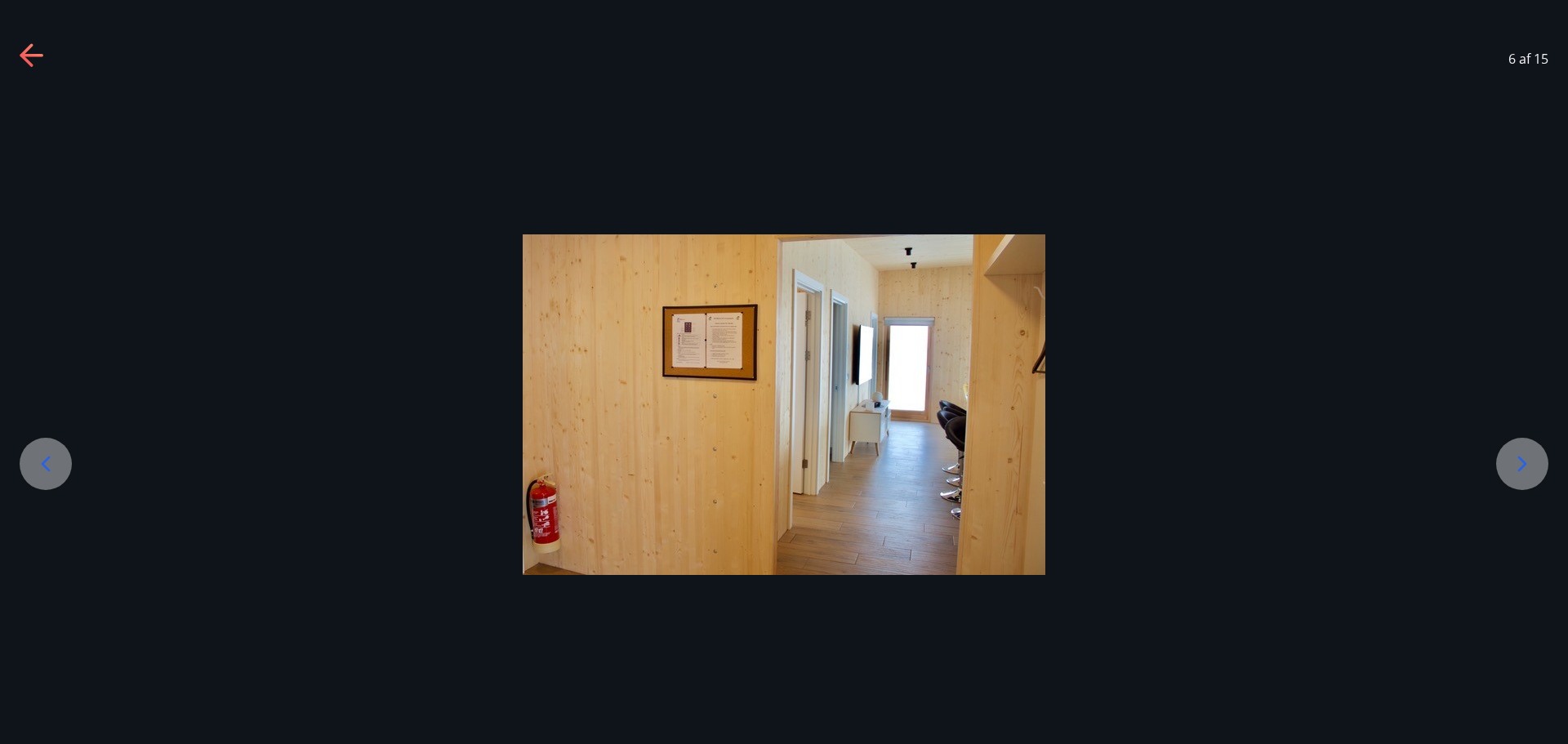
click at [1529, 472] on icon at bounding box center [1523, 464] width 27 height 27
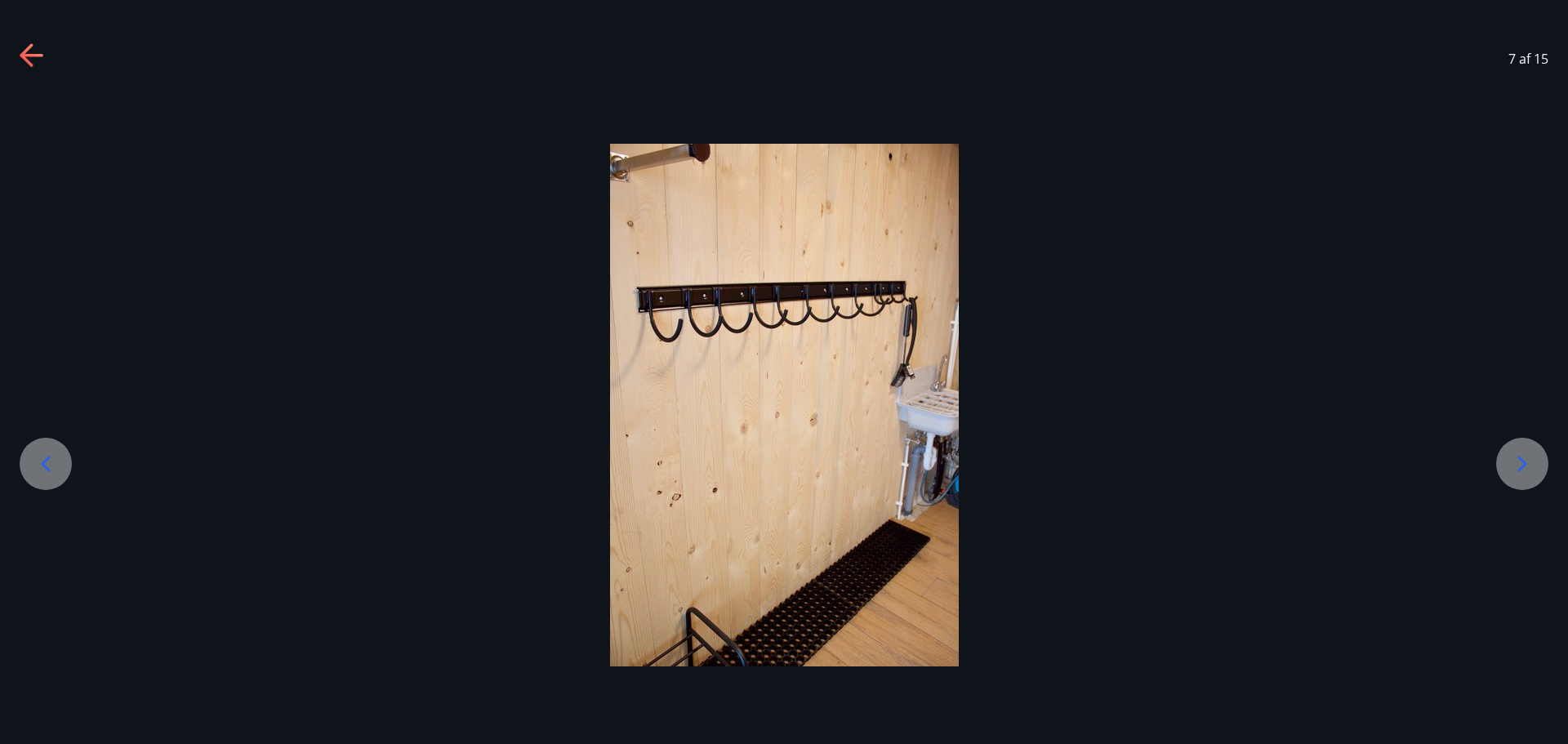
click at [1529, 472] on icon at bounding box center [1523, 464] width 27 height 27
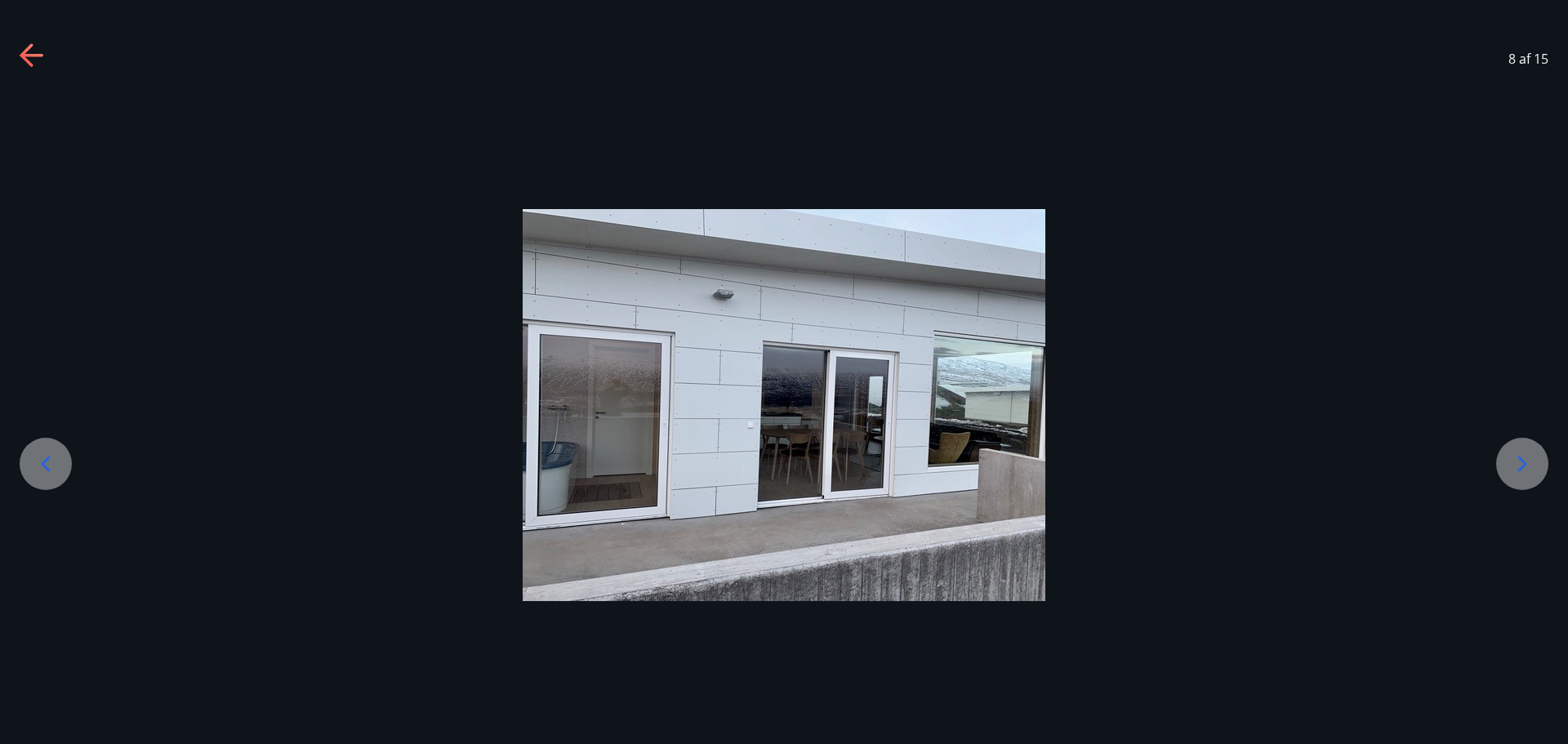
click at [1529, 472] on icon at bounding box center [1523, 464] width 27 height 27
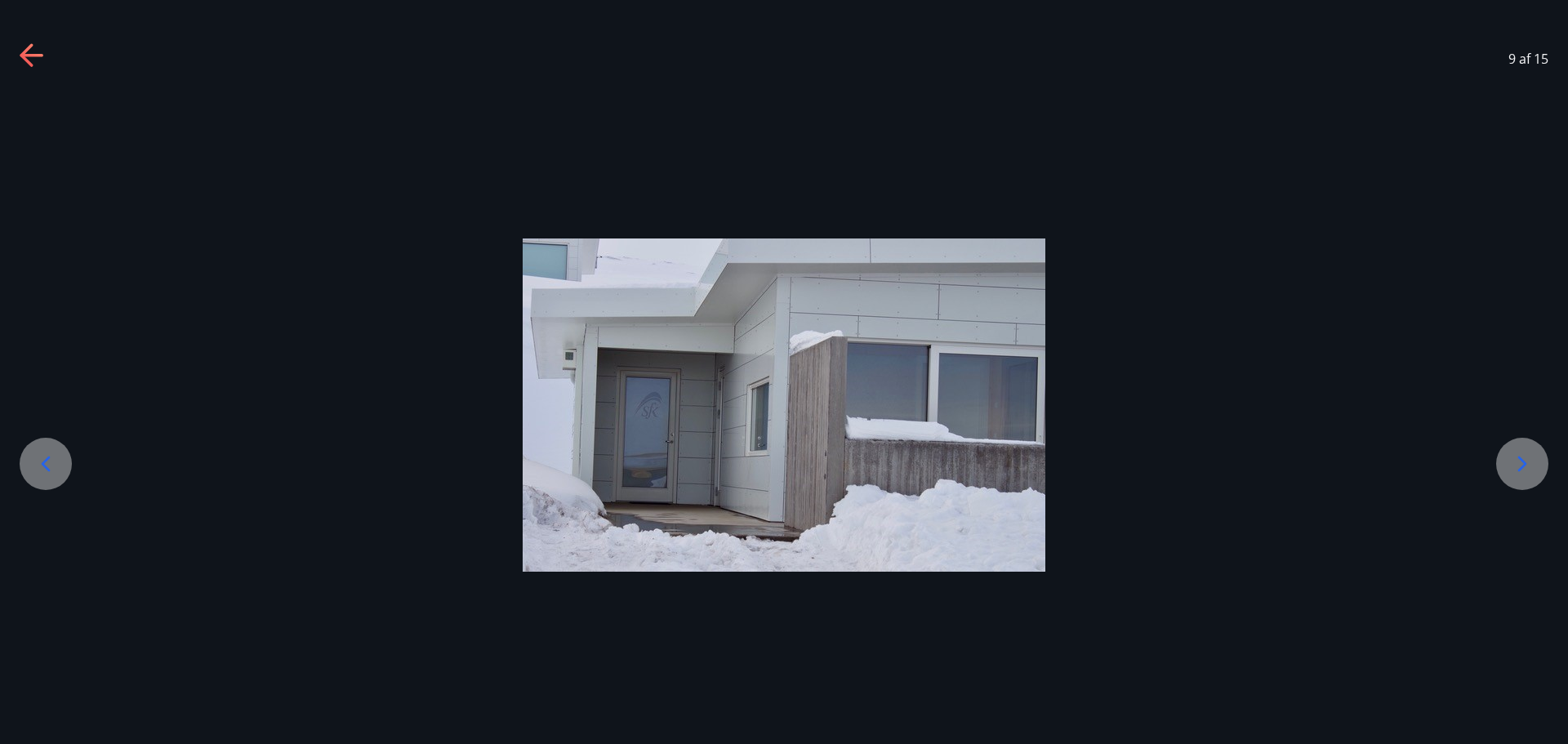
click at [1529, 472] on icon at bounding box center [1523, 464] width 27 height 27
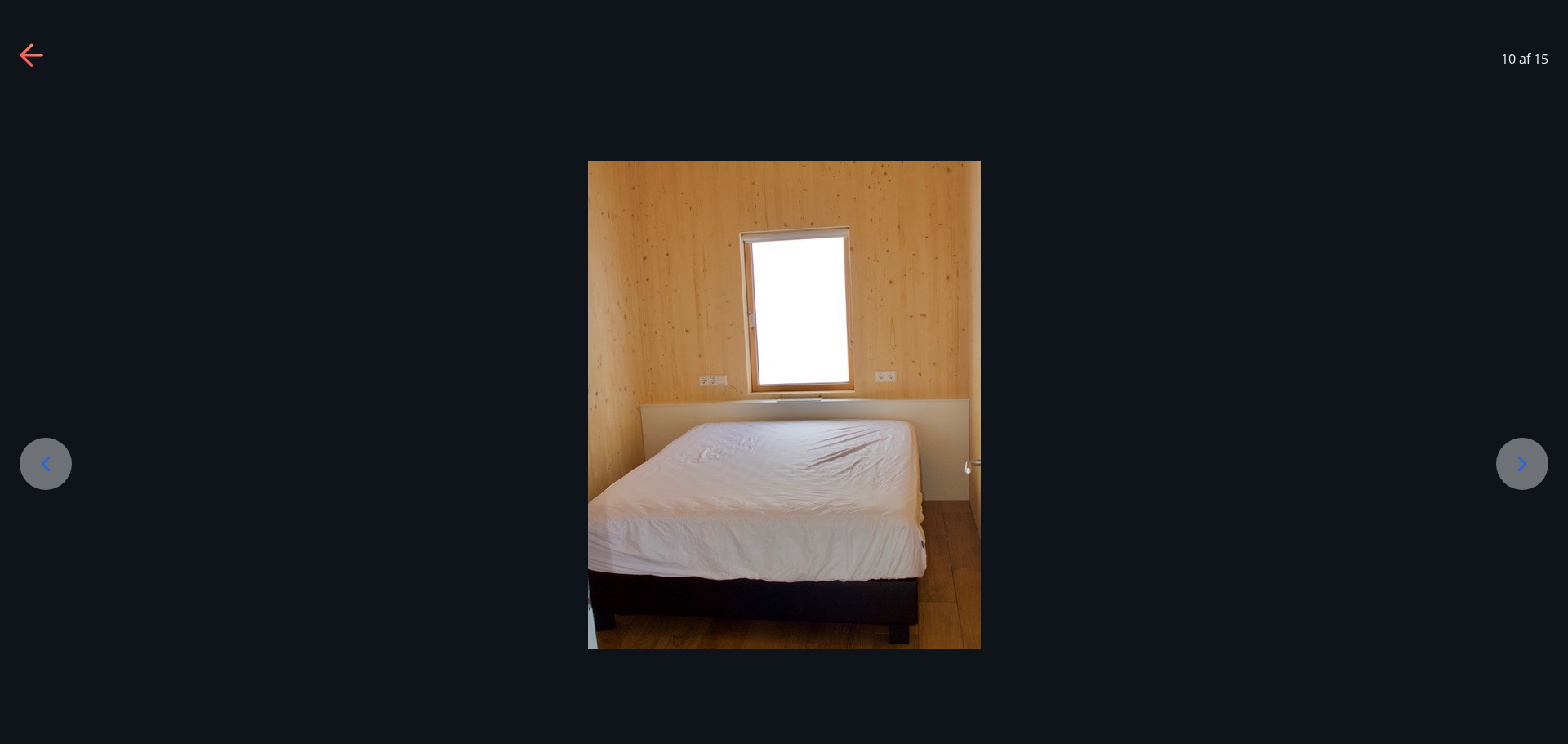
click at [1529, 472] on icon at bounding box center [1523, 464] width 27 height 27
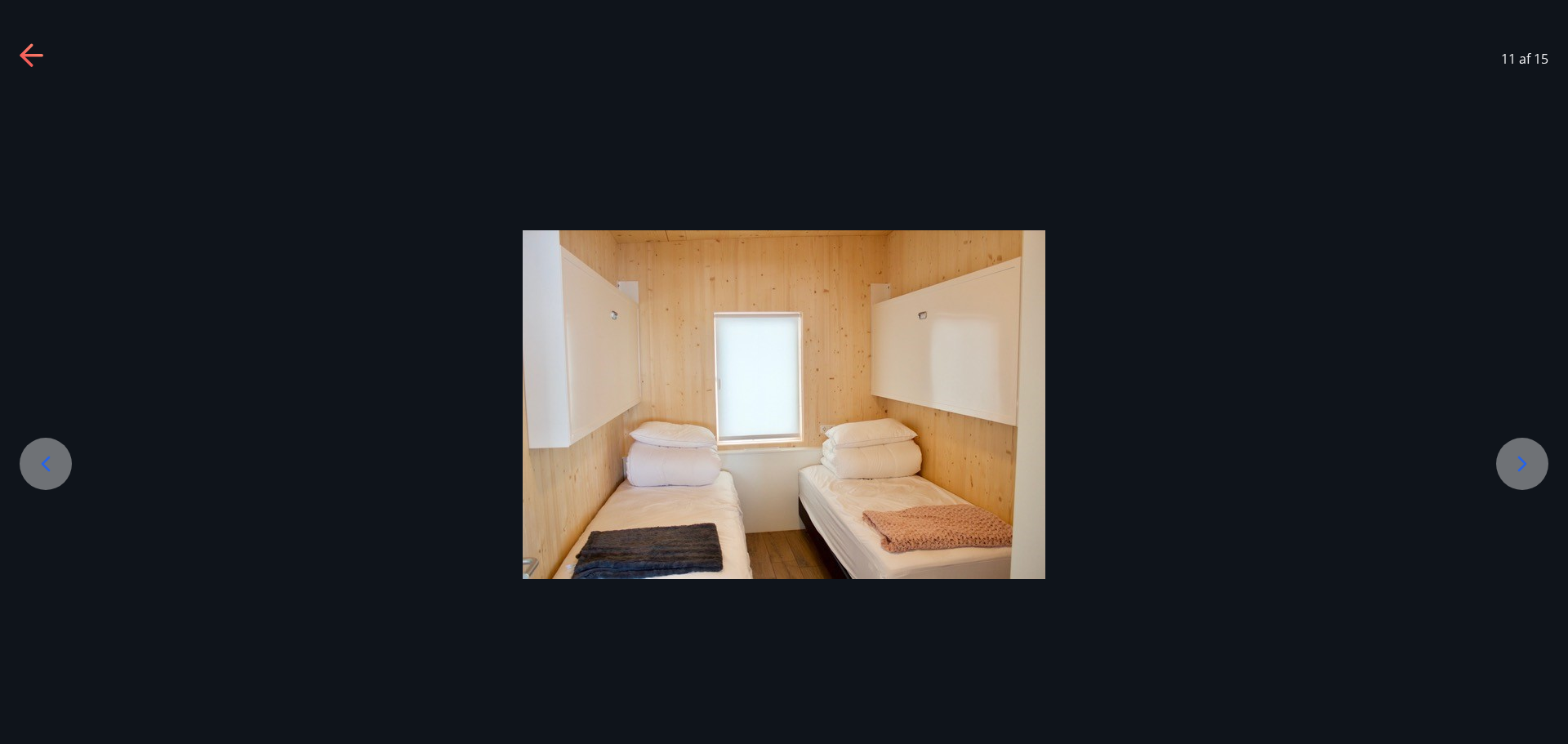
click at [1529, 472] on icon at bounding box center [1523, 464] width 27 height 27
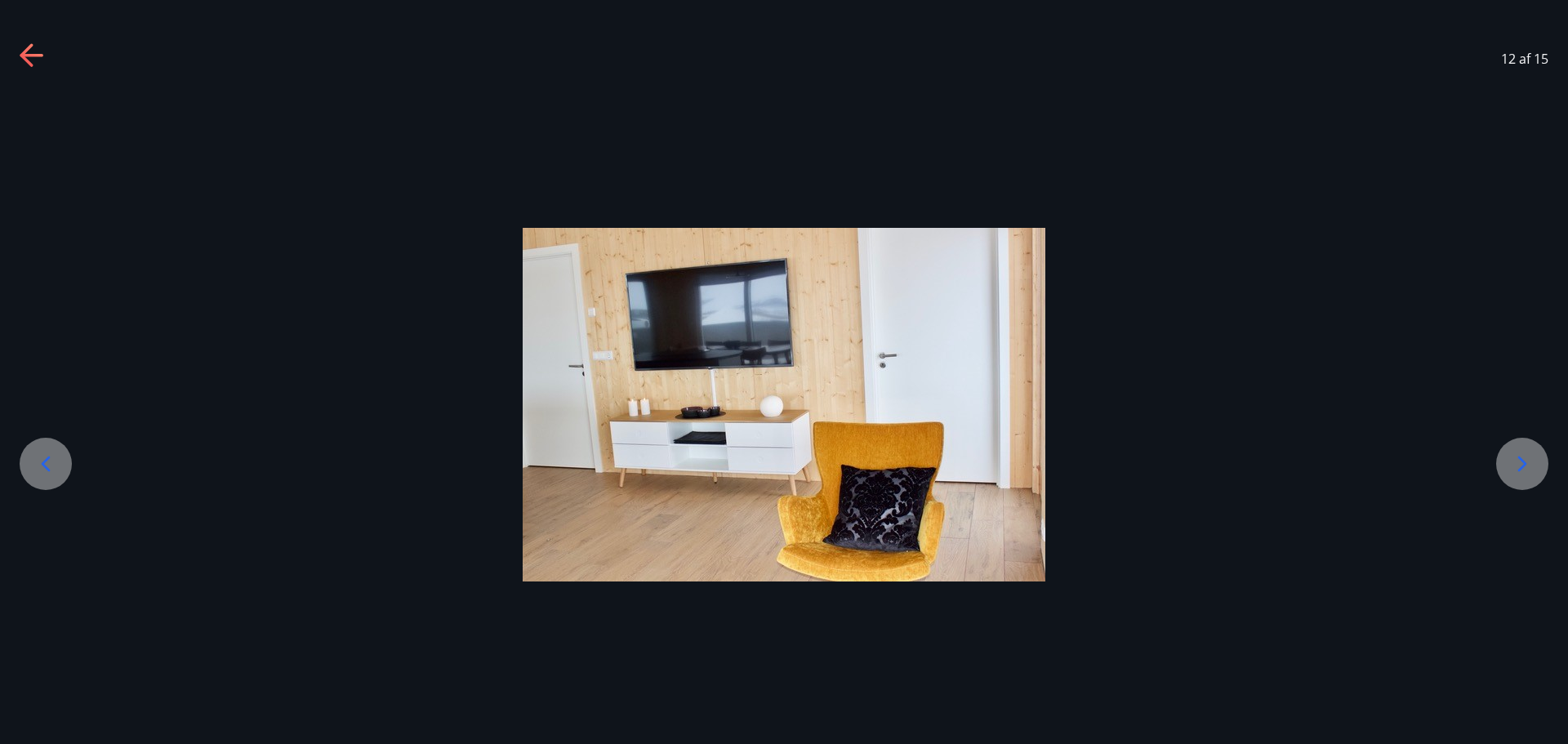
click at [1529, 472] on icon at bounding box center [1523, 464] width 27 height 27
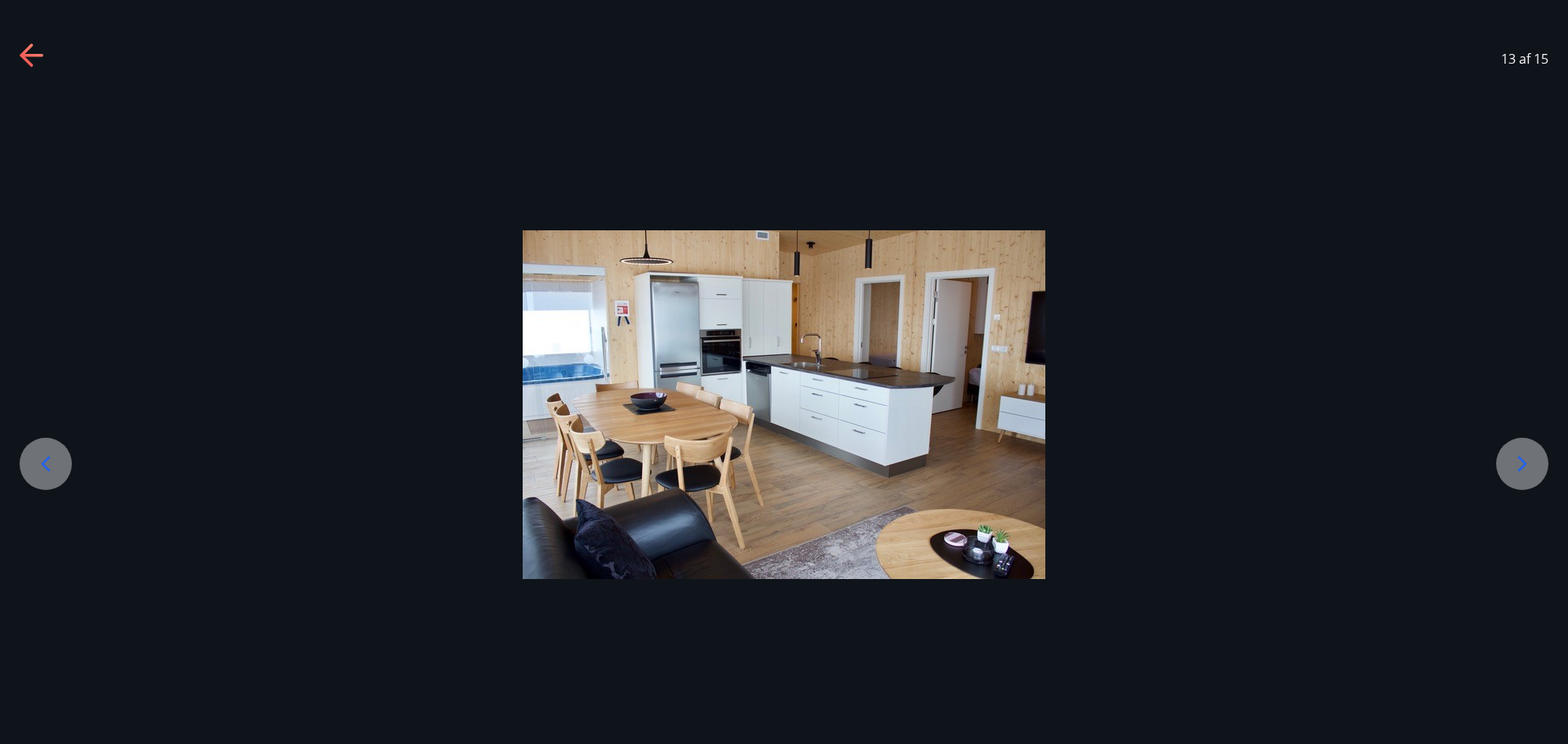
click at [1529, 472] on icon at bounding box center [1523, 464] width 27 height 27
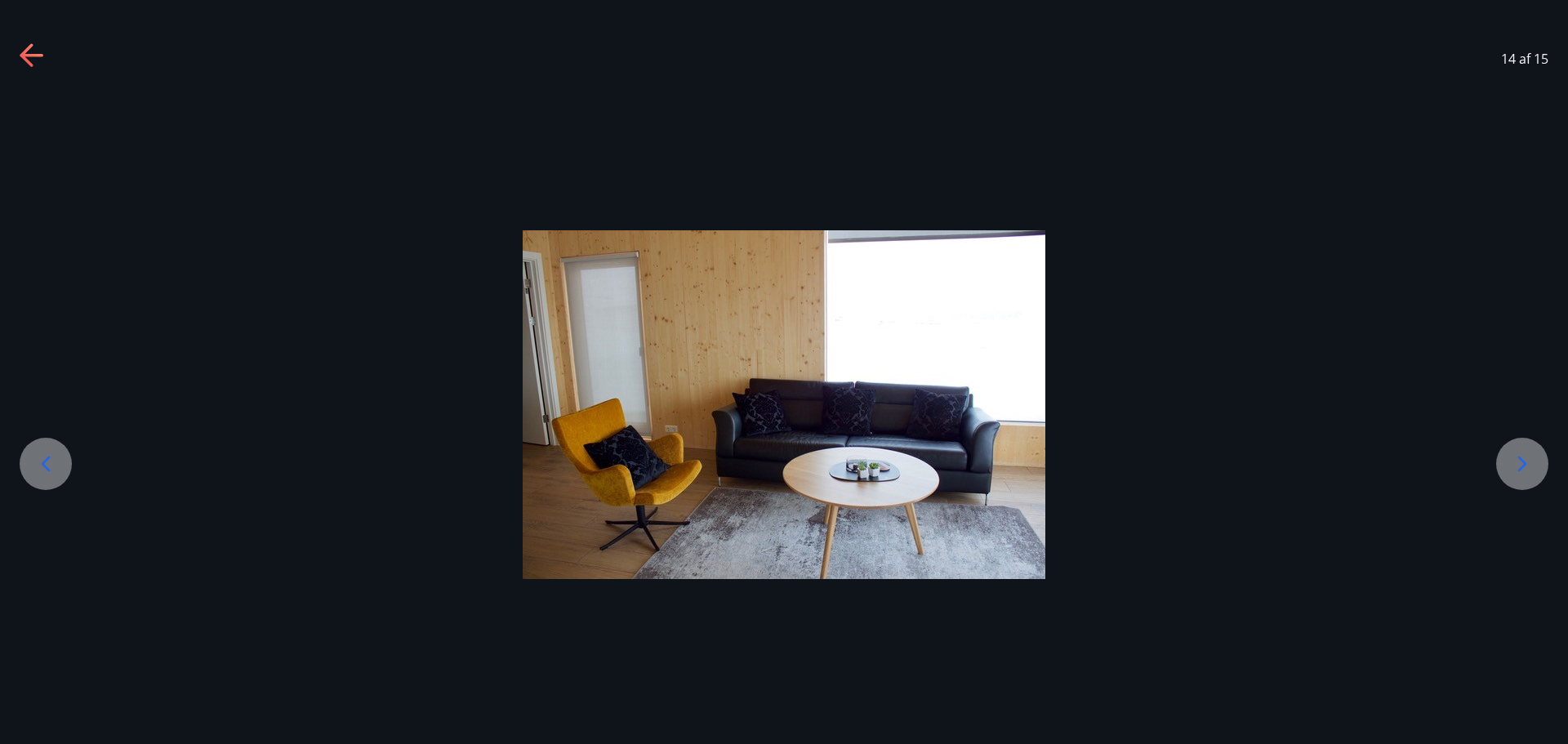
click at [1529, 472] on icon at bounding box center [1523, 464] width 27 height 27
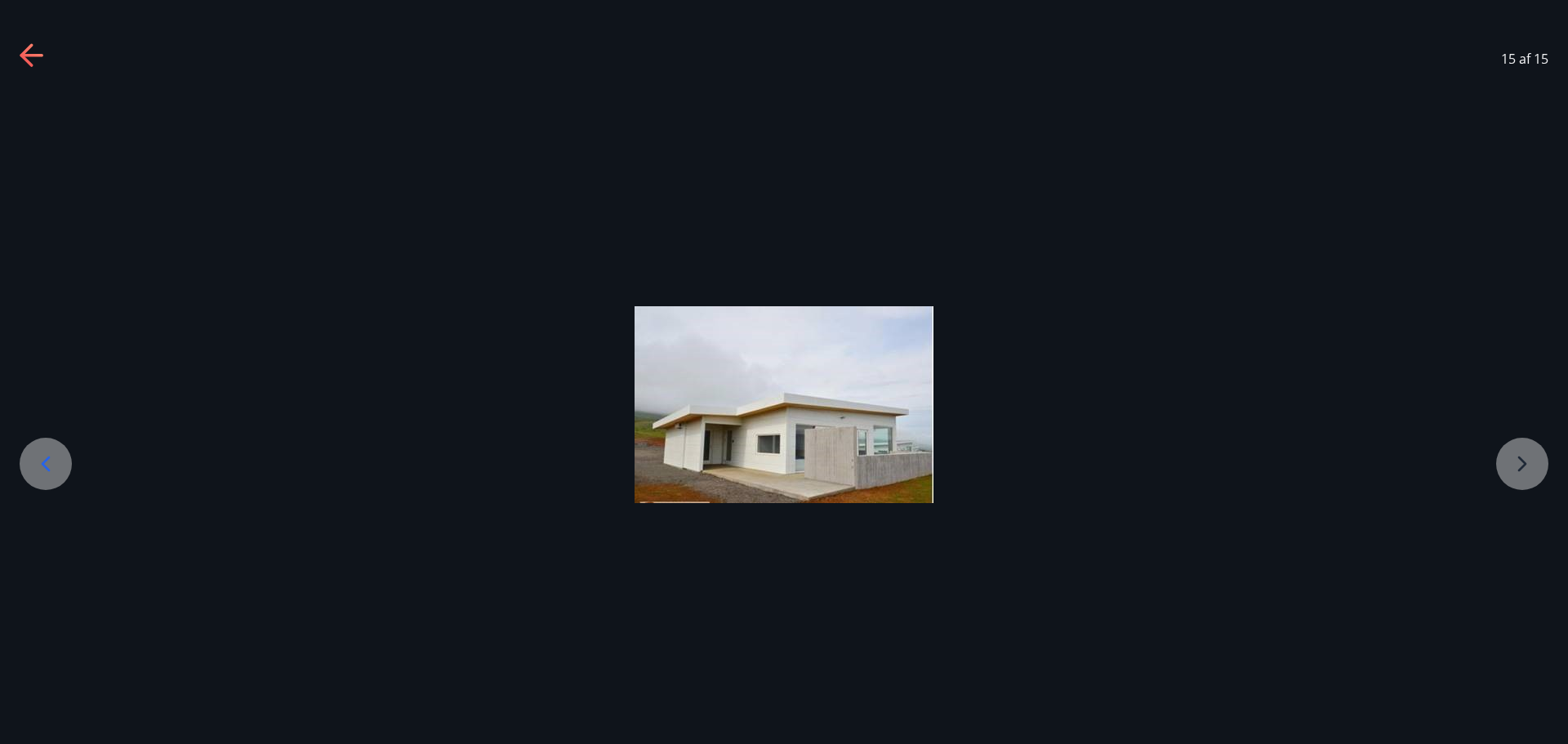
click at [1529, 472] on div at bounding box center [784, 404] width 1568 height 196
click at [33, 55] on icon at bounding box center [31, 56] width 23 height 4
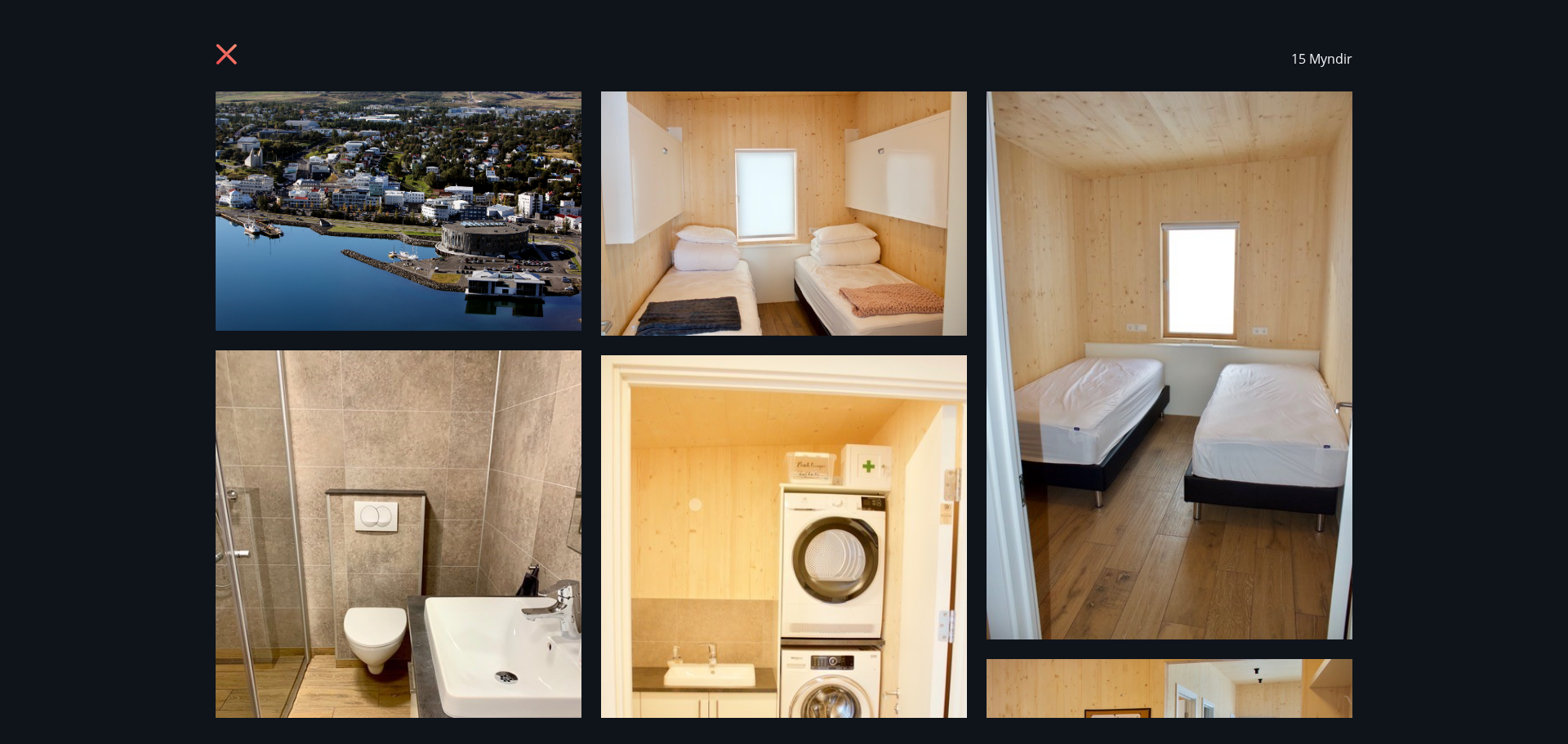
click at [227, 48] on icon at bounding box center [229, 57] width 27 height 27
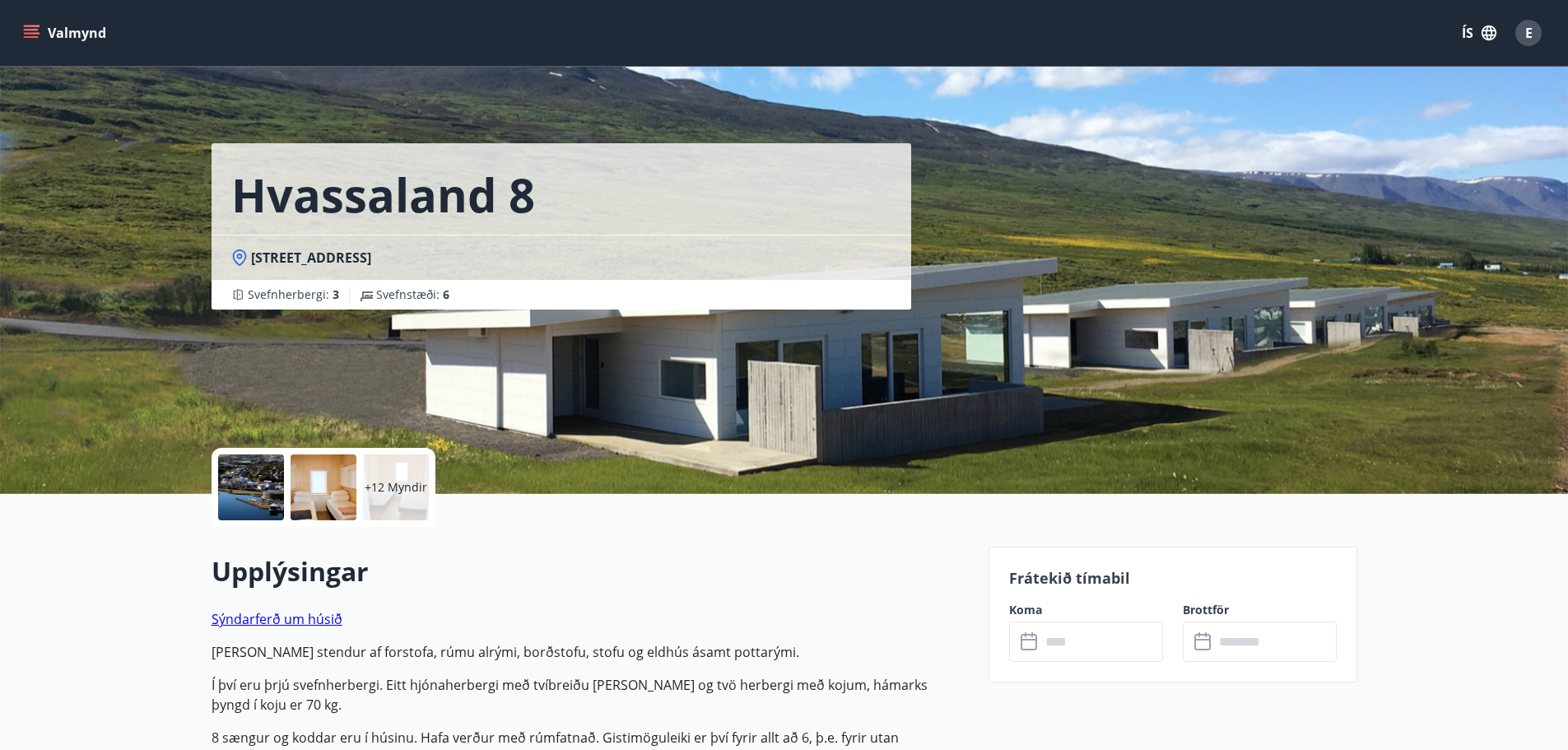
click at [27, 28] on icon "menu" at bounding box center [31, 33] width 16 height 16
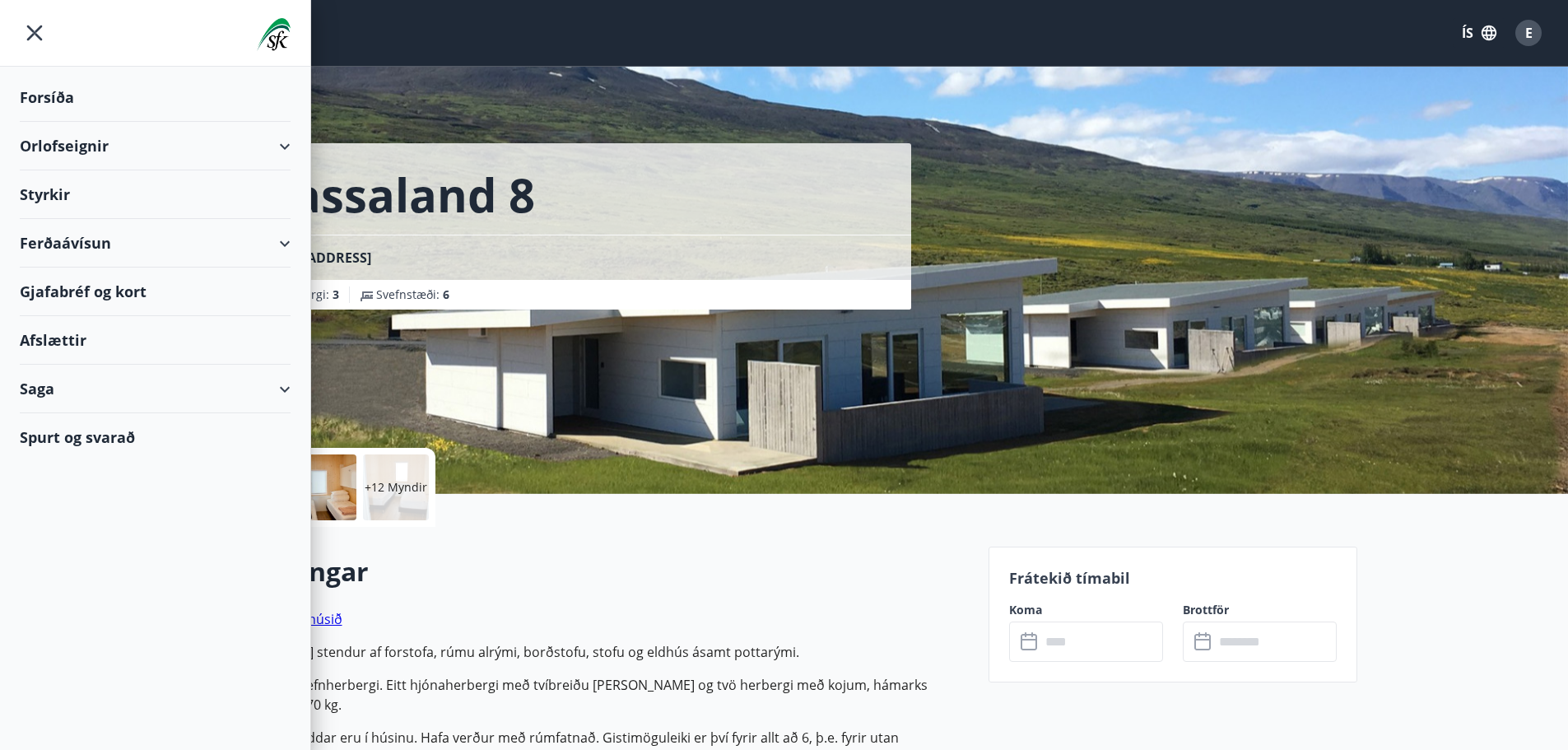
click at [96, 137] on div "Orlofseignir" at bounding box center [155, 146] width 271 height 48
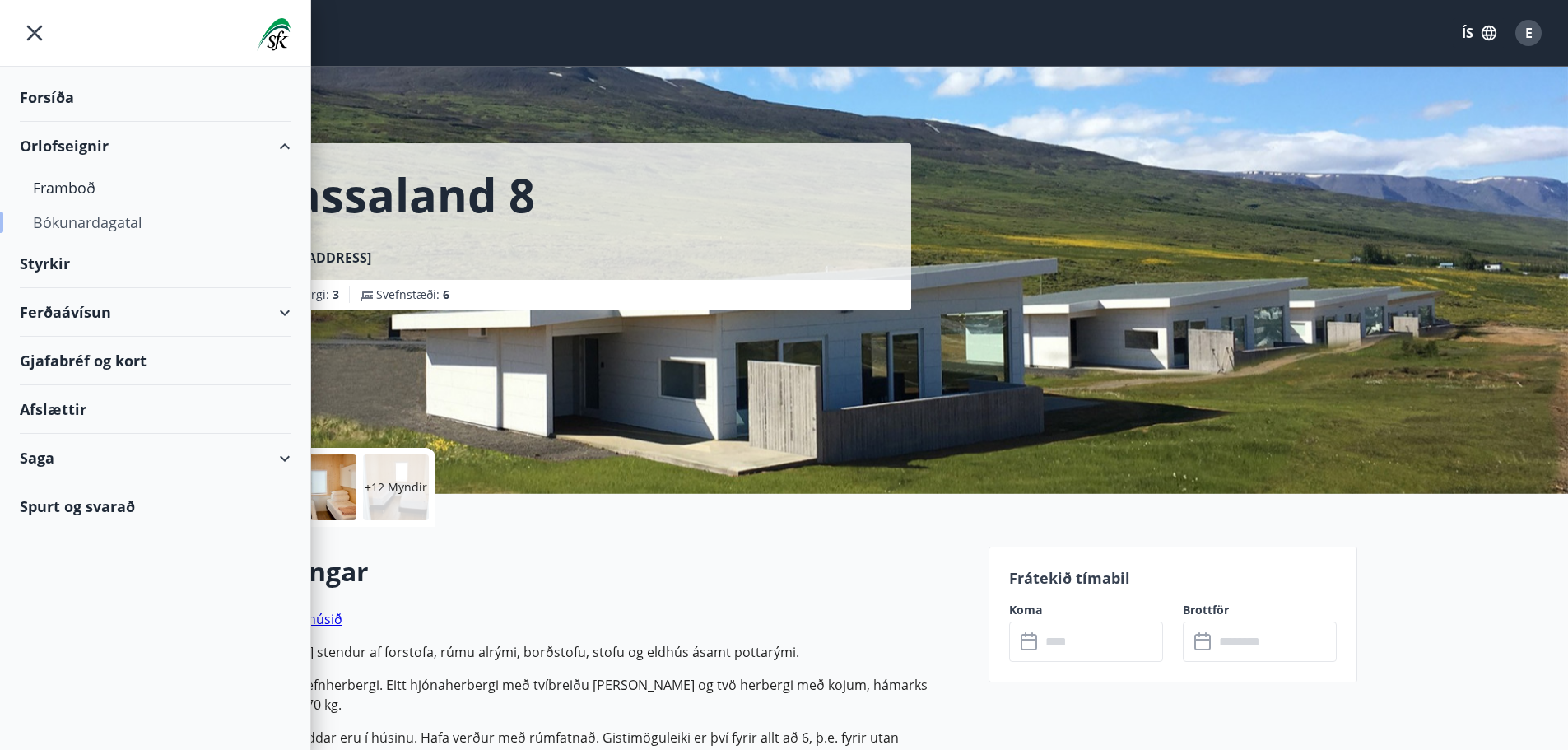
click at [116, 223] on div "Bókunardagatal" at bounding box center [155, 222] width 244 height 35
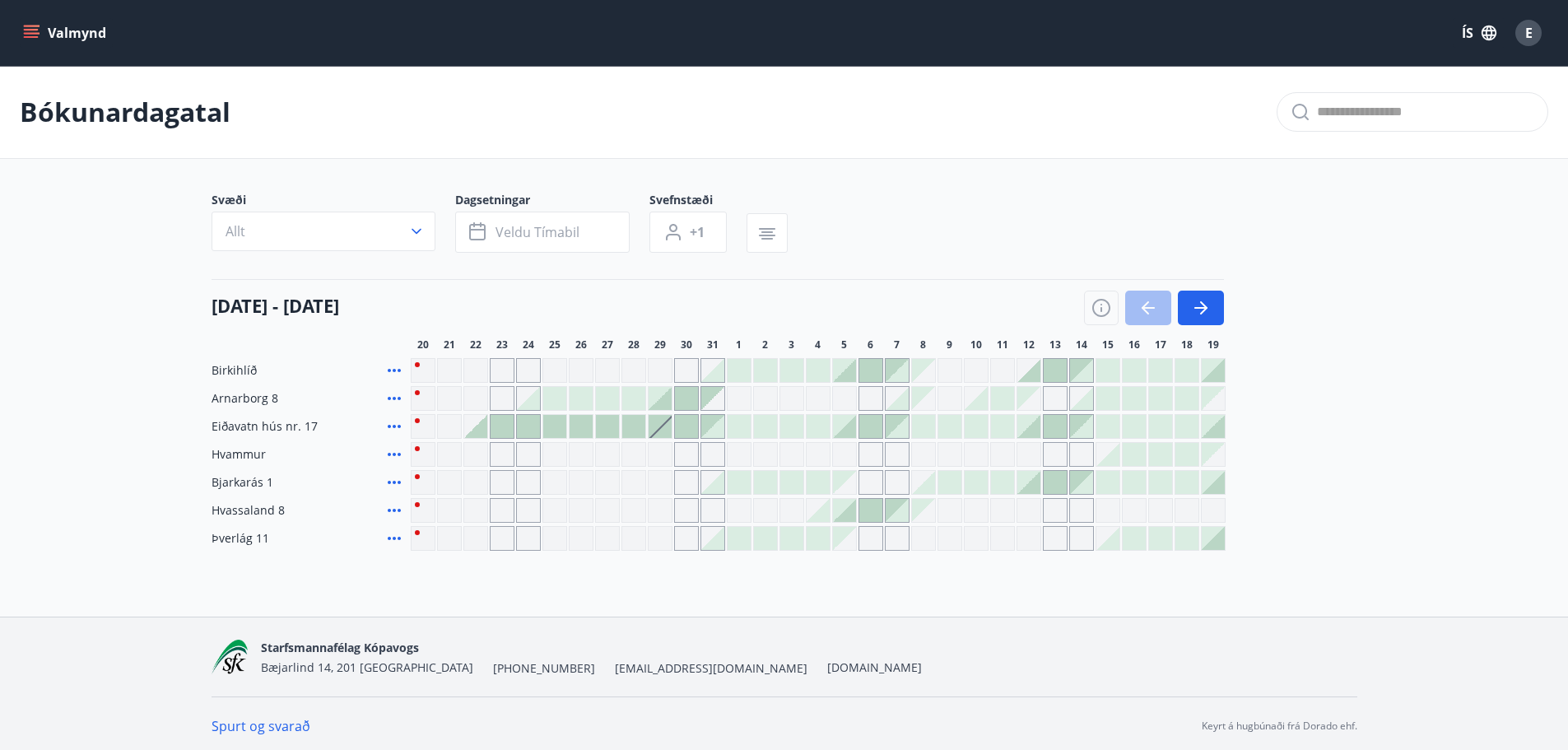
click at [478, 430] on div at bounding box center [476, 426] width 23 height 23
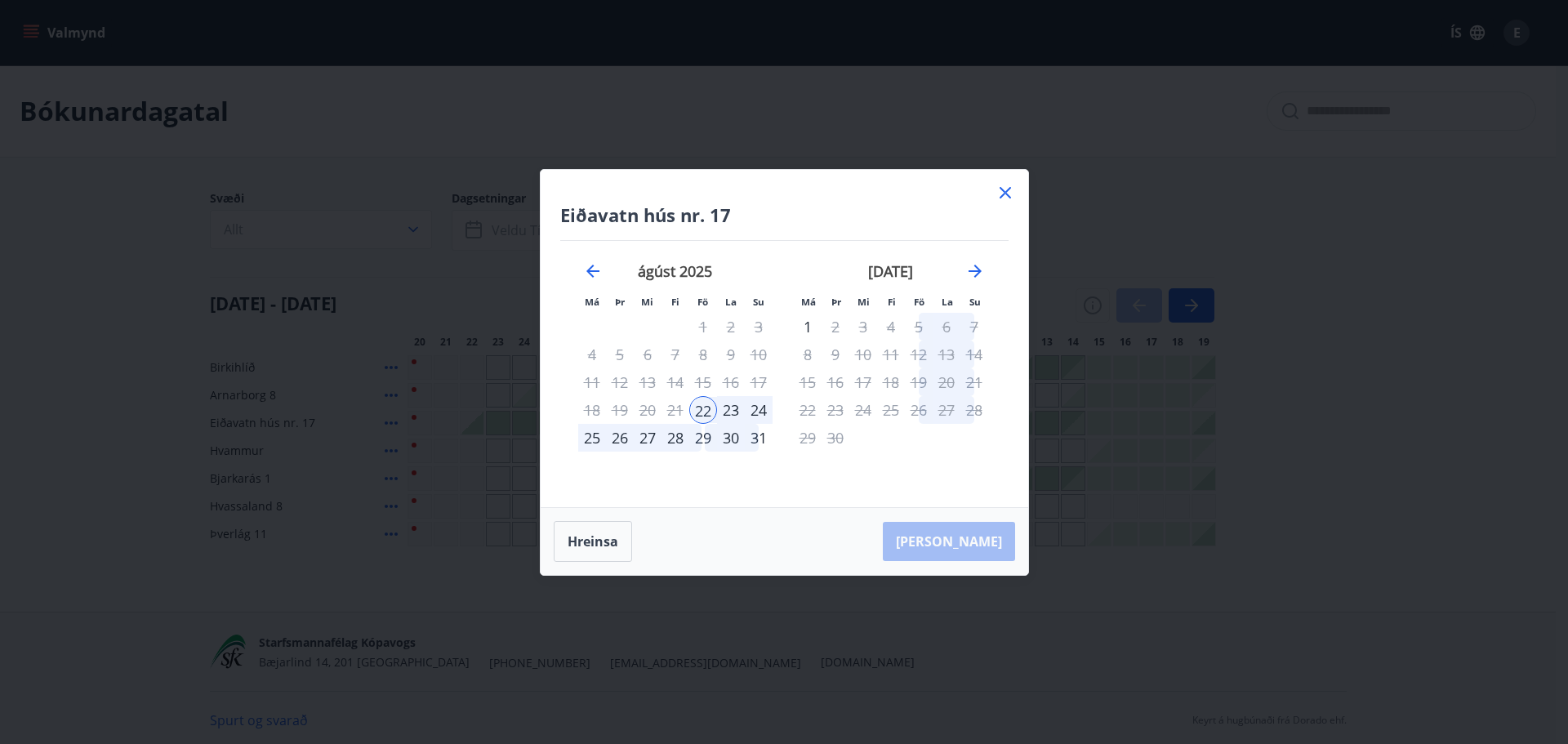
click at [1008, 188] on icon at bounding box center [1005, 193] width 19 height 19
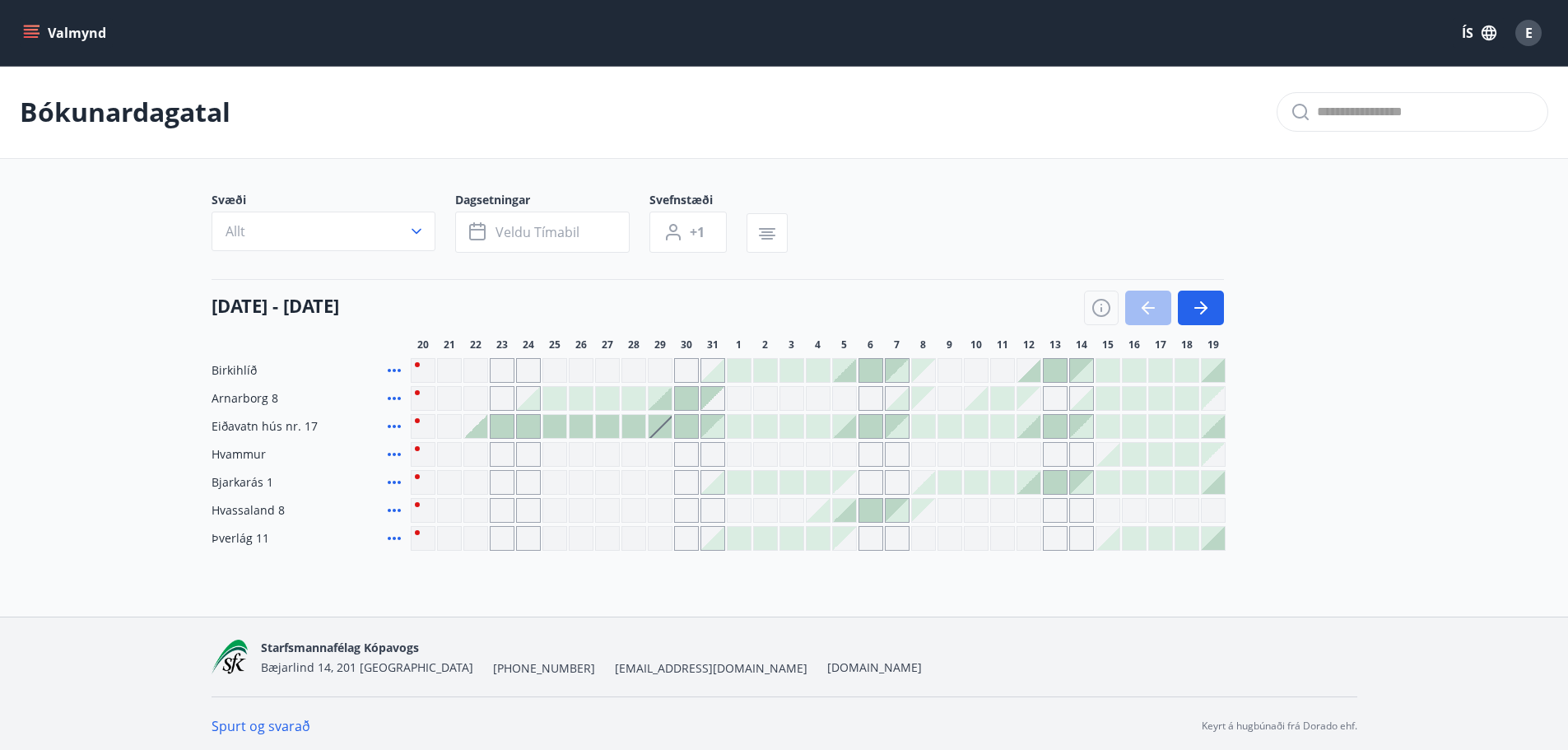
click at [1108, 462] on div at bounding box center [1109, 455] width 23 height 23
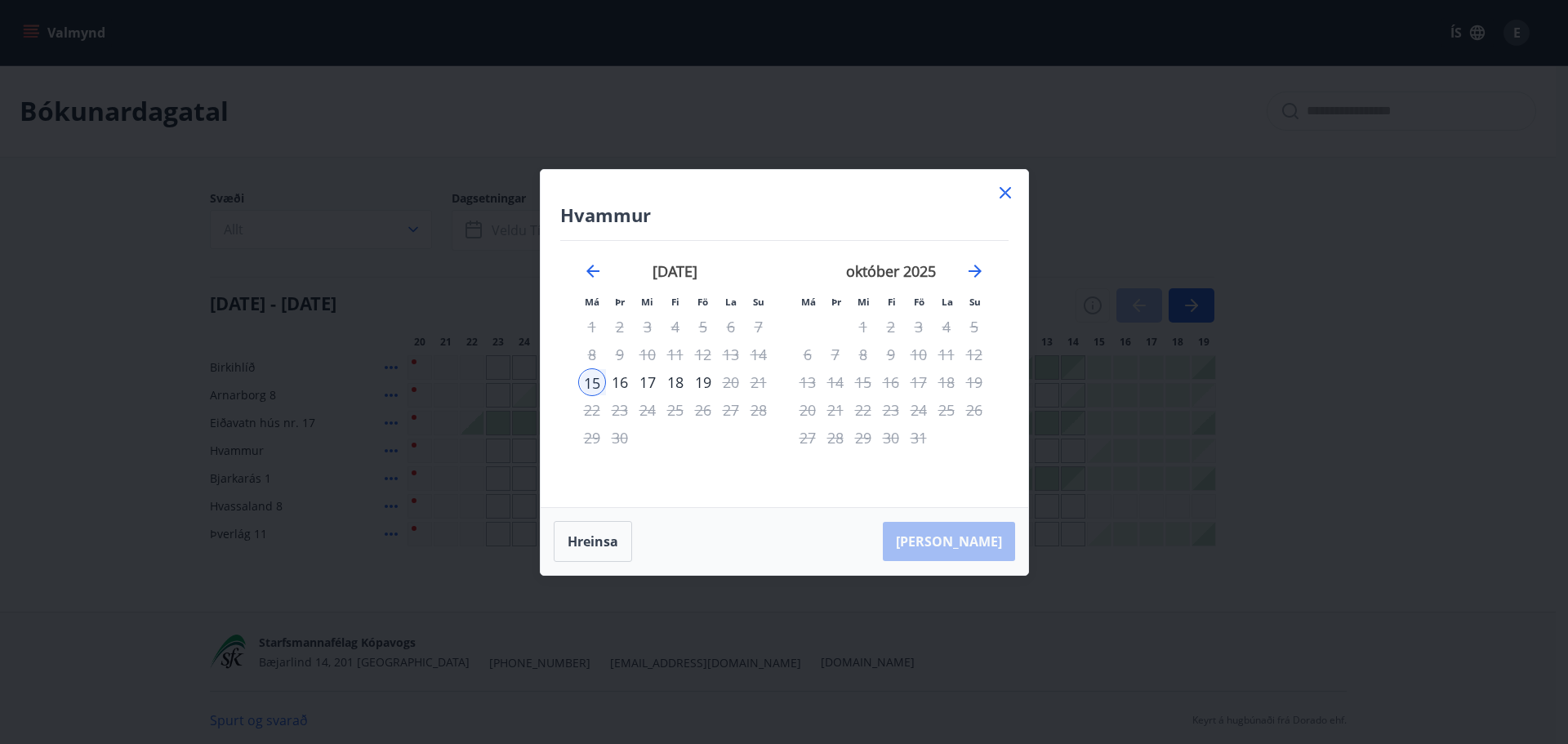
click at [1003, 196] on icon at bounding box center [1005, 192] width 12 height 12
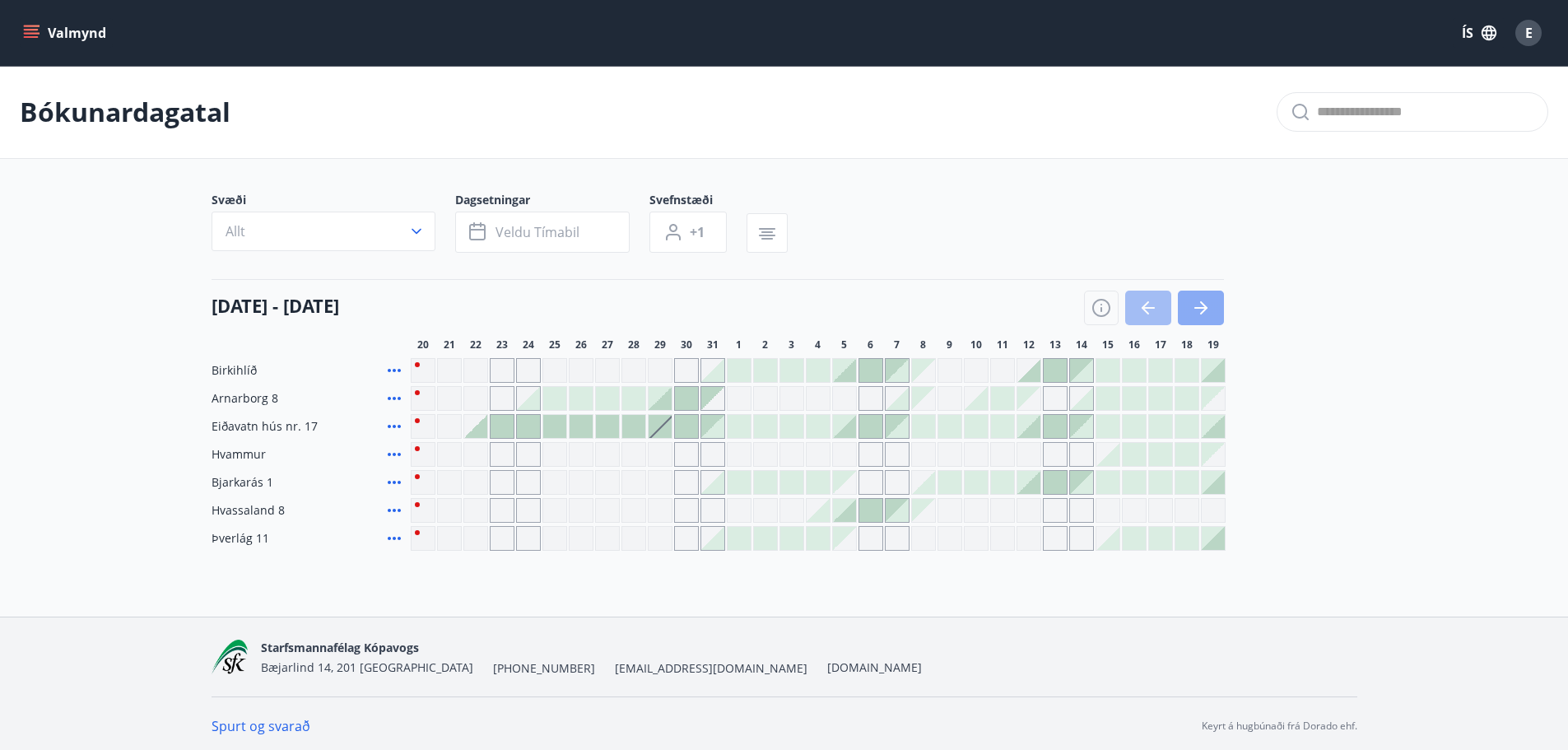
click at [1199, 315] on icon "button" at bounding box center [1201, 308] width 20 height 20
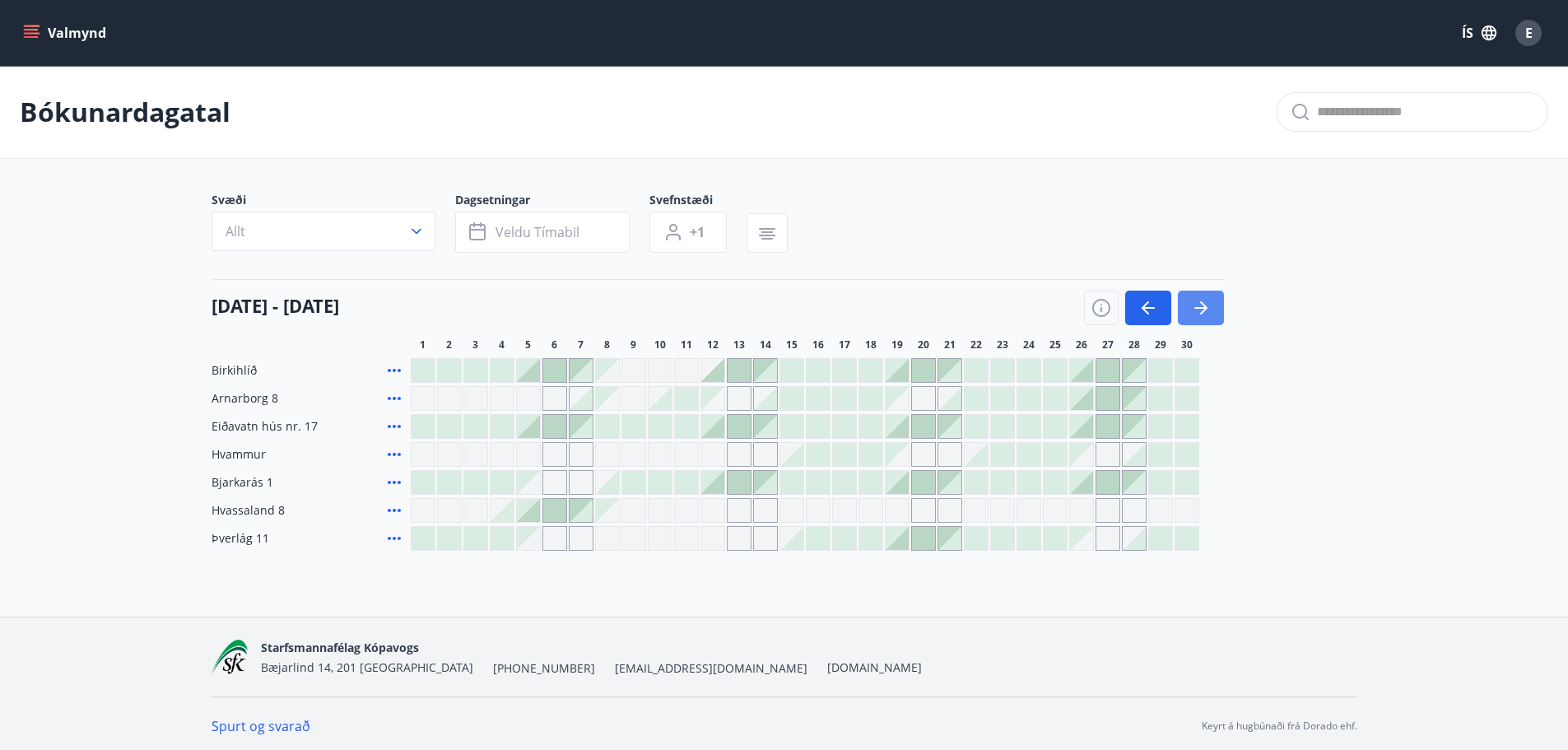
click at [1199, 315] on icon "button" at bounding box center [1201, 308] width 20 height 20
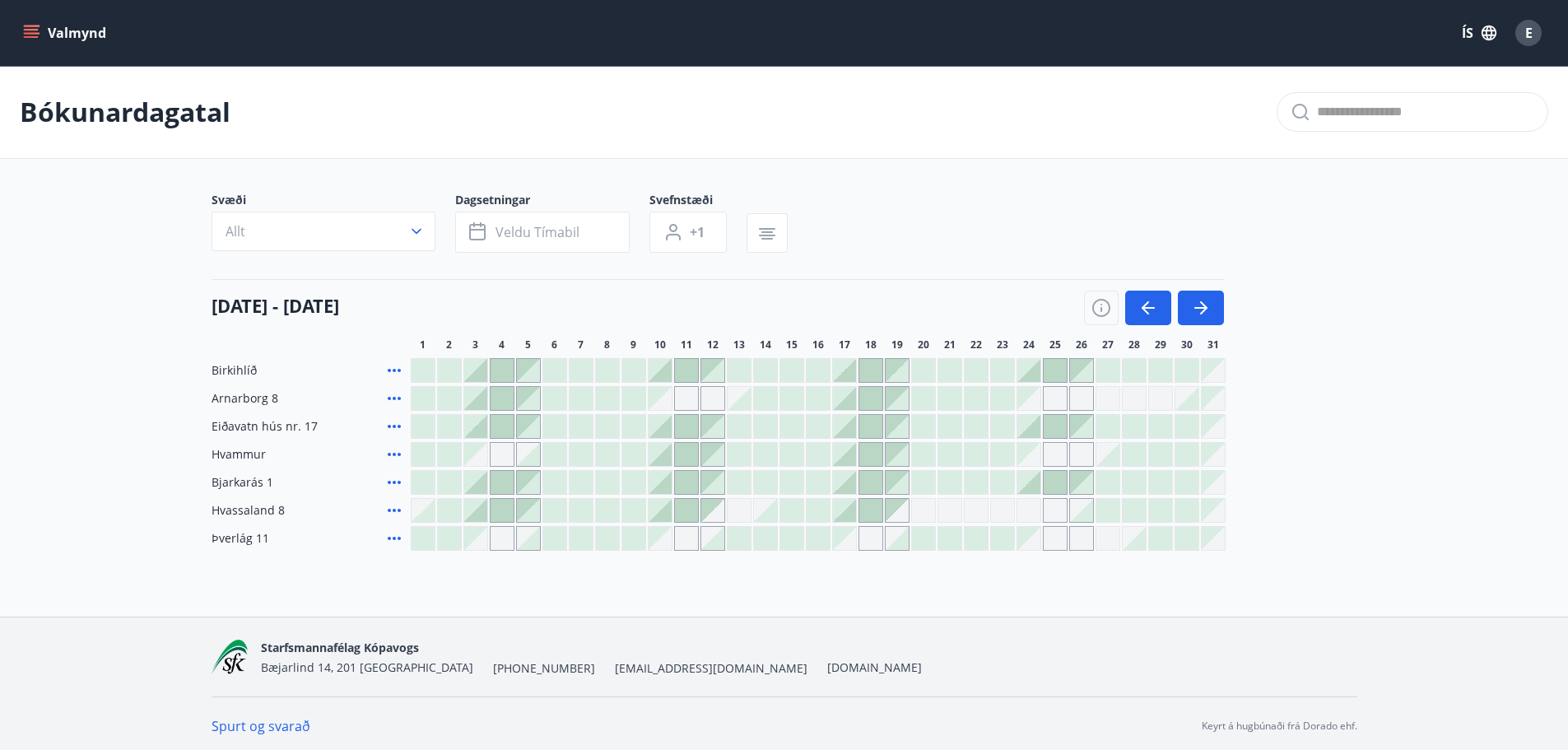
click at [1081, 490] on div at bounding box center [1082, 482] width 23 height 23
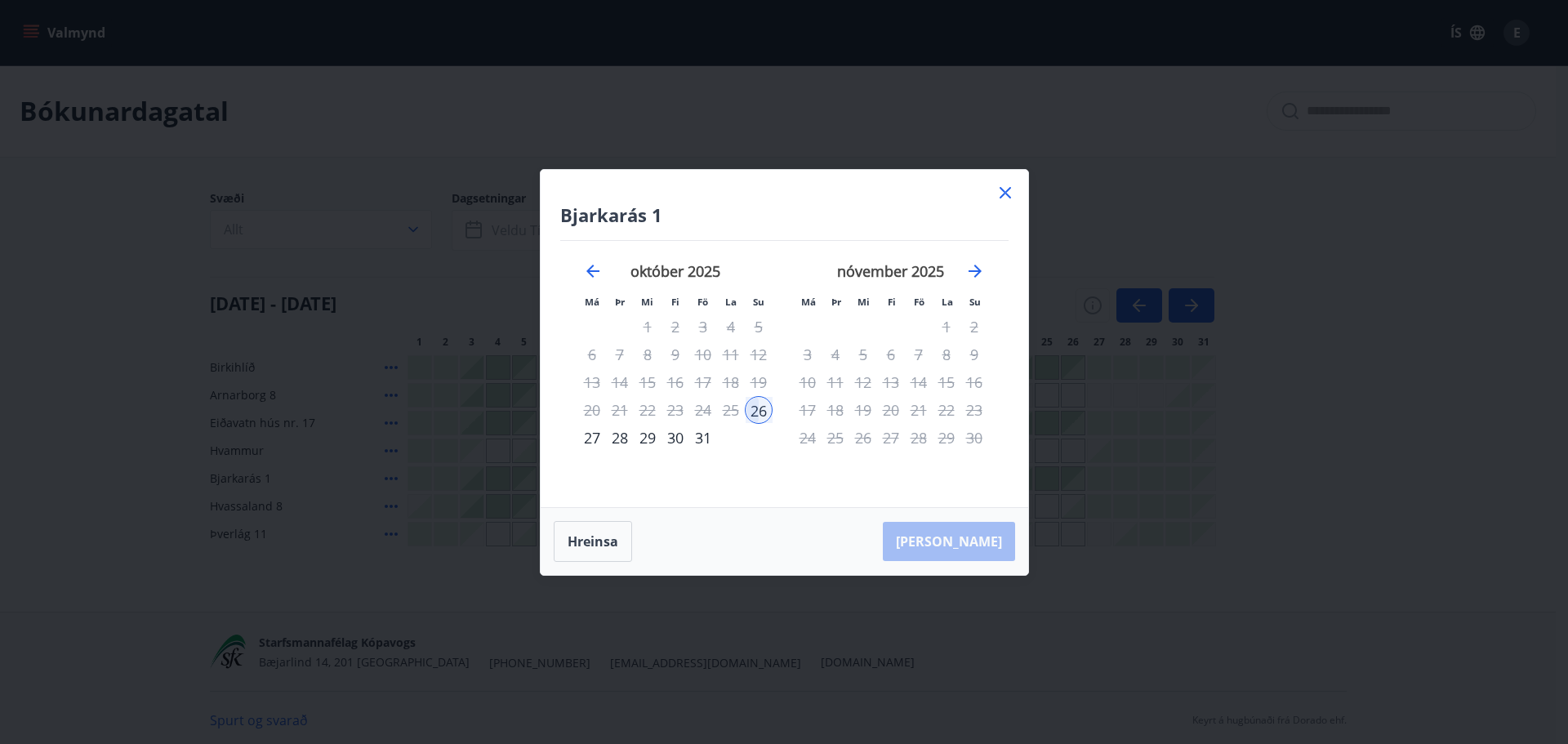
click at [1001, 183] on icon at bounding box center [1005, 193] width 19 height 19
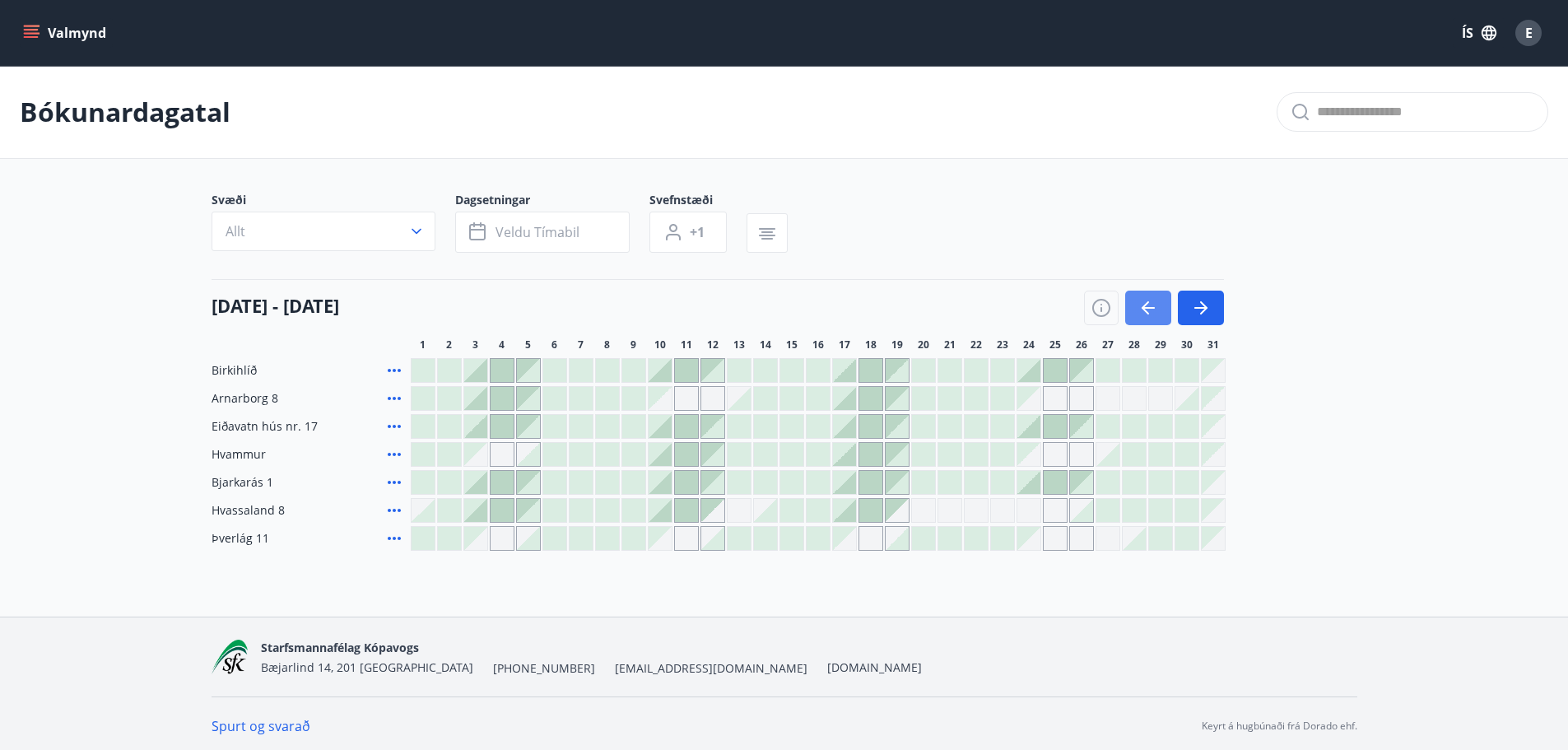
click at [1144, 312] on icon "button" at bounding box center [1149, 308] width 20 height 20
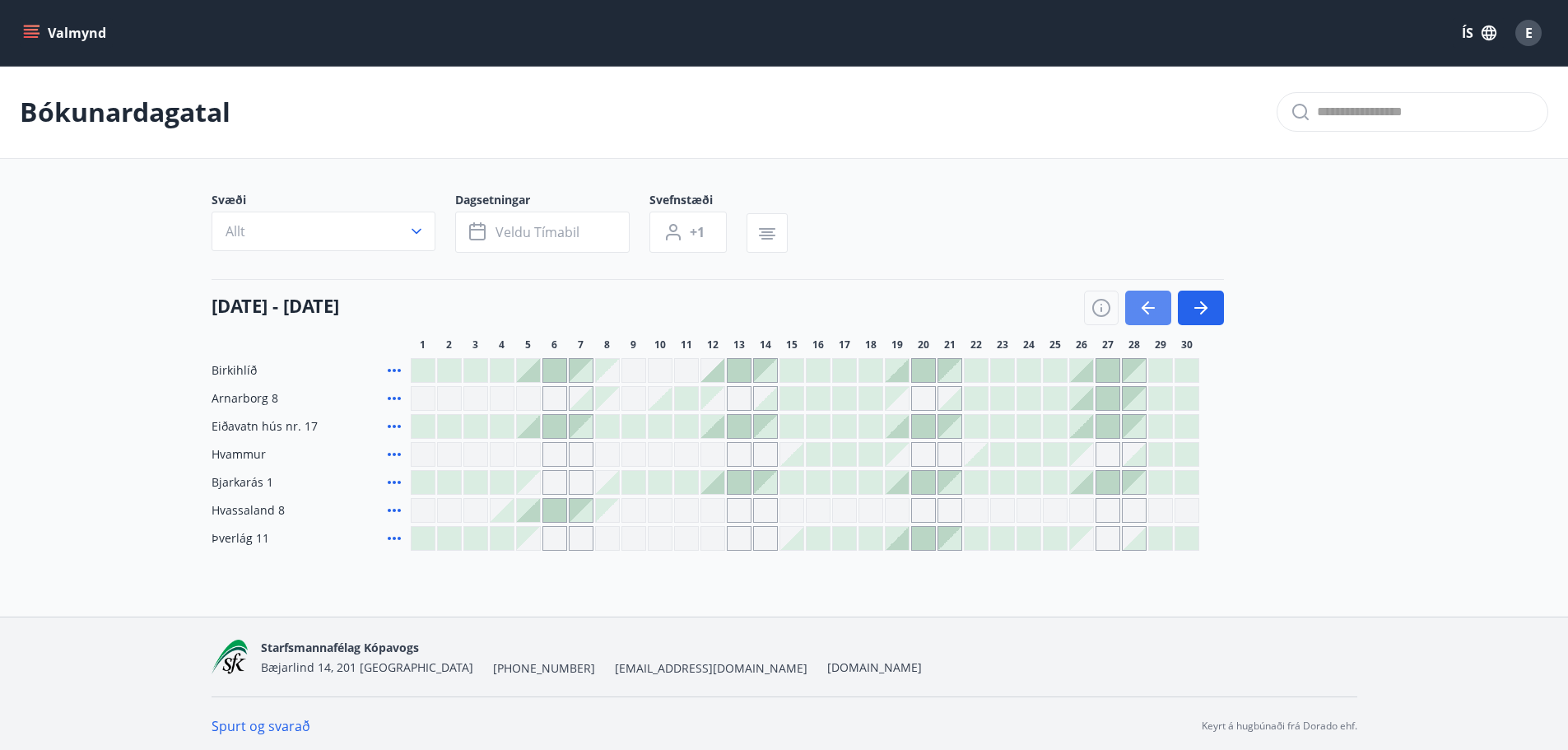
click at [1151, 308] on icon "button" at bounding box center [1148, 308] width 13 height 2
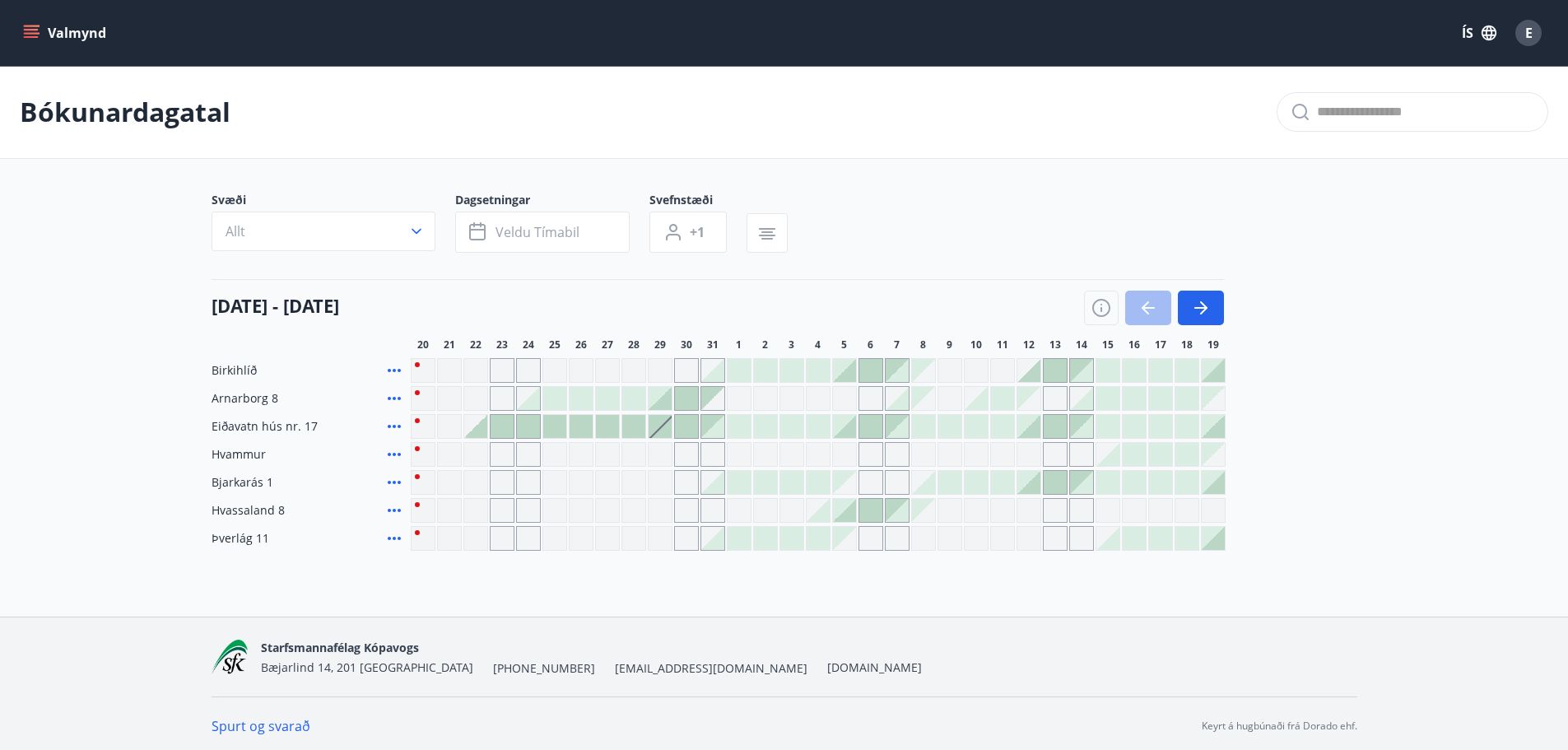
click at [468, 461] on div "Gráir dagar eru ekki bókanlegir" at bounding box center [476, 455] width 25 height 25
click at [871, 548] on div "Gráir dagar eru ekki bókanlegir" at bounding box center [871, 539] width 25 height 25
click at [892, 540] on div "Gráir dagar eru ekki bókanlegir" at bounding box center [897, 539] width 25 height 25
click at [1204, 308] on icon "button" at bounding box center [1201, 308] width 13 height 2
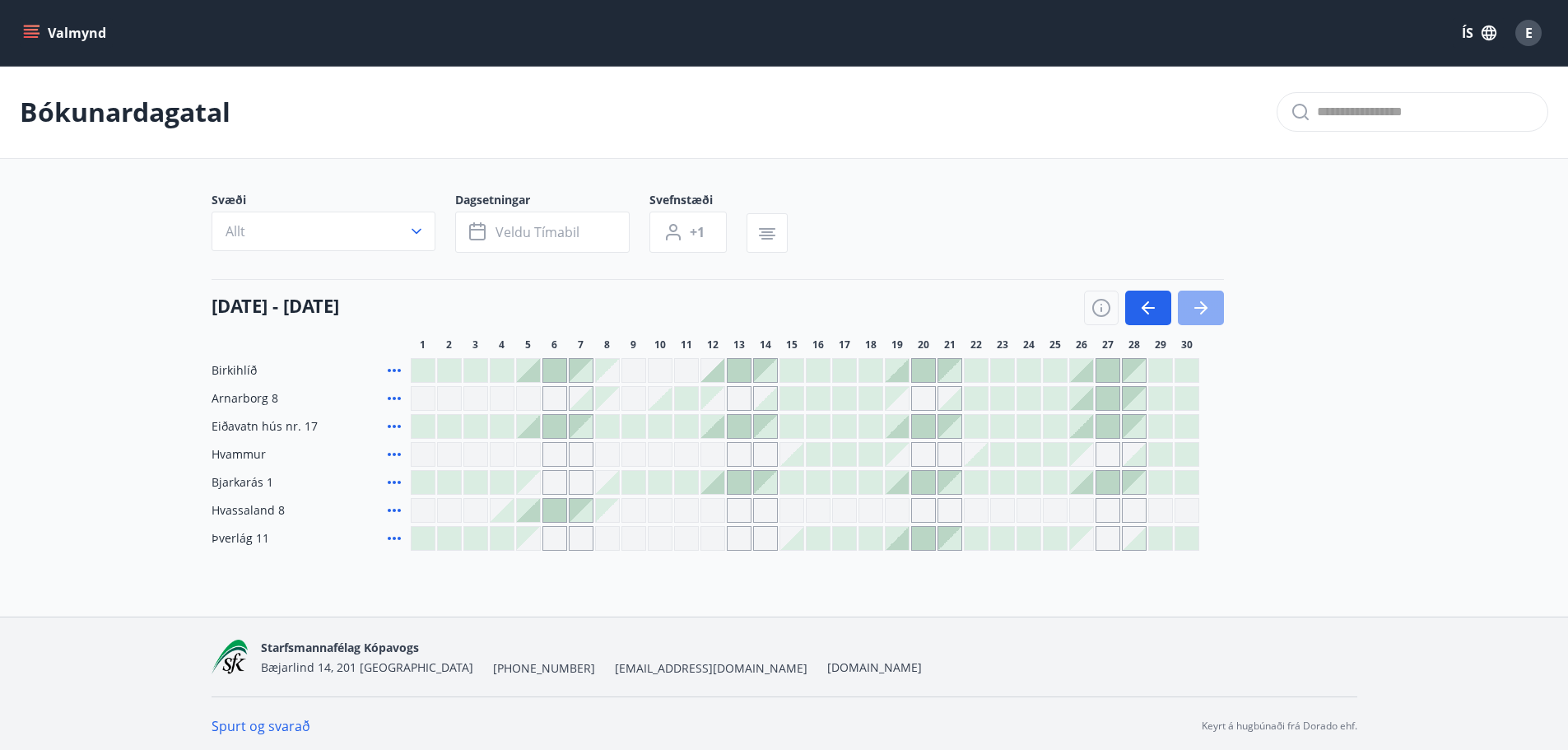
click at [1204, 308] on icon "button" at bounding box center [1201, 308] width 13 height 2
